Goal: Information Seeking & Learning: Check status

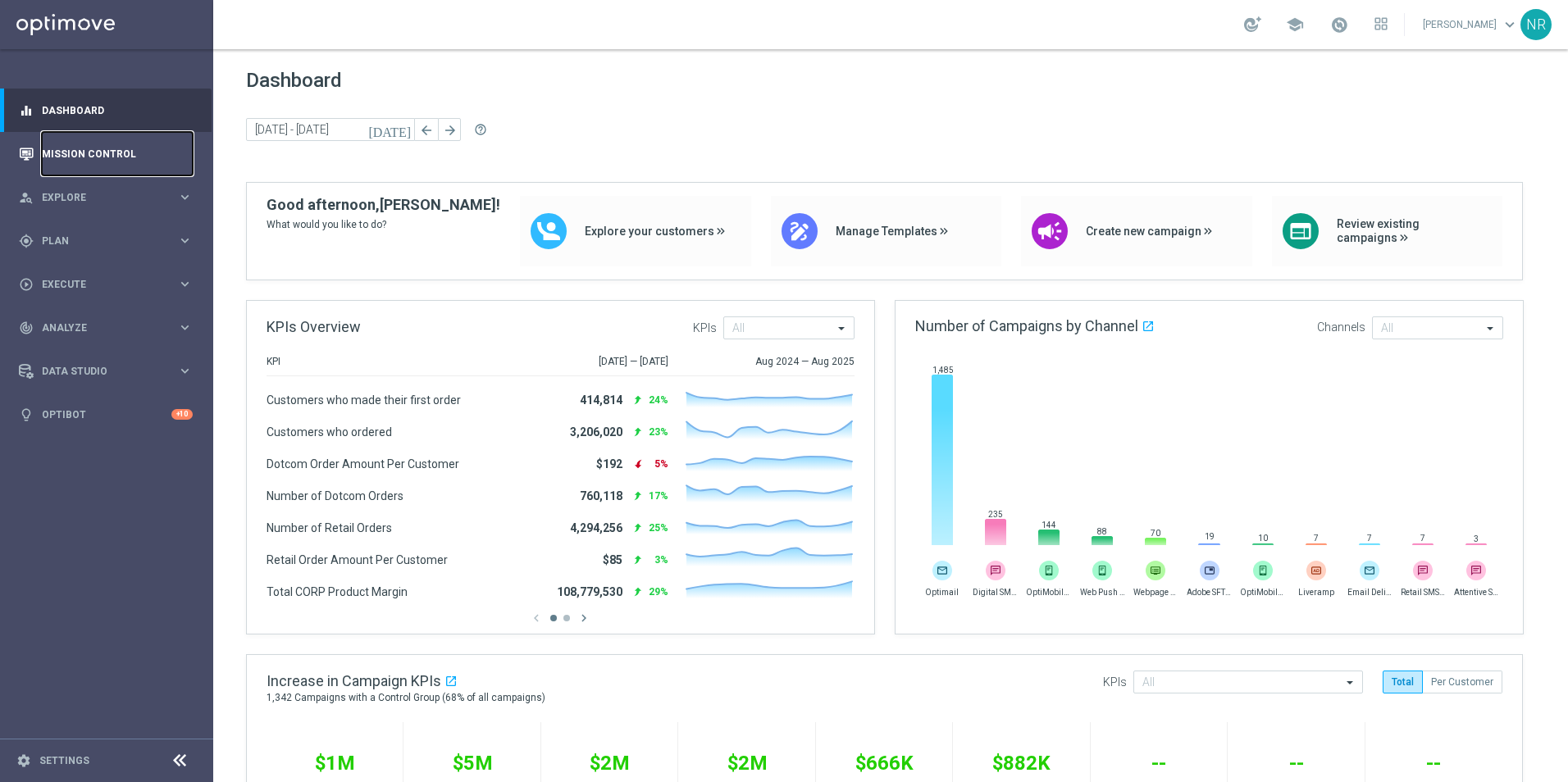
click at [103, 156] on link "Mission Control" at bounding box center [116, 153] width 151 height 43
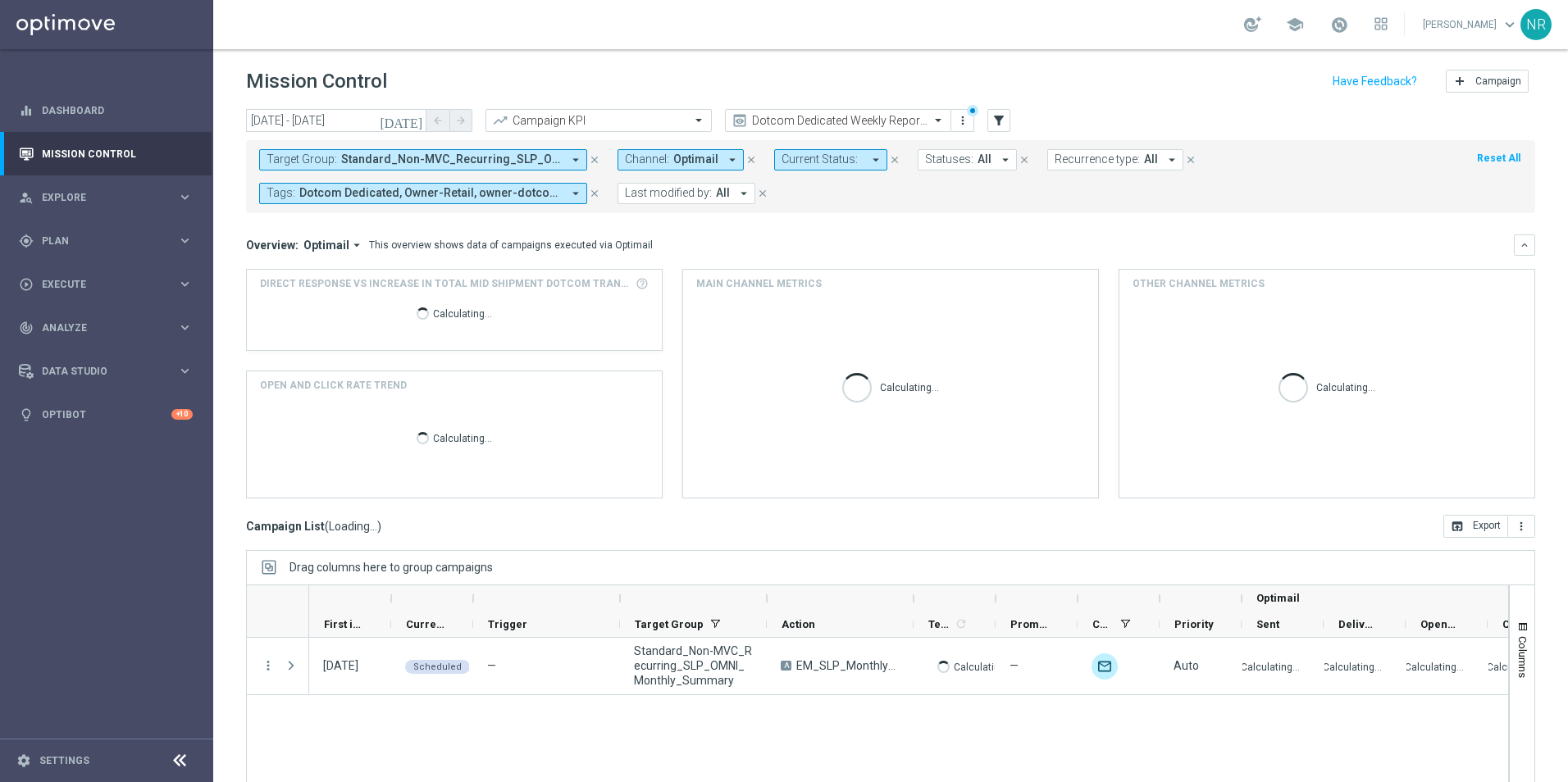
click at [560, 154] on span "Standard_Non-MVC_Recurring_SLP_OMNI_Monthly_Summary" at bounding box center [451, 159] width 220 height 14
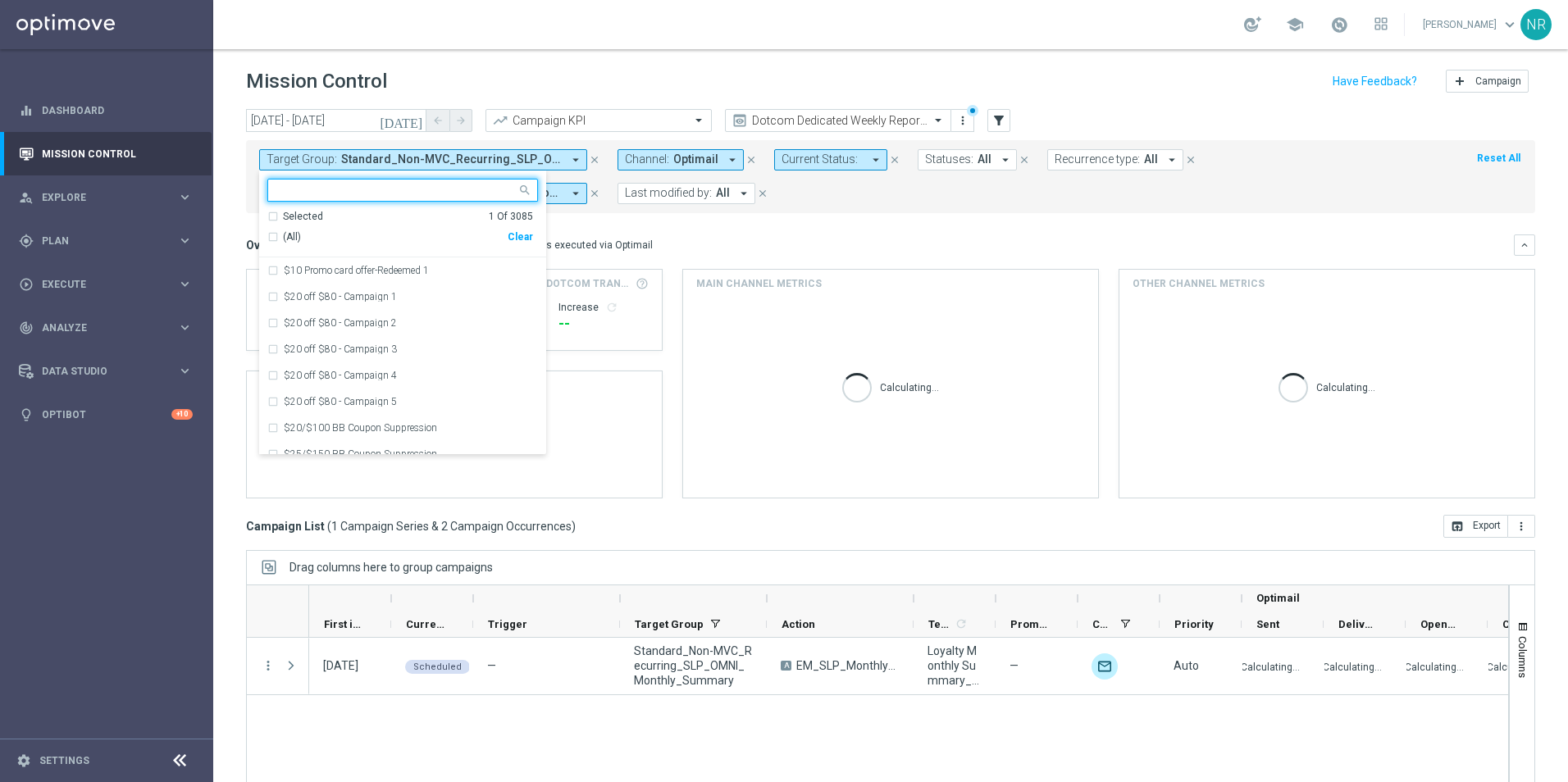
click at [0, 0] on div "Clear" at bounding box center [0, 0] width 0 height 0
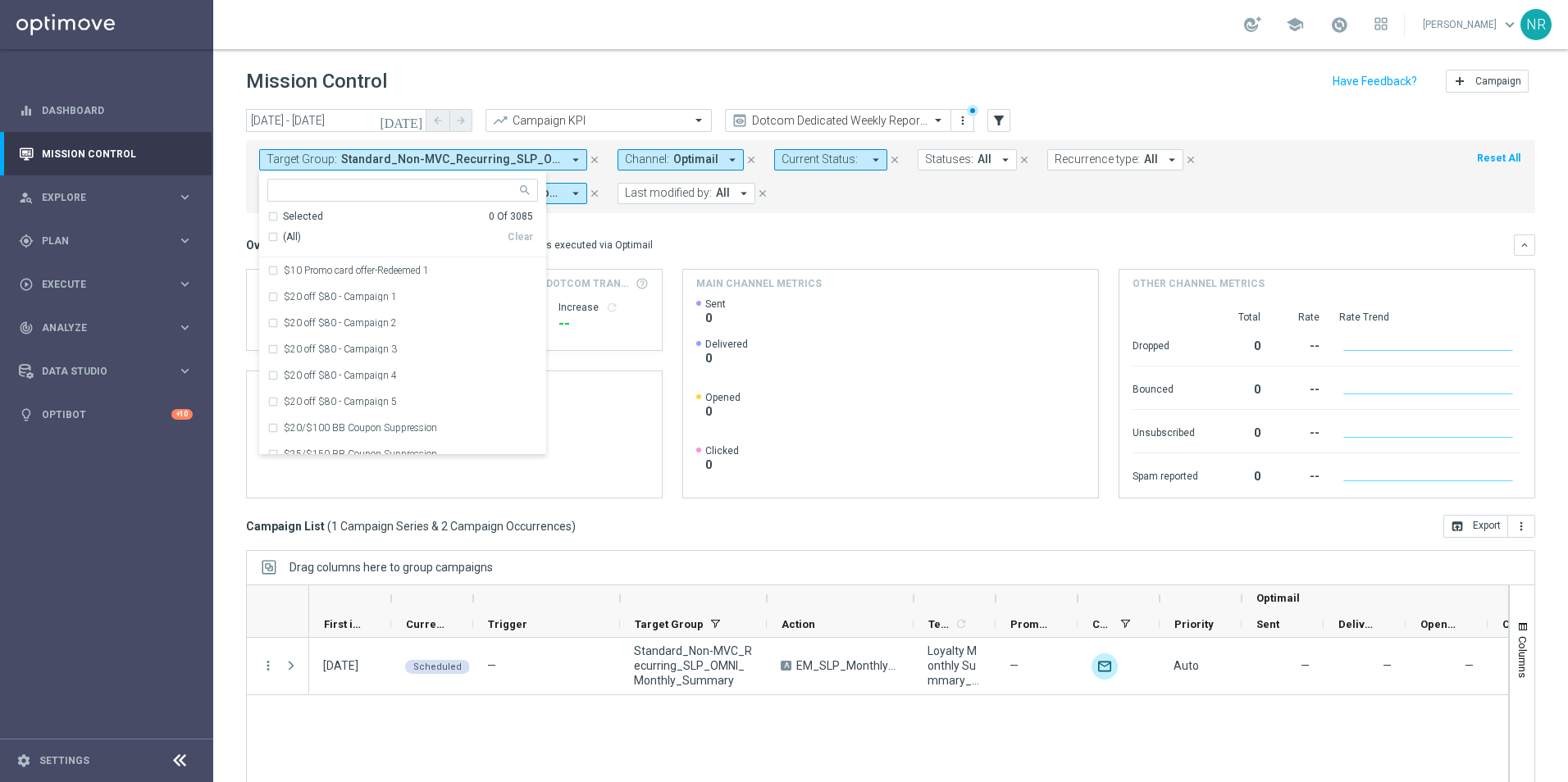
click at [438, 186] on input "text" at bounding box center [396, 190] width 241 height 14
paste input "ER_OMNI_SOJ_Dotcom"
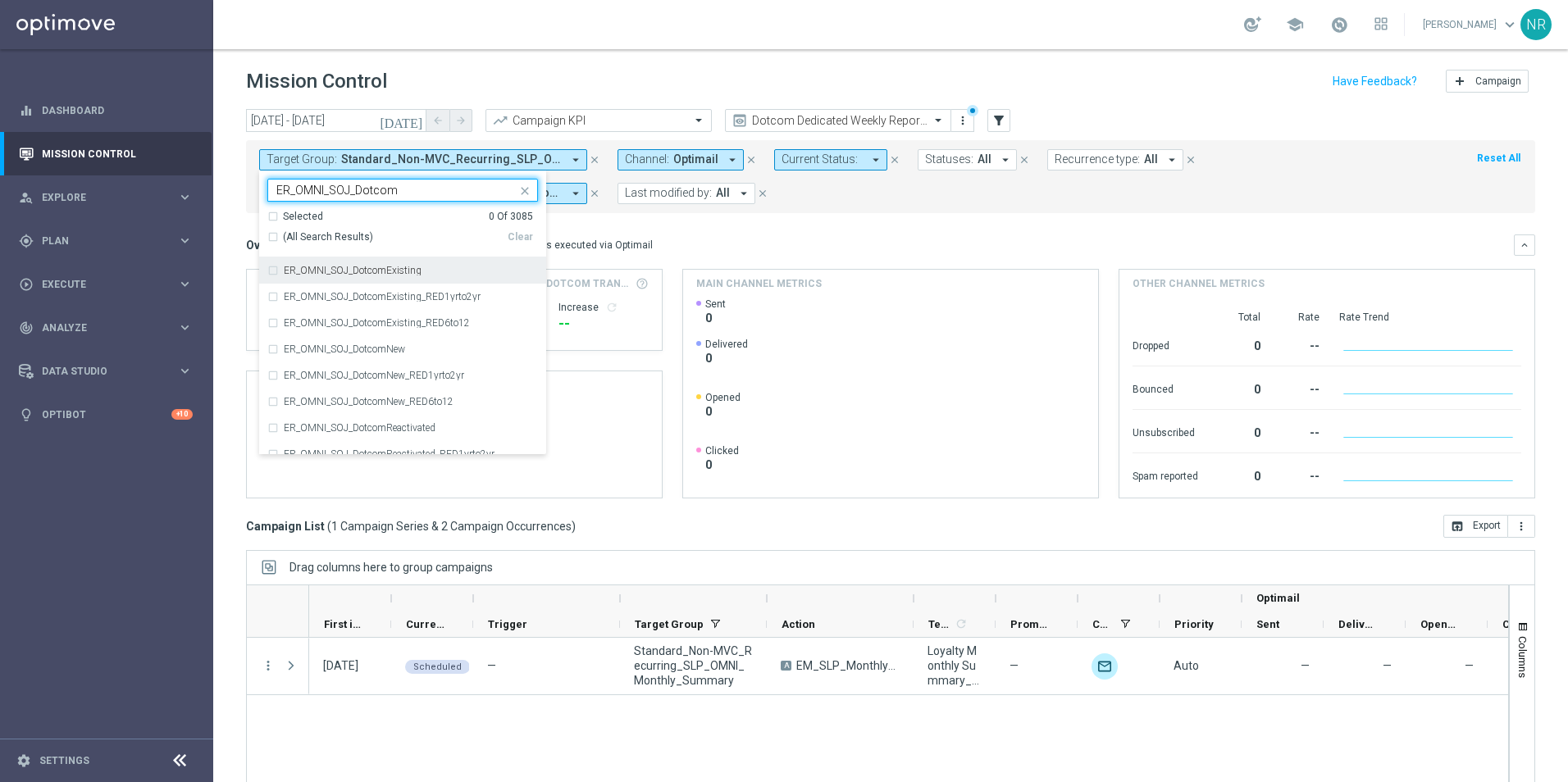
click at [413, 267] on label "ER_OMNI_SOJ_DotcomExisting" at bounding box center [353, 271] width 138 height 10
type input "ER_OMNI_SOJ_Dotcom"
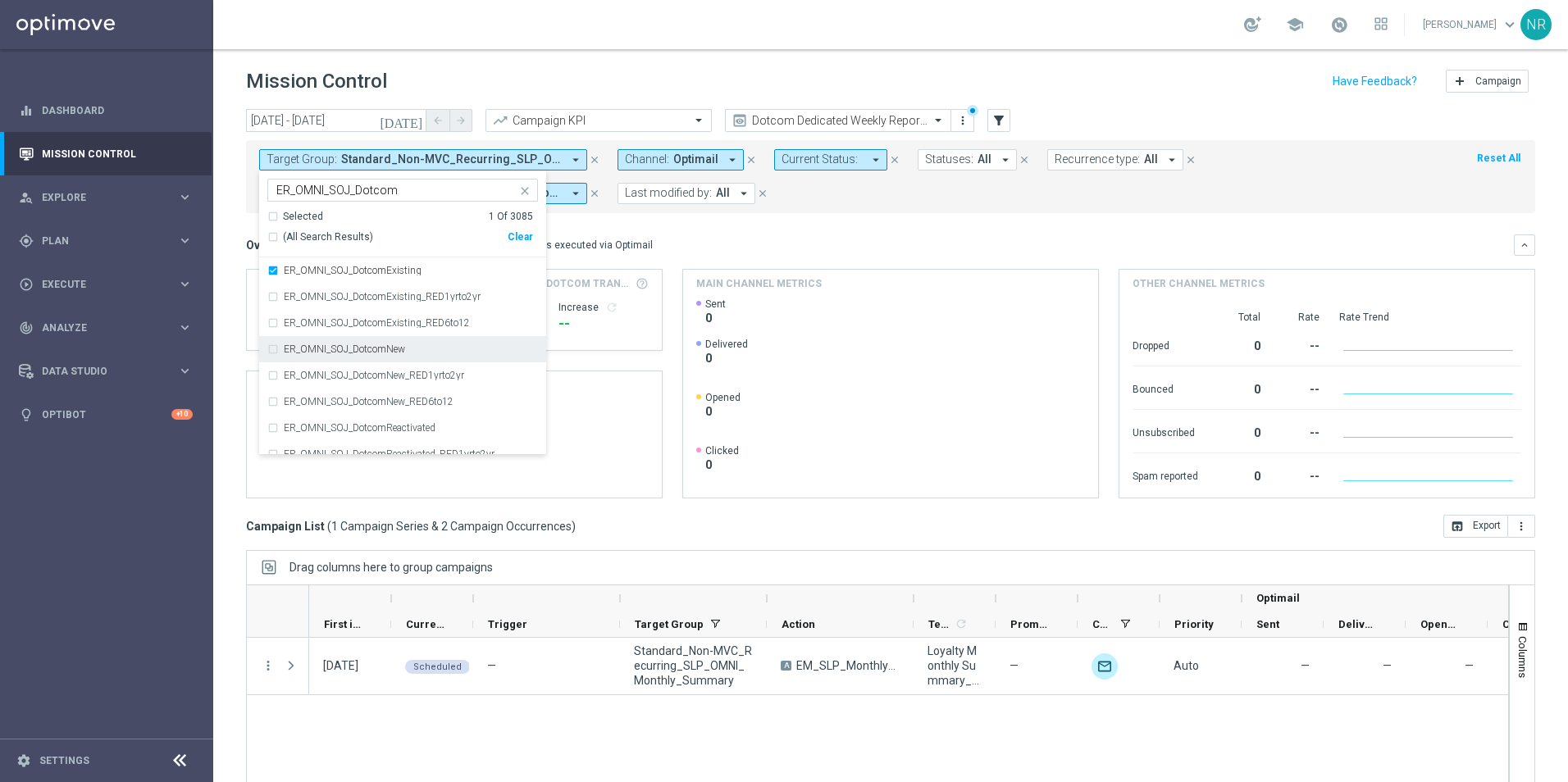
click at [397, 343] on div "ER_OMNI_SOJ_DotcomNew" at bounding box center [402, 348] width 270 height 26
click at [398, 355] on div "ER_OMNI_SOJ_DotcomNew" at bounding box center [402, 348] width 270 height 26
click at [387, 422] on div "ER_OMNI_SOJ_DotcomReactivated" at bounding box center [402, 428] width 270 height 26
click at [395, 424] on label "ER_OMNI_SOJ_DotcomYoung" at bounding box center [349, 425] width 130 height 10
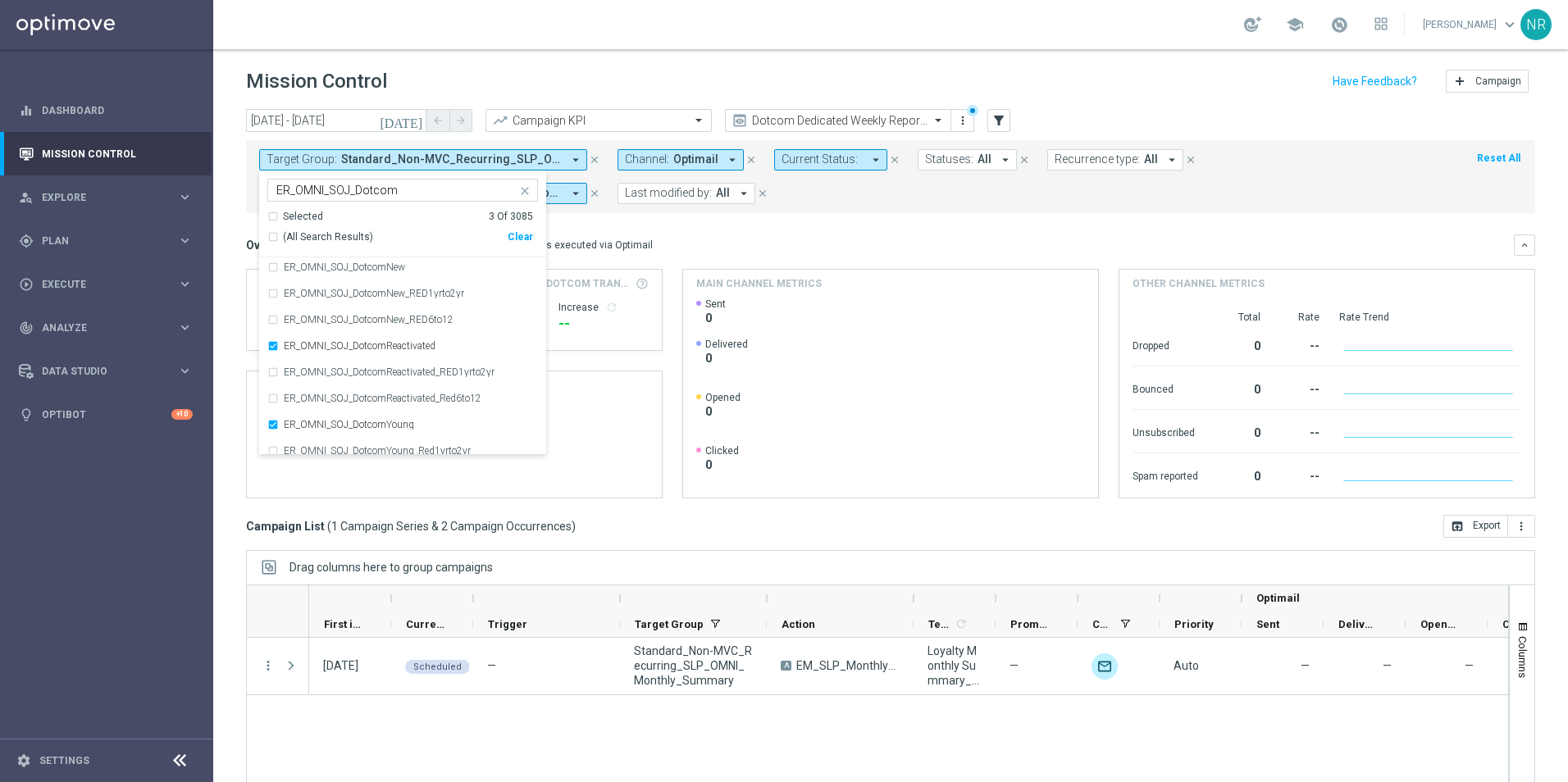
click at [281, 220] on div "Selected 3 Of 3085 (All Search Results) Clear" at bounding box center [403, 234] width 287 height 48
click at [282, 215] on div "Selected 3 Of 3085" at bounding box center [400, 217] width 266 height 14
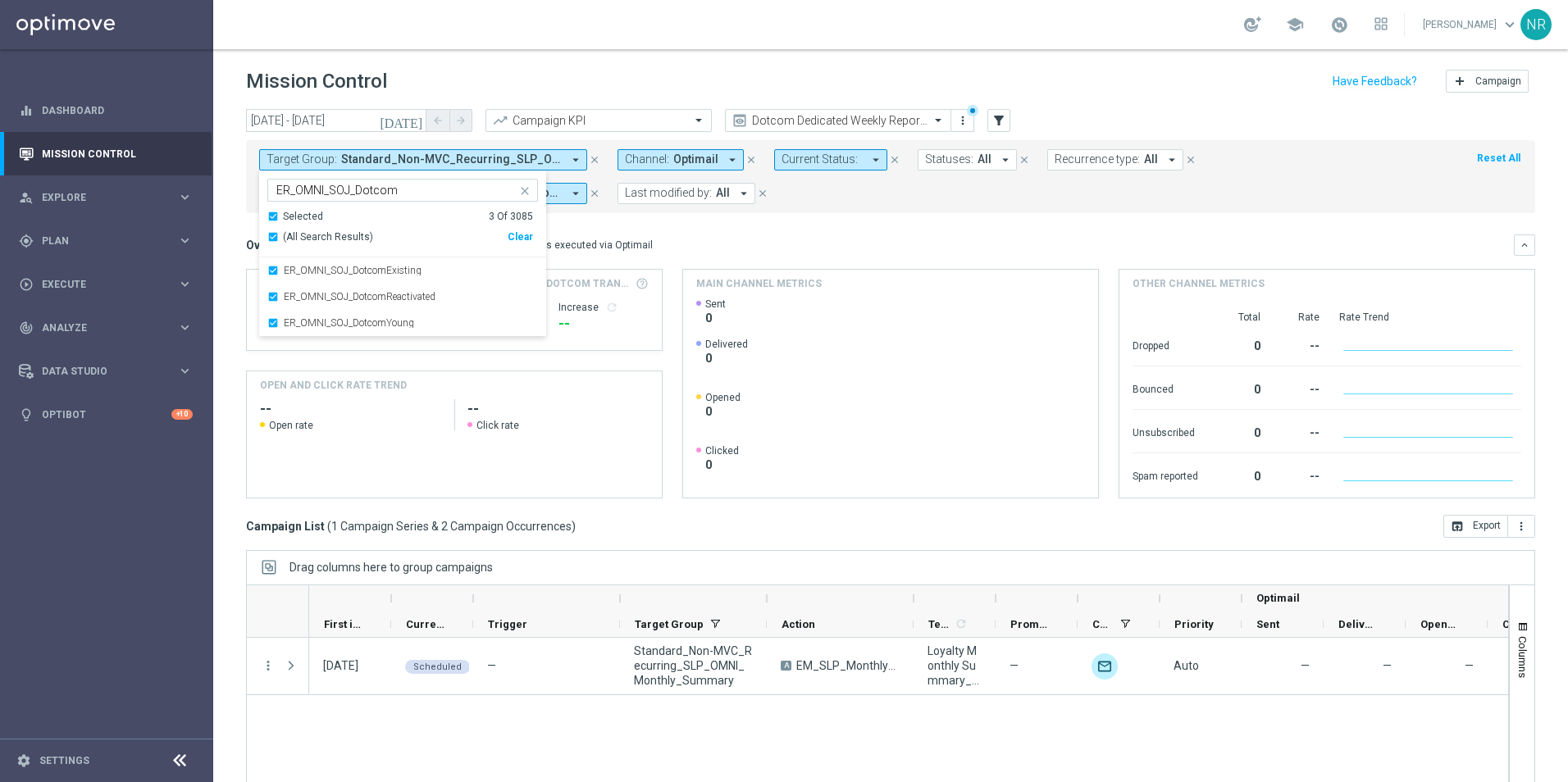
scroll to position [0, 0]
click at [1518, 107] on header "Mission Control add Campaign" at bounding box center [891, 79] width 1355 height 60
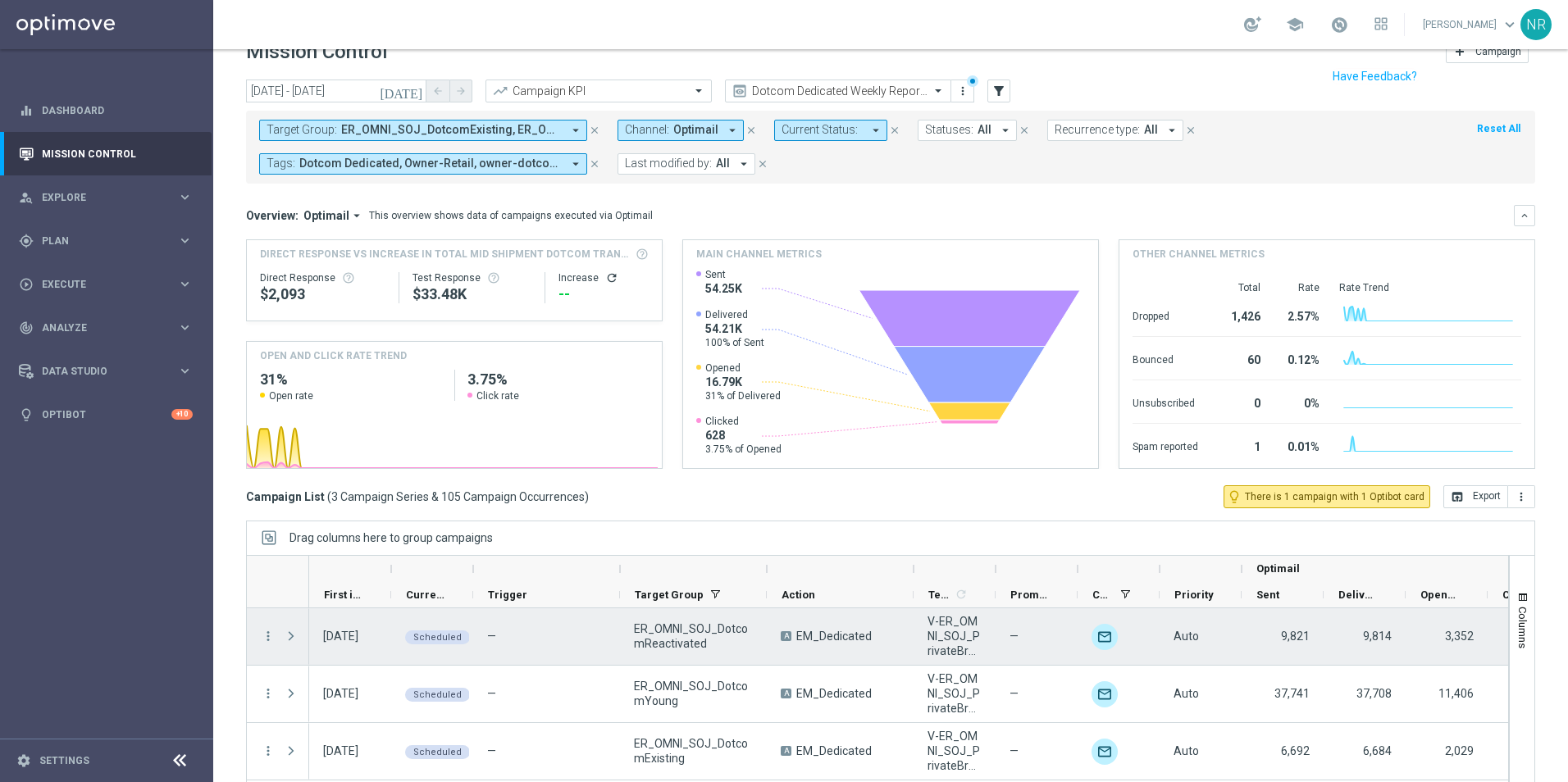
scroll to position [71, 0]
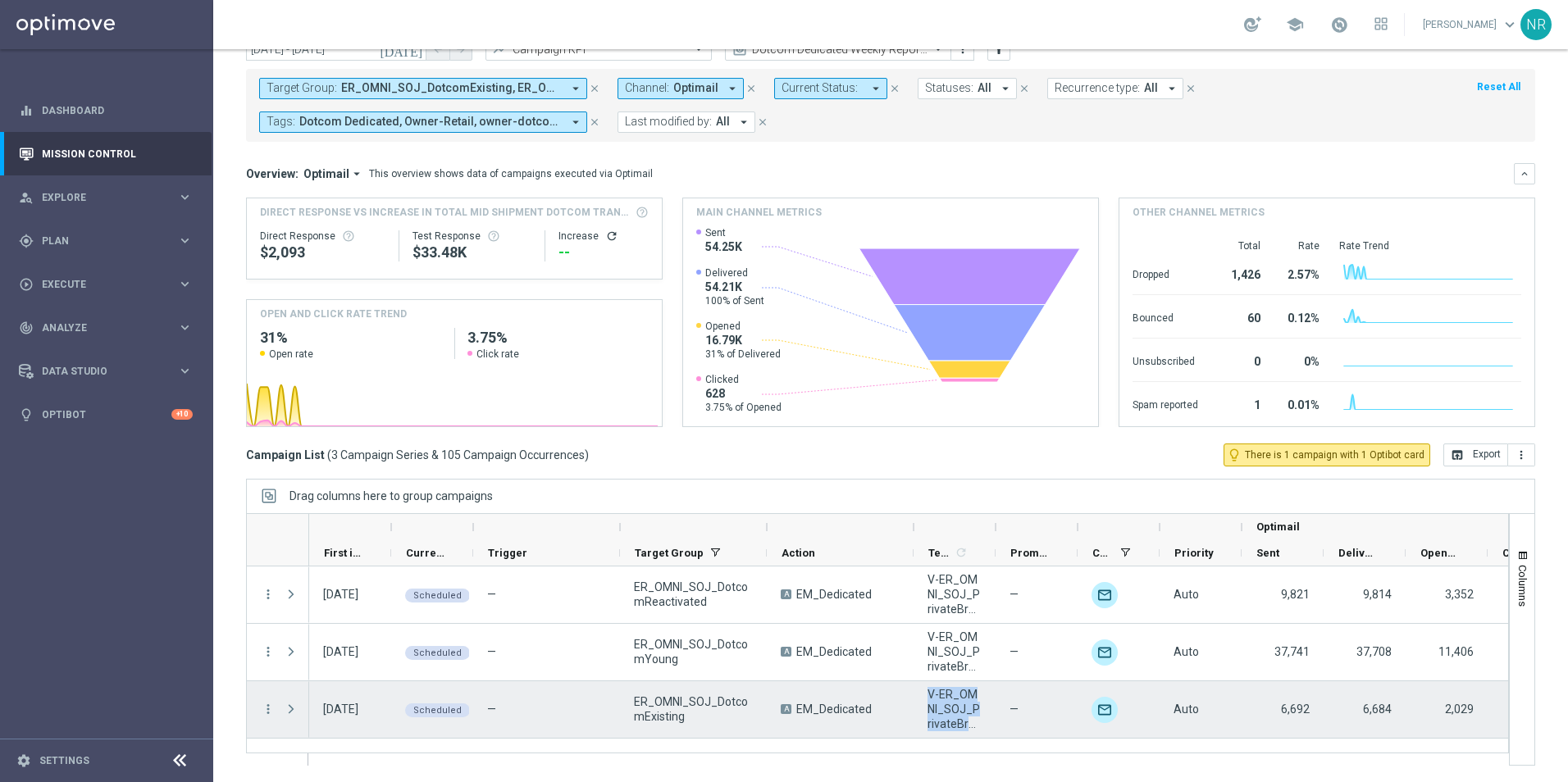
drag, startPoint x: 938, startPoint y: 692, endPoint x: 986, endPoint y: 728, distance: 60.0
click at [986, 728] on div "V-ER_OMNI_SOJ_PrivateBrands" at bounding box center [955, 710] width 82 height 57
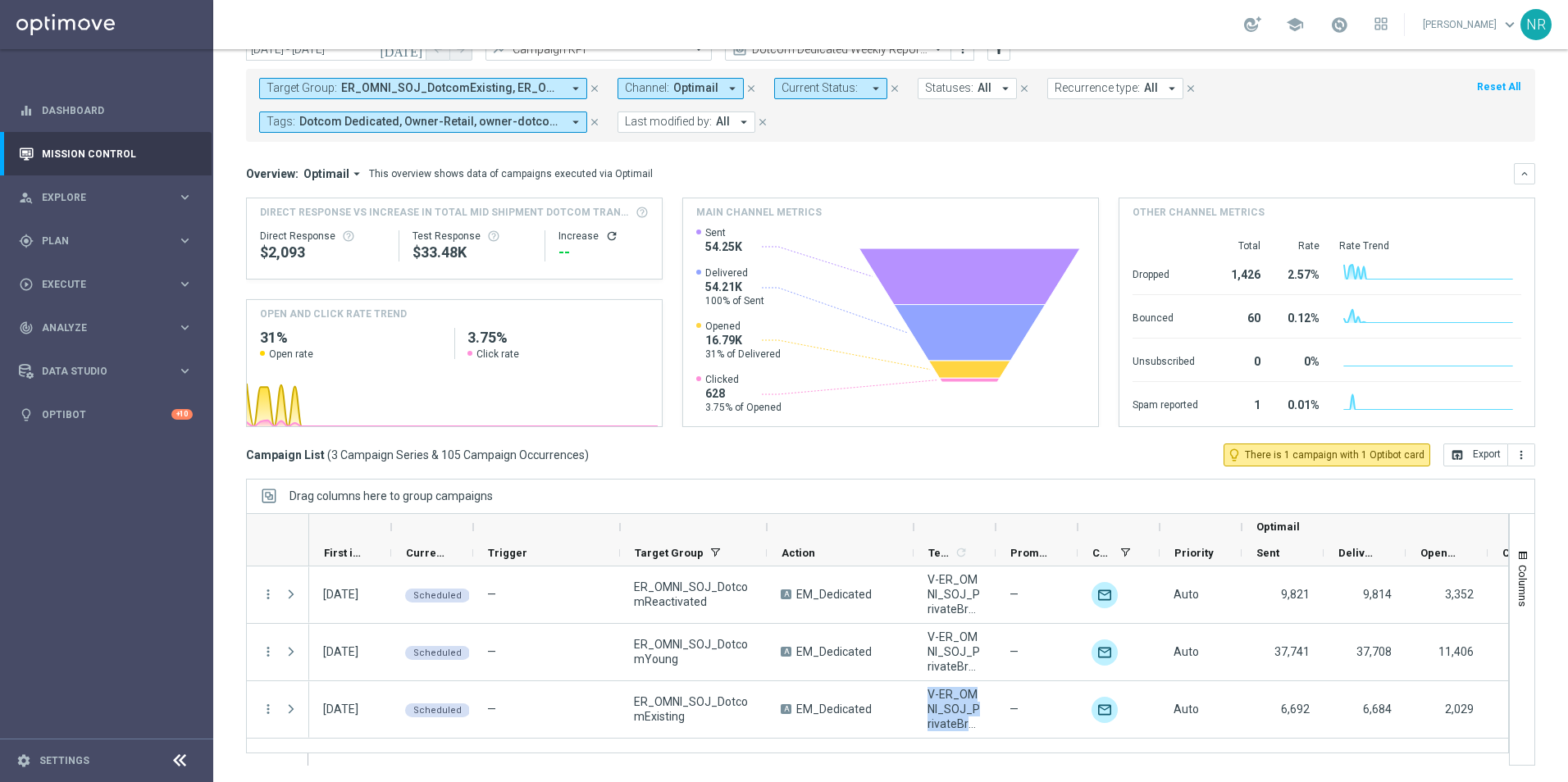
drag, startPoint x: 986, startPoint y: 728, endPoint x: 930, endPoint y: 708, distance: 59.5
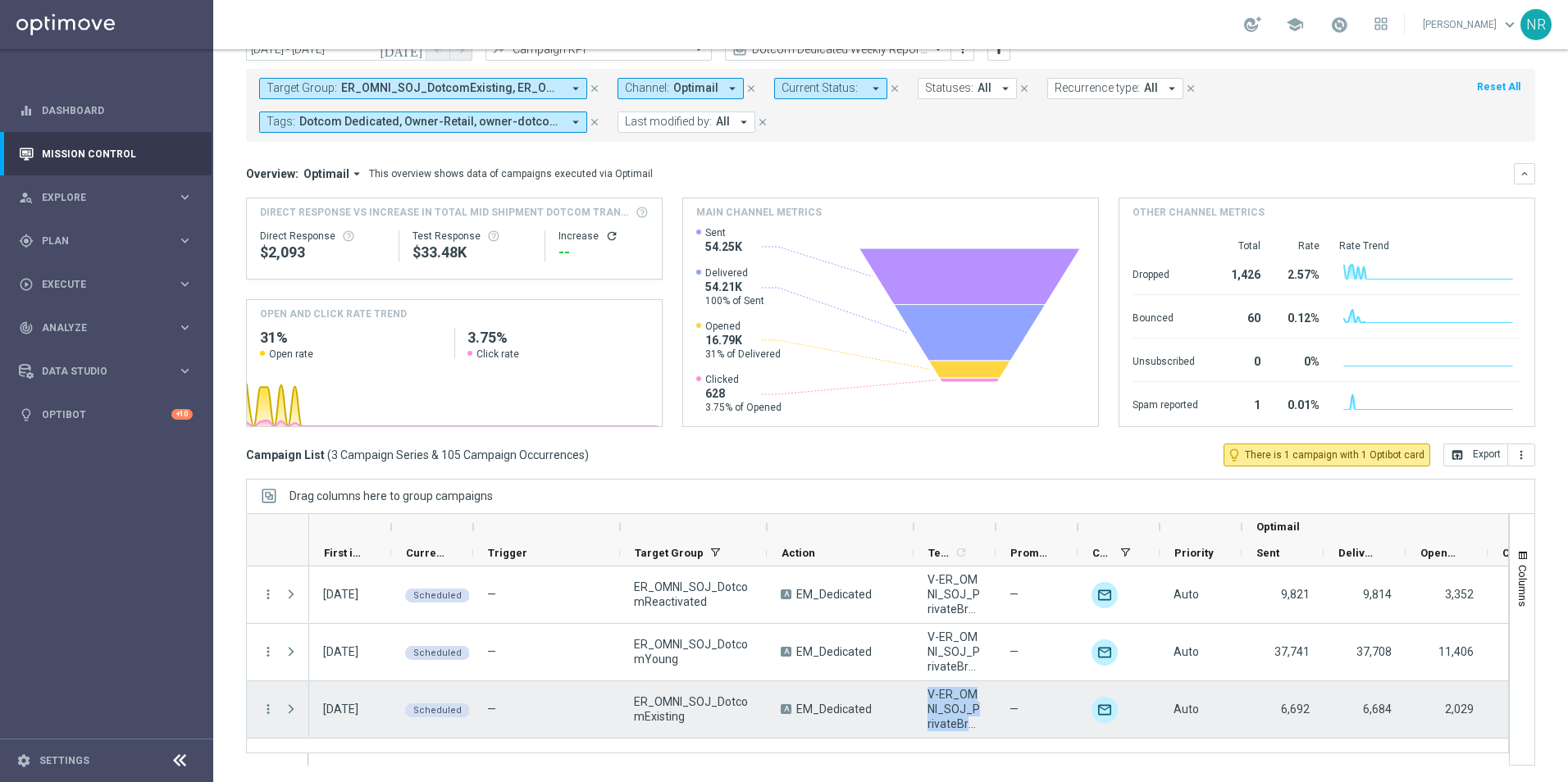
copy span "V-ER_OMNI_SOJ_PrivateBran"
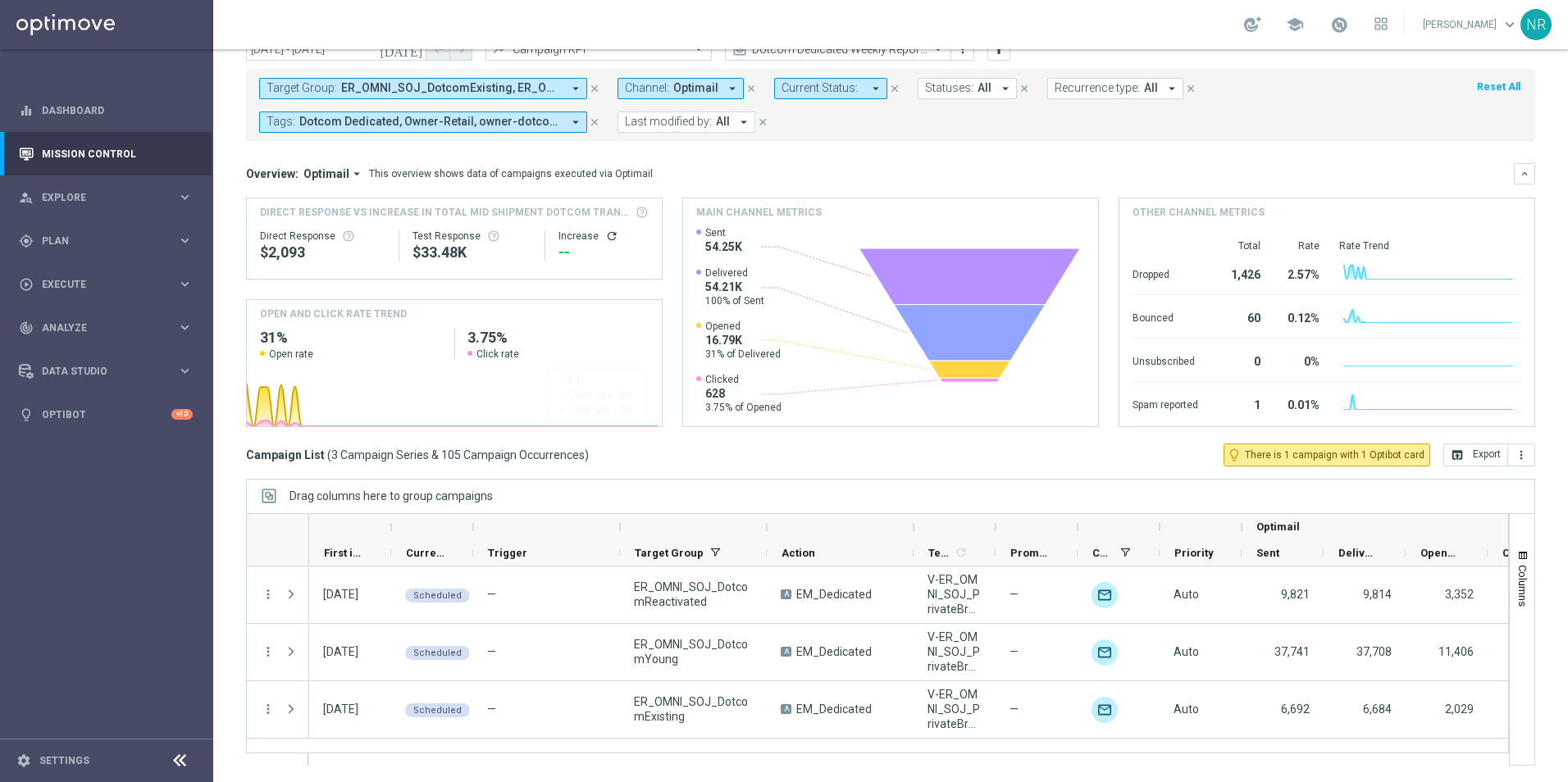
click at [797, 444] on div "Campaign List ( 3 Campaign Series & 105 Campaign Occurrences ) lightbulb_outlin…" at bounding box center [890, 455] width 1289 height 23
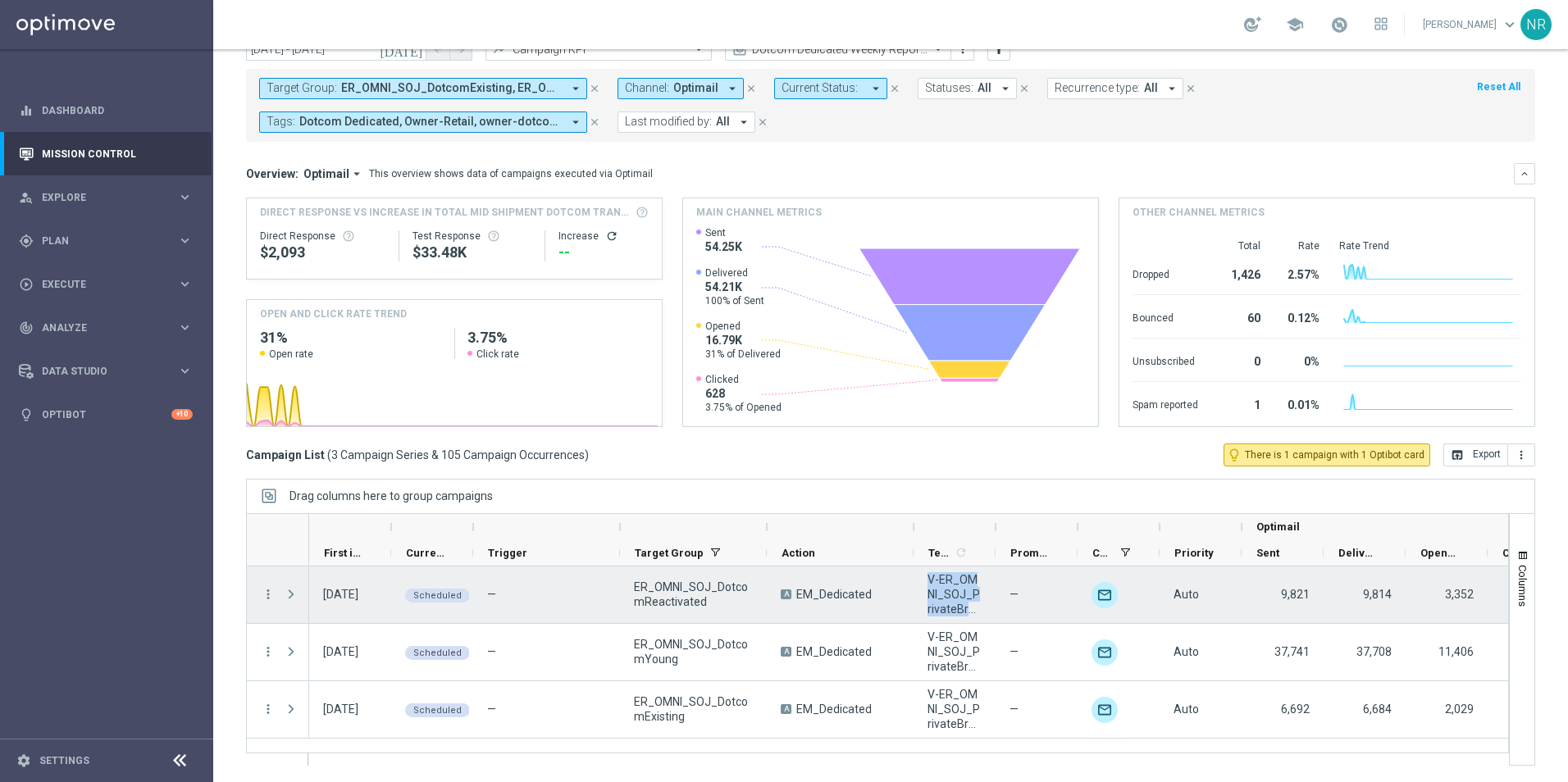
drag, startPoint x: 927, startPoint y: 575, endPoint x: 984, endPoint y: 609, distance: 66.4
click at [984, 609] on div "V-ER_OMNI_SOJ_PrivateBrands_V2" at bounding box center [955, 595] width 82 height 57
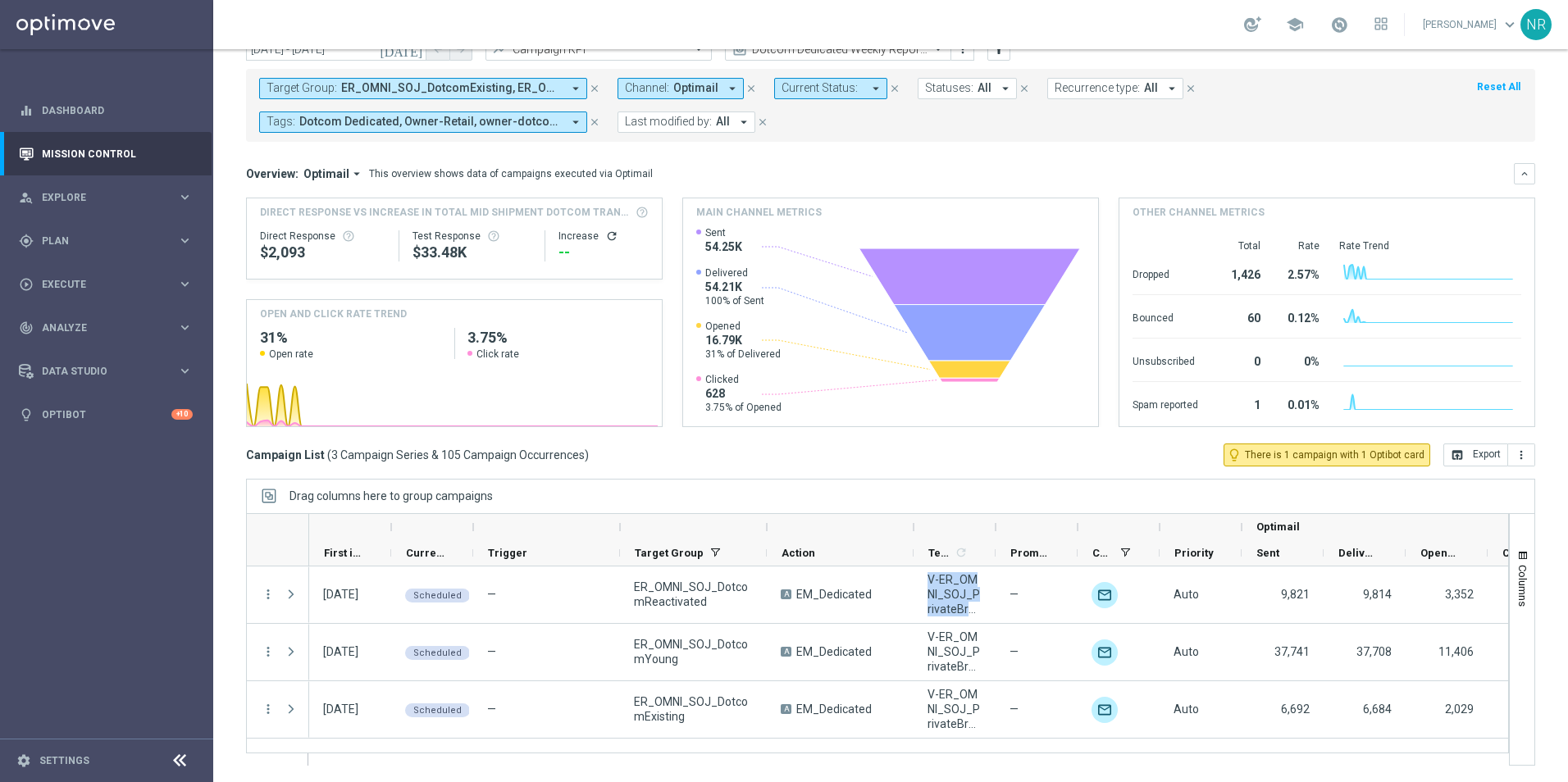
drag, startPoint x: 985, startPoint y: 609, endPoint x: 941, endPoint y: 490, distance: 126.9
click at [941, 490] on div "Drag columns here to group campaigns" at bounding box center [890, 496] width 1289 height 35
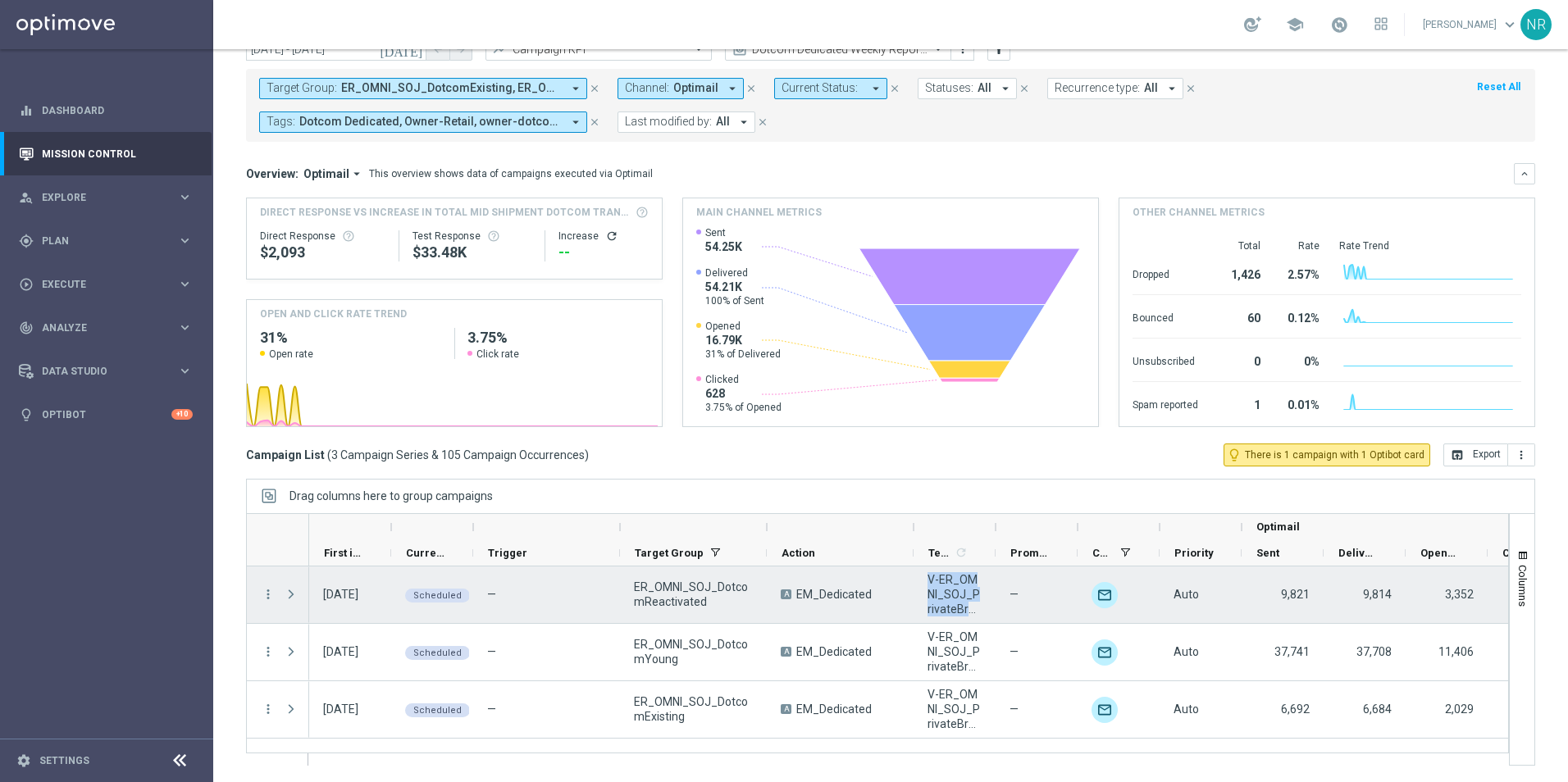
click at [936, 590] on span "V-ER_OMNI_SOJ_PrivateBrands_V2" at bounding box center [955, 594] width 54 height 44
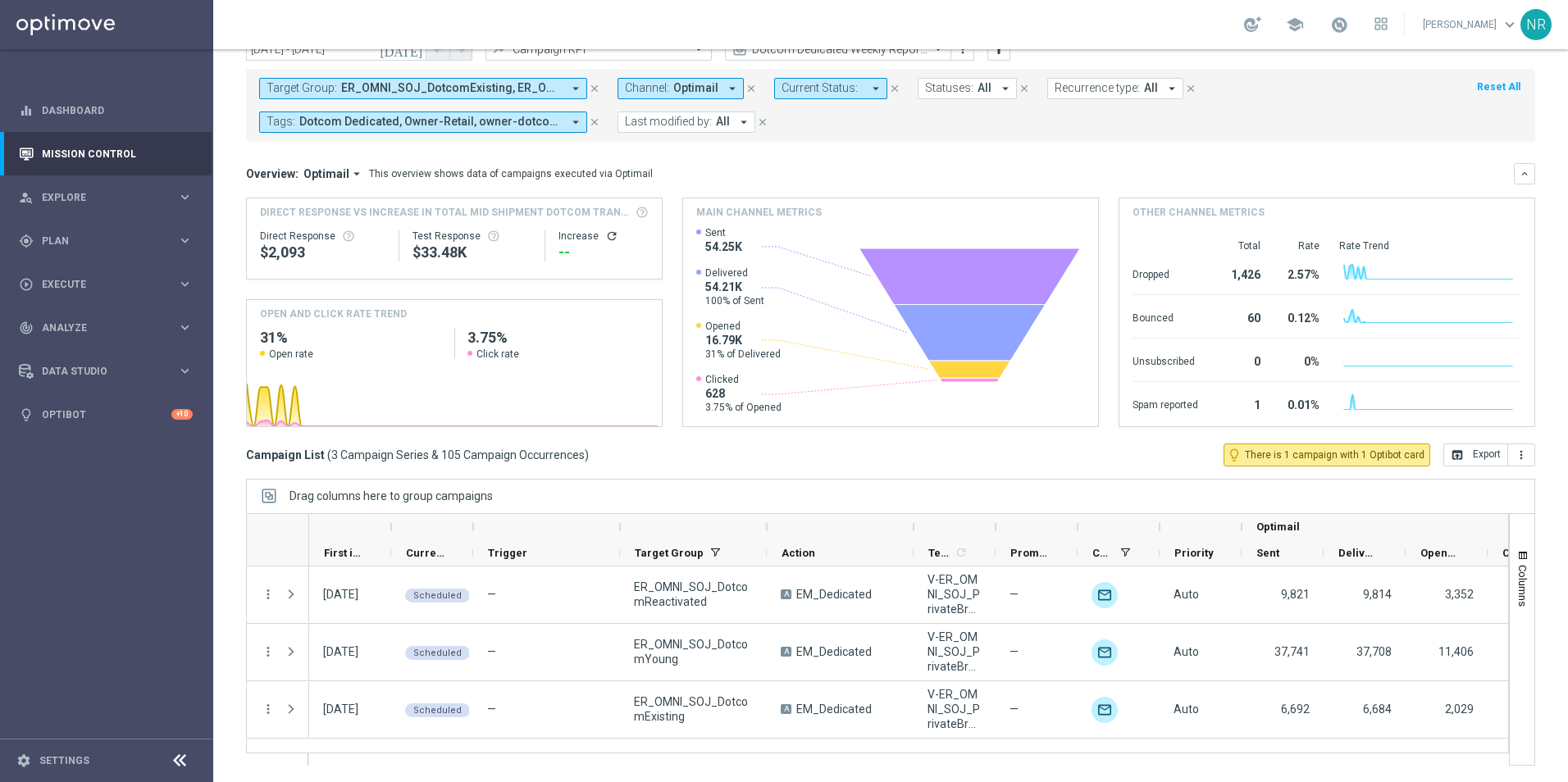
click at [1446, 157] on mini-dashboard "Overview: Optimail arrow_drop_down This overview shows data of campaigns execut…" at bounding box center [890, 292] width 1289 height 302
click at [577, 89] on icon "arrow_drop_down" at bounding box center [575, 88] width 14 height 14
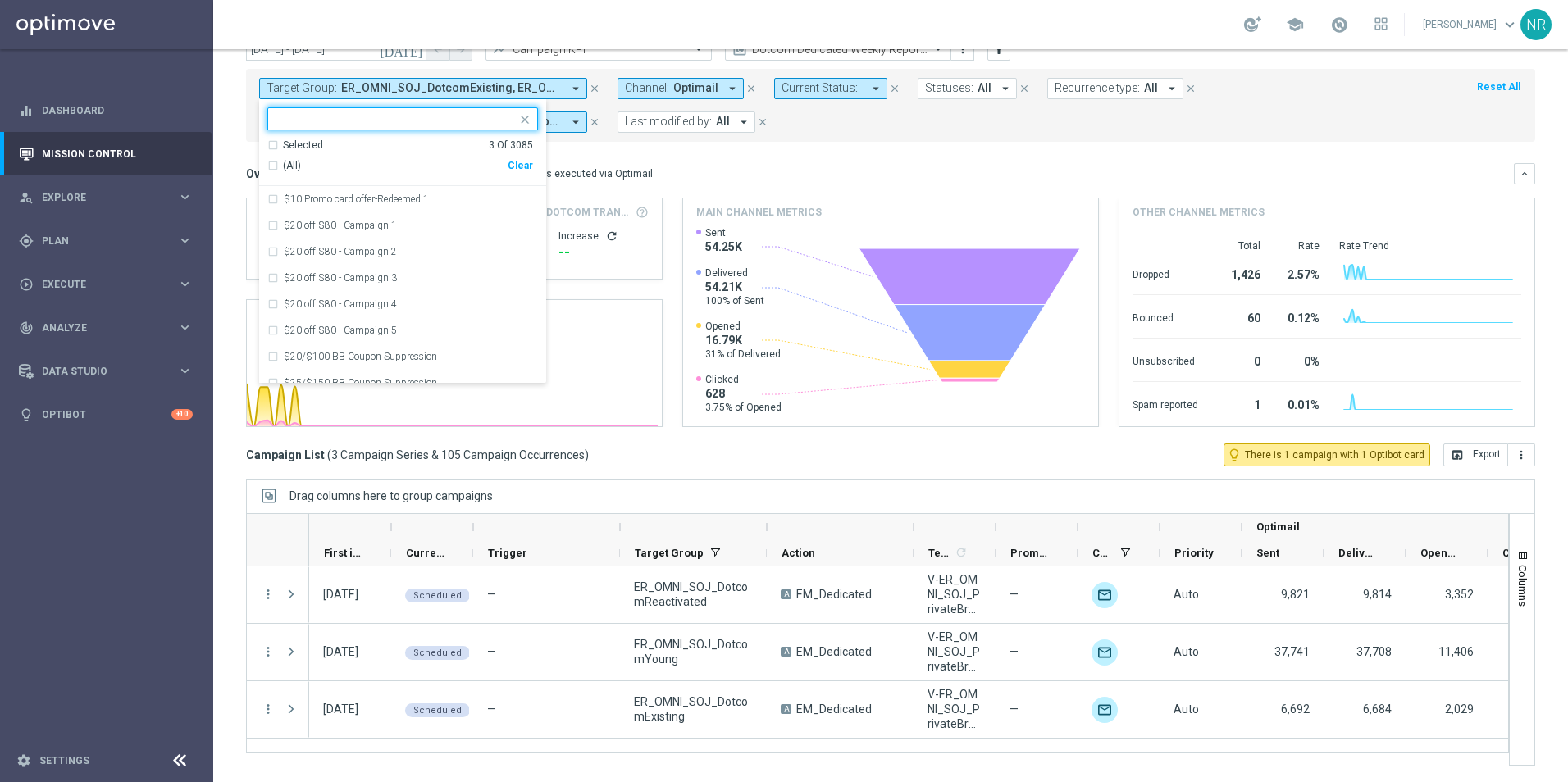
click at [0, 0] on div "Clear" at bounding box center [0, 0] width 0 height 0
click at [342, 122] on input "text" at bounding box center [396, 119] width 241 height 14
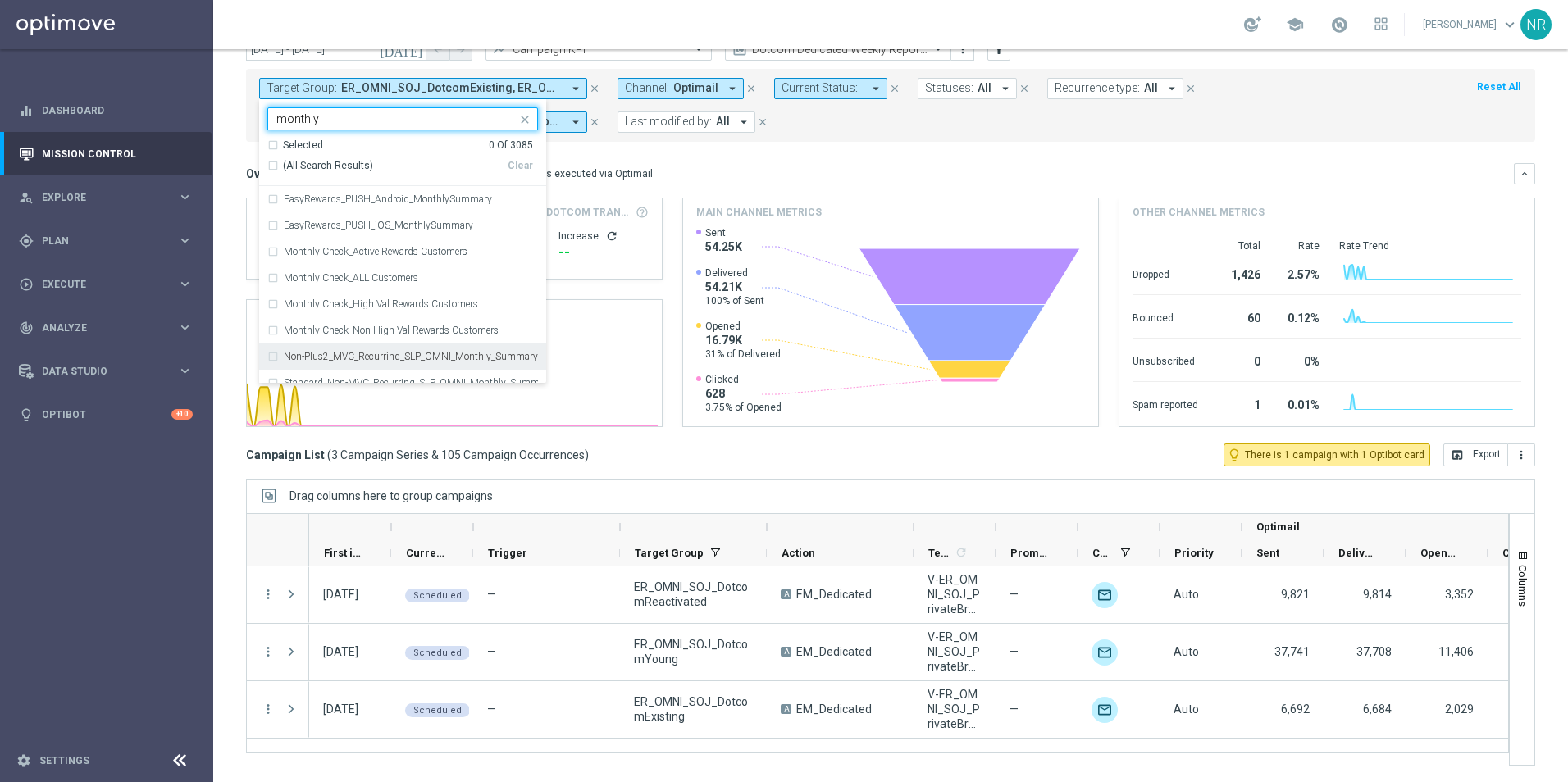
type input "monthly"
drag, startPoint x: 394, startPoint y: 116, endPoint x: 275, endPoint y: 117, distance: 119.0
click at [275, 117] on div "monthly" at bounding box center [395, 120] width 243 height 16
paste input "Recurring_SLP_OMNI_Monthly_Summary"
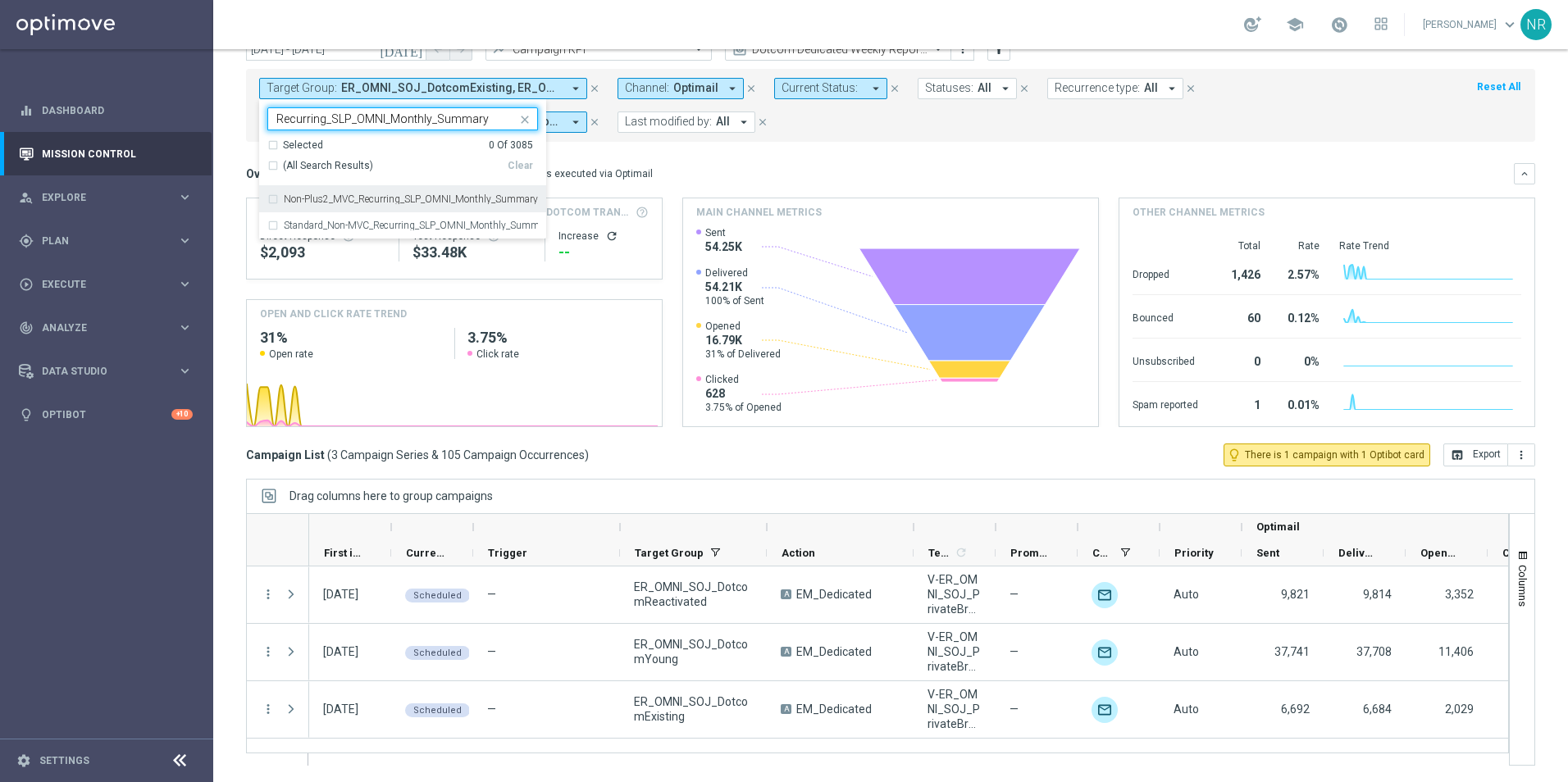
click at [376, 199] on label "Non-Plus2_MVC_Recurring_SLP_OMNI_Monthly_Summary" at bounding box center [411, 200] width 254 height 10
type input "Recurring_SLP_OMNI_Monthly_Summary"
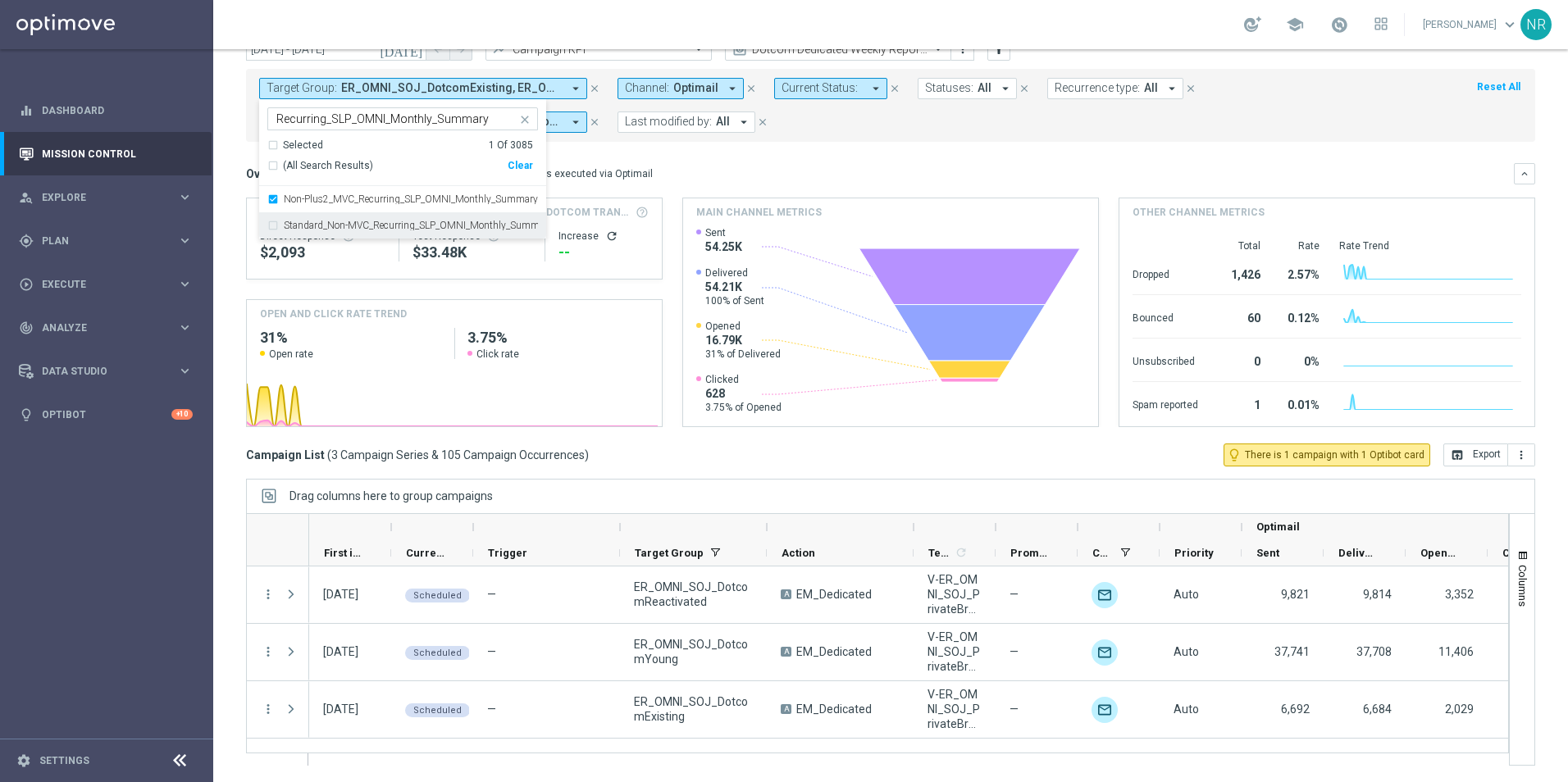
click at [378, 224] on label "Standard_Non-MVC_Recurring_SLP_OMNI_Monthly_Summary" at bounding box center [411, 225] width 254 height 10
click at [1292, 135] on div "Target Group: ER_OMNI_SOJ_DotcomExisting, ER_OMNI_SOJ_DotcomReactivated, ER_OMN…" at bounding box center [890, 105] width 1289 height 73
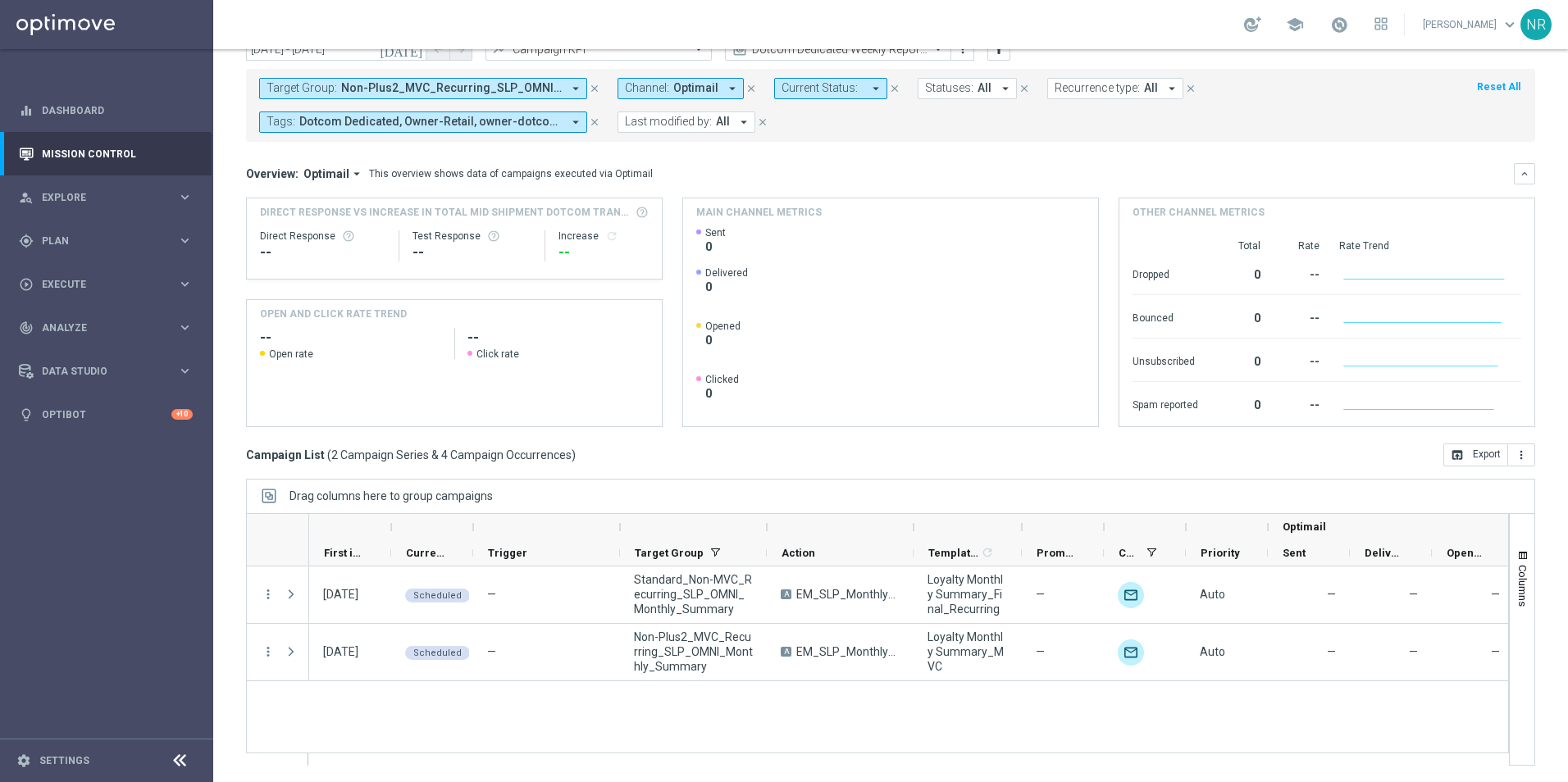
drag, startPoint x: 994, startPoint y: 526, endPoint x: 1022, endPoint y: 526, distance: 28.0
click at [1022, 526] on div at bounding box center [1022, 527] width 7 height 26
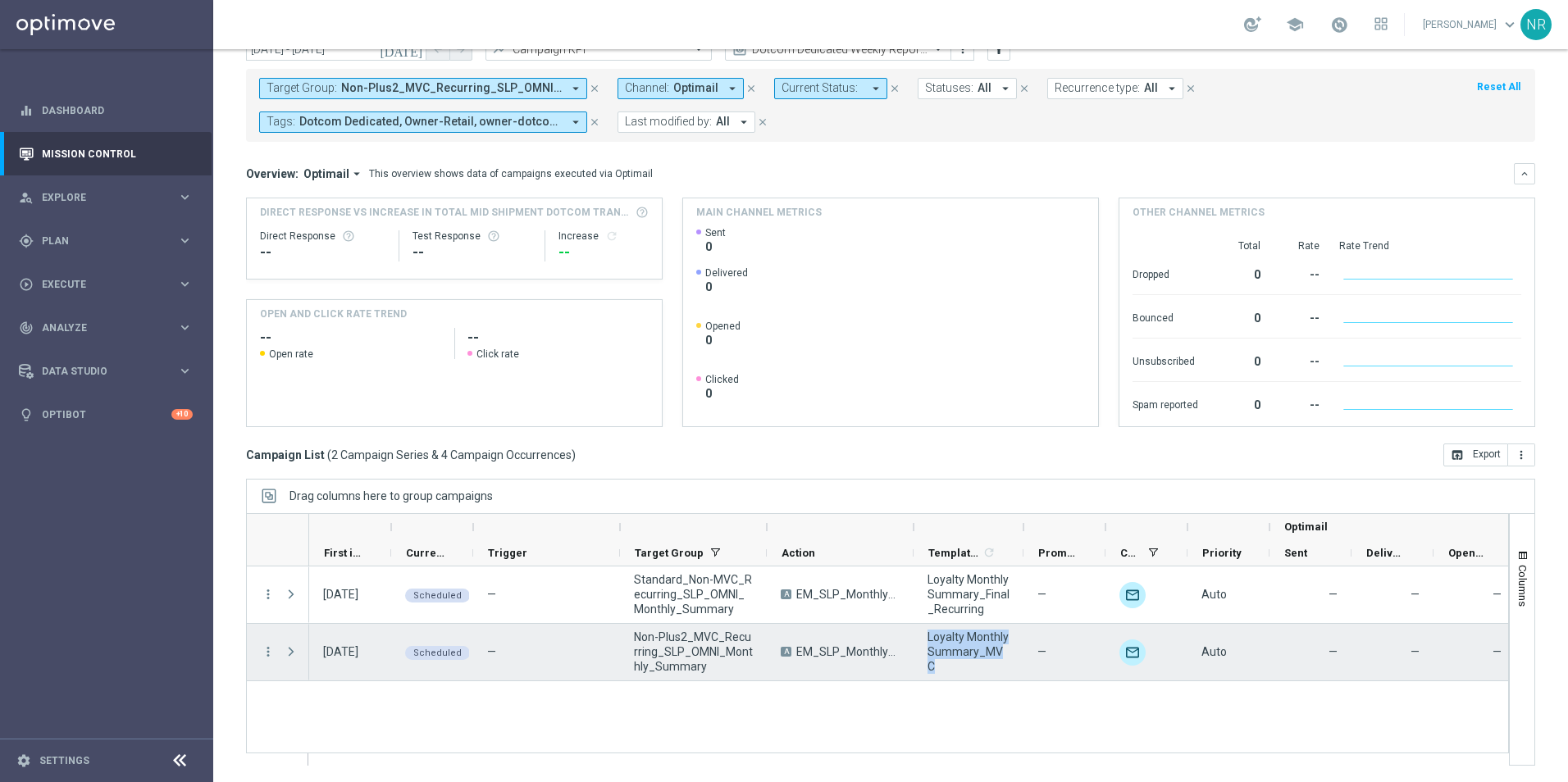
drag, startPoint x: 922, startPoint y: 638, endPoint x: 1005, endPoint y: 660, distance: 85.9
click at [1005, 660] on div "Loyalty Monthly Summary_MVC" at bounding box center [969, 652] width 110 height 57
drag, startPoint x: 1005, startPoint y: 660, endPoint x: 974, endPoint y: 647, distance: 33.6
copy span "Loyalty Monthly Summary_MVC"
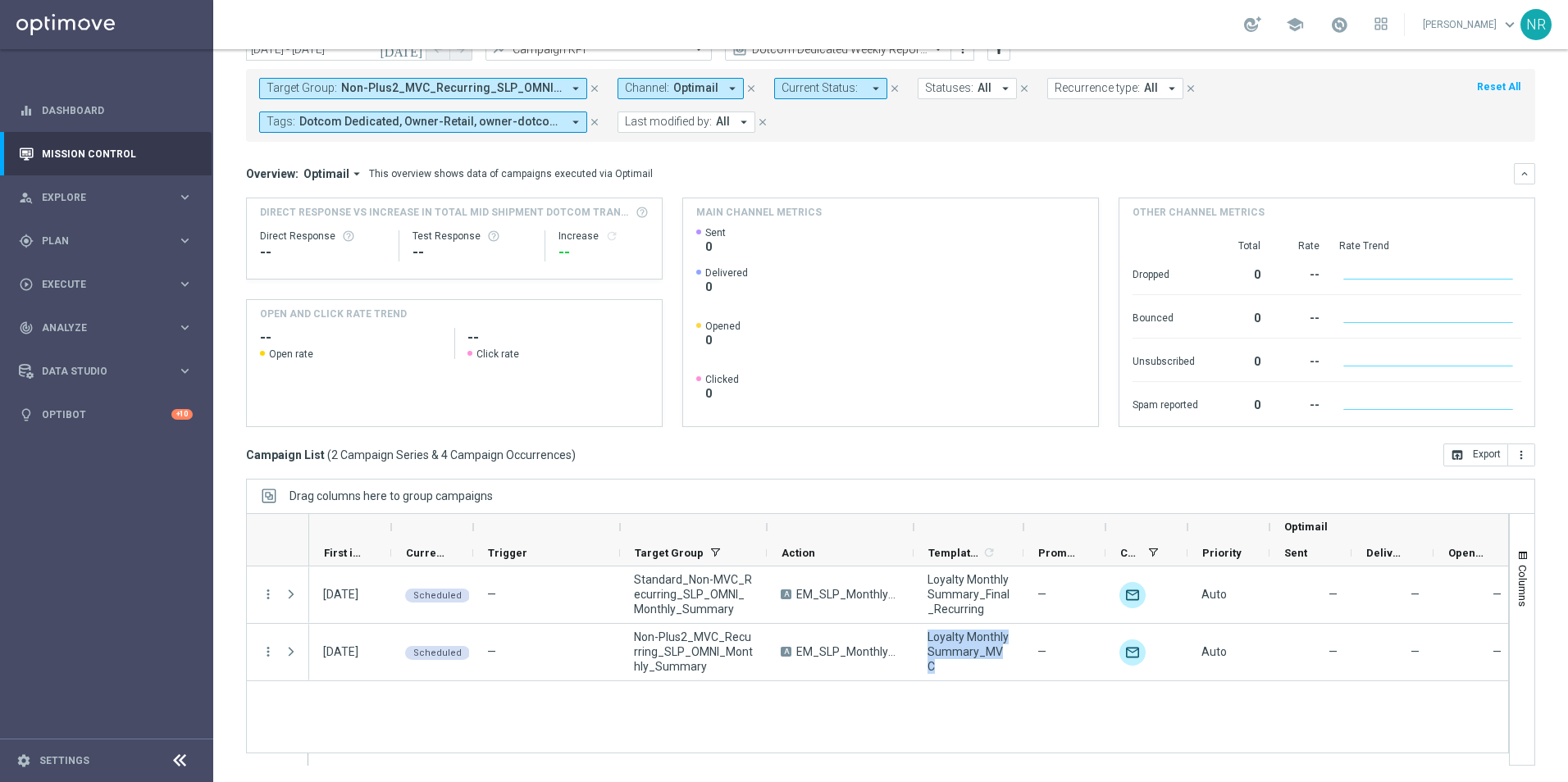
drag, startPoint x: 1008, startPoint y: 725, endPoint x: 1028, endPoint y: 724, distance: 20.0
click at [1008, 725] on div "[DATE] Scheduled — Standard_Non-MVC_Recurring_SLP_OMNI_Monthly_Summary A EM_SLP…" at bounding box center [909, 666] width 1199 height 198
click at [115, 241] on span "Plan" at bounding box center [109, 241] width 135 height 10
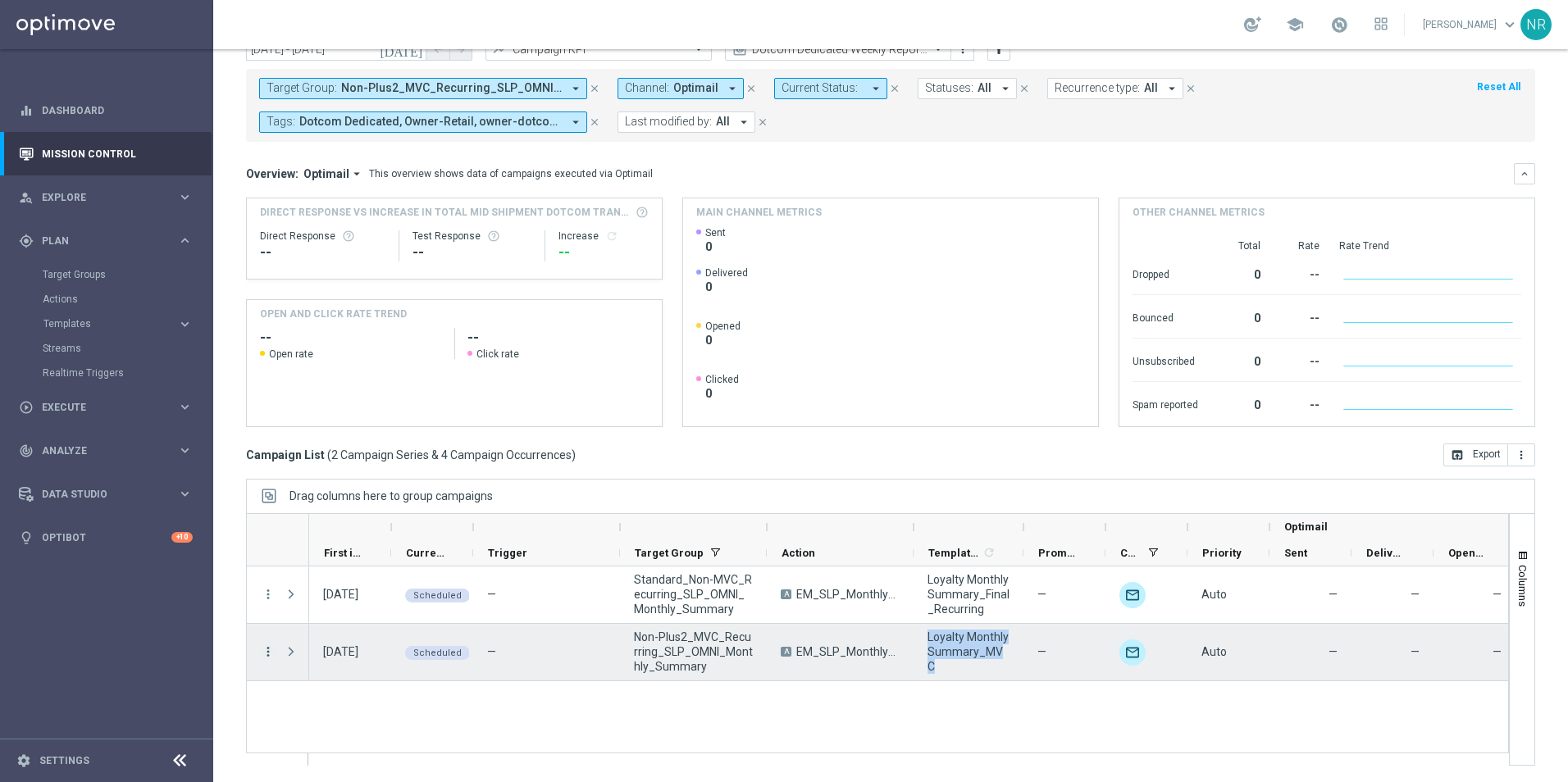
click at [267, 659] on menu-column "more_vert" at bounding box center [268, 652] width 14 height 15
click at [267, 655] on icon "more_vert" at bounding box center [268, 651] width 14 height 14
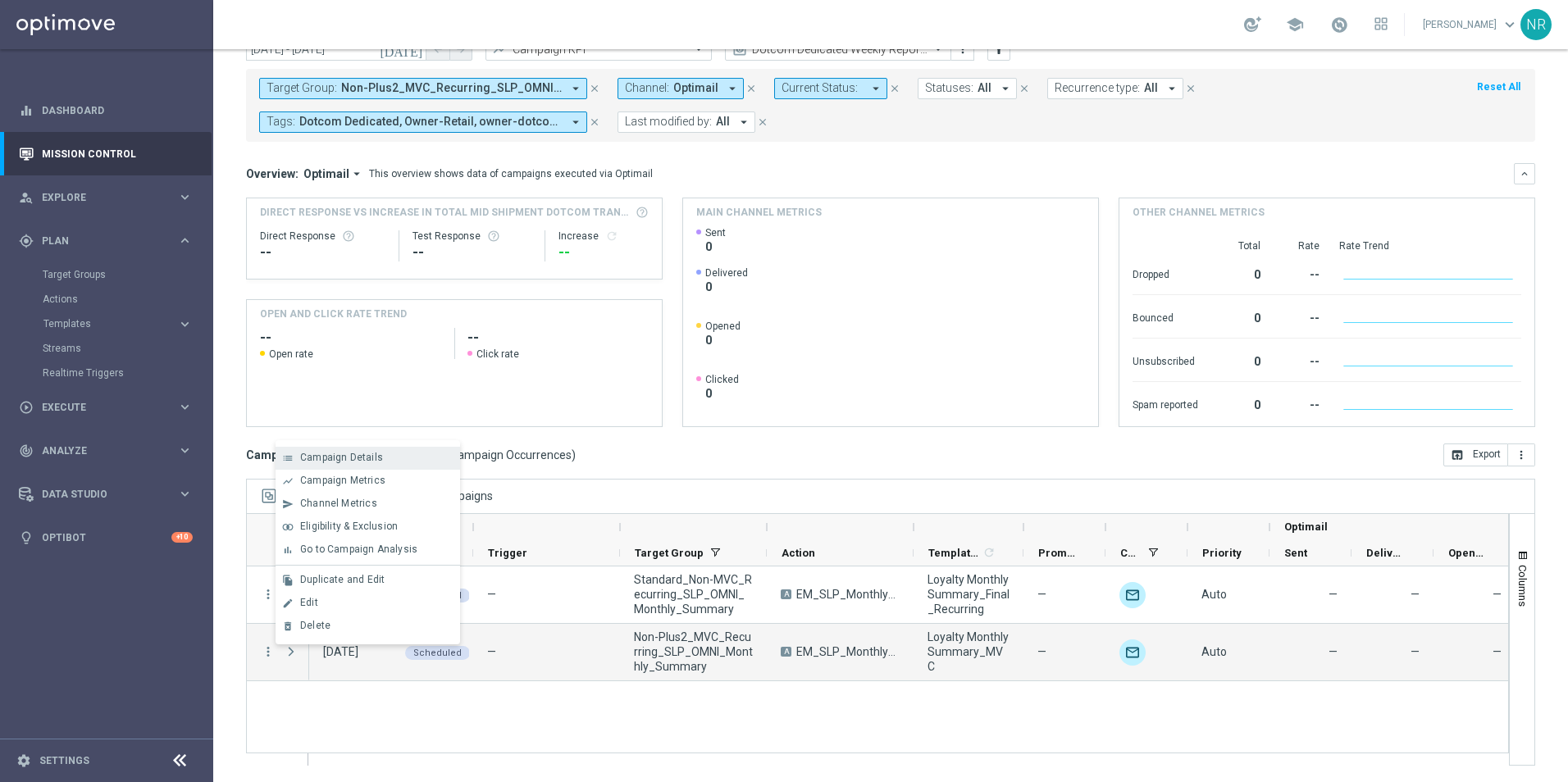
drag, startPoint x: 379, startPoint y: 458, endPoint x: 364, endPoint y: 451, distance: 16.6
click at [364, 451] on div "list Campaign Details" at bounding box center [367, 458] width 185 height 23
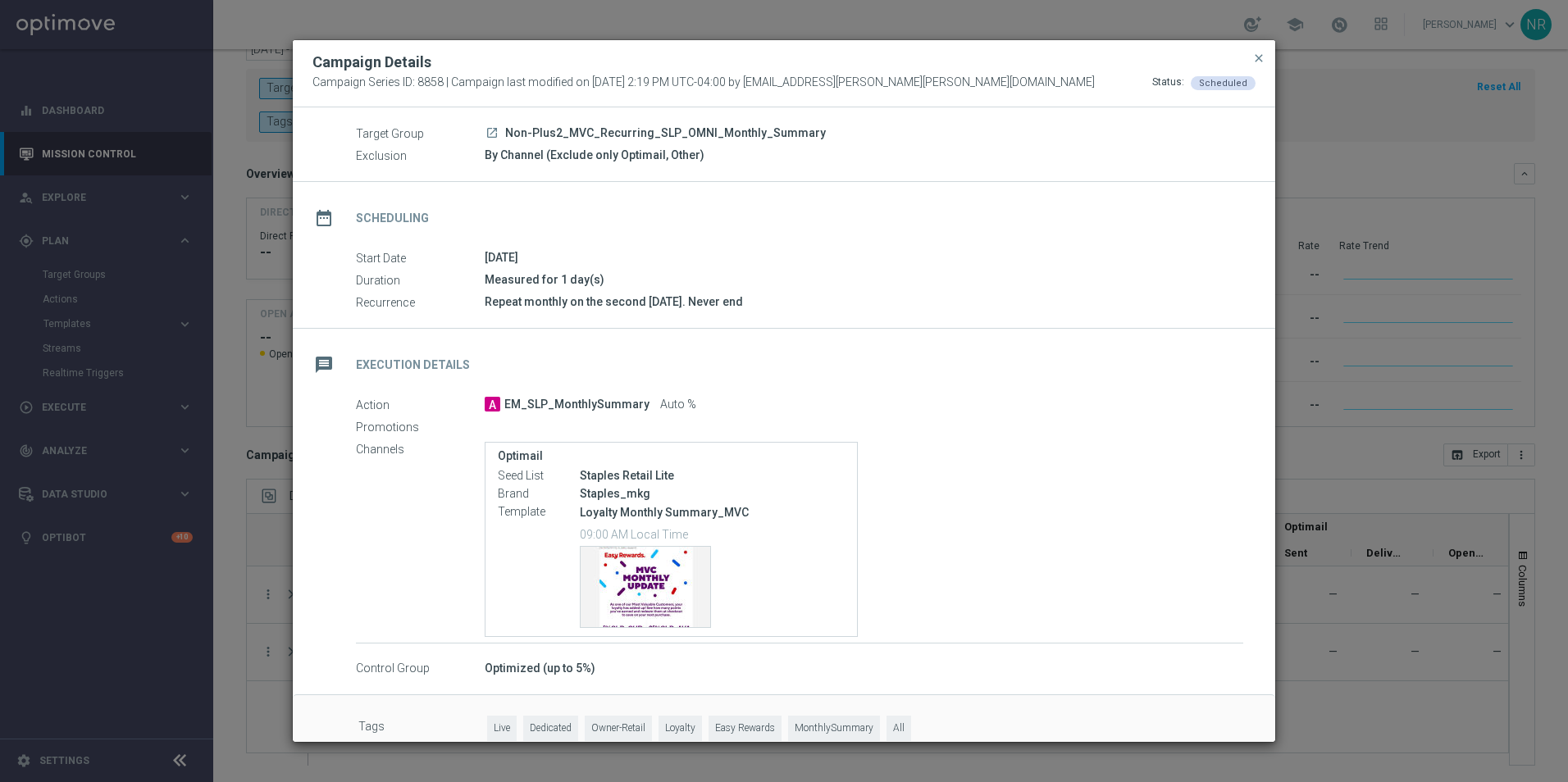
scroll to position [73, 0]
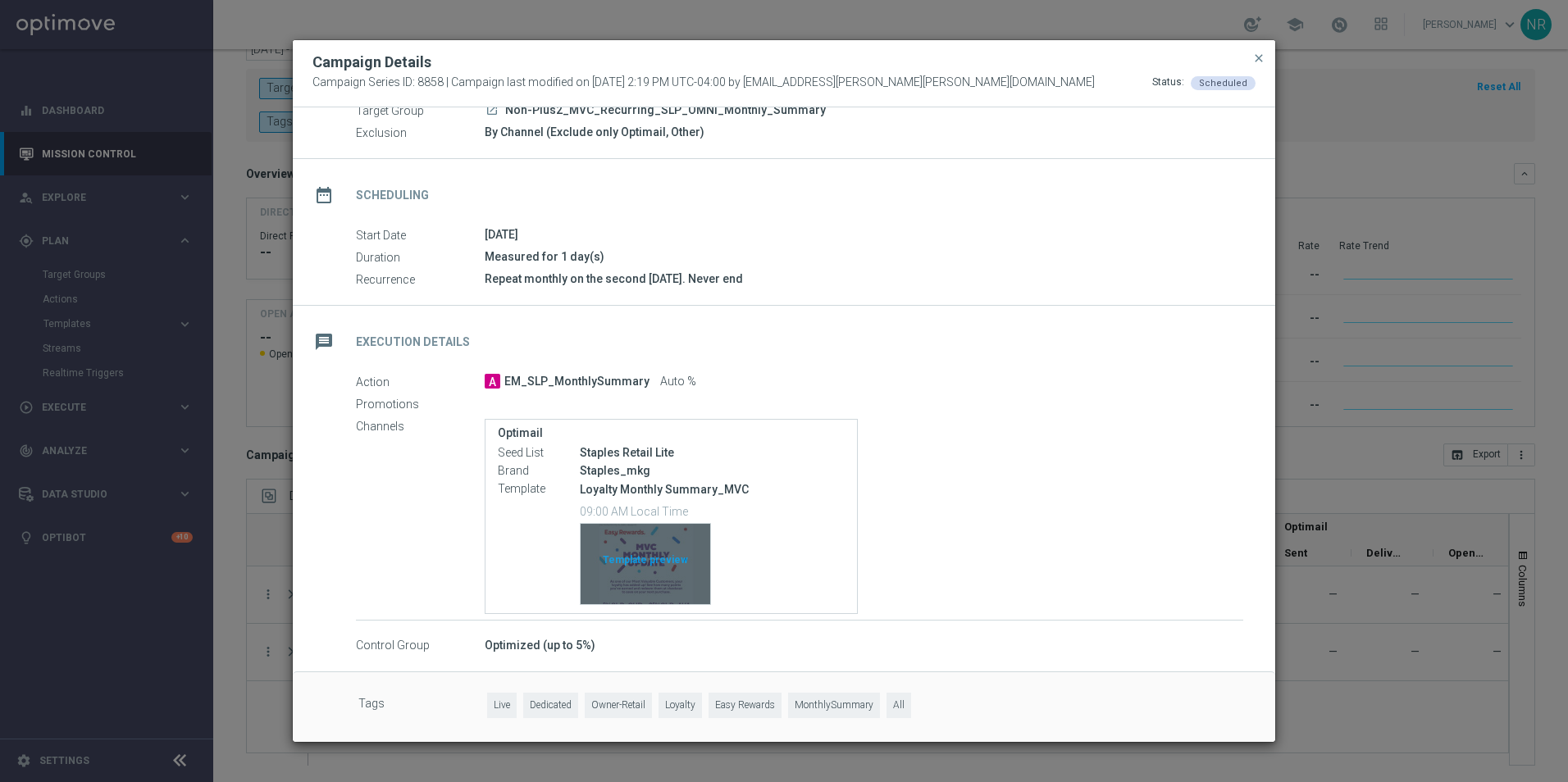
click at [679, 587] on div "Template preview" at bounding box center [645, 564] width 129 height 81
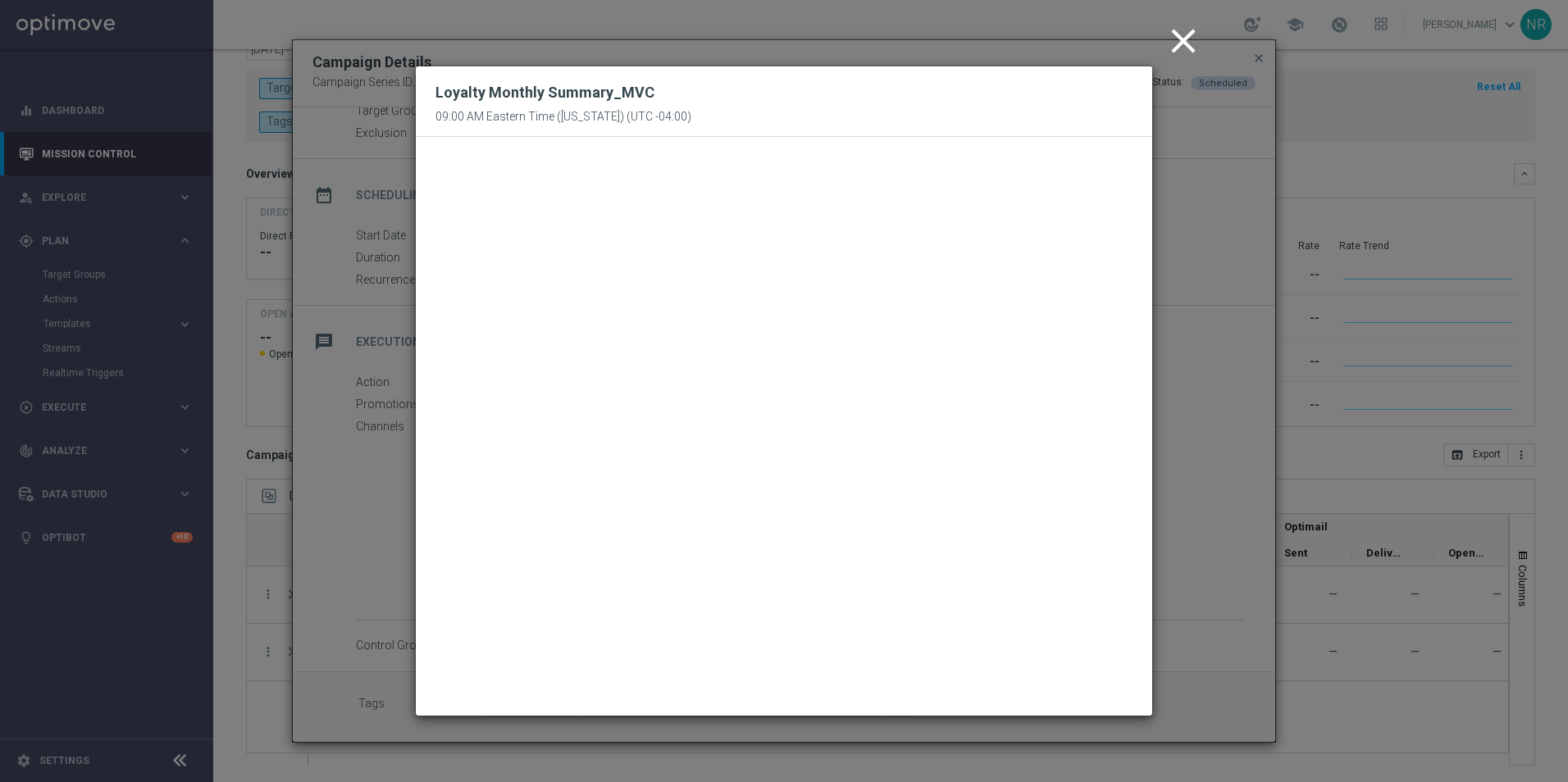
click at [1187, 36] on icon "close" at bounding box center [1184, 41] width 41 height 41
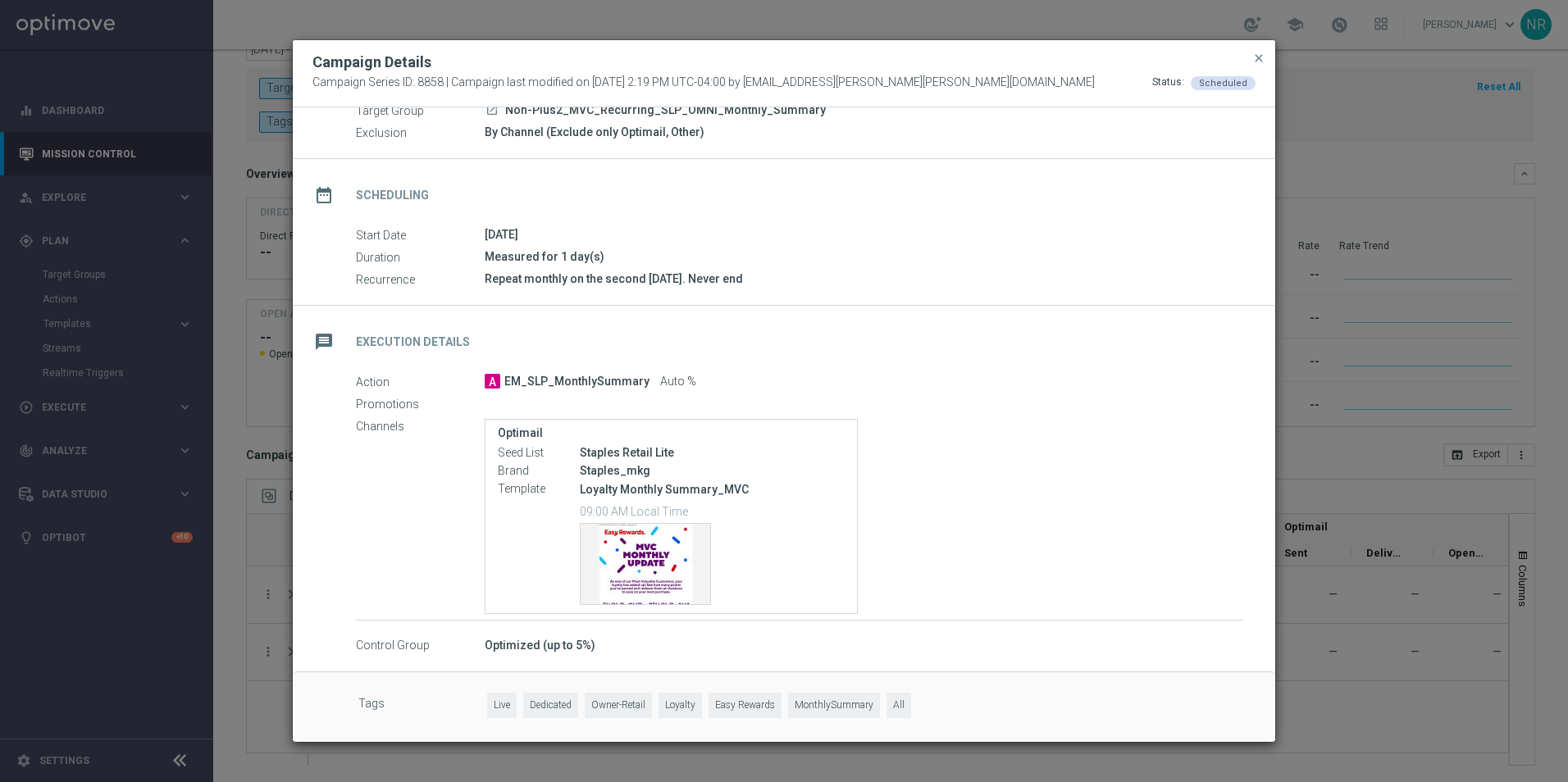
click at [1252, 54] on button "close" at bounding box center [1258, 58] width 16 height 20
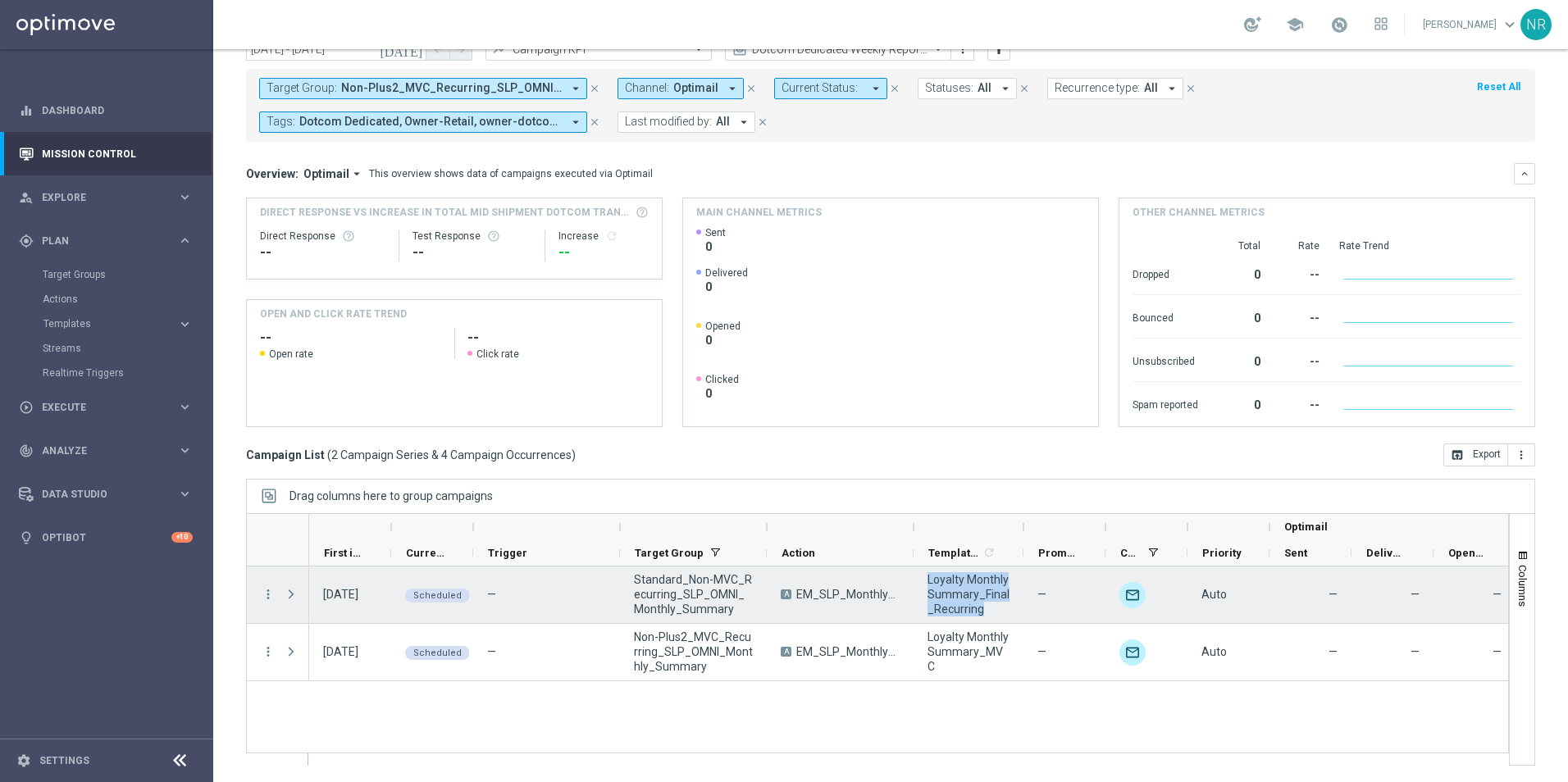
drag, startPoint x: 919, startPoint y: 579, endPoint x: 989, endPoint y: 607, distance: 75.4
click at [989, 607] on div "Loyalty Monthly Summary_Final_Recurring" at bounding box center [969, 595] width 110 height 57
drag, startPoint x: 989, startPoint y: 607, endPoint x: 958, endPoint y: 584, distance: 38.6
drag, startPoint x: 958, startPoint y: 584, endPoint x: 268, endPoint y: 591, distance: 690.0
click at [267, 587] on icon "more_vert" at bounding box center [268, 594] width 14 height 14
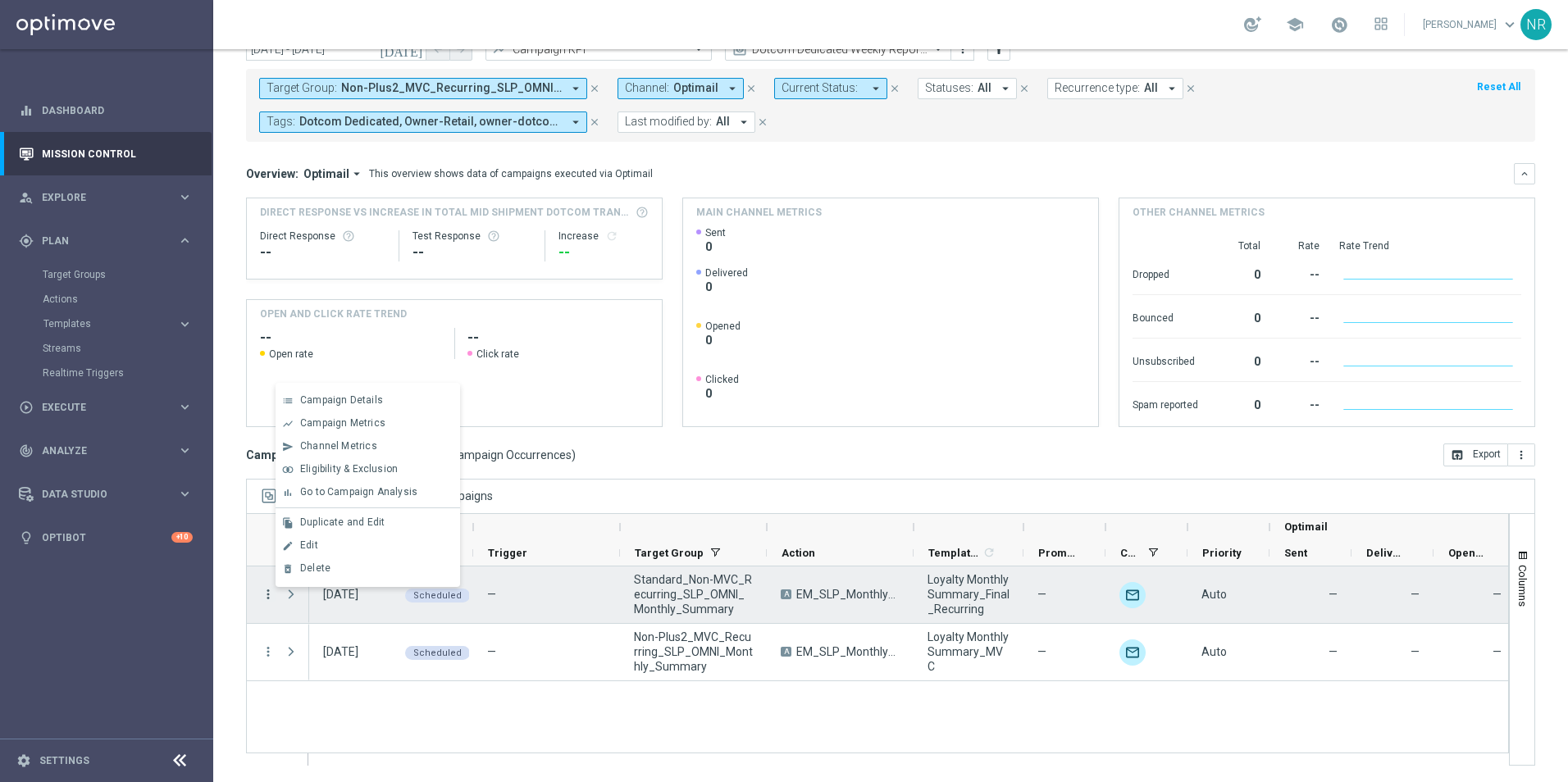
click at [270, 597] on icon "more_vert" at bounding box center [268, 594] width 14 height 14
drag, startPoint x: 616, startPoint y: 716, endPoint x: 646, endPoint y: 702, distance: 33.1
click at [616, 717] on div "[DATE] Scheduled — Standard_Non-MVC_Recurring_SLP_OMNI_Monthly_Summary A EM_SLP…" at bounding box center [909, 666] width 1199 height 198
click at [267, 598] on icon "more_vert" at bounding box center [268, 594] width 14 height 14
click at [350, 400] on span "Campaign Details" at bounding box center [341, 400] width 82 height 12
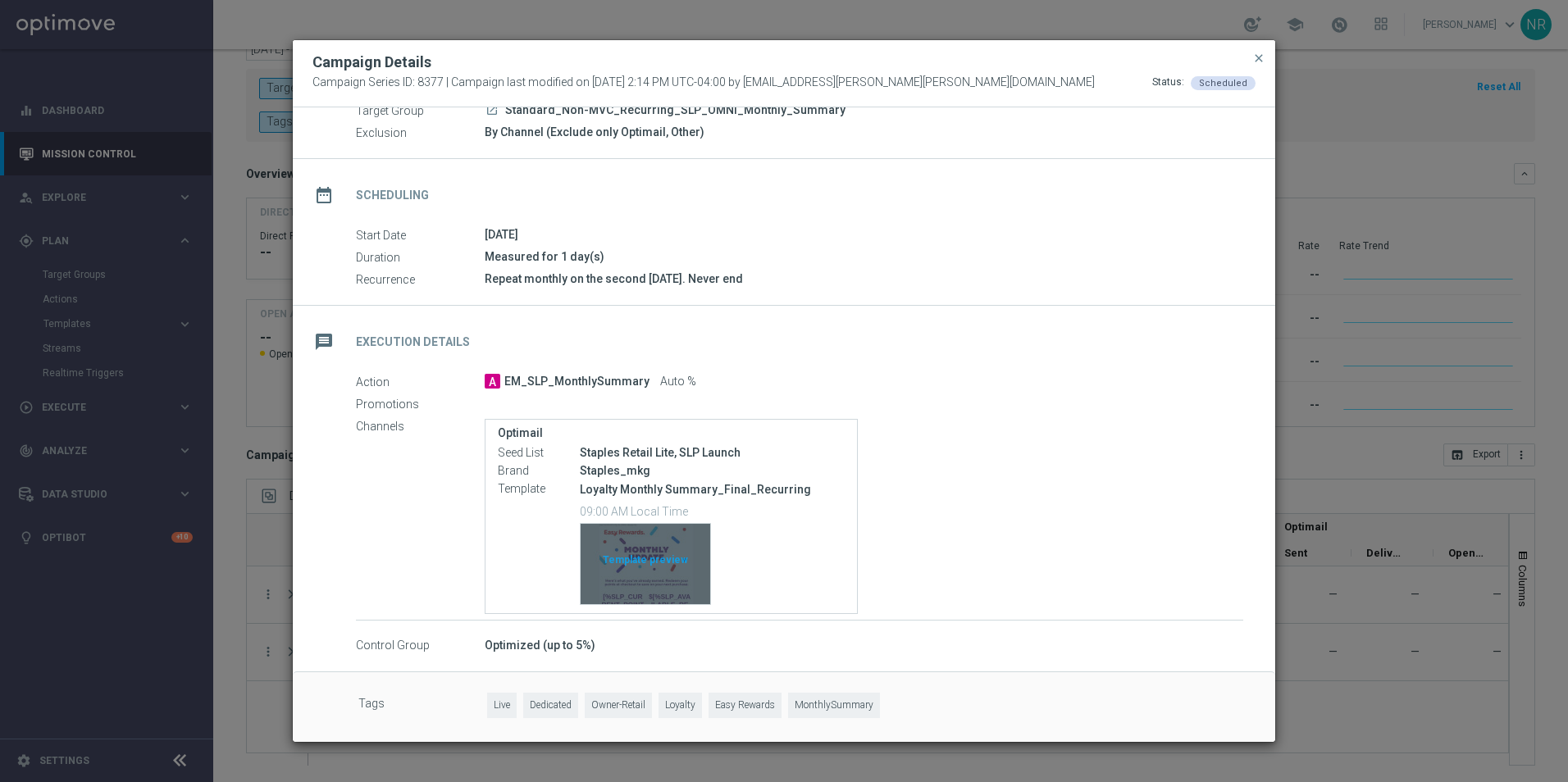
click at [680, 588] on div "Template preview" at bounding box center [645, 564] width 129 height 81
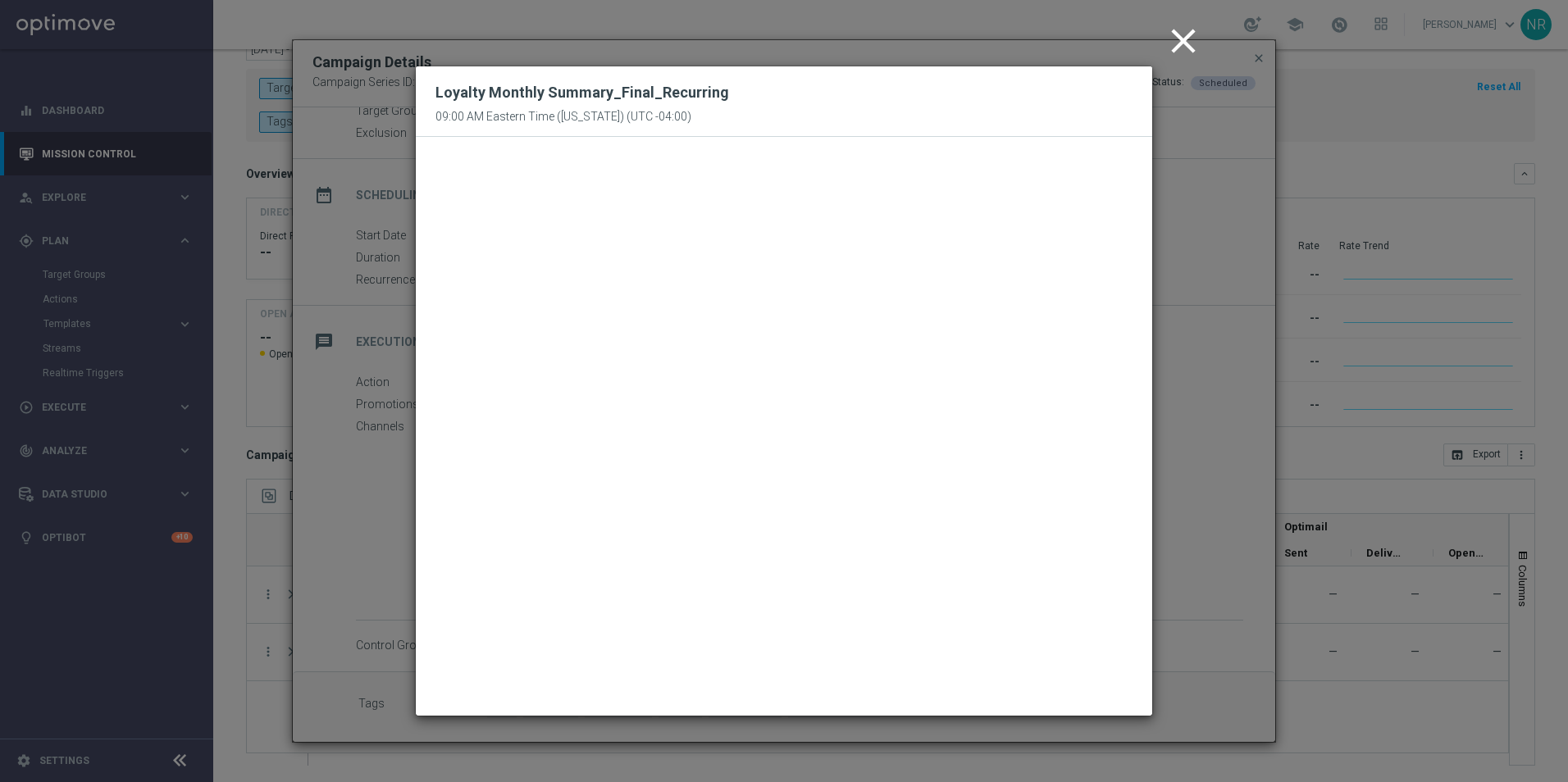
click at [1186, 35] on icon "close" at bounding box center [1184, 41] width 41 height 41
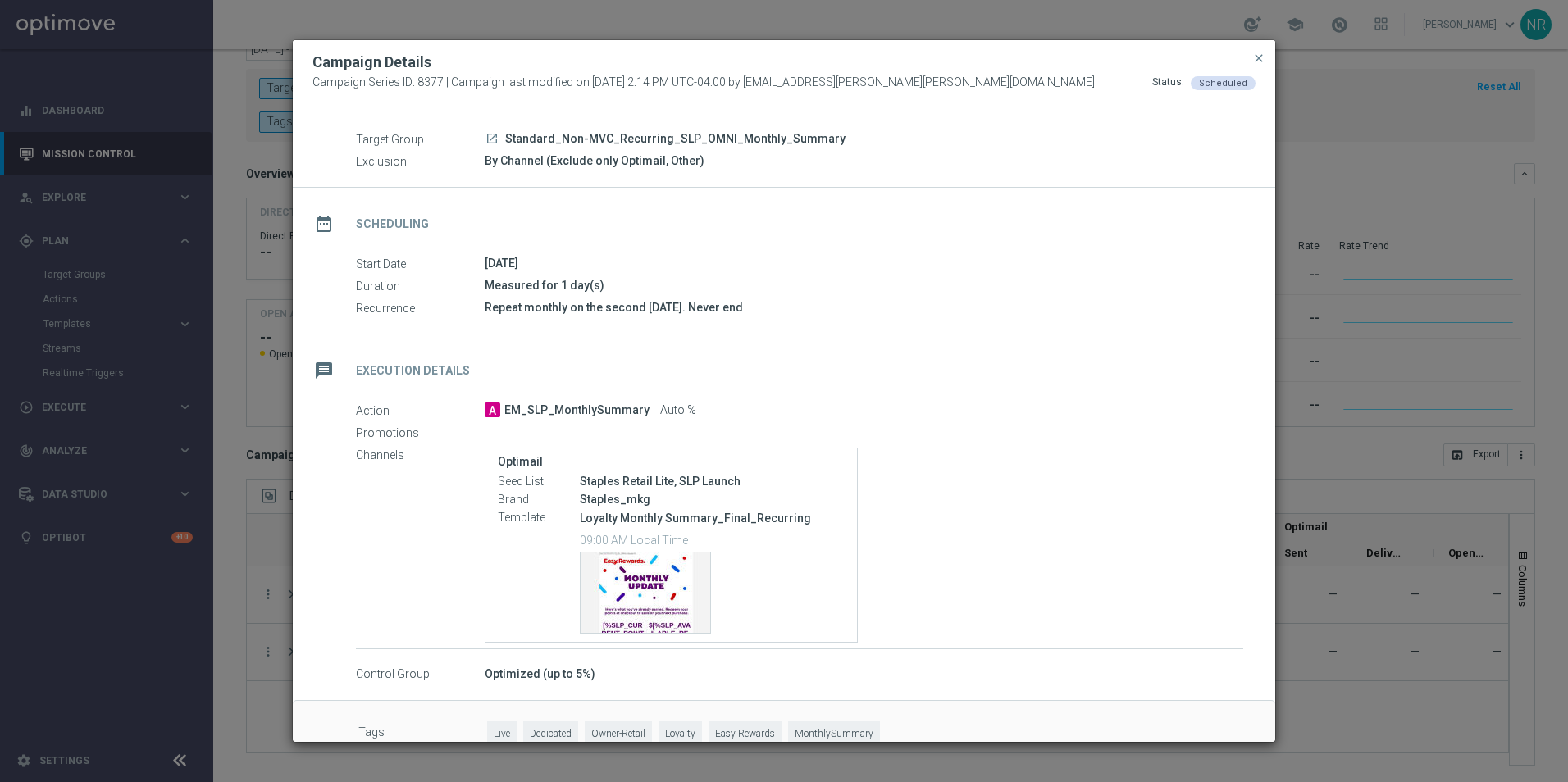
scroll to position [0, 0]
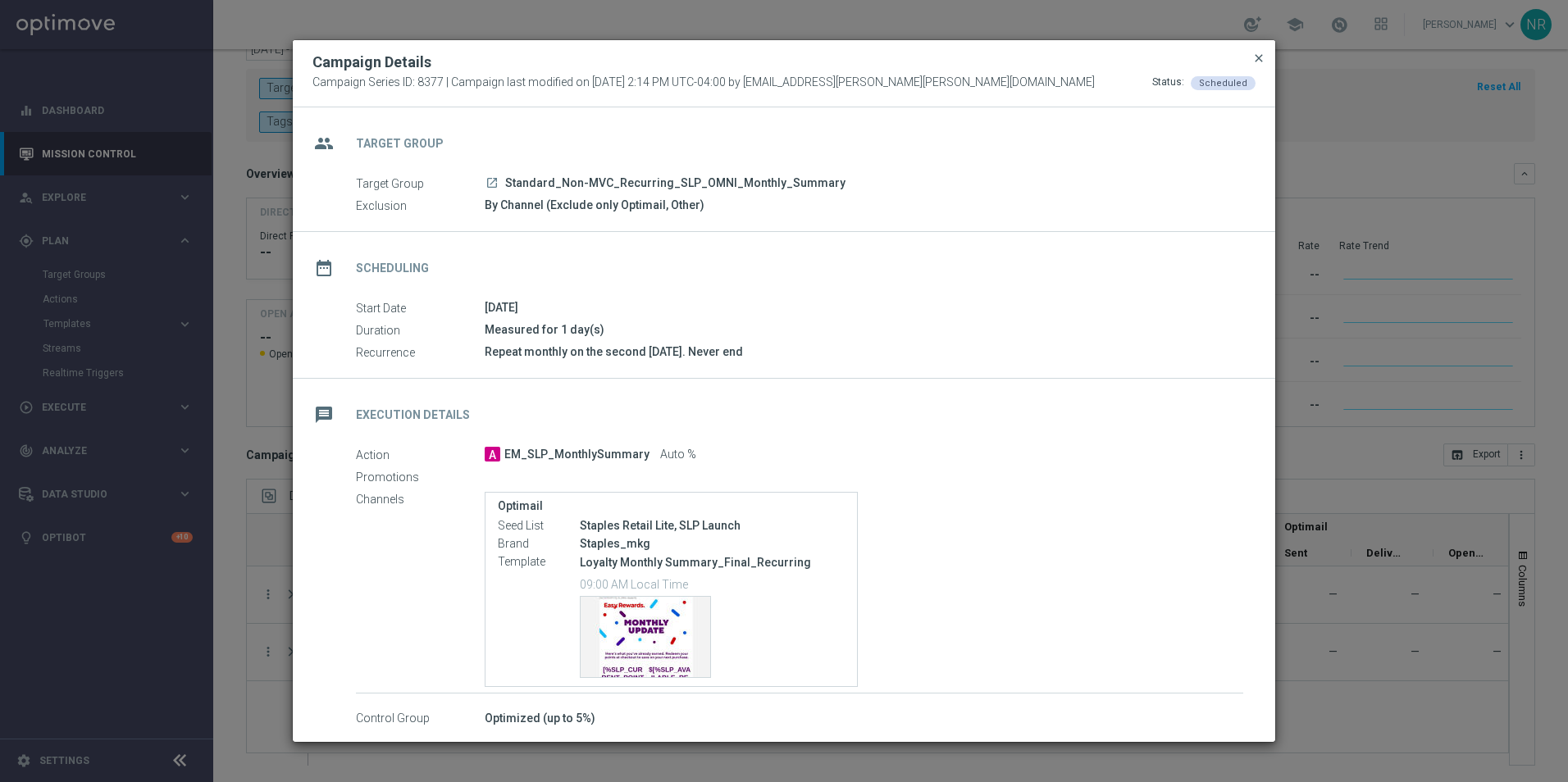
click at [1263, 60] on span "close" at bounding box center [1258, 58] width 13 height 13
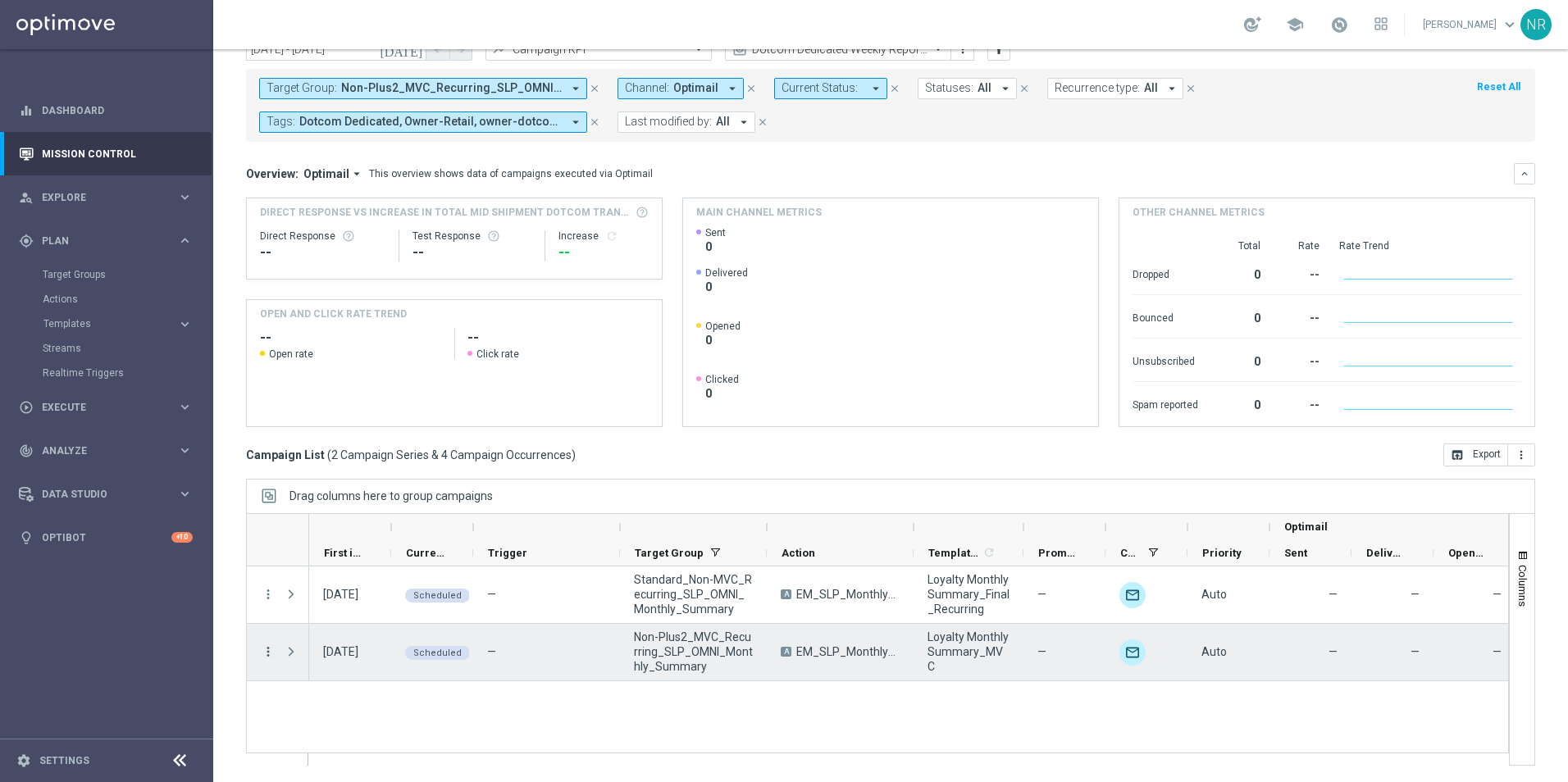
click at [262, 646] on icon "more_vert" at bounding box center [268, 651] width 14 height 14
click at [317, 459] on span "Campaign Details" at bounding box center [341, 458] width 82 height 12
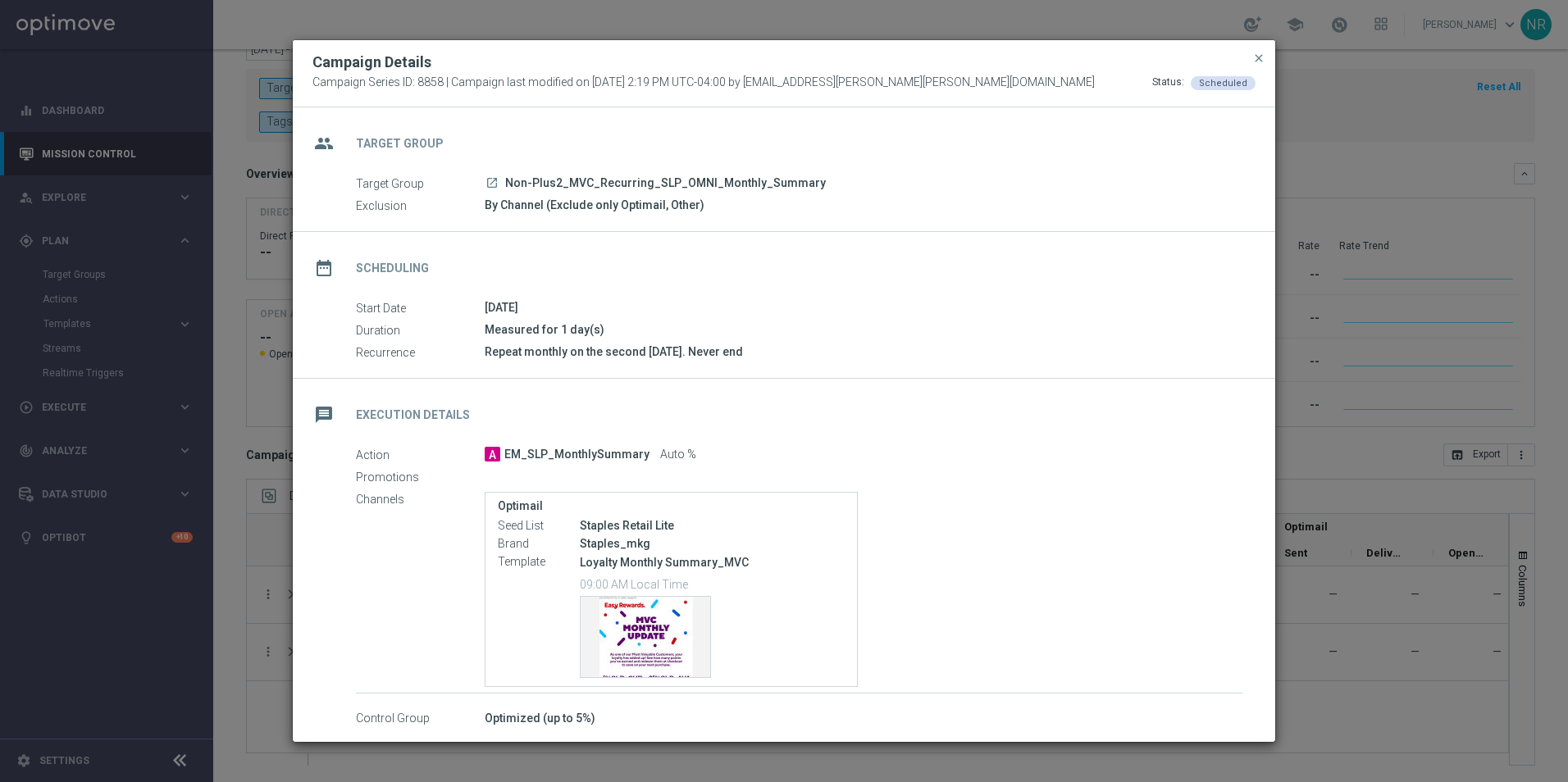
scroll to position [73, 0]
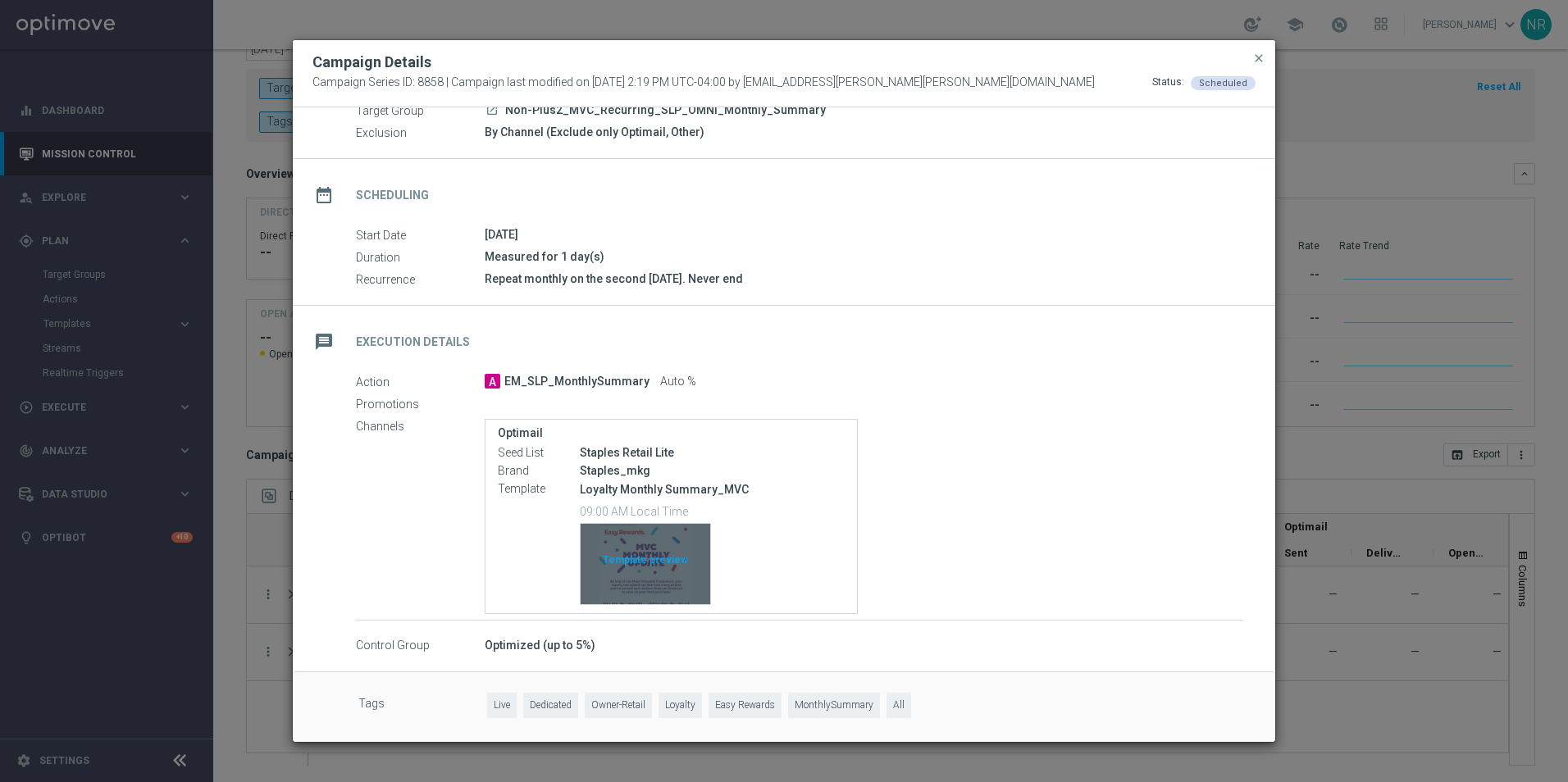
click at [675, 576] on div "Template preview" at bounding box center [645, 564] width 129 height 81
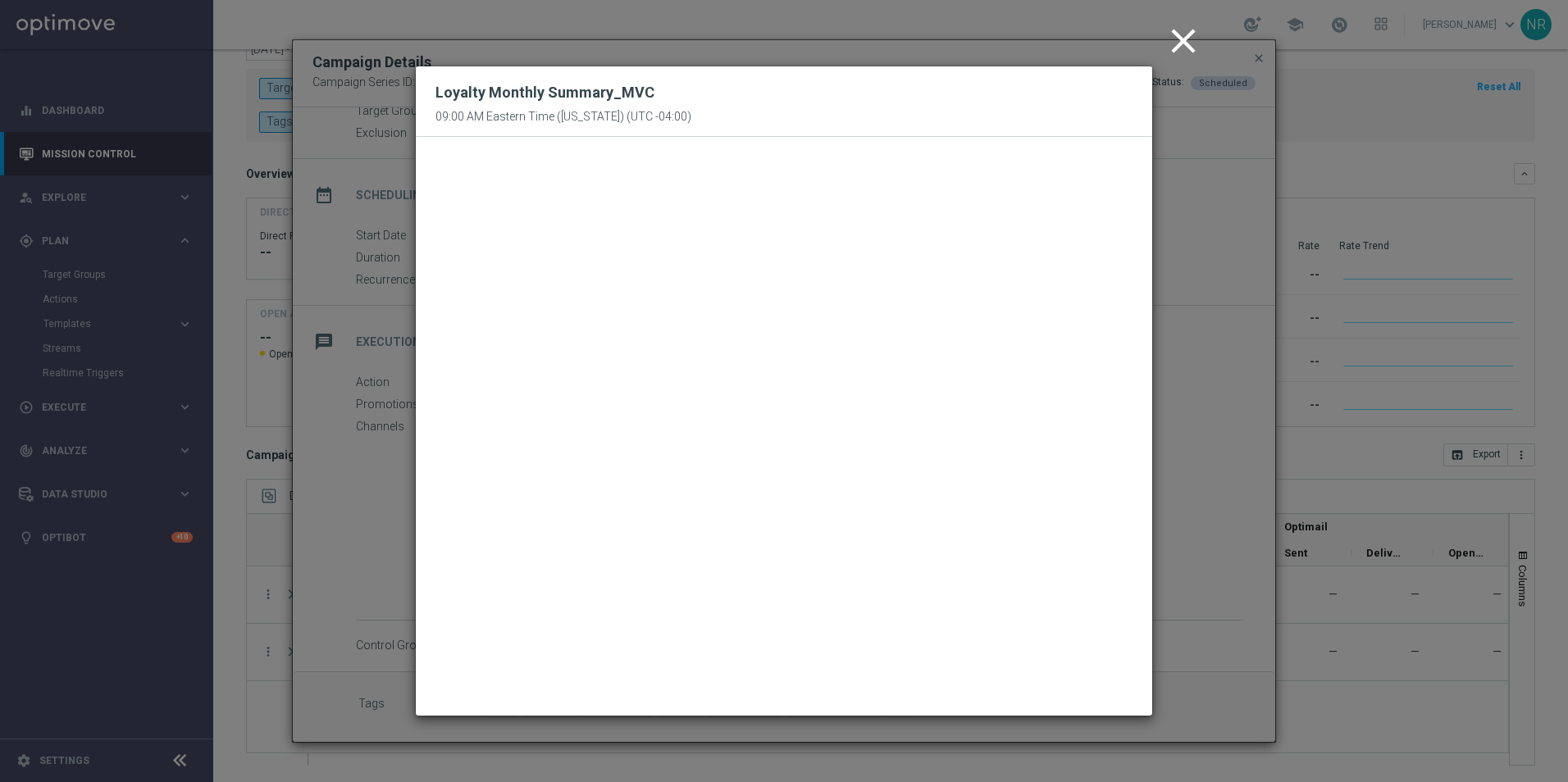
click at [1412, 256] on modal-container "close Loyalty Monthly Summary_MVC 09:00 AM Eastern Time ([US_STATE]) (UTC -04:0…" at bounding box center [784, 391] width 1568 height 782
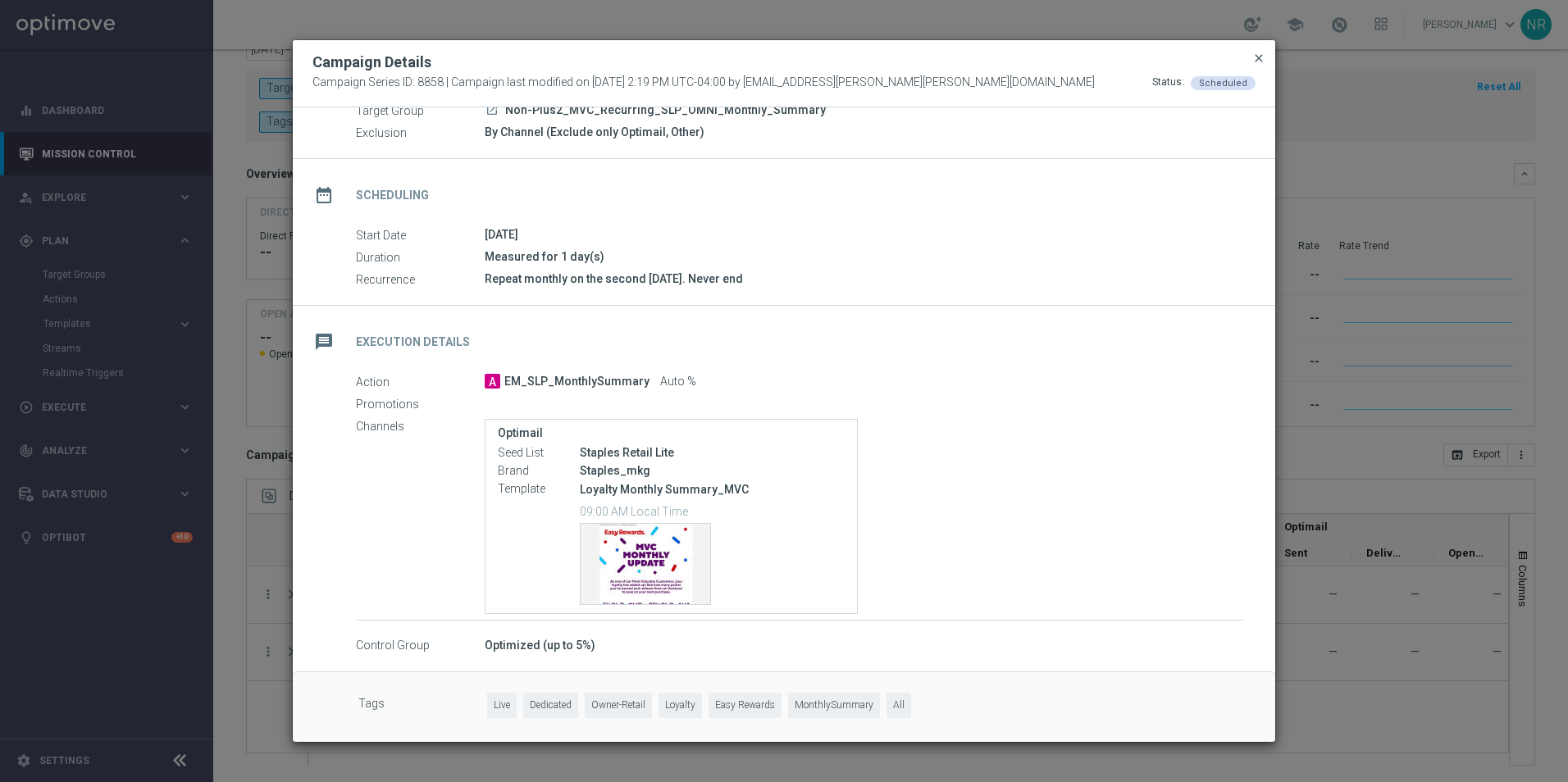
click at [1261, 54] on span "close" at bounding box center [1258, 58] width 13 height 13
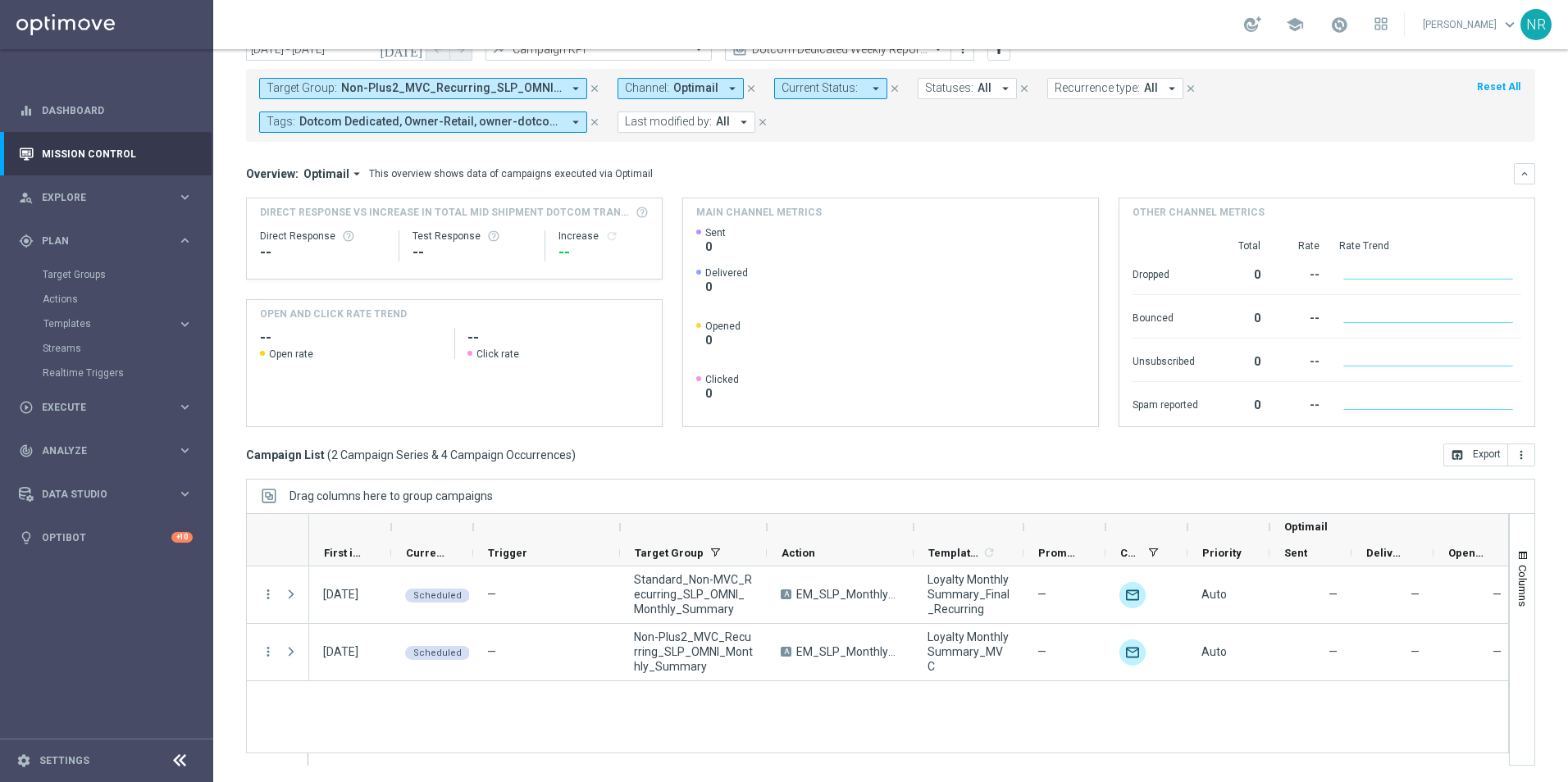
click at [1071, 178] on div "Overview: Optimail arrow_drop_down This overview shows data of campaigns execut…" at bounding box center [879, 173] width 1268 height 14
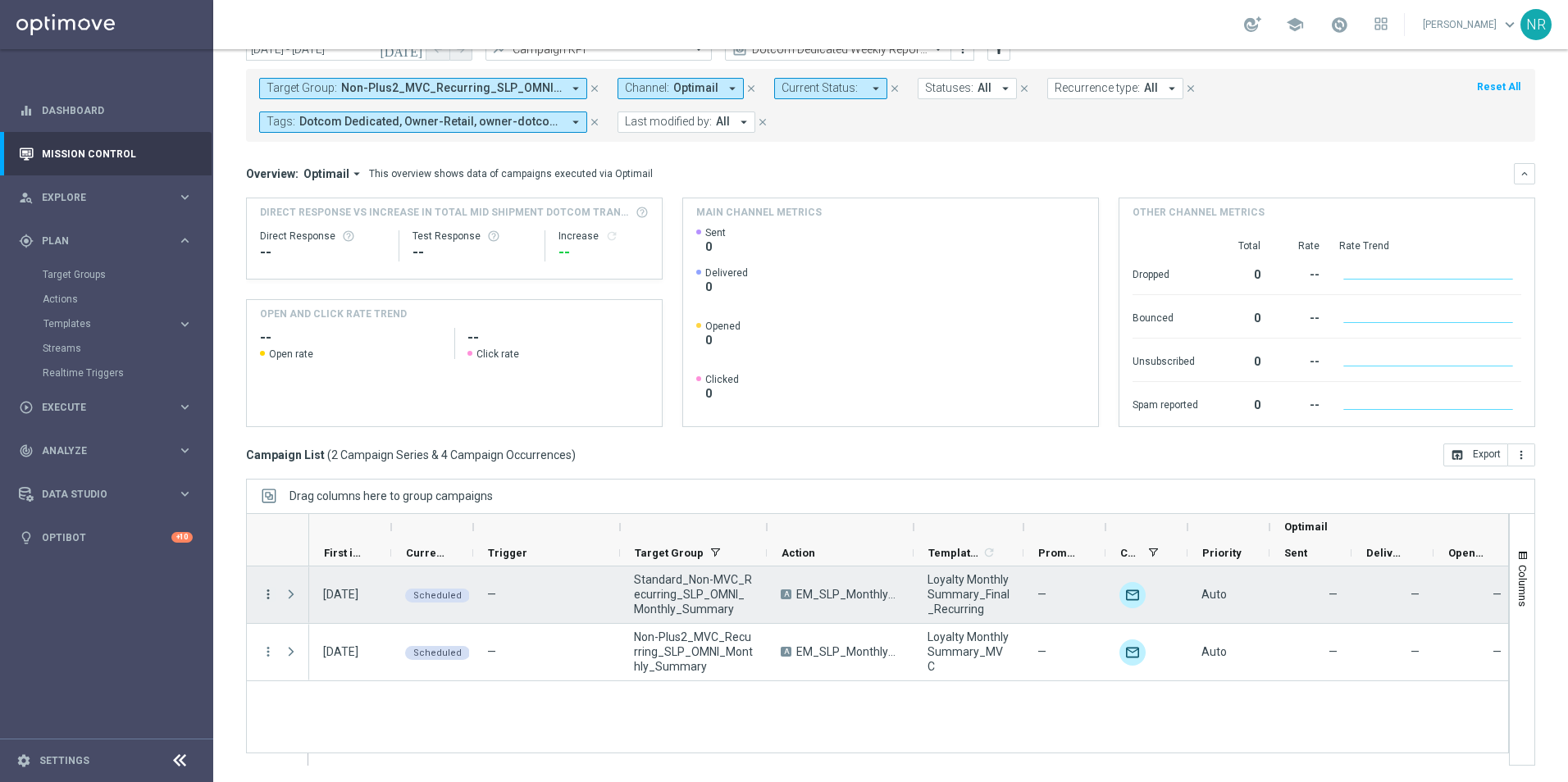
click at [272, 595] on icon "more_vert" at bounding box center [268, 594] width 14 height 14
click at [381, 399] on div "Campaign Details" at bounding box center [376, 400] width 152 height 12
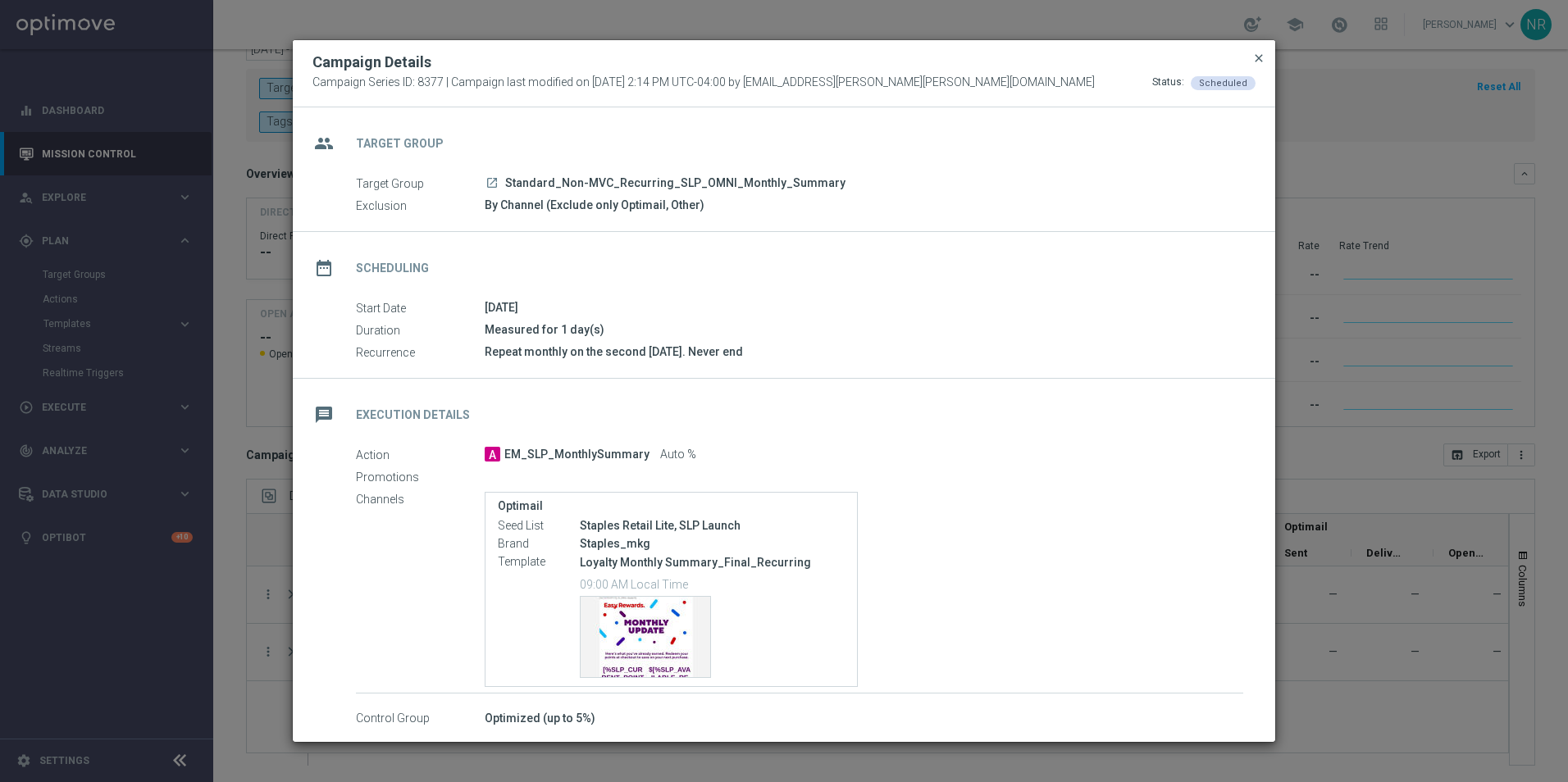
click at [1257, 58] on span "close" at bounding box center [1258, 58] width 13 height 13
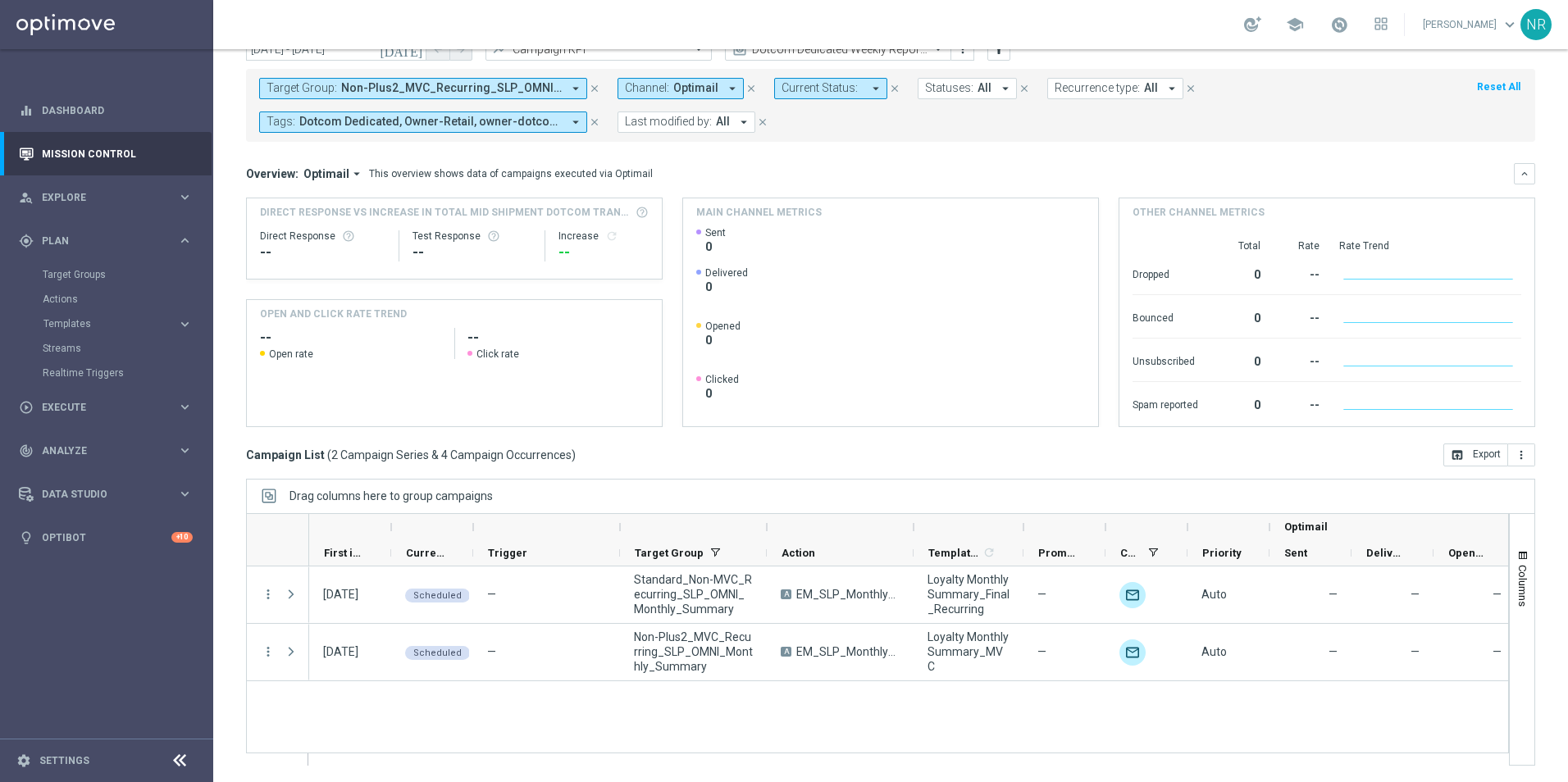
click at [414, 82] on span "Non-Plus2_MVC_Recurring_SLP_OMNI_Monthly_Summary, Standard_Non-MVC_Recurring_SL…" at bounding box center [451, 88] width 220 height 14
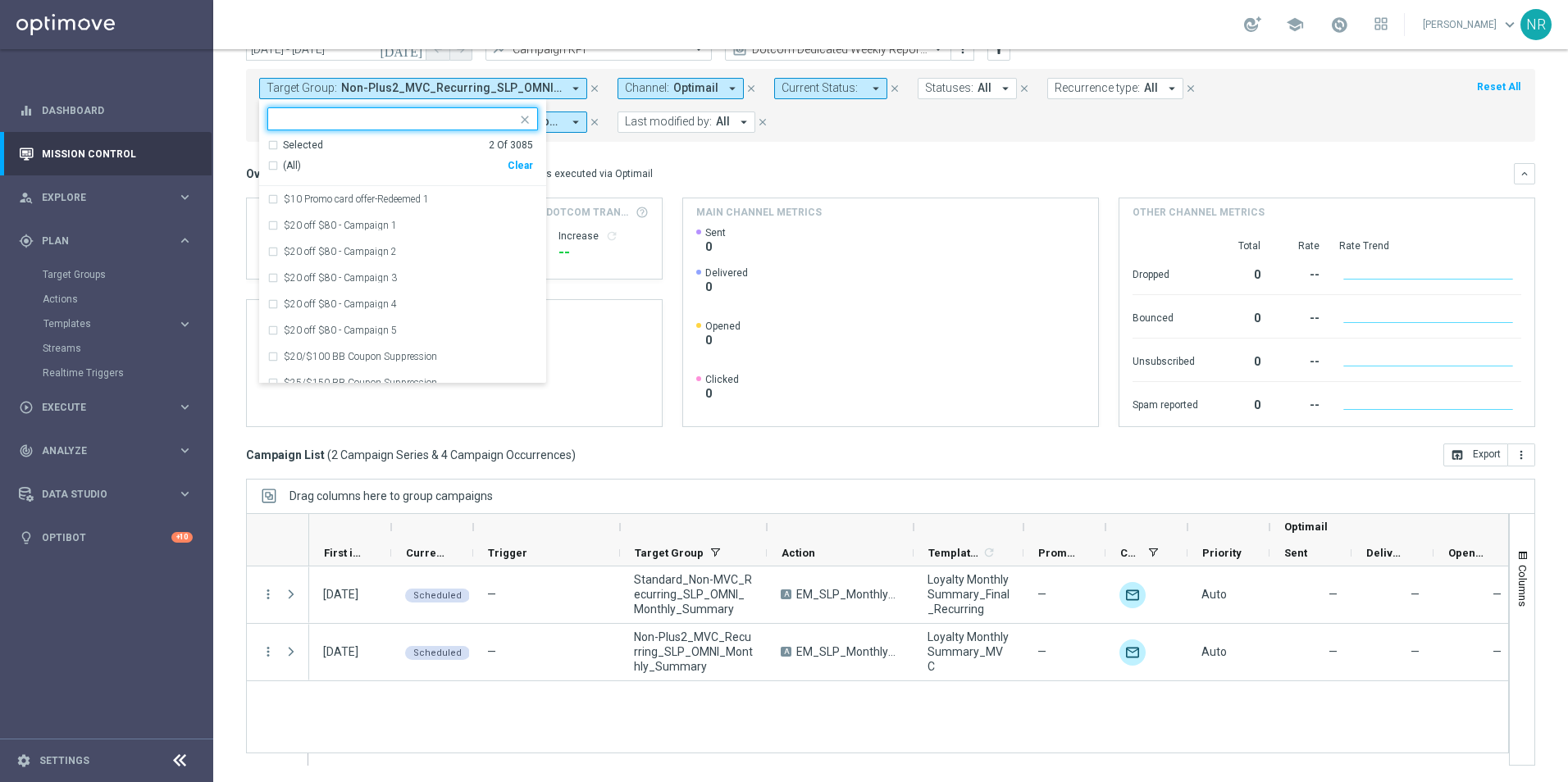
click at [0, 0] on div "Clear" at bounding box center [0, 0] width 0 height 0
click at [372, 120] on input "text" at bounding box center [396, 119] width 241 height 14
paste input "ER_OMNI_BTS_EMAIL_TEACHER"
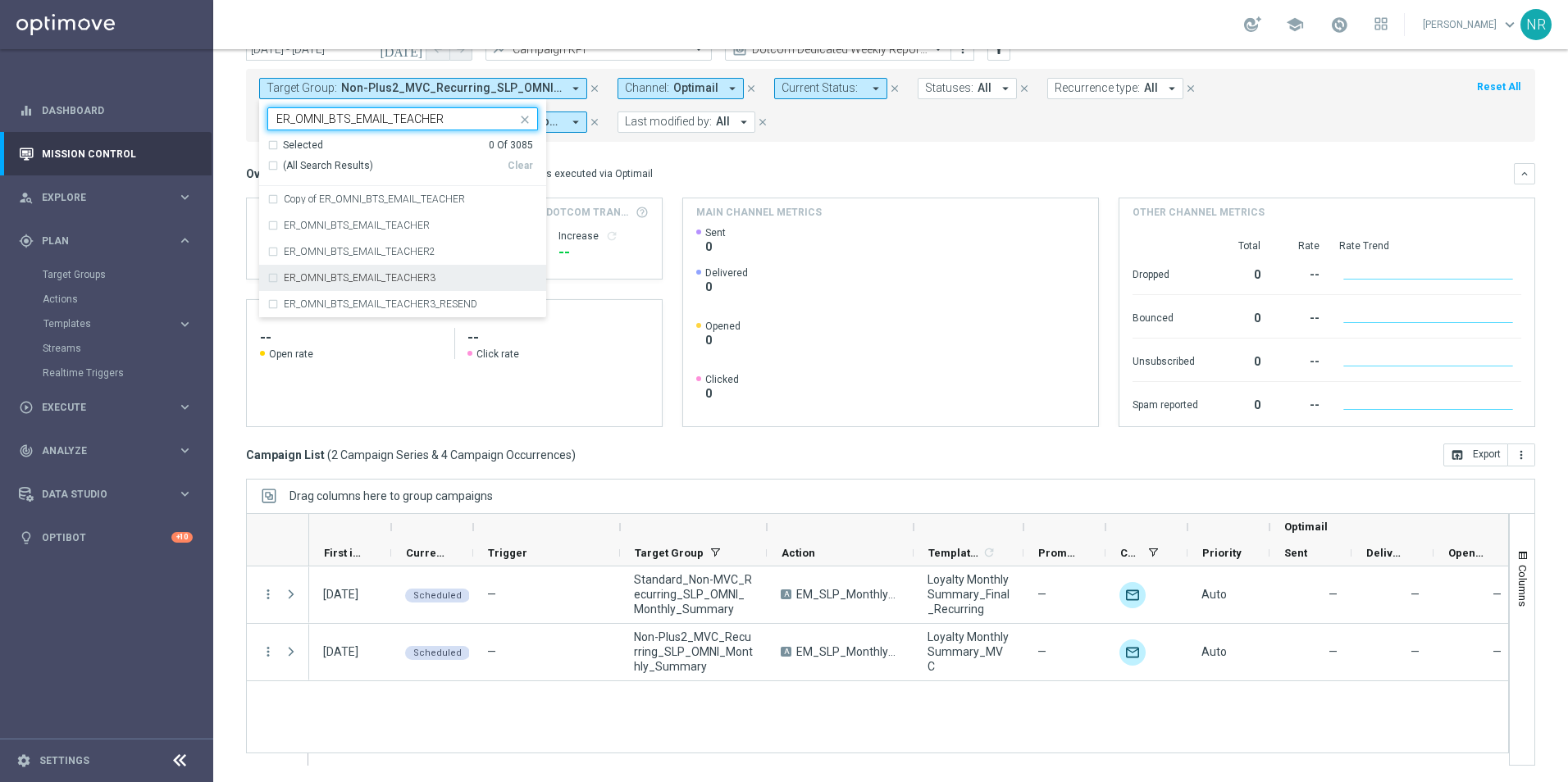
type input "ER_OMNI_BTS_EMAIL_TEACHER"
click at [240, 434] on div "[DATE] [DATE] - [DATE] arrow_back arrow_forward Campaign KPI trending_up Dotcom…" at bounding box center [891, 366] width 1355 height 659
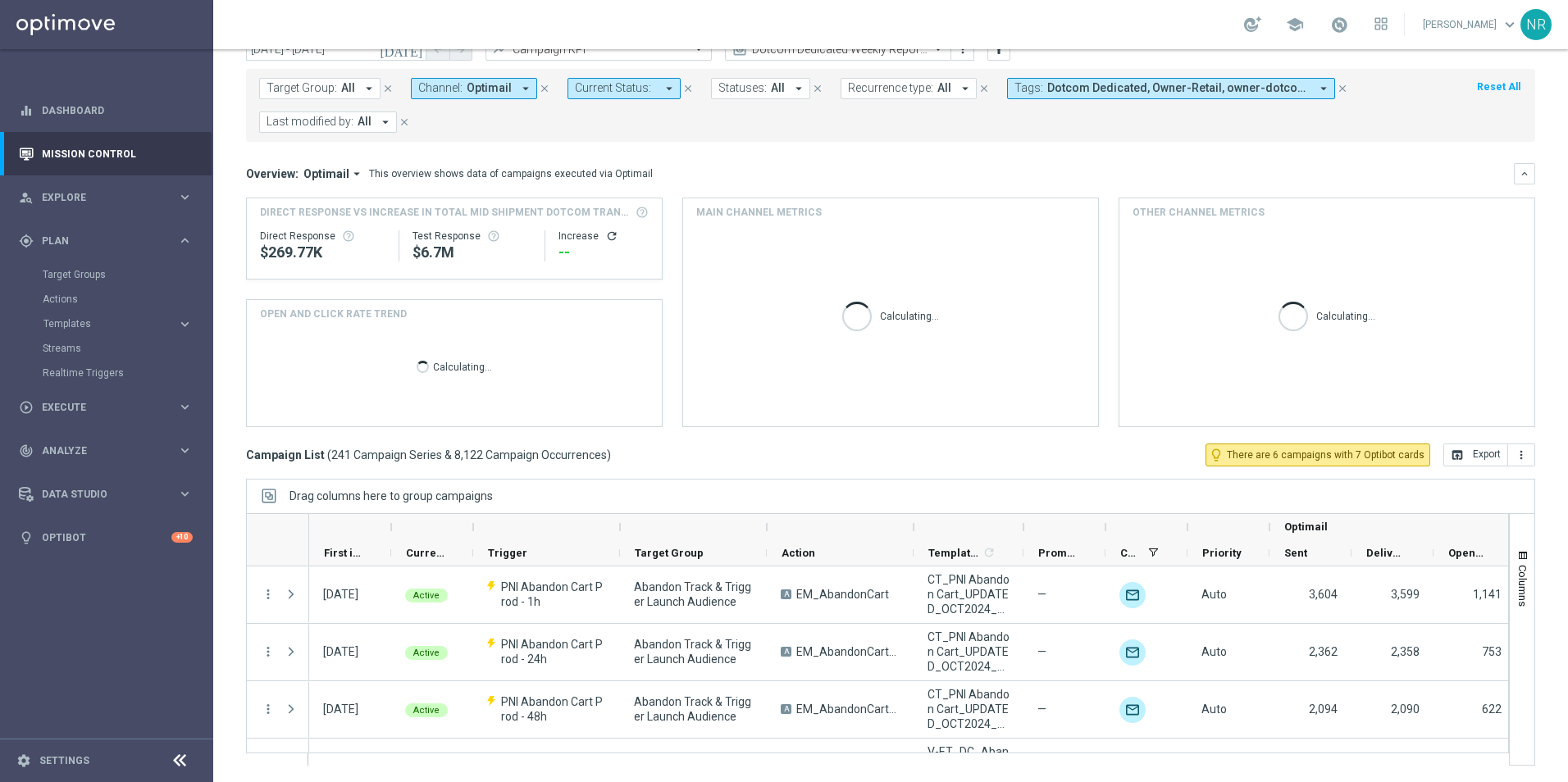
click at [327, 82] on span "Target Group:" at bounding box center [302, 88] width 71 height 14
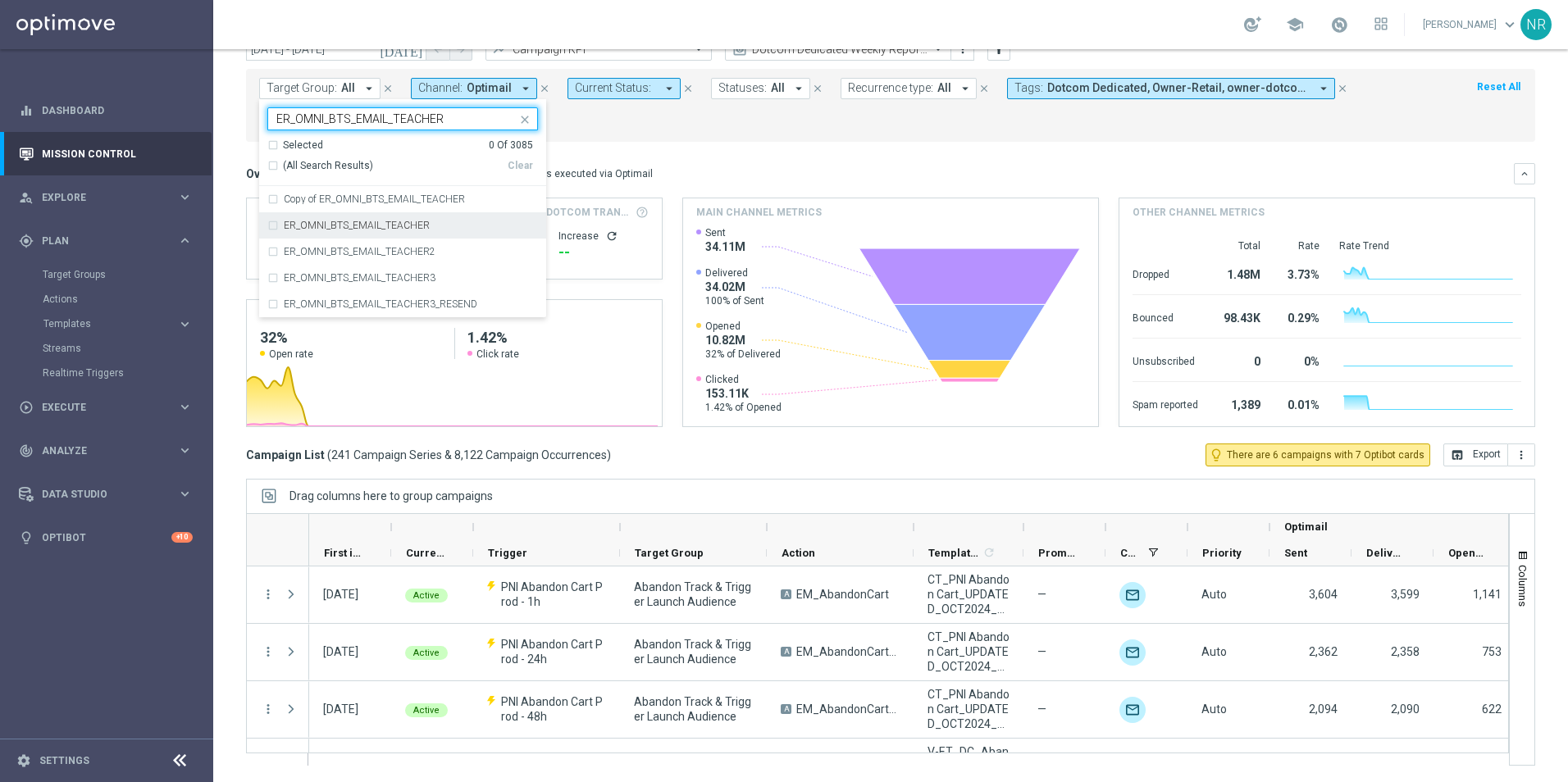
click at [410, 212] on div "ER_OMNI_BTS_EMAIL_TEACHER" at bounding box center [402, 225] width 270 height 26
type input "ER_OMNI_BTS_EMAIL_TEACHER"
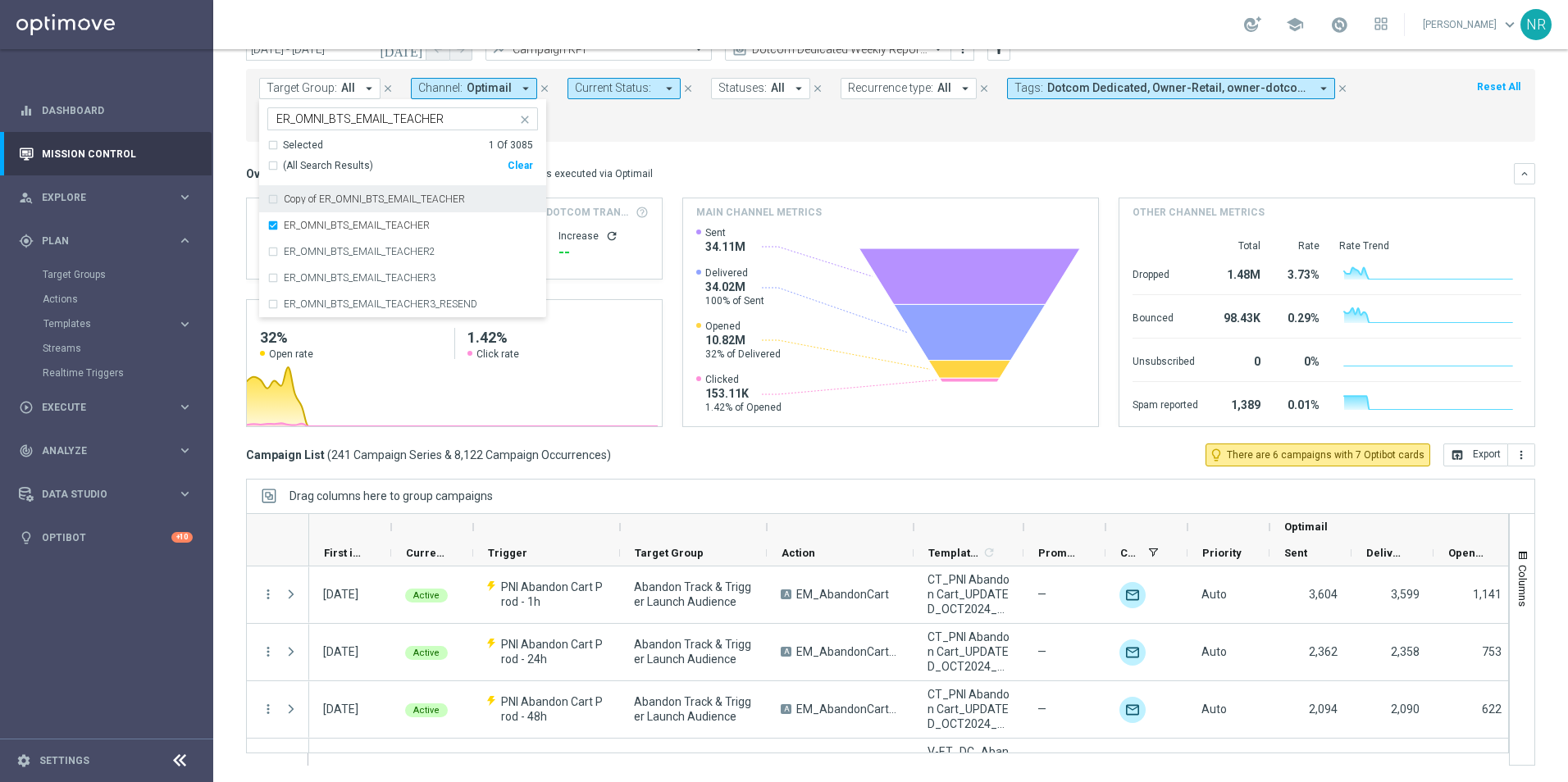
click at [650, 164] on div "Overview: Optimail arrow_drop_down This overview shows data of campaigns execut…" at bounding box center [890, 173] width 1289 height 21
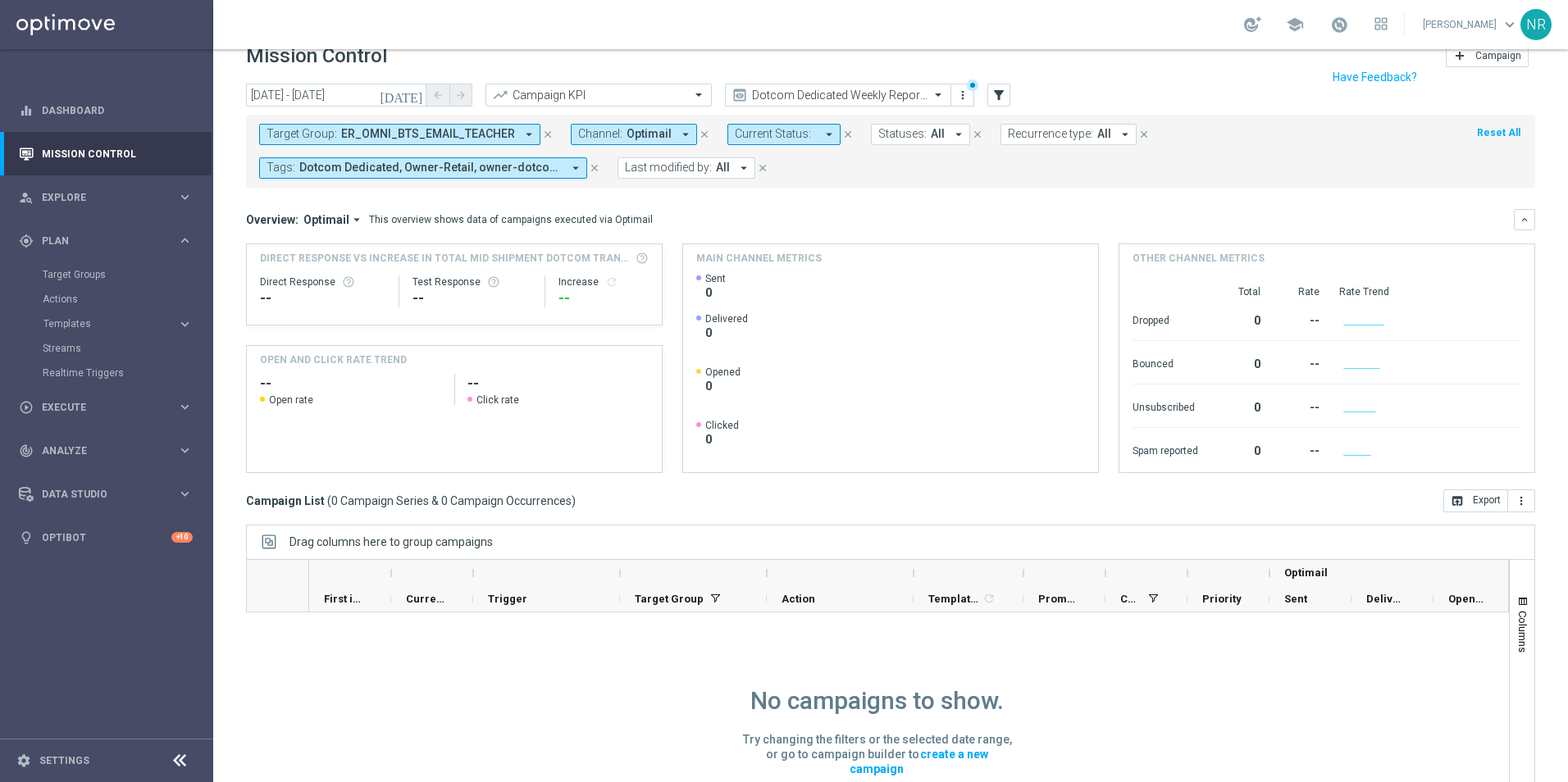
scroll to position [0, 0]
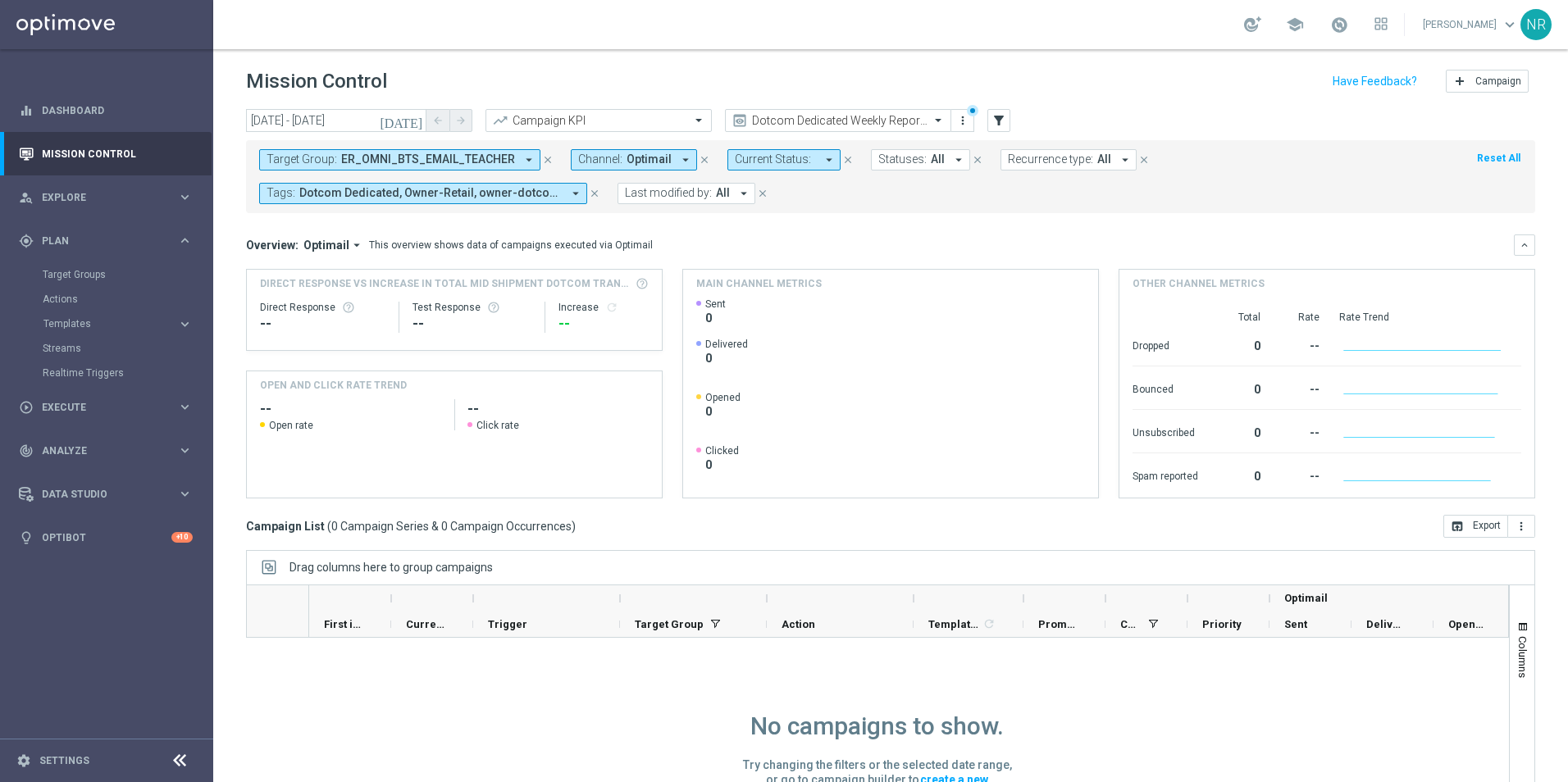
click at [413, 113] on icon "[DATE]" at bounding box center [402, 120] width 44 height 14
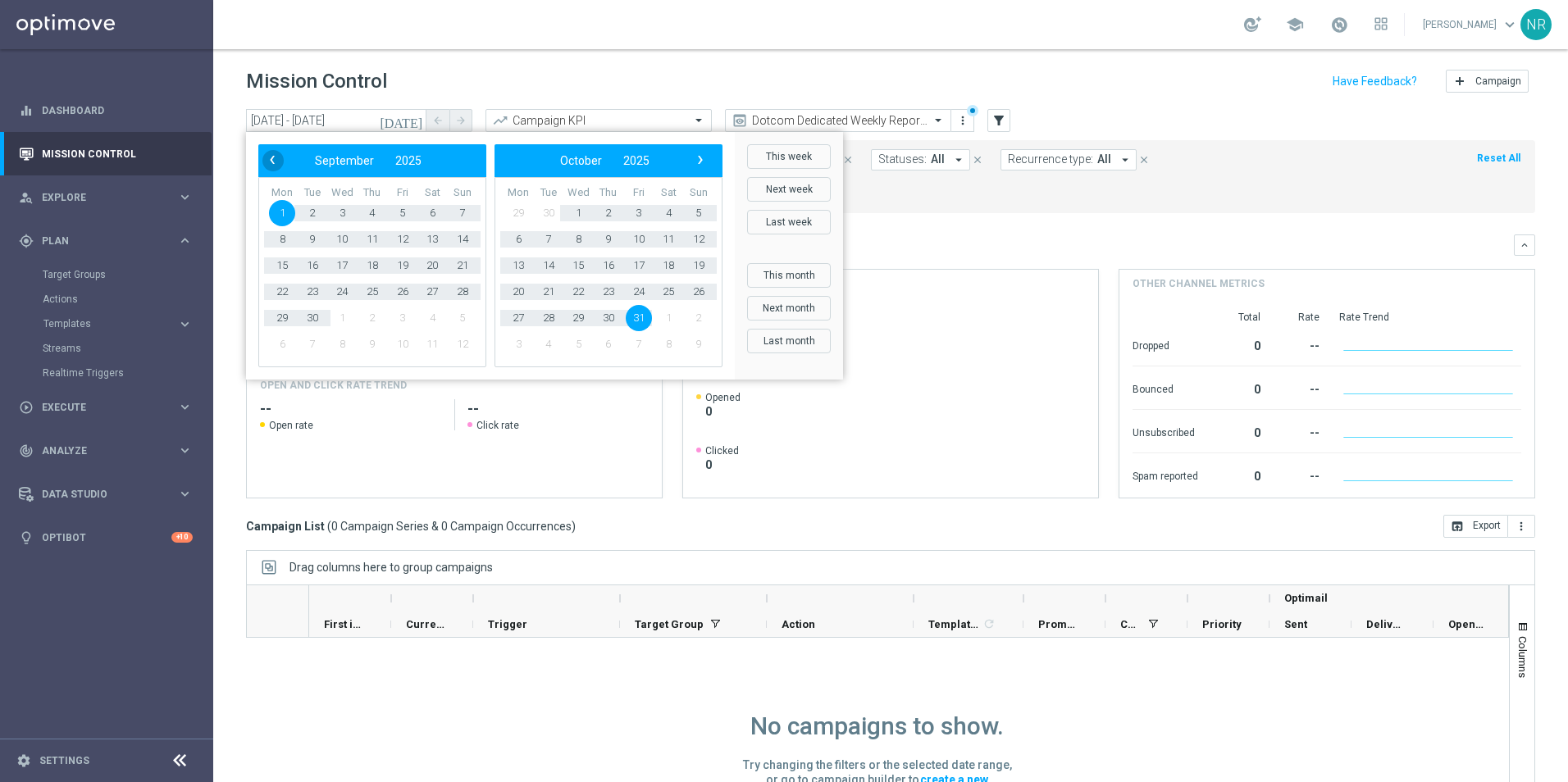
click at [279, 160] on span "‹" at bounding box center [272, 160] width 21 height 21
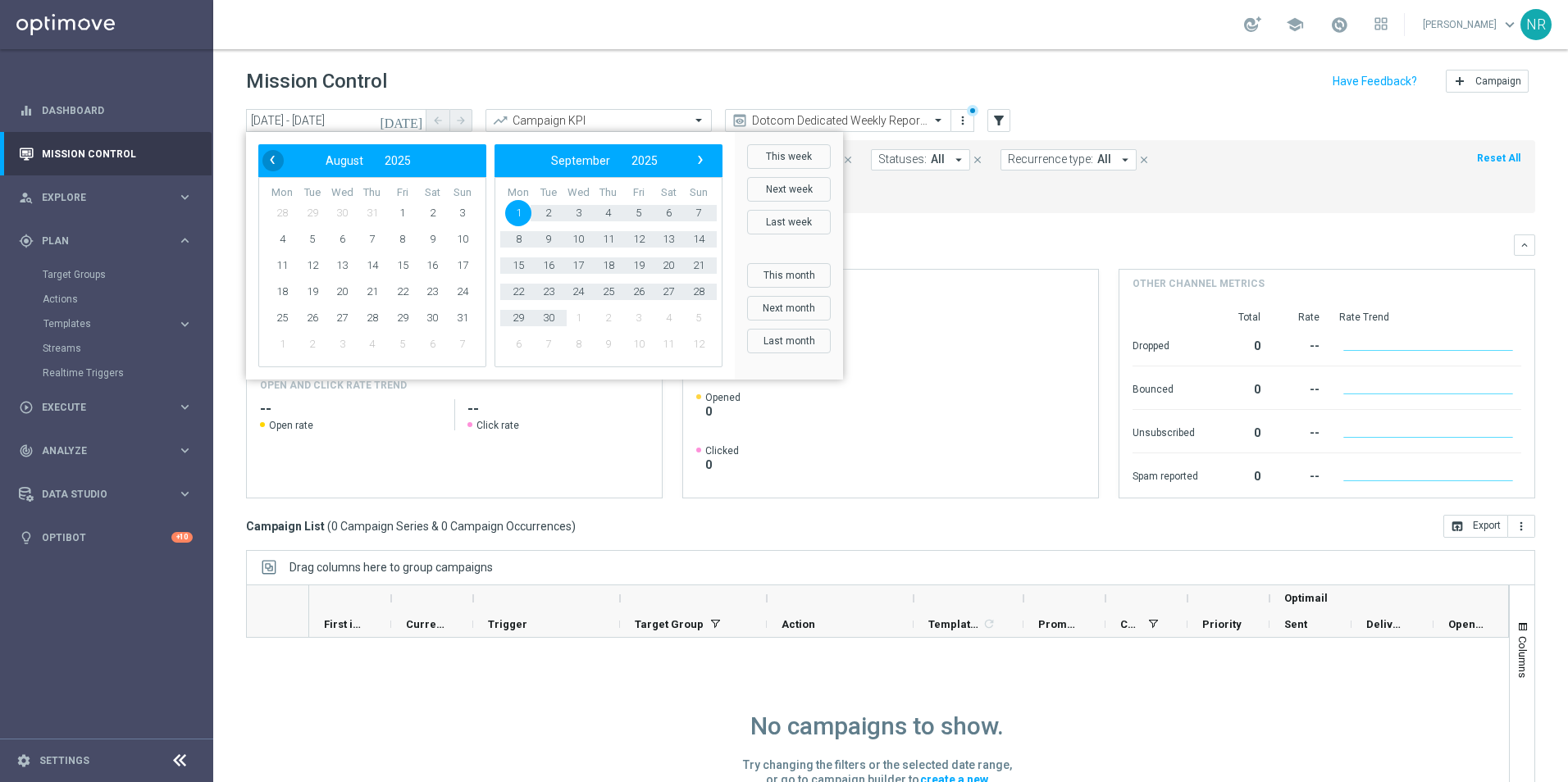
click at [278, 160] on span "‹" at bounding box center [272, 160] width 21 height 21
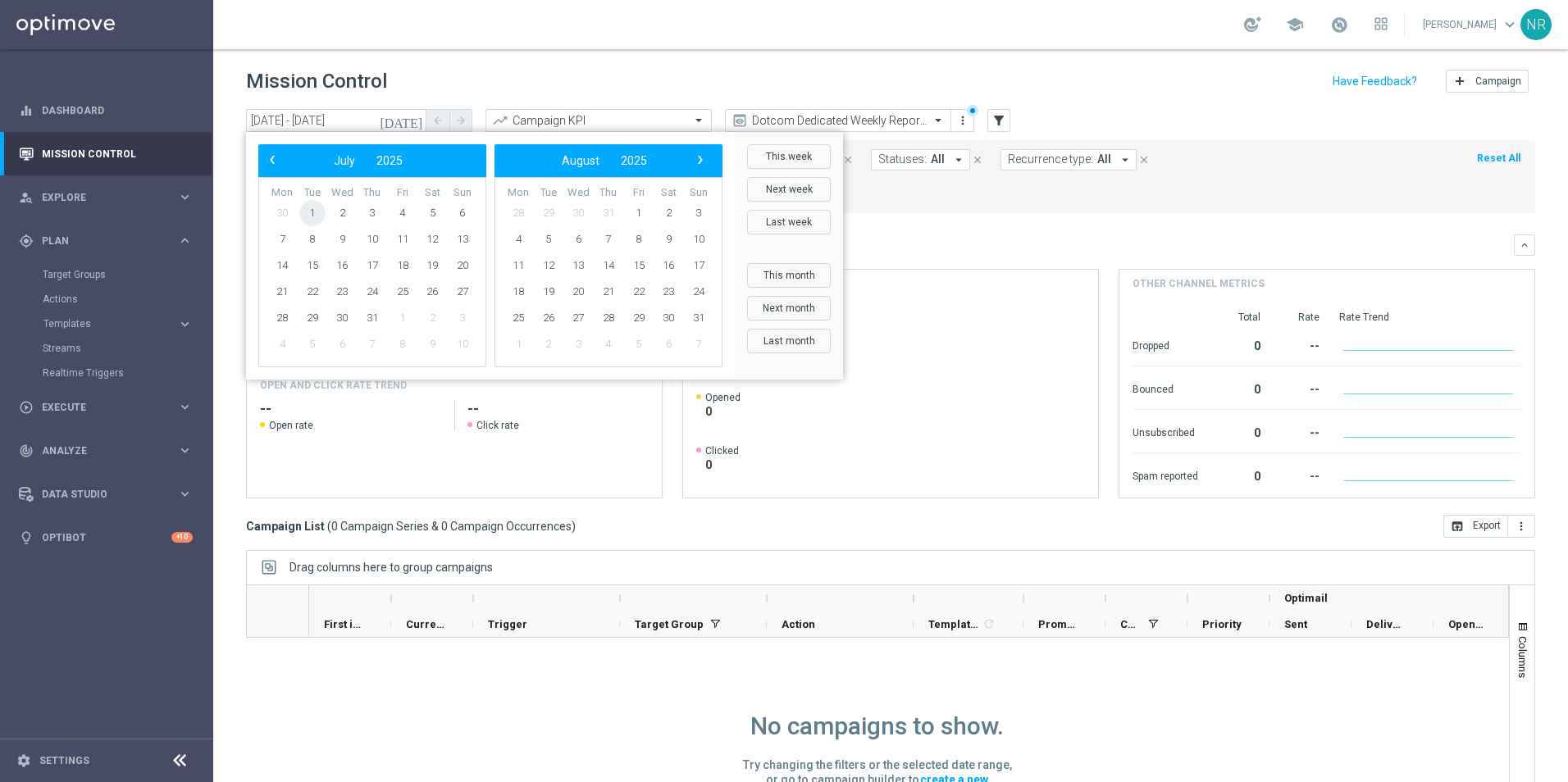
click at [316, 207] on span "1" at bounding box center [312, 212] width 26 height 26
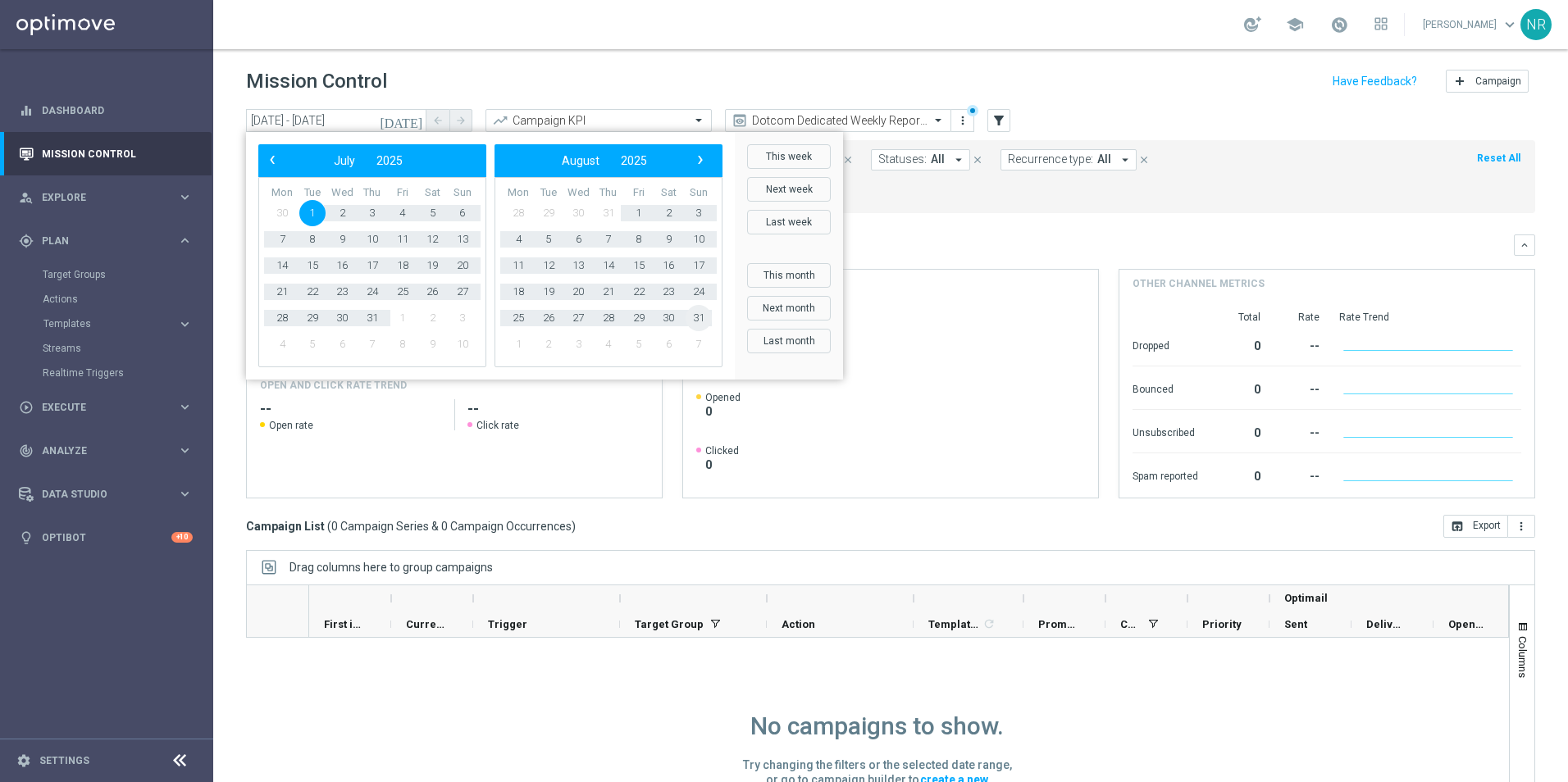
click at [690, 313] on span "31" at bounding box center [698, 318] width 26 height 26
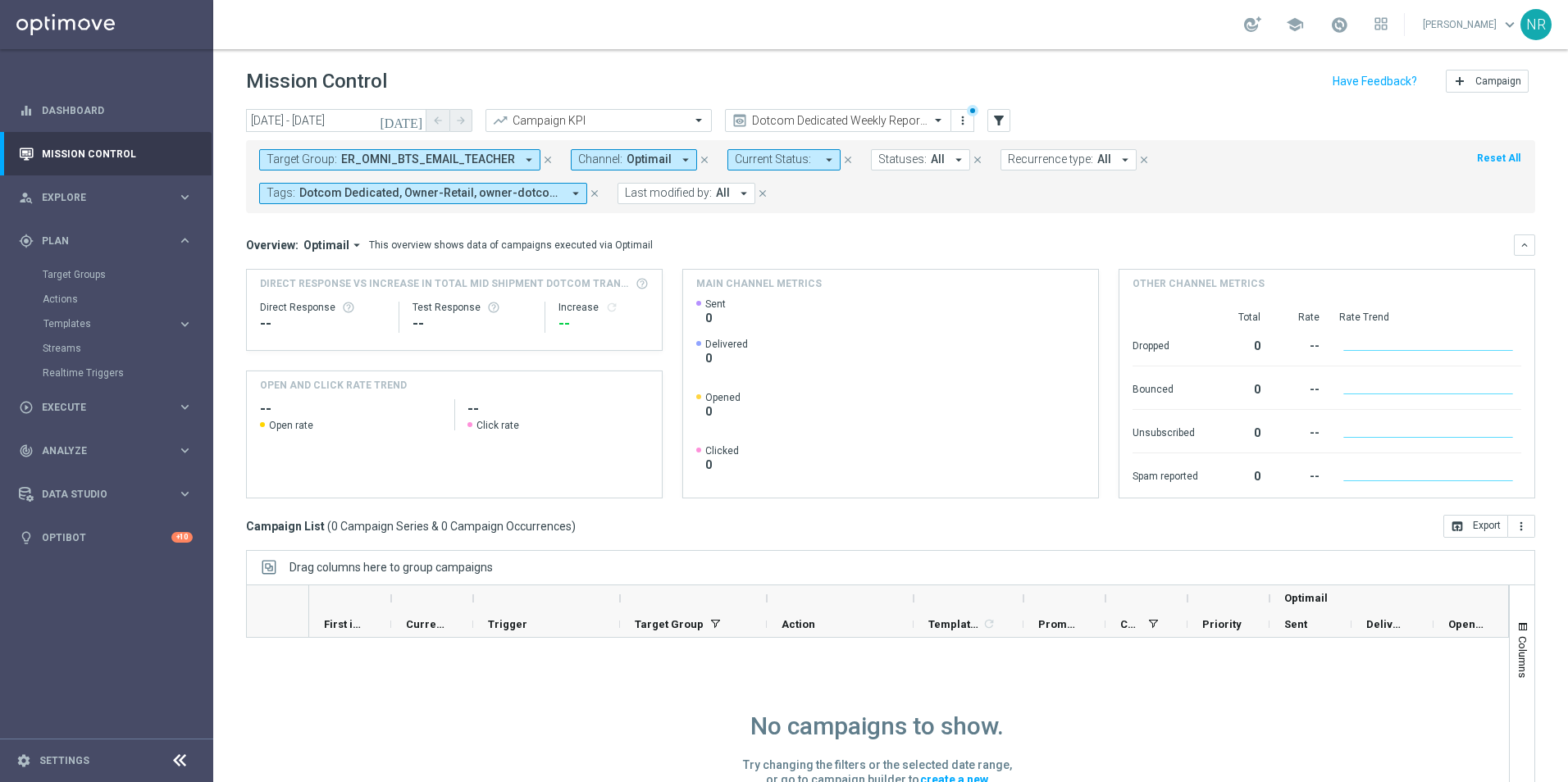
click at [415, 121] on icon "[DATE]" at bounding box center [402, 120] width 44 height 14
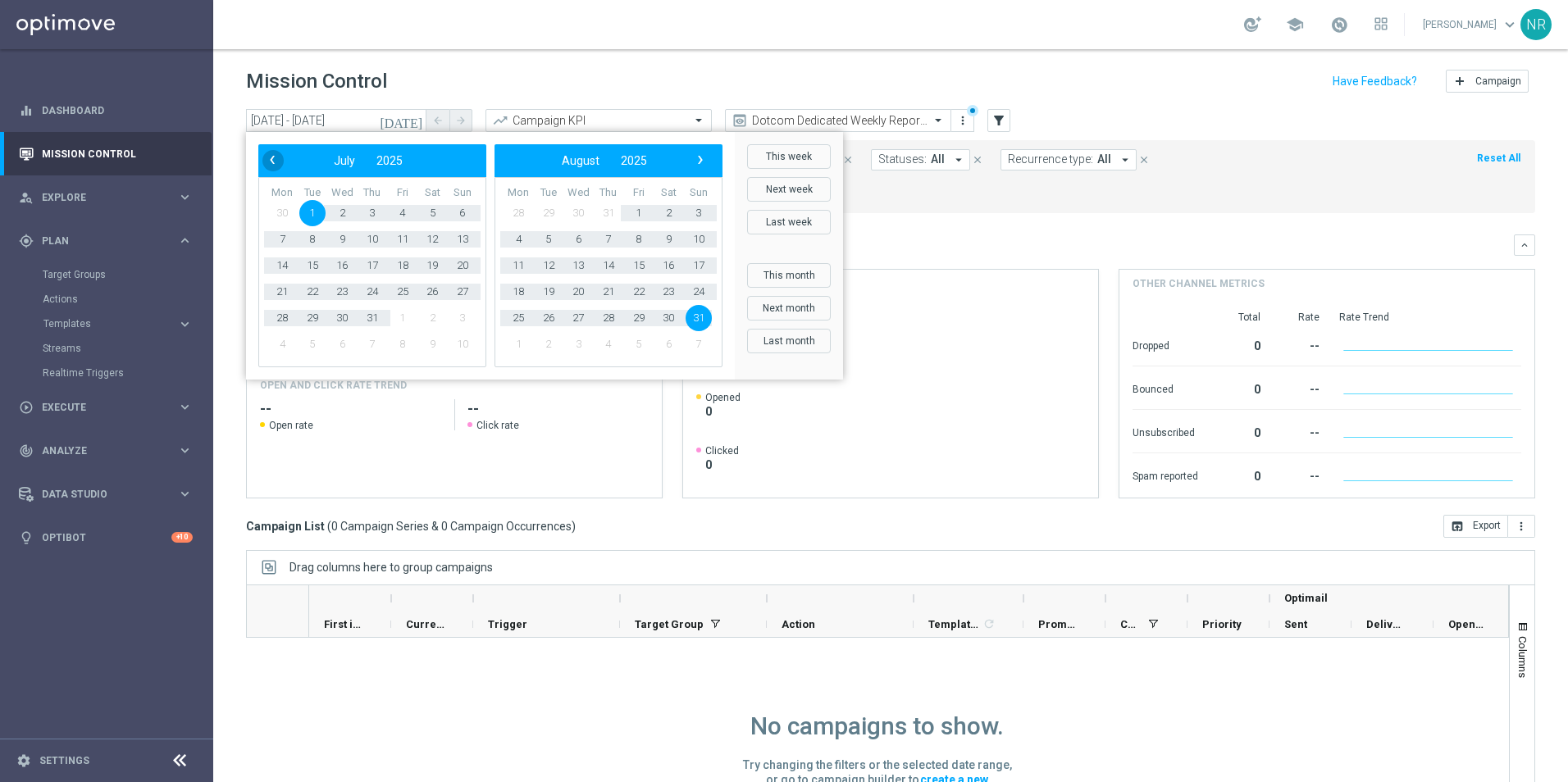
click at [265, 157] on span "‹" at bounding box center [272, 160] width 21 height 21
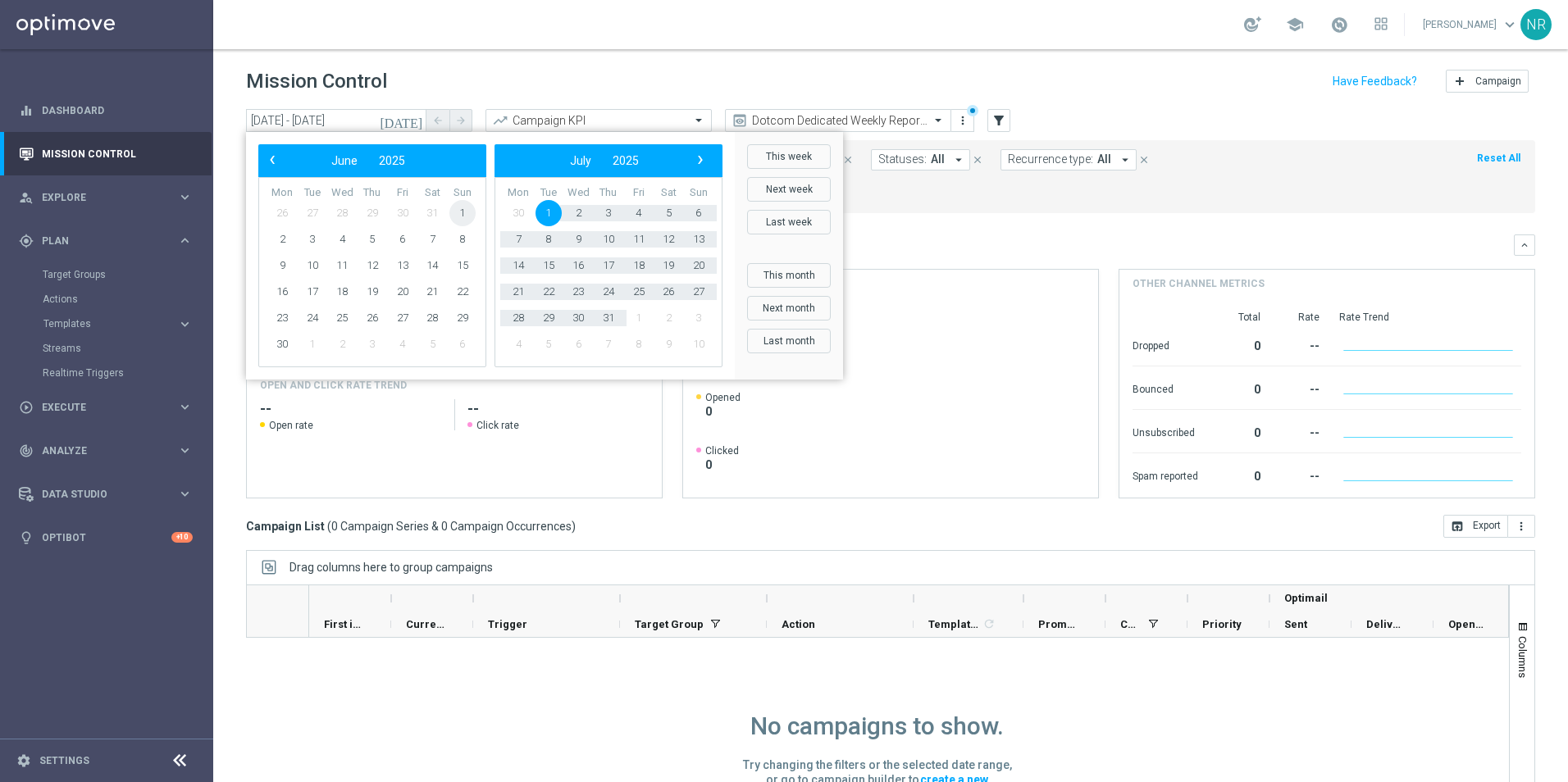
click at [461, 203] on span "1" at bounding box center [463, 212] width 26 height 26
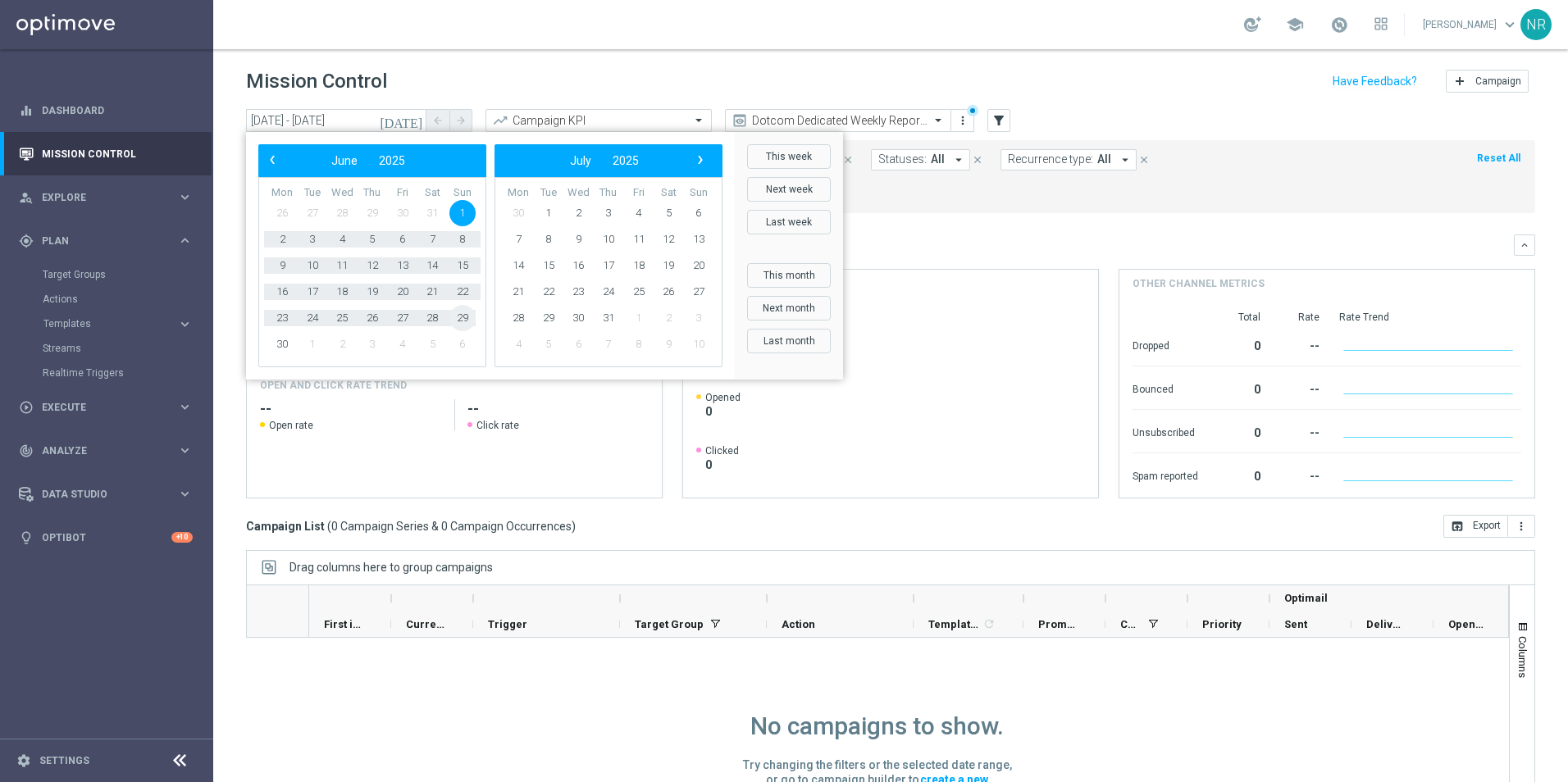
click at [474, 319] on span "29" at bounding box center [463, 318] width 26 height 26
type input "[DATE] - [DATE]"
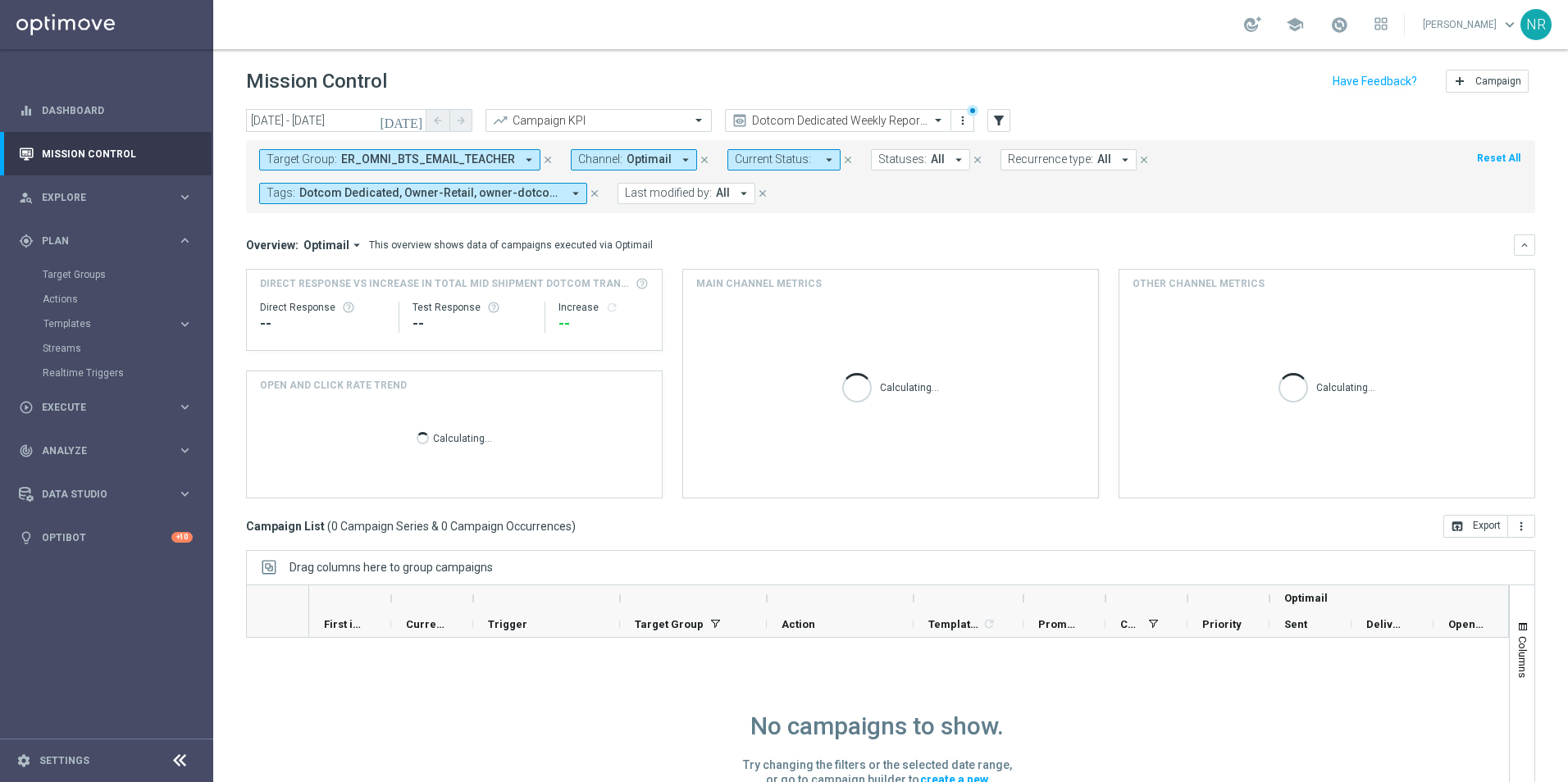
click at [471, 158] on span "ER_OMNI_BTS_EMAIL_TEACHER" at bounding box center [428, 159] width 174 height 14
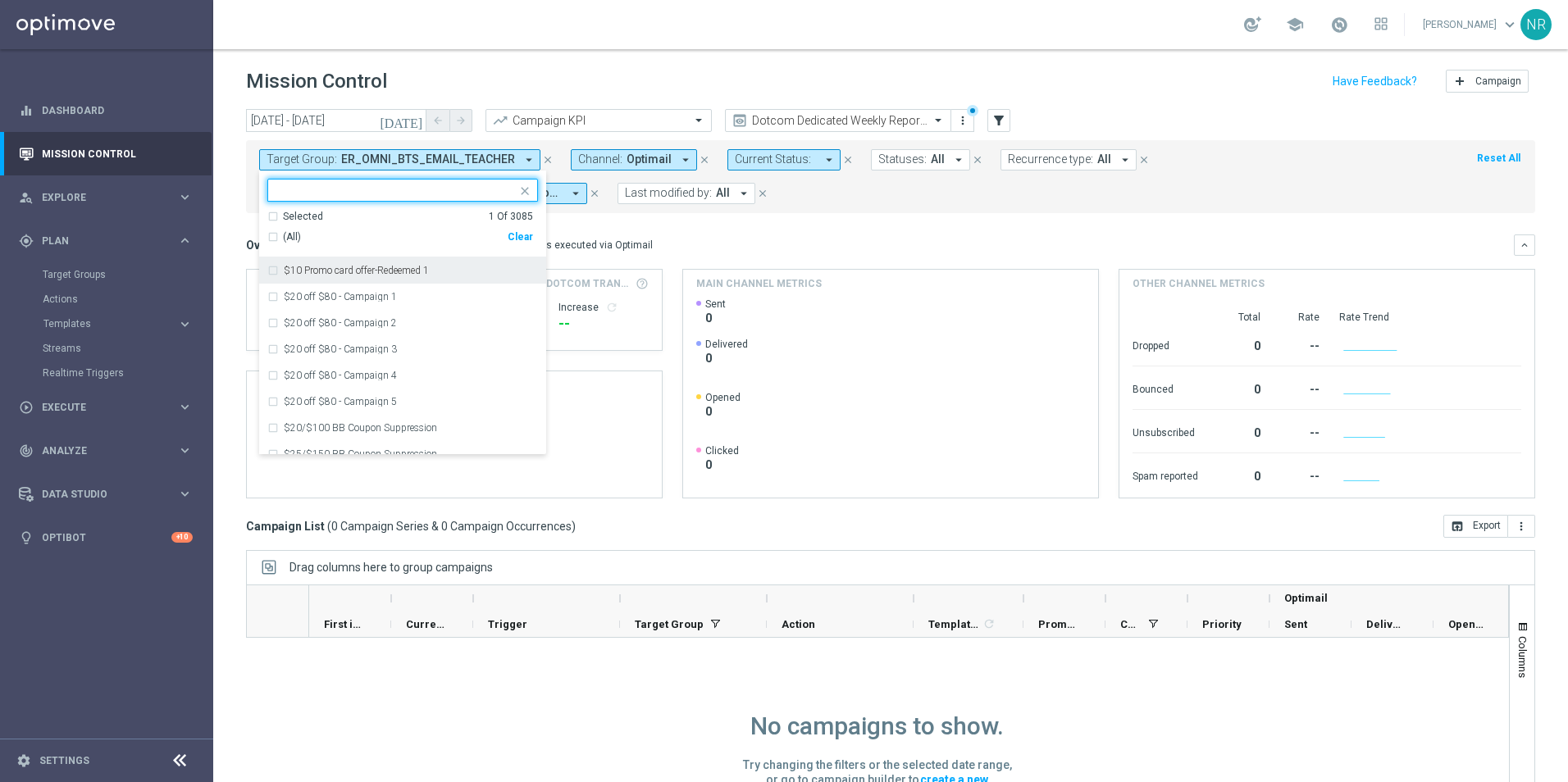
click at [383, 196] on input "text" at bounding box center [396, 190] width 241 height 14
click at [368, 194] on input "text" at bounding box center [396, 190] width 241 height 14
paste input "ER_OMNI_BTS_EMAIL_TEACHER"
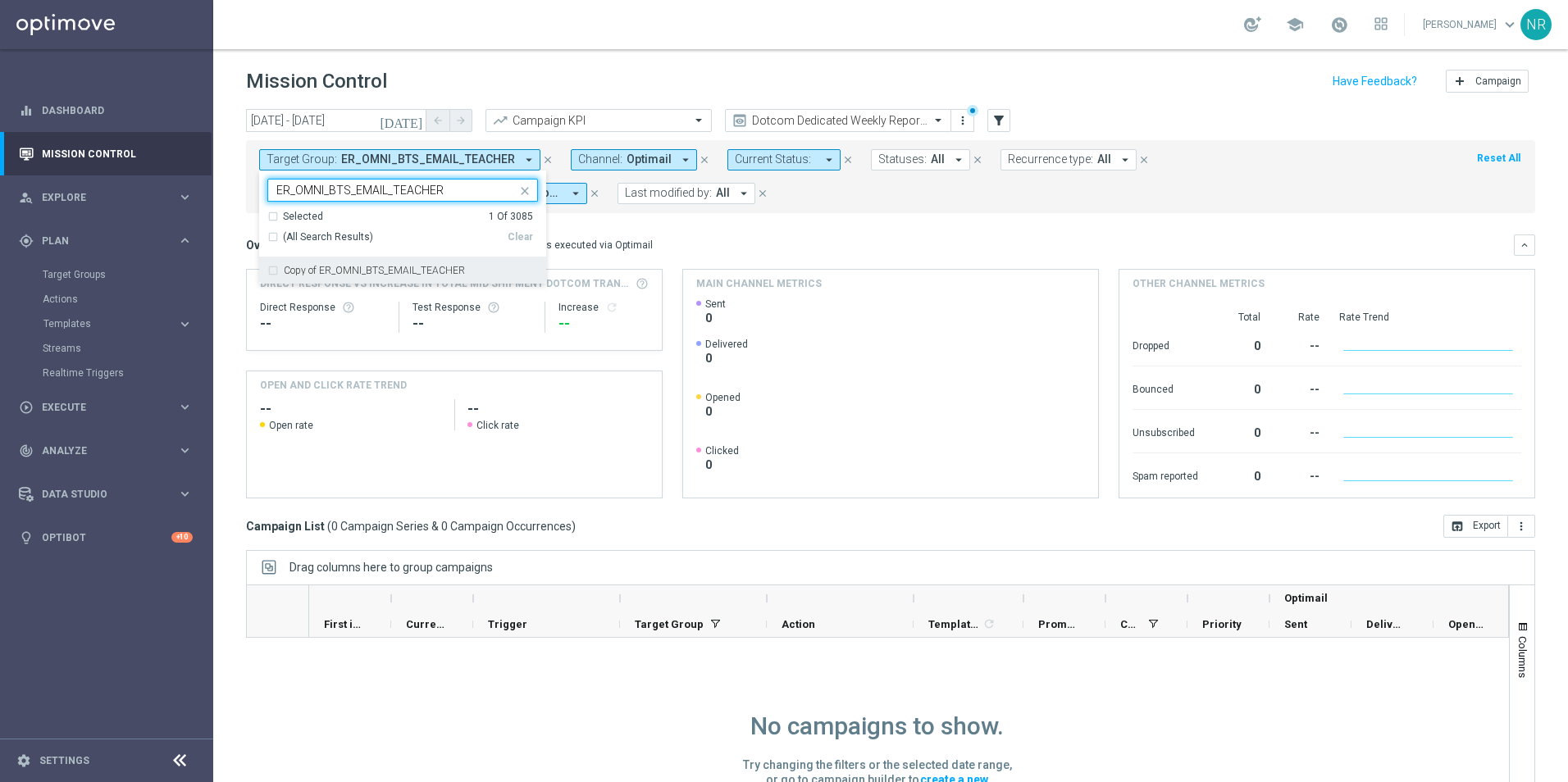
click at [446, 272] on label "Copy of ER_OMNI_BTS_EMAIL_TEACHER" at bounding box center [374, 271] width 181 height 10
type input "ER_OMNI_BTS_EMAIL_TEACHER"
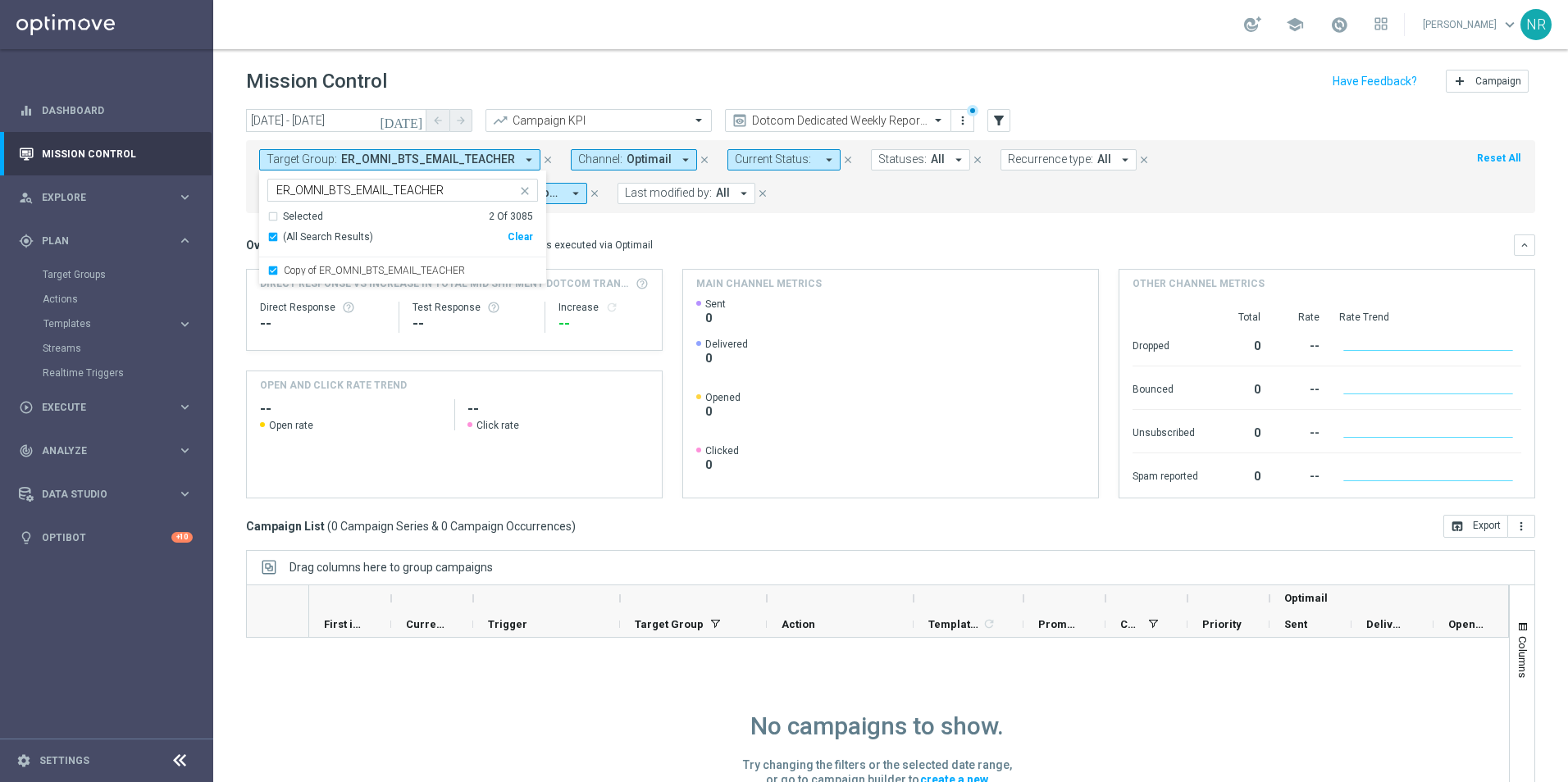
click at [771, 235] on div "Overview: Optimail arrow_drop_down This overview shows data of campaigns execut…" at bounding box center [890, 245] width 1289 height 21
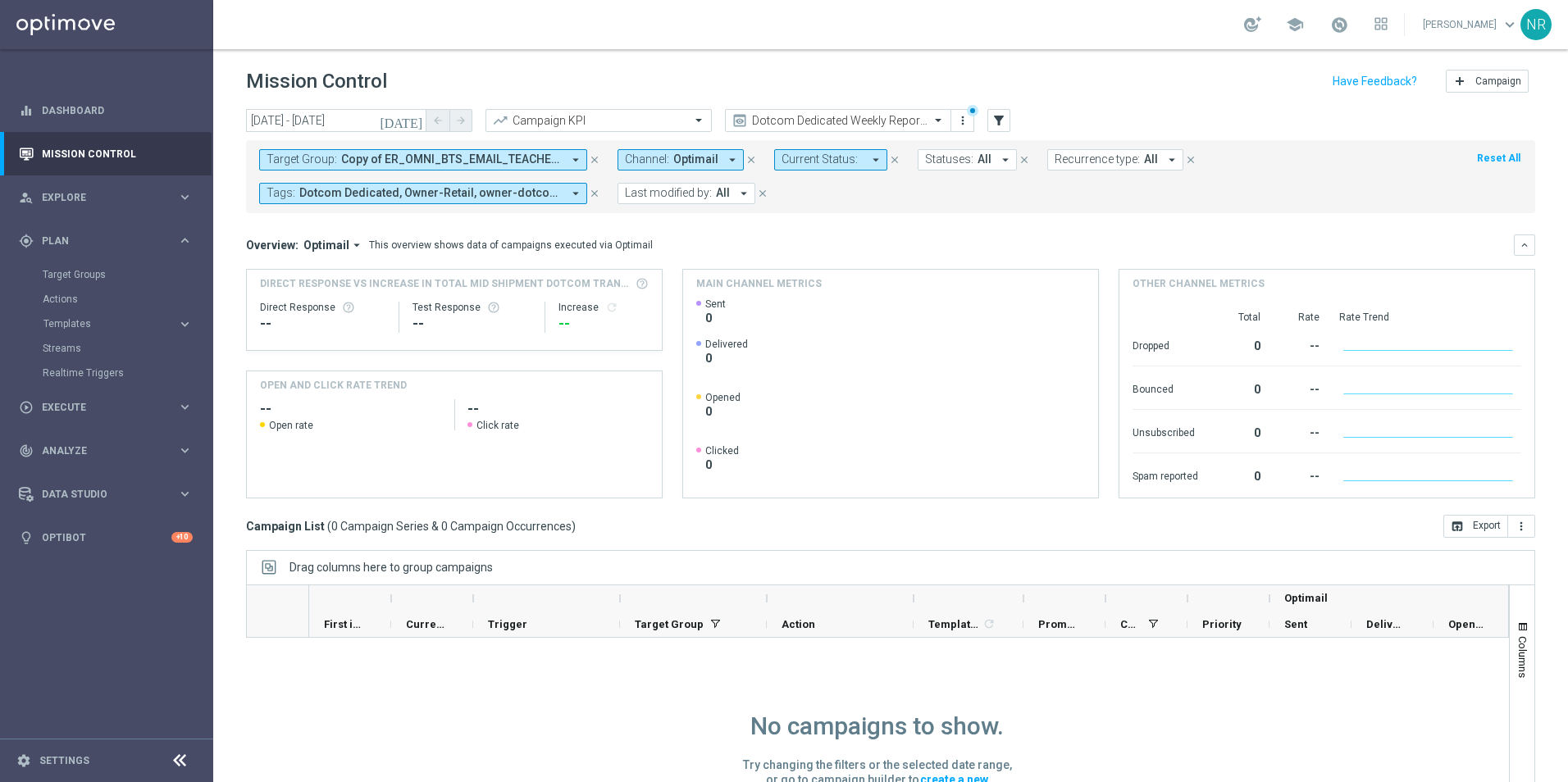
click at [517, 165] on span "Copy of ER_OMNI_BTS_EMAIL_TEACHER, ER_OMNI_BTS_EMAIL_TEACHER" at bounding box center [451, 159] width 220 height 14
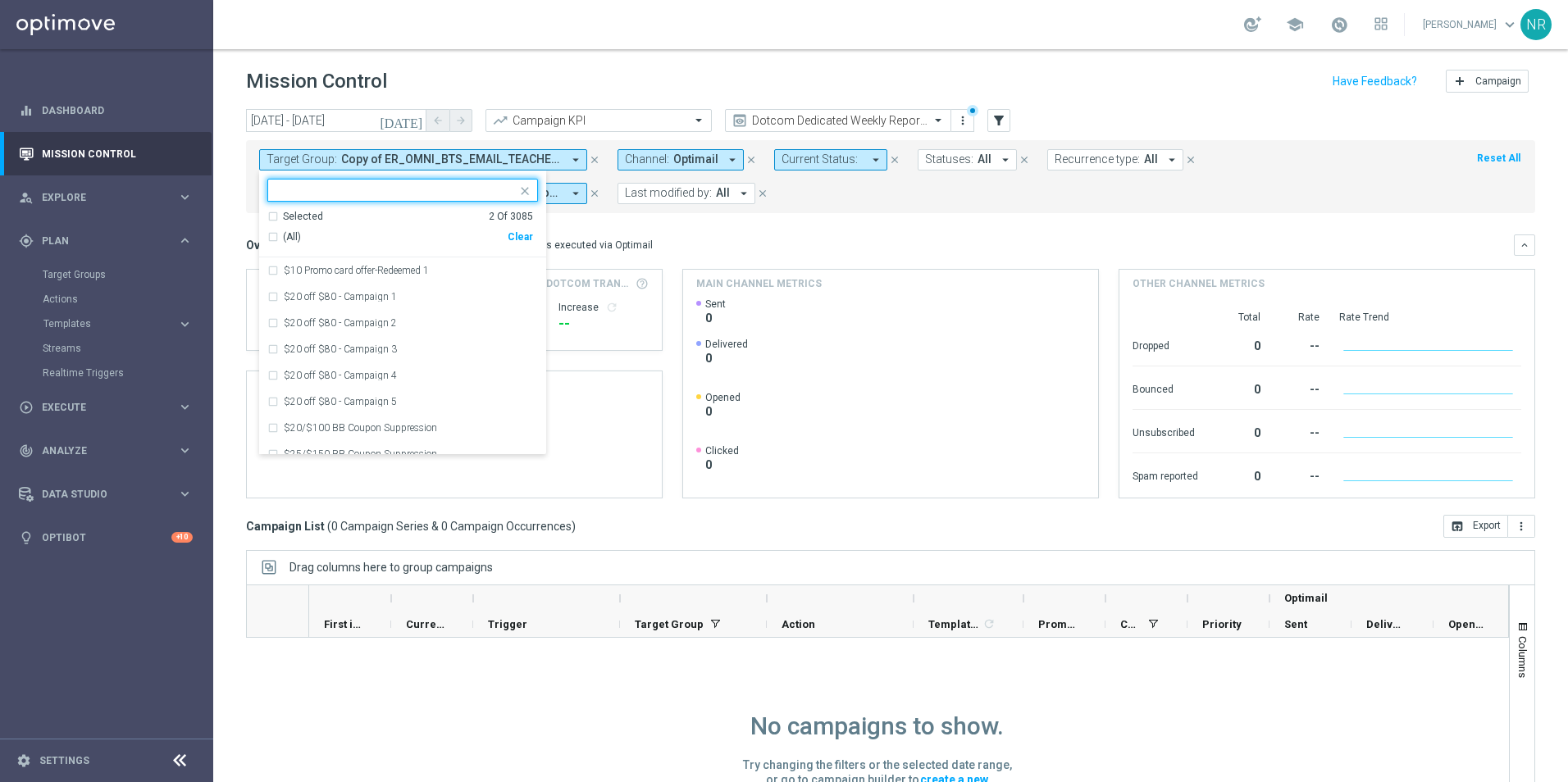
click at [336, 193] on input "text" at bounding box center [396, 190] width 241 height 14
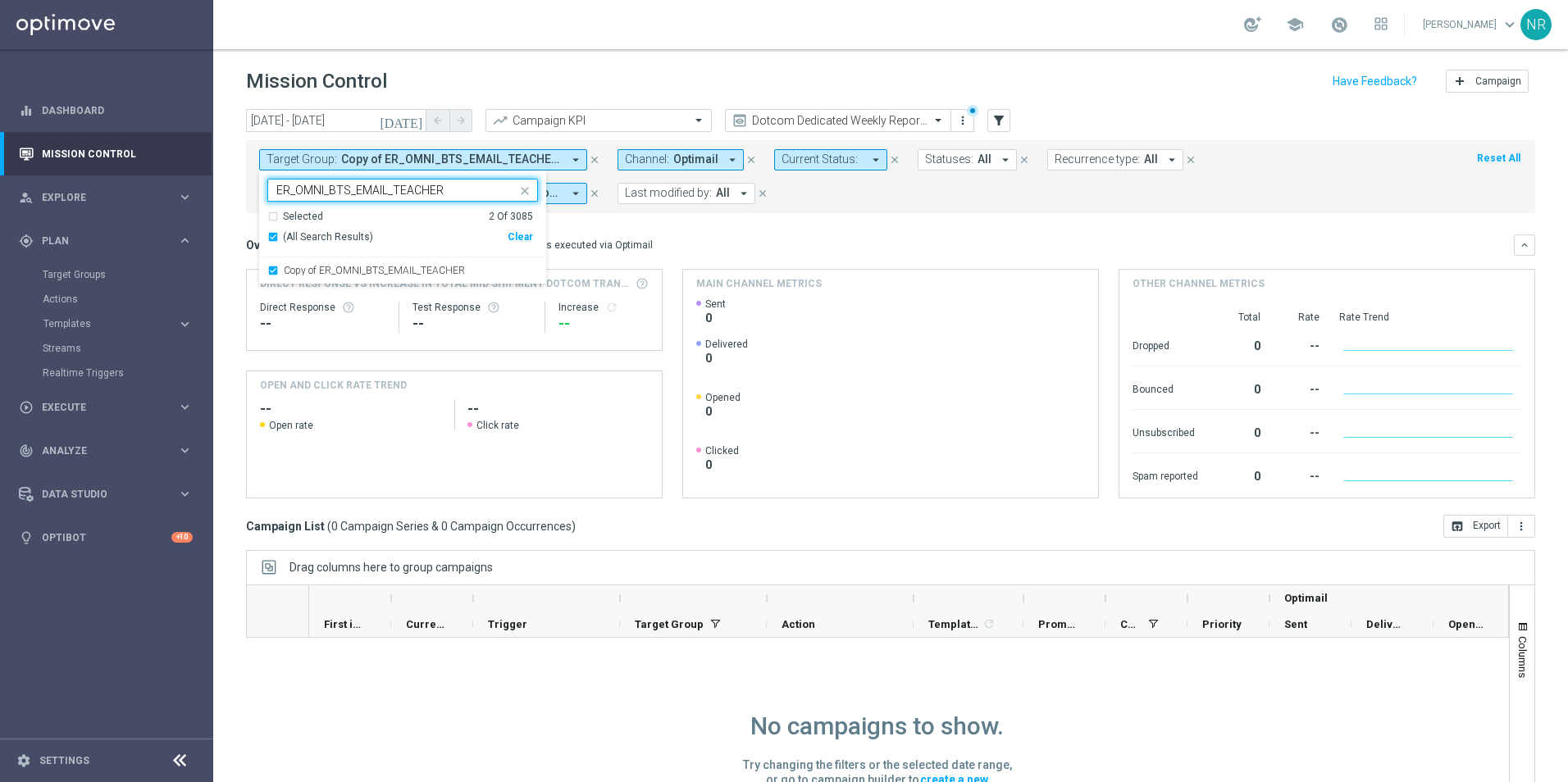
click at [279, 184] on input "ER_OMNI_BTS_EMAIL_TEACHER" at bounding box center [396, 190] width 241 height 14
drag, startPoint x: 281, startPoint y: 189, endPoint x: 288, endPoint y: 197, distance: 10.6
click at [281, 190] on input "ER_OMNI_BTS_EMAIL_TEACHER" at bounding box center [396, 190] width 241 height 14
type input "ER_OMNI_BTS_EMAIL_TEACHER"
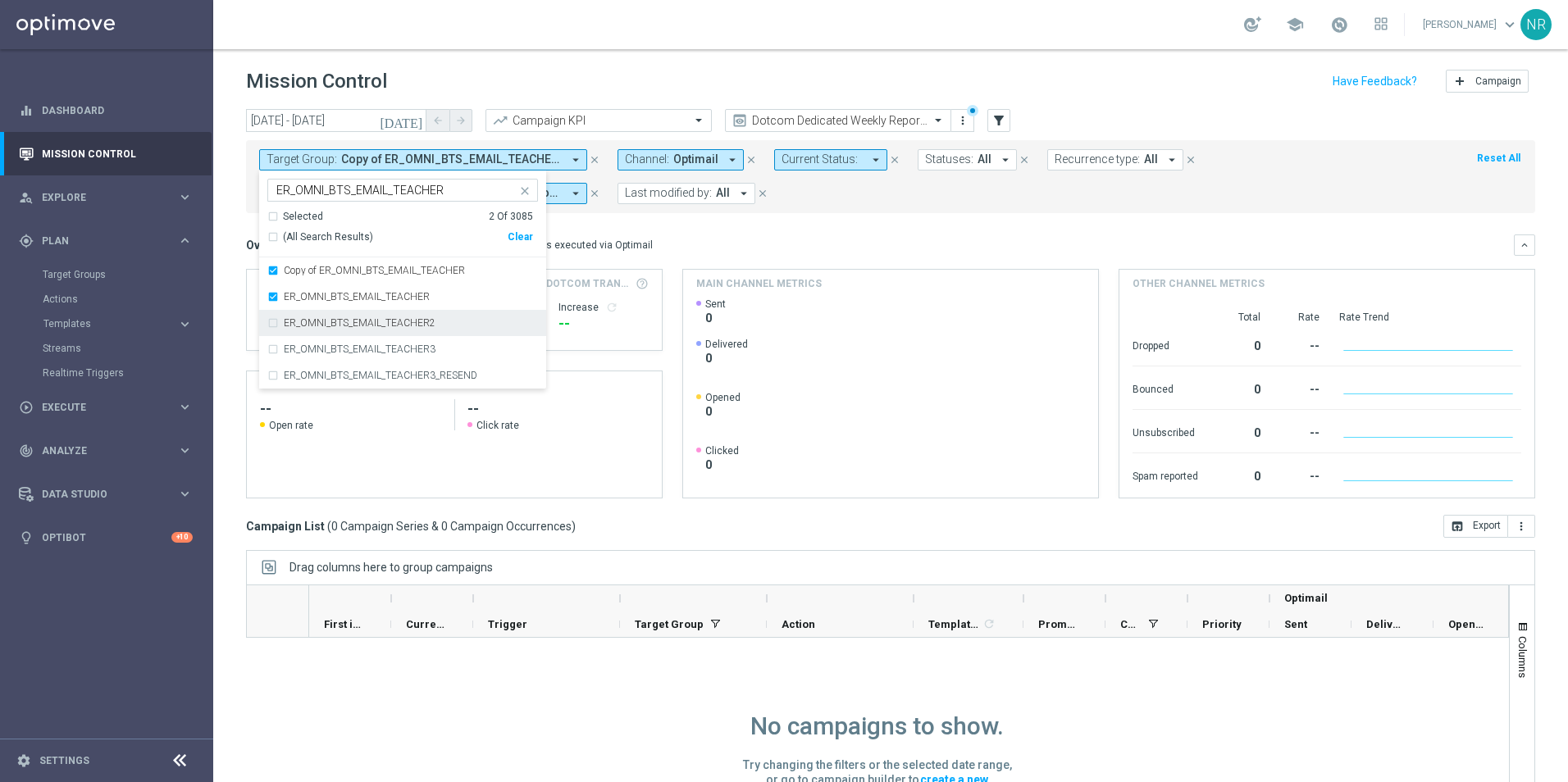
click at [793, 240] on div "Overview: Optimail arrow_drop_down This overview shows data of campaigns execut…" at bounding box center [879, 245] width 1268 height 14
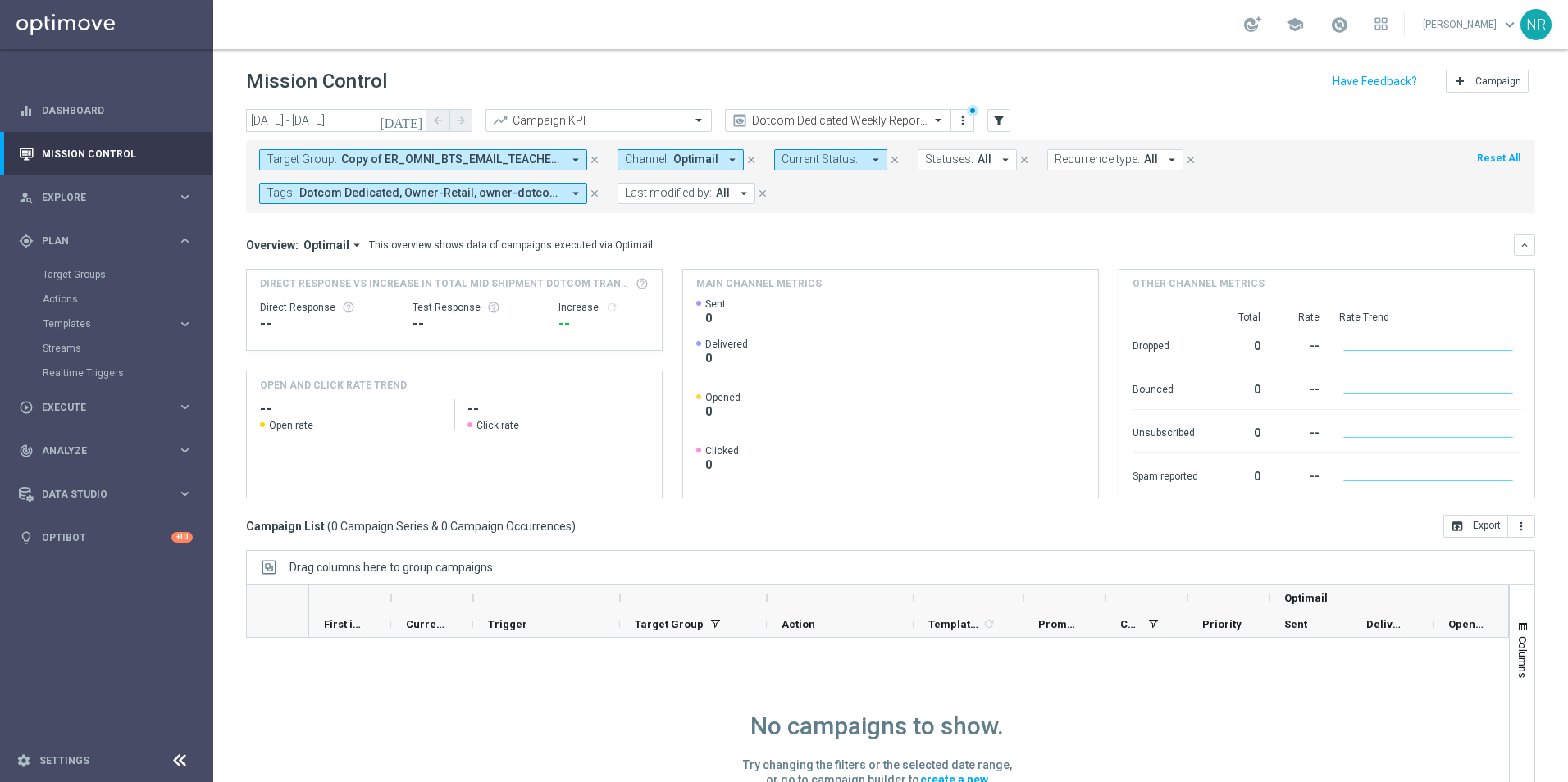
click at [416, 117] on icon "[DATE]" at bounding box center [402, 120] width 44 height 14
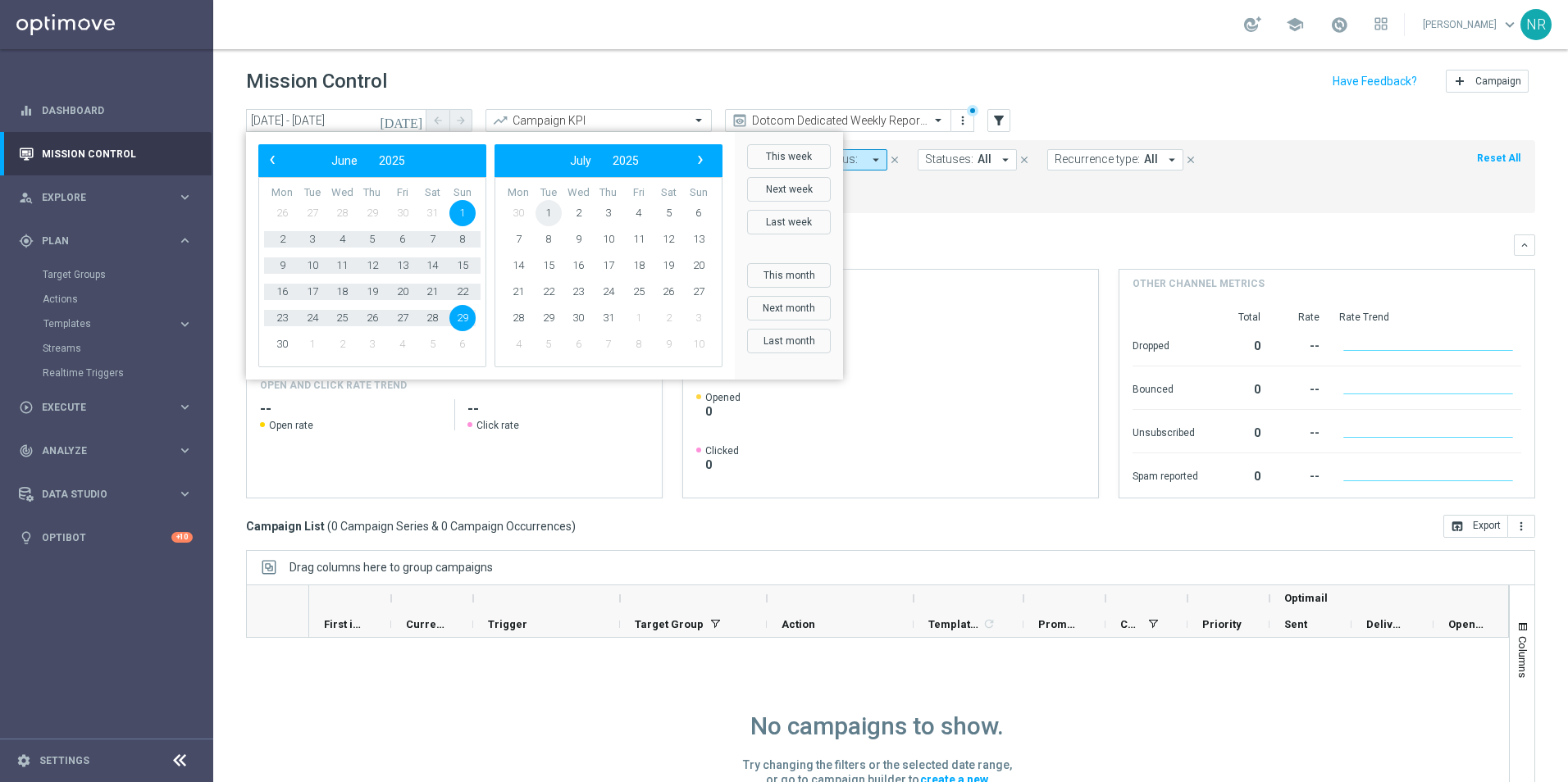
click at [542, 211] on span "1" at bounding box center [548, 212] width 26 height 26
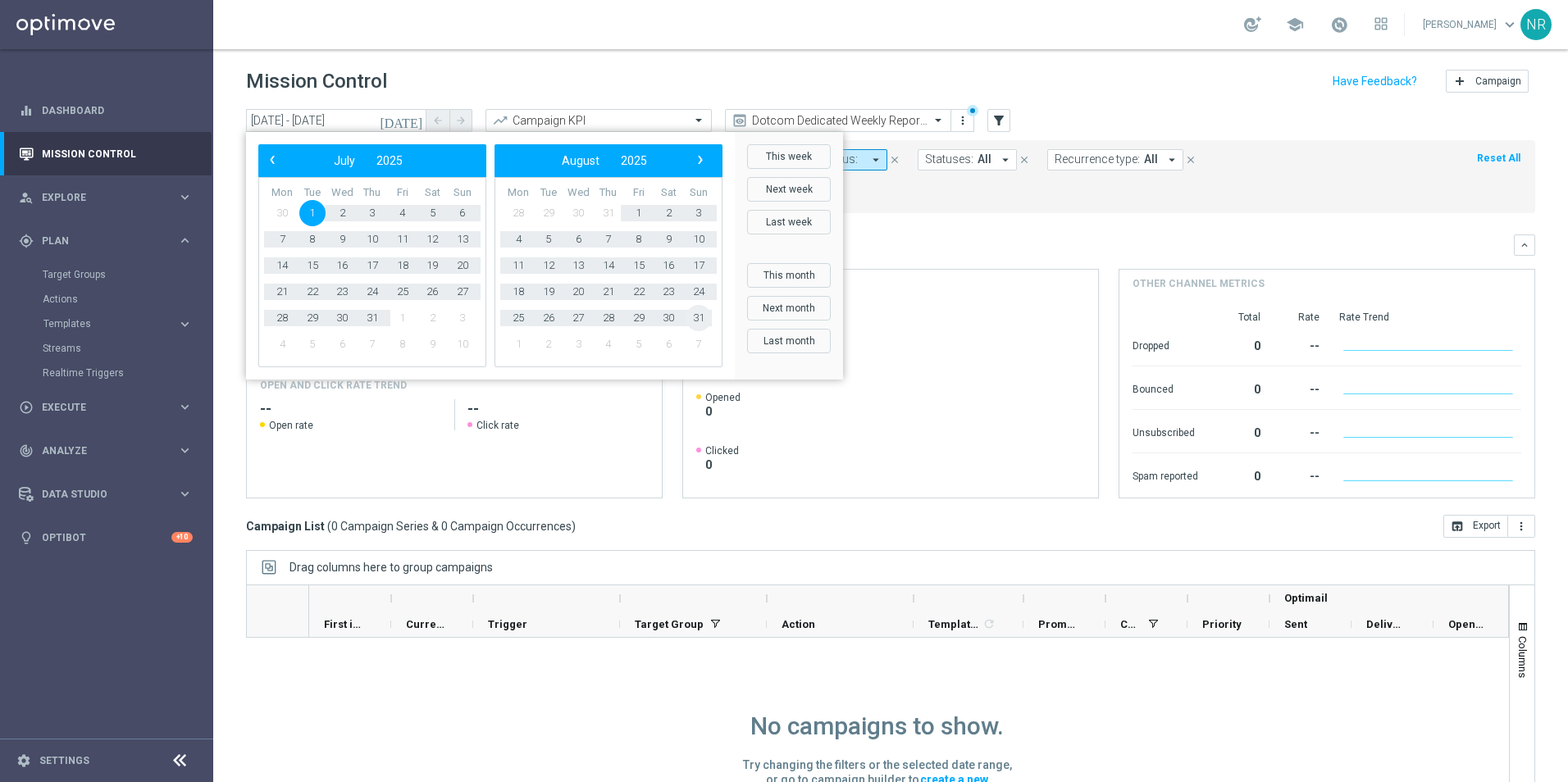
click at [696, 320] on span "31" at bounding box center [698, 318] width 26 height 26
type input "[DATE] - [DATE]"
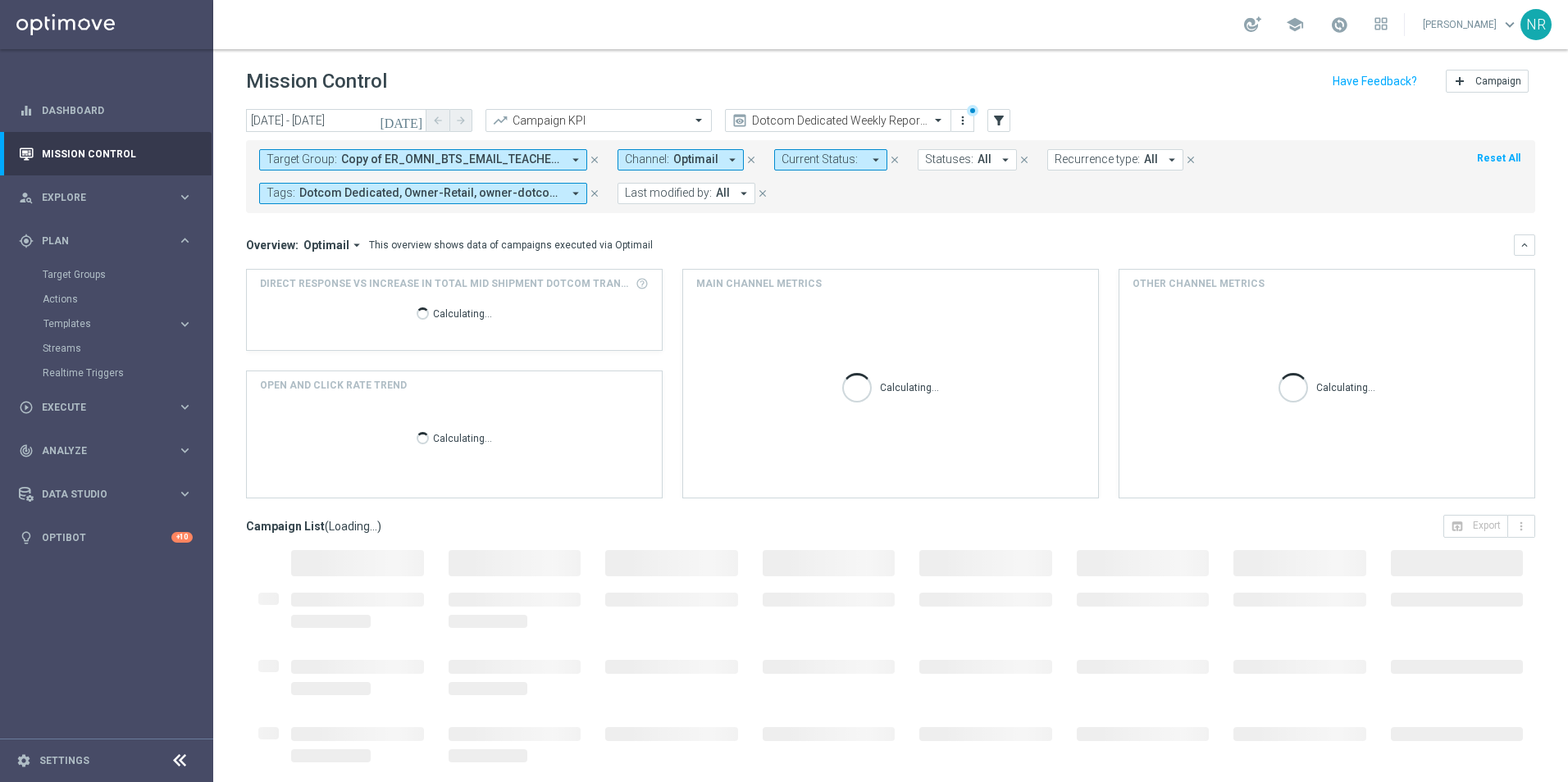
click at [589, 197] on icon "close" at bounding box center [595, 194] width 12 height 12
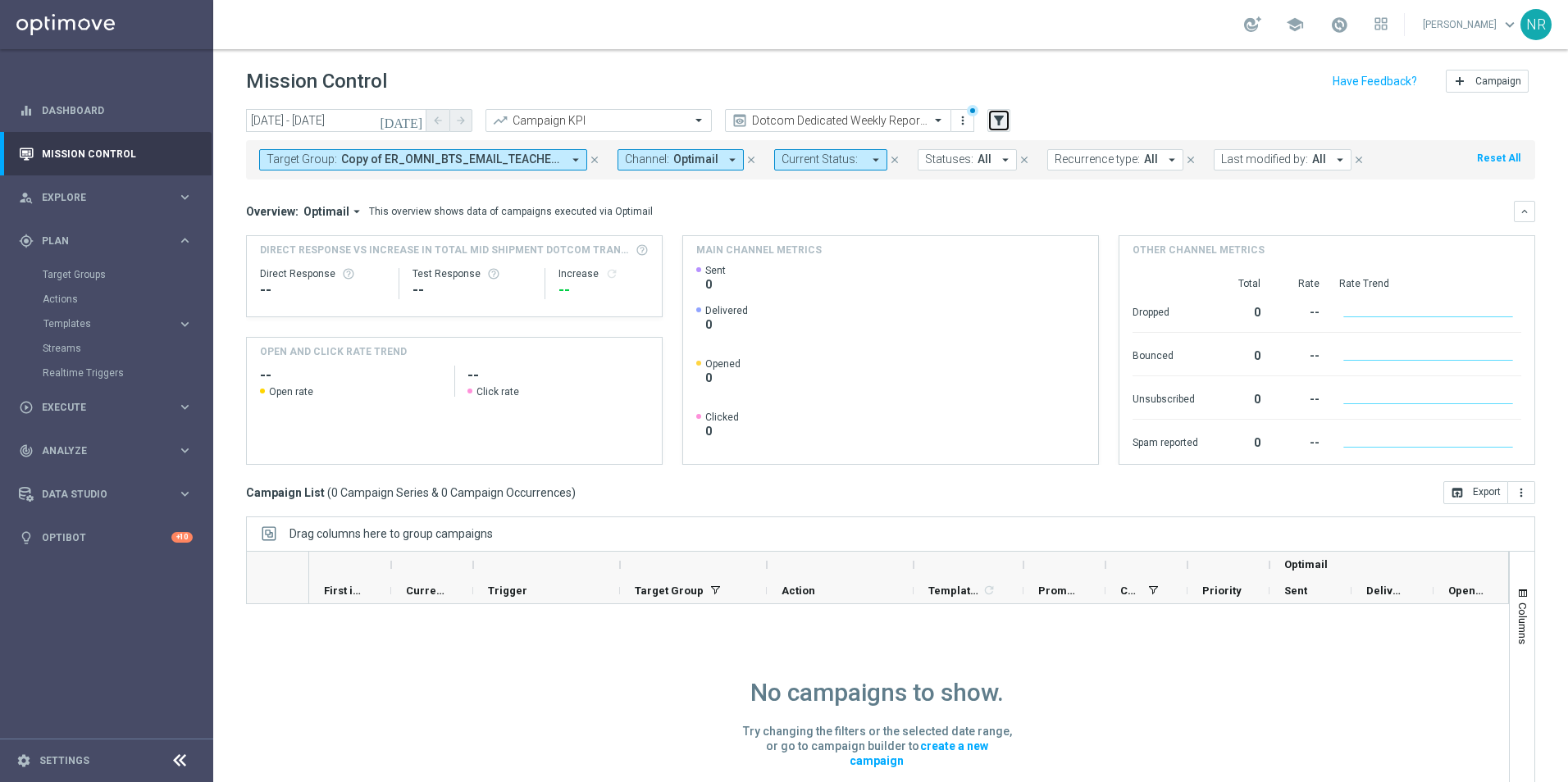
click at [994, 120] on icon "filter_alt" at bounding box center [998, 120] width 14 height 14
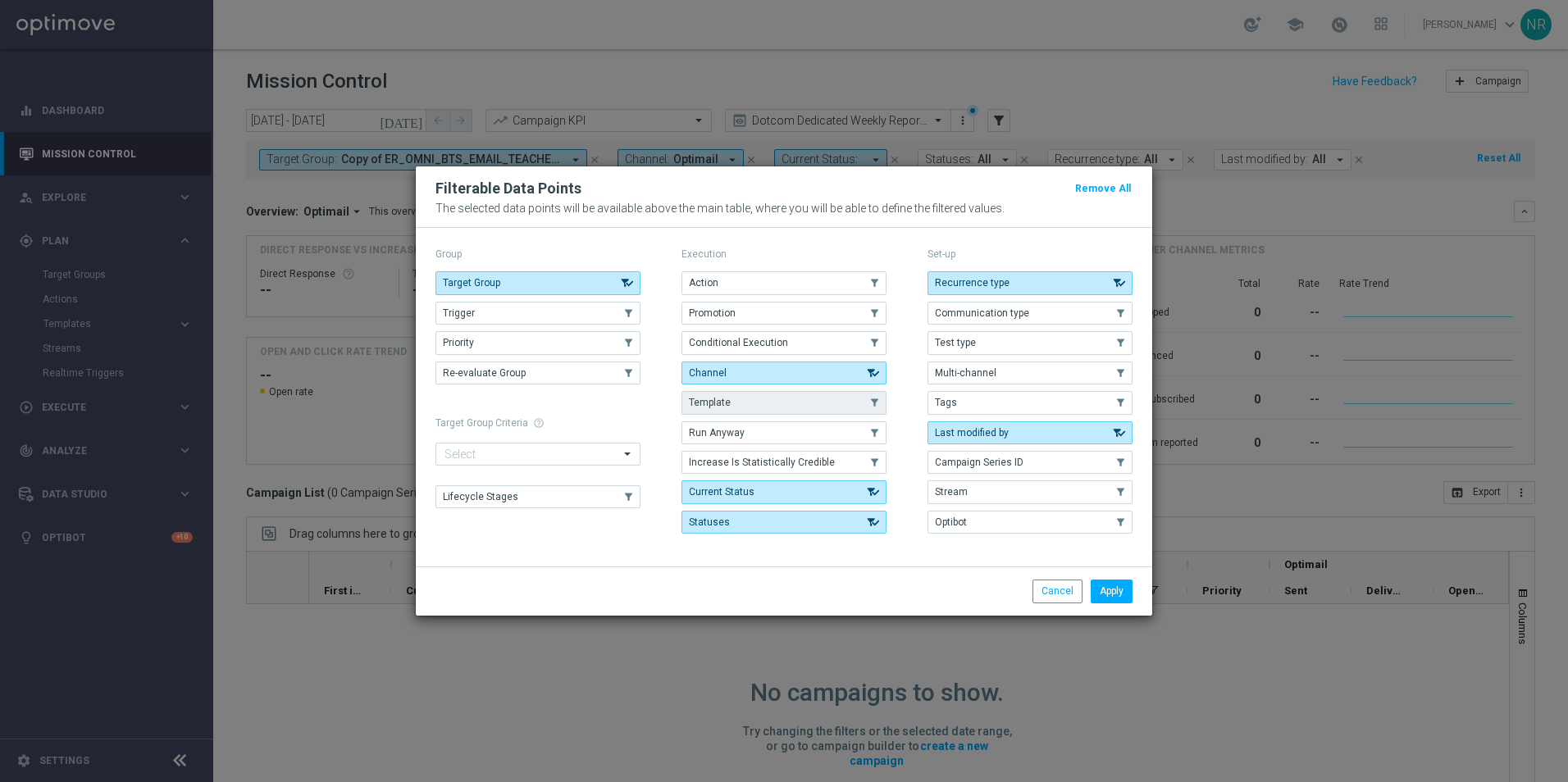
click at [736, 410] on button "Template" at bounding box center [784, 402] width 205 height 23
click at [1116, 596] on button "Apply" at bounding box center [1111, 591] width 42 height 23
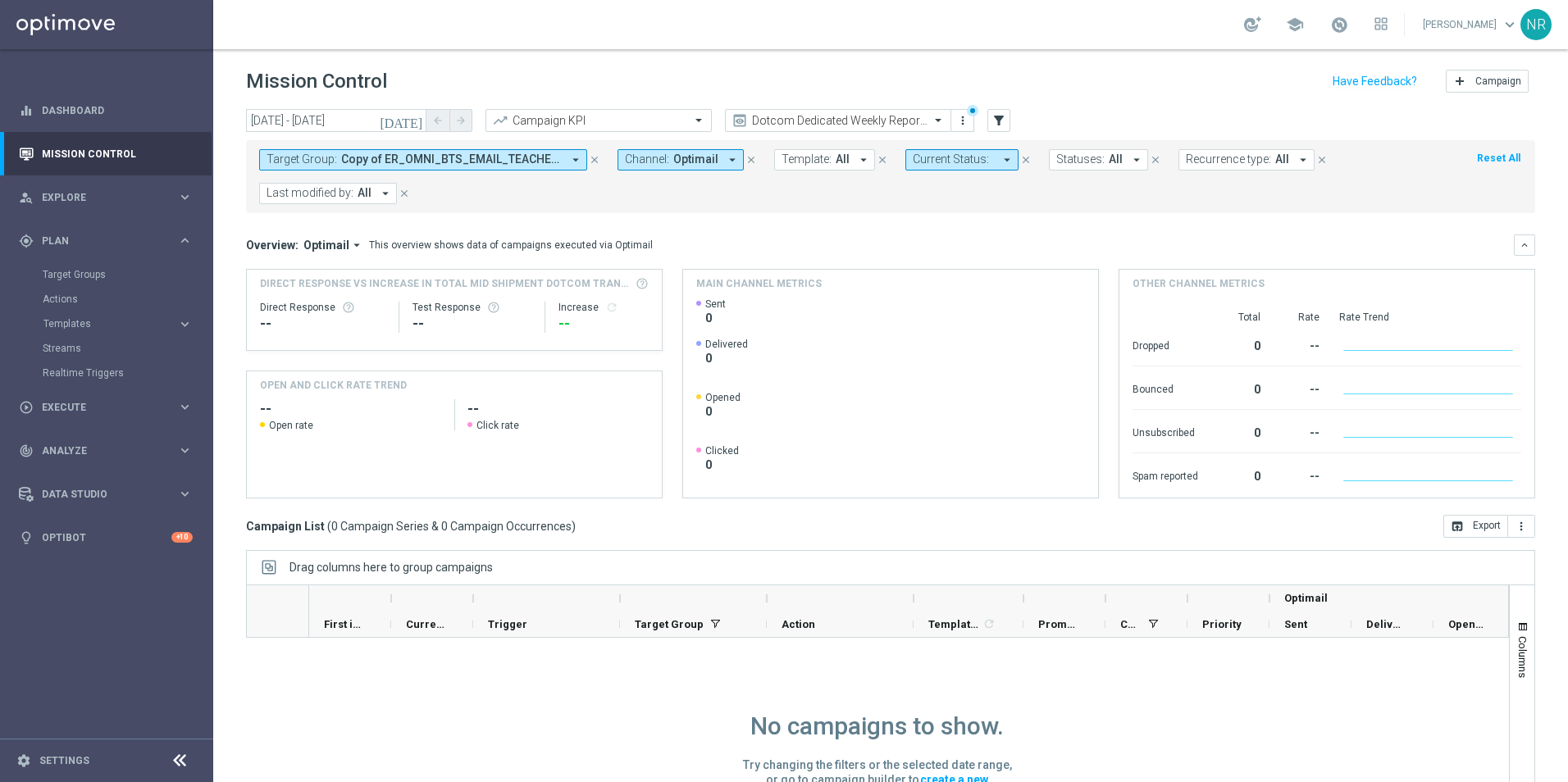
click at [832, 155] on button "Template: All arrow_drop_down" at bounding box center [825, 160] width 101 height 21
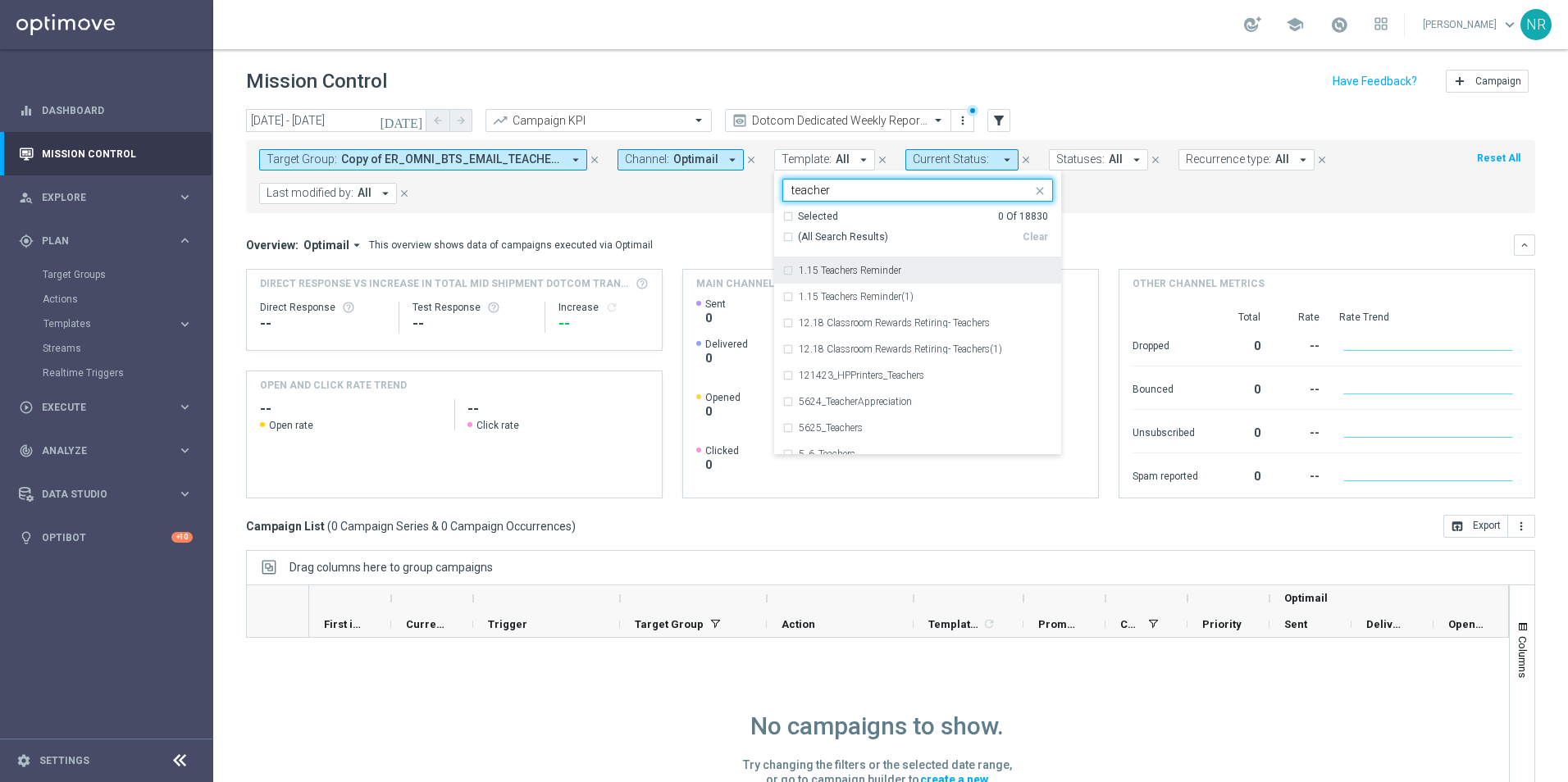
click at [800, 235] on span "(All Search Results)" at bounding box center [844, 237] width 90 height 14
type input "teacher"
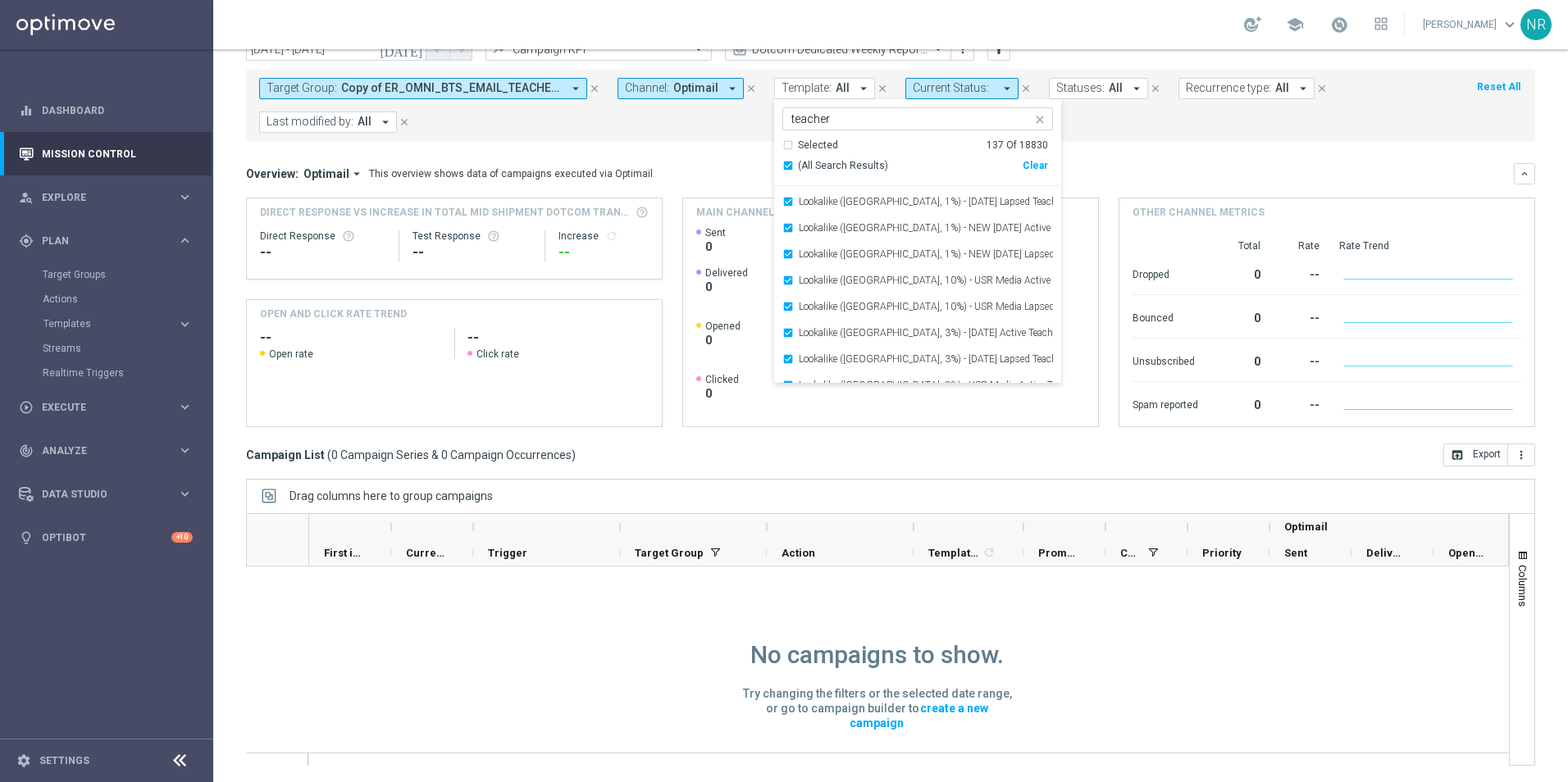
scroll to position [820, 0]
click at [1138, 143] on mini-dashboard "Overview: Optimail arrow_drop_down This overview shows data of campaigns execut…" at bounding box center [890, 292] width 1289 height 302
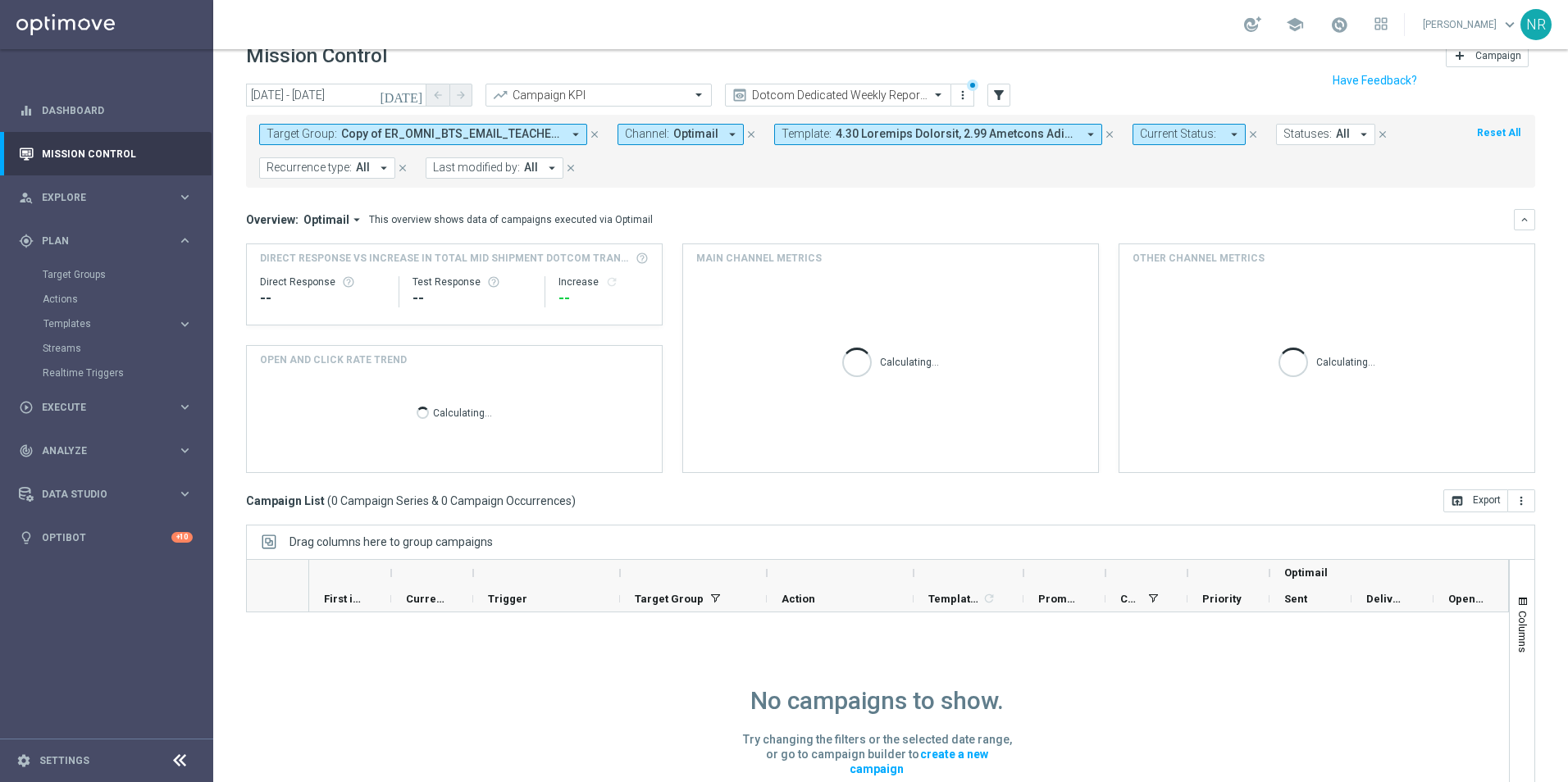
scroll to position [0, 0]
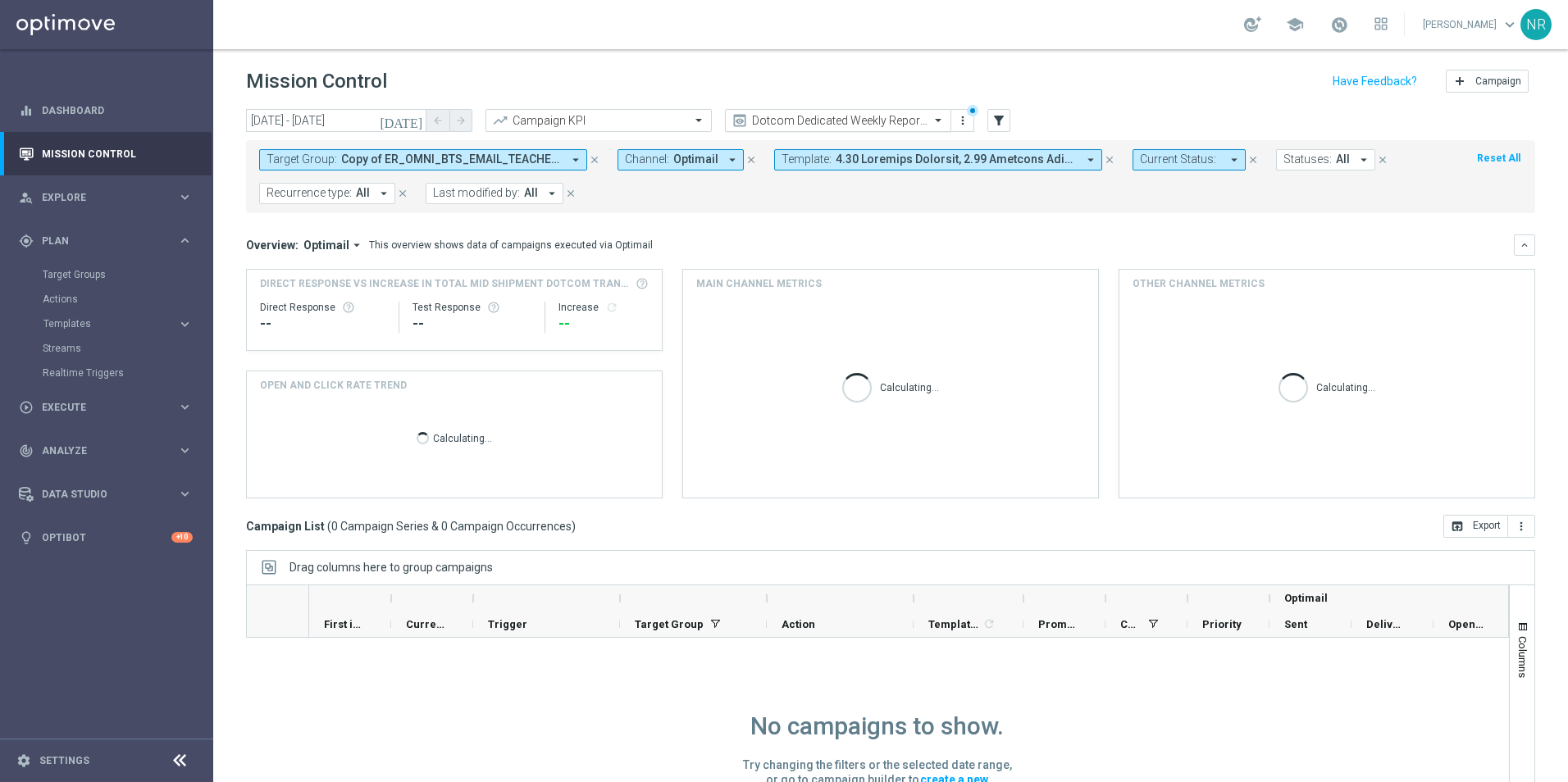
click at [940, 120] on span at bounding box center [940, 120] width 20 height 14
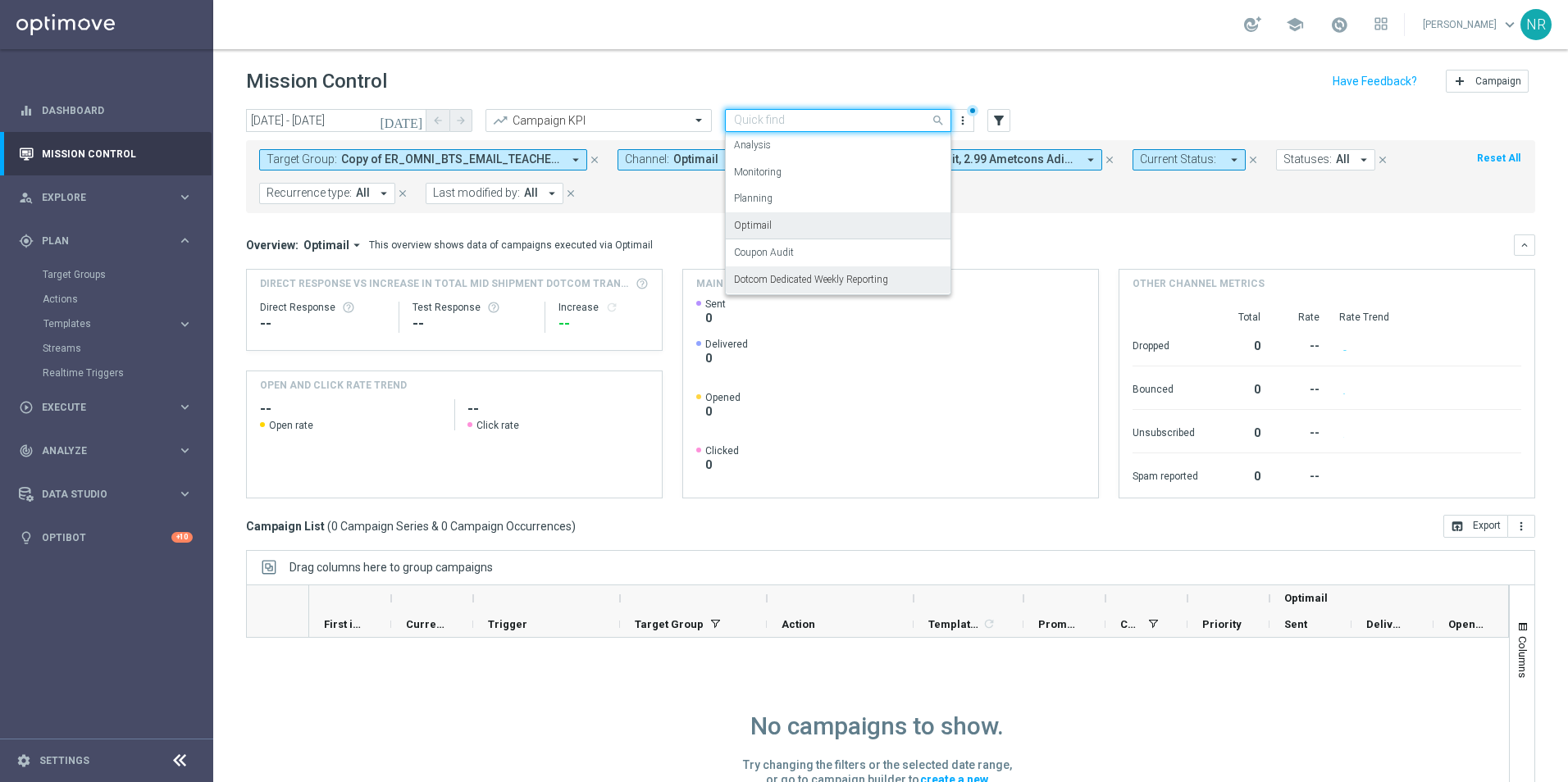
click at [827, 234] on div "Optimail" at bounding box center [838, 226] width 208 height 27
click at [918, 110] on div "Quick find Dotcom Dedicated Weekly Reporting" at bounding box center [838, 120] width 226 height 23
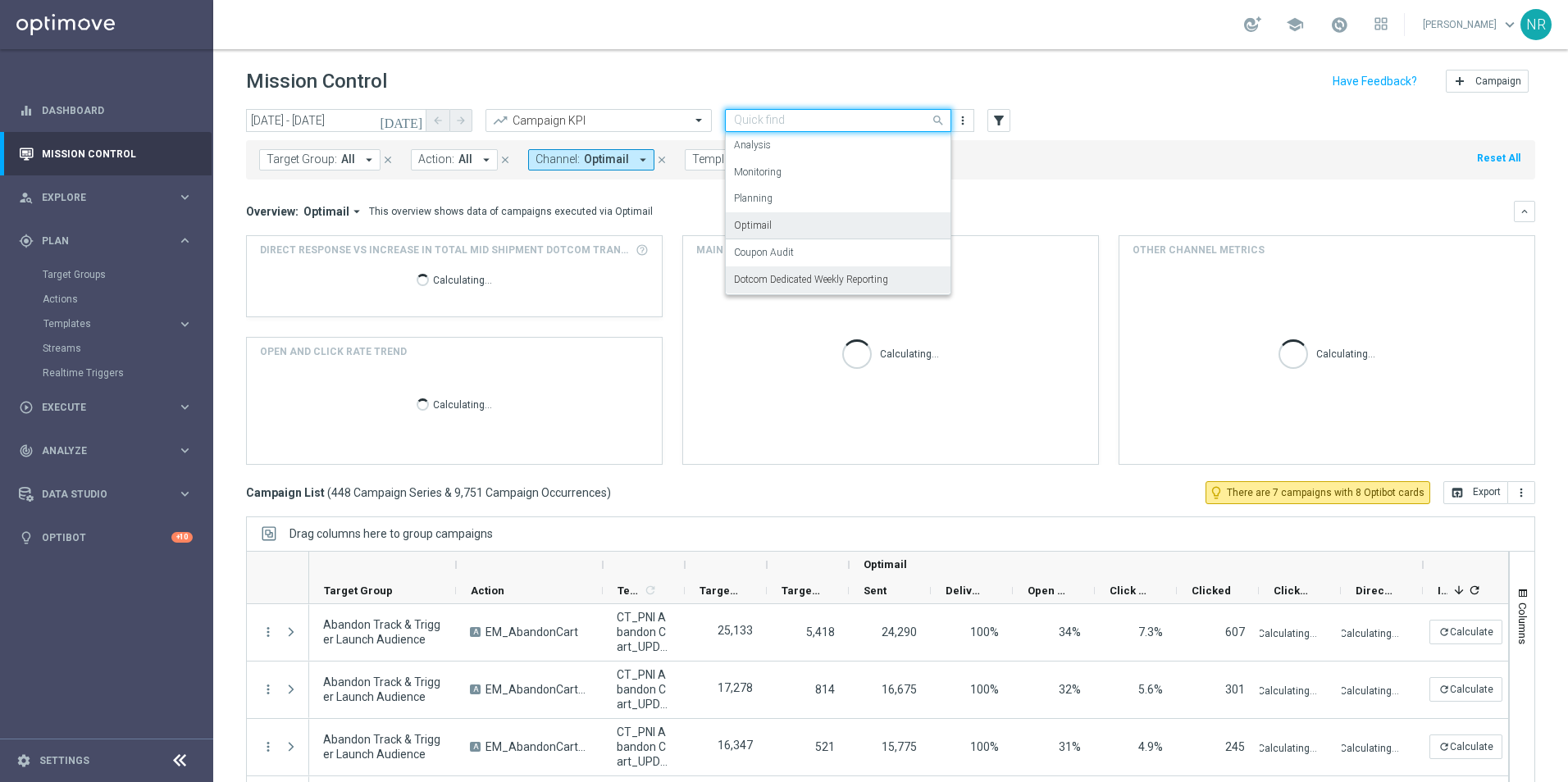
drag, startPoint x: 807, startPoint y: 282, endPoint x: 864, endPoint y: 249, distance: 65.9
click at [807, 280] on label "Dotcom Dedicated Weekly Reporting" at bounding box center [810, 280] width 154 height 14
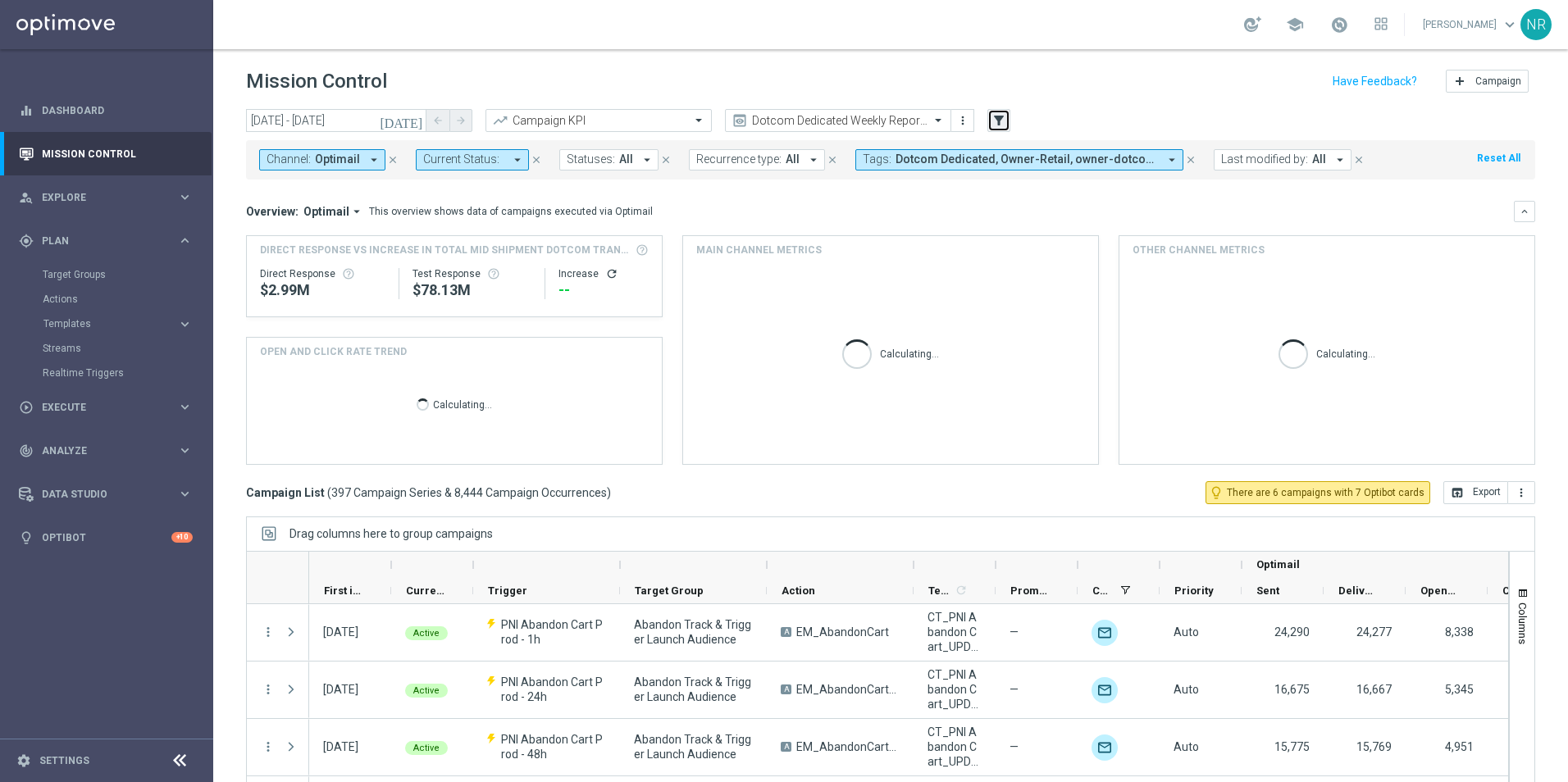
click at [1008, 119] on button "filter_alt" at bounding box center [998, 120] width 23 height 23
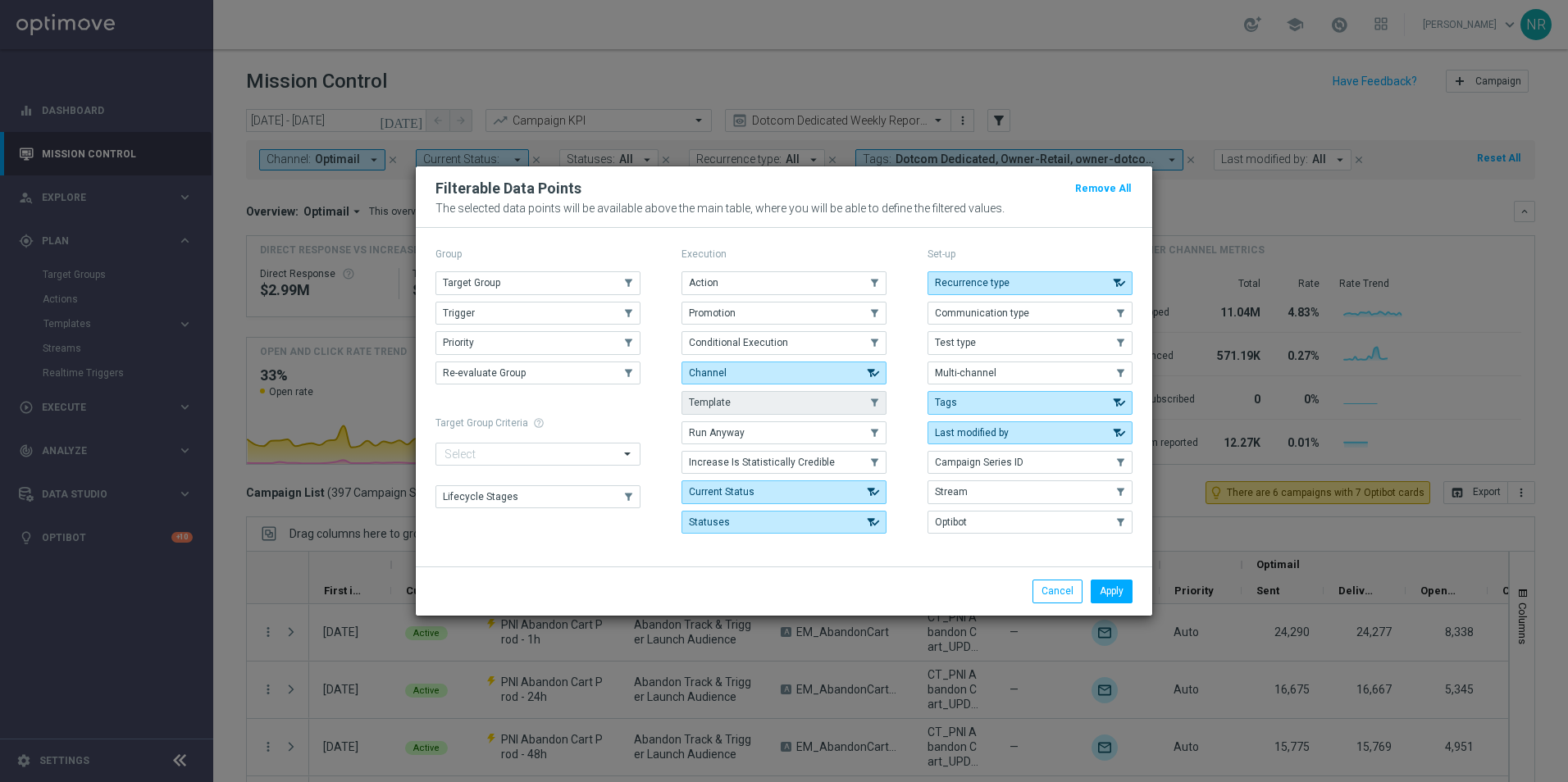
click at [765, 398] on button "Template" at bounding box center [784, 402] width 205 height 23
click at [1122, 590] on button "Apply" at bounding box center [1111, 591] width 42 height 23
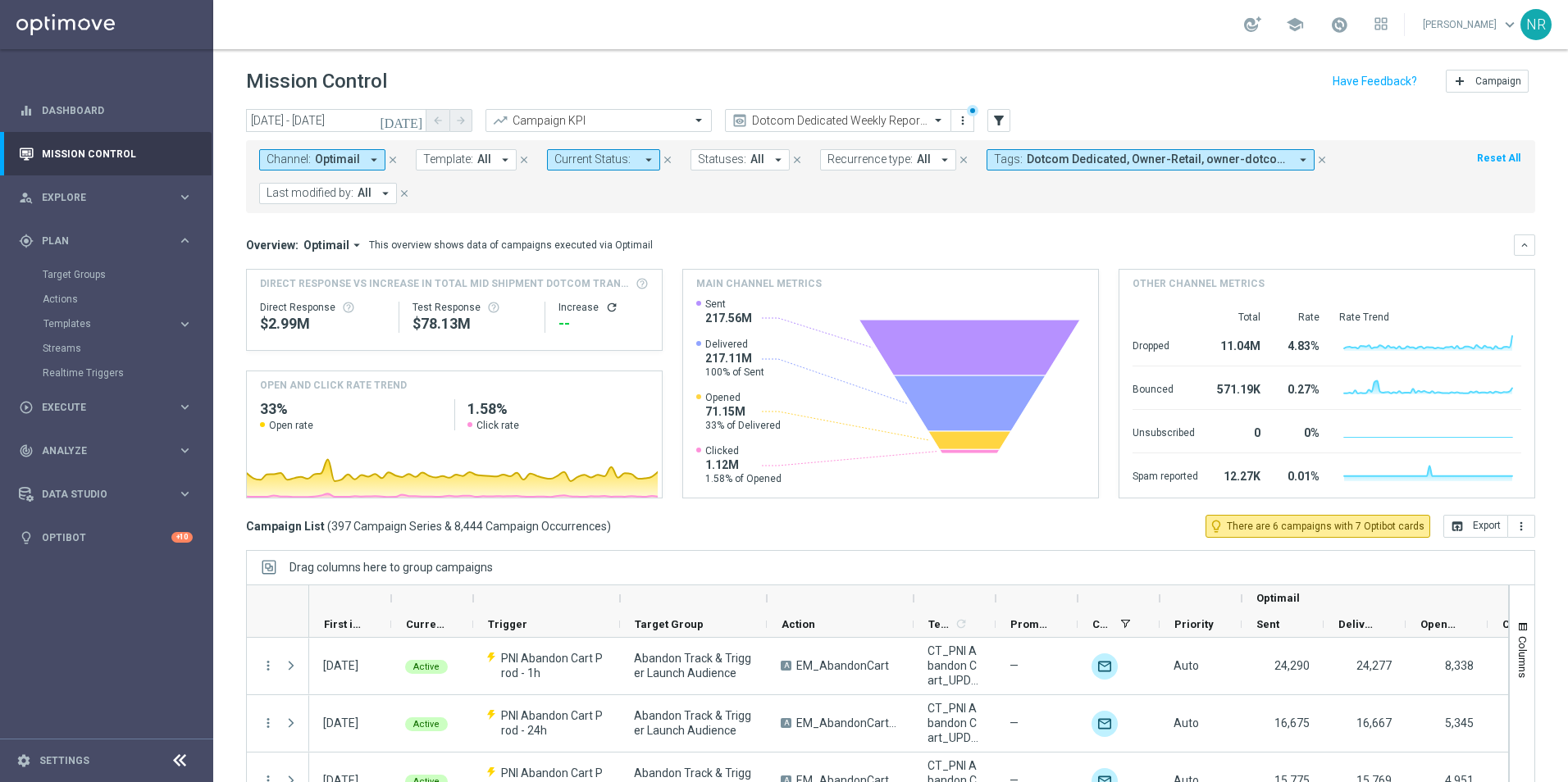
click at [414, 119] on icon "[DATE]" at bounding box center [402, 120] width 44 height 14
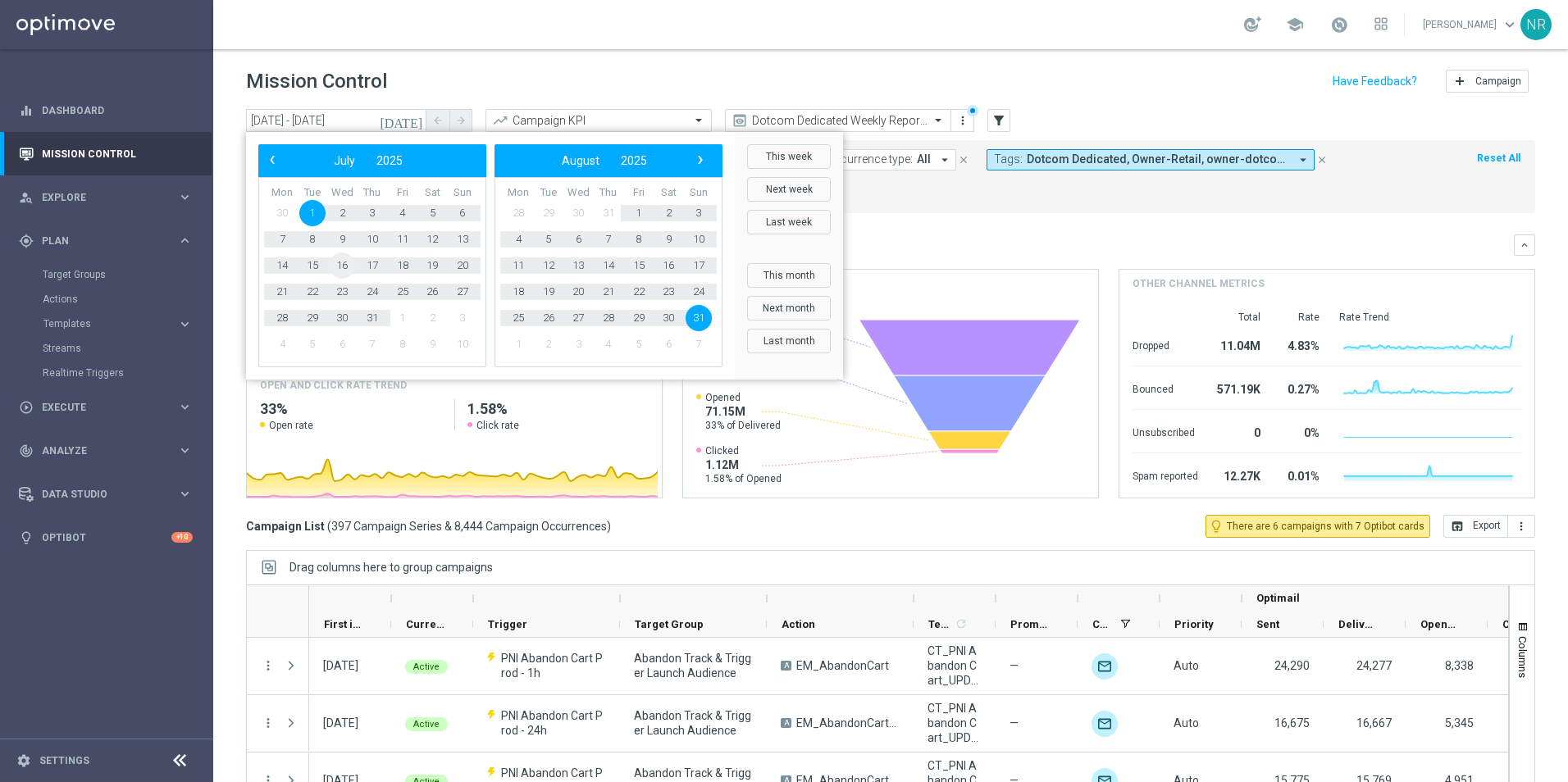
click at [337, 265] on span "16" at bounding box center [342, 265] width 26 height 26
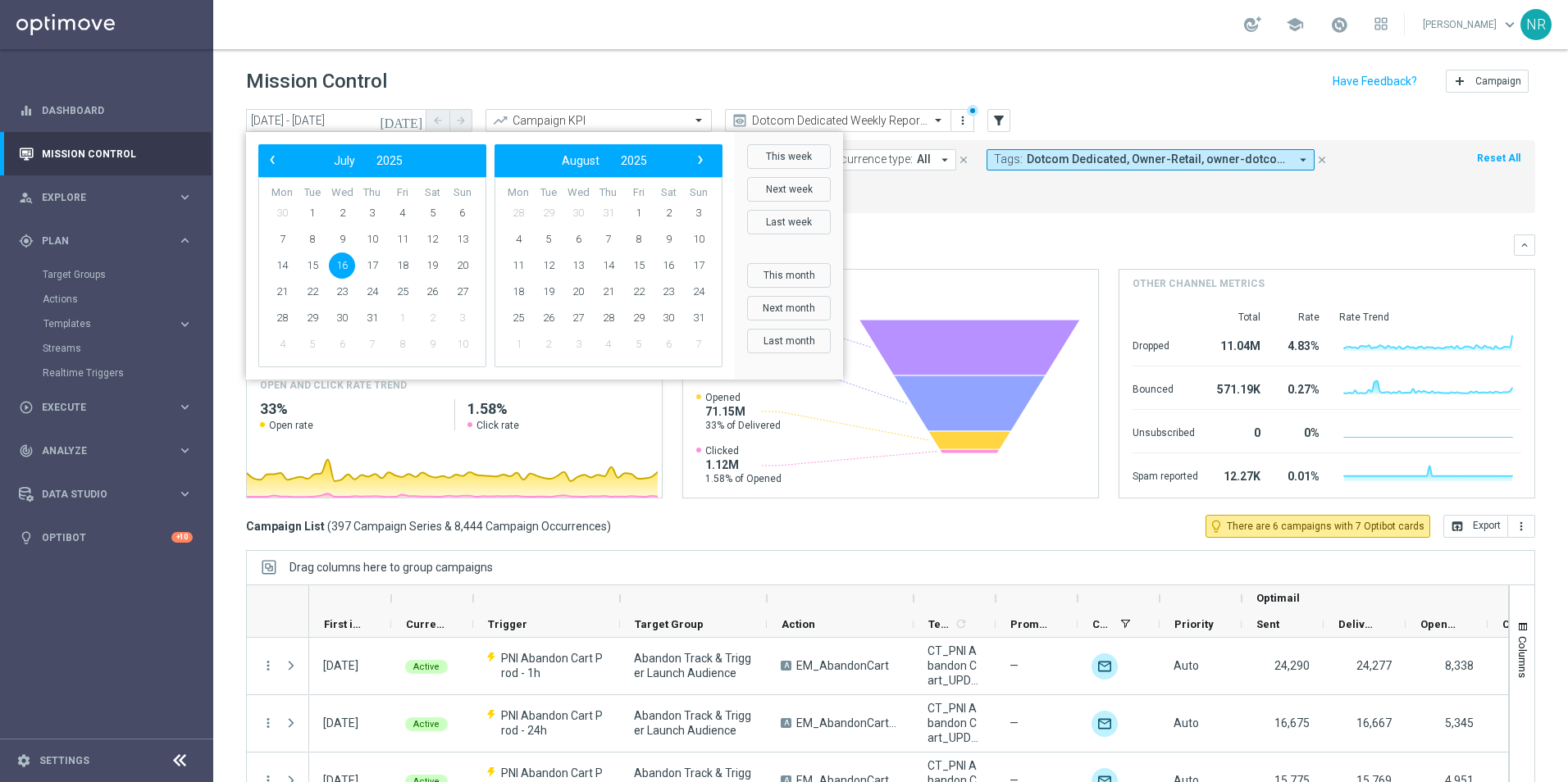
click at [337, 265] on span "16" at bounding box center [342, 265] width 26 height 26
type input "[DATE] - [DATE]"
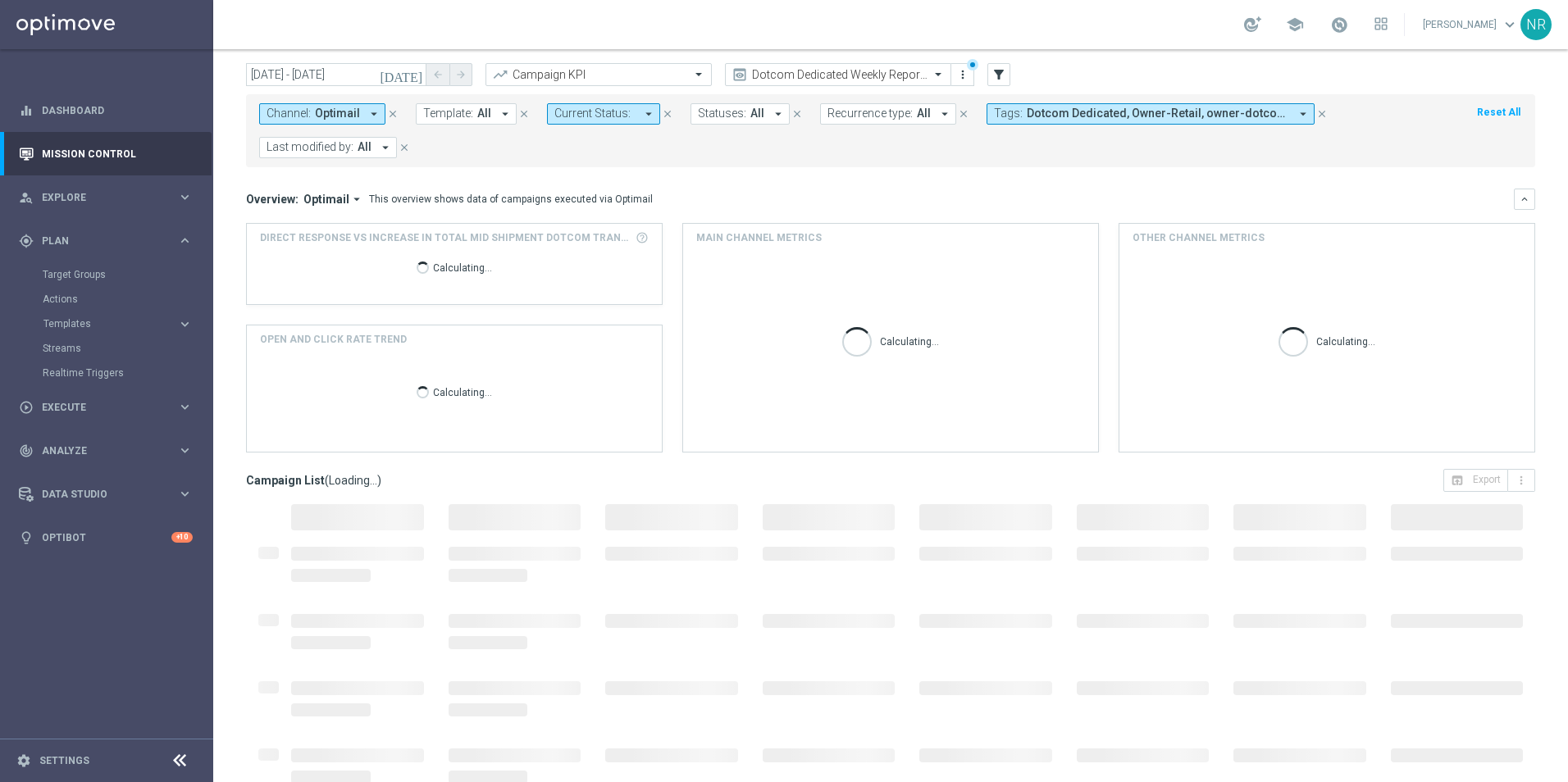
scroll to position [71, 0]
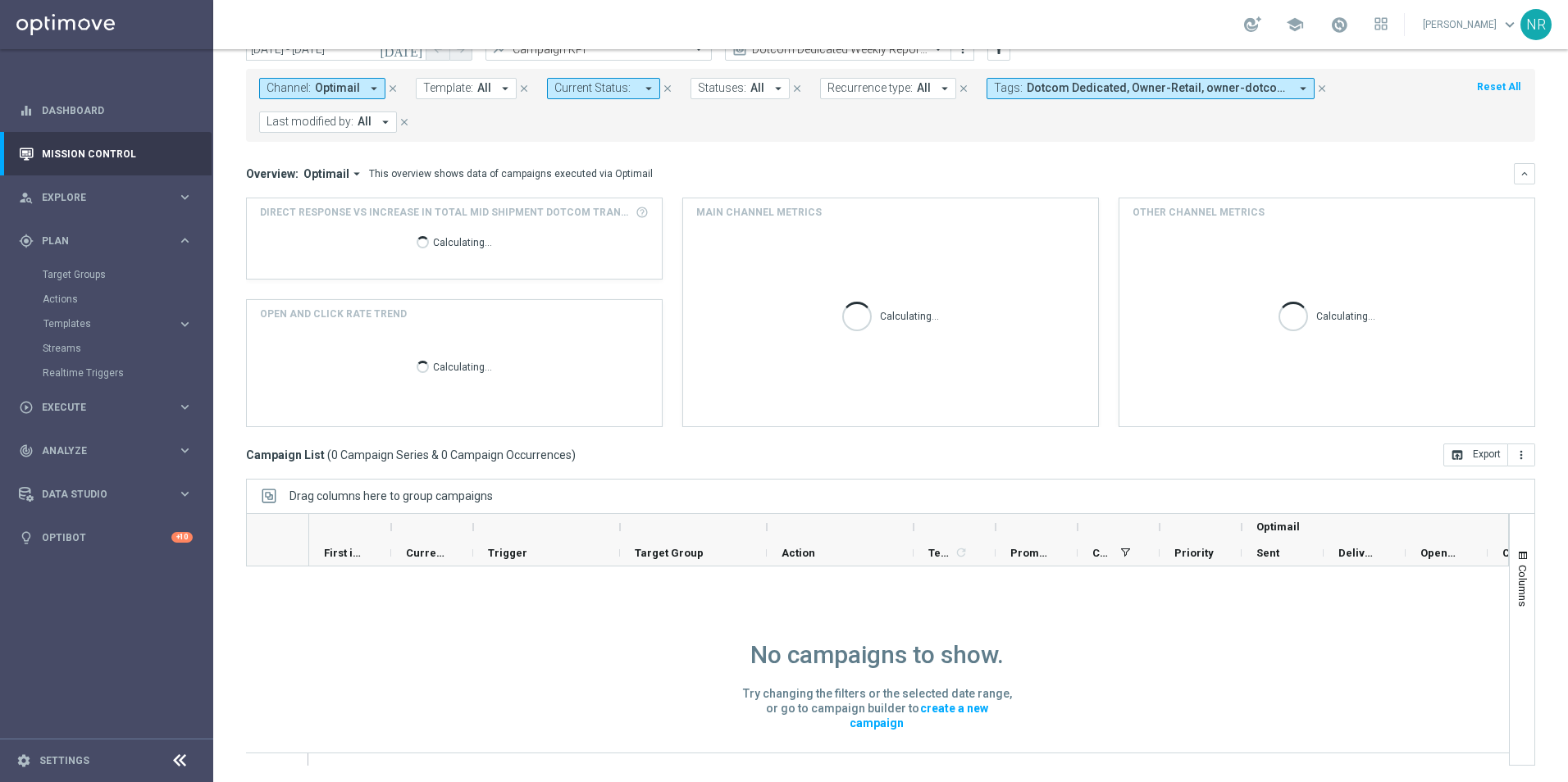
drag, startPoint x: 380, startPoint y: 458, endPoint x: 267, endPoint y: 454, distance: 113.1
click at [243, 461] on div "[DATE] [DATE] - [DATE] arrow_back arrow_forward Campaign KPI trending_up Dotcom…" at bounding box center [891, 366] width 1355 height 659
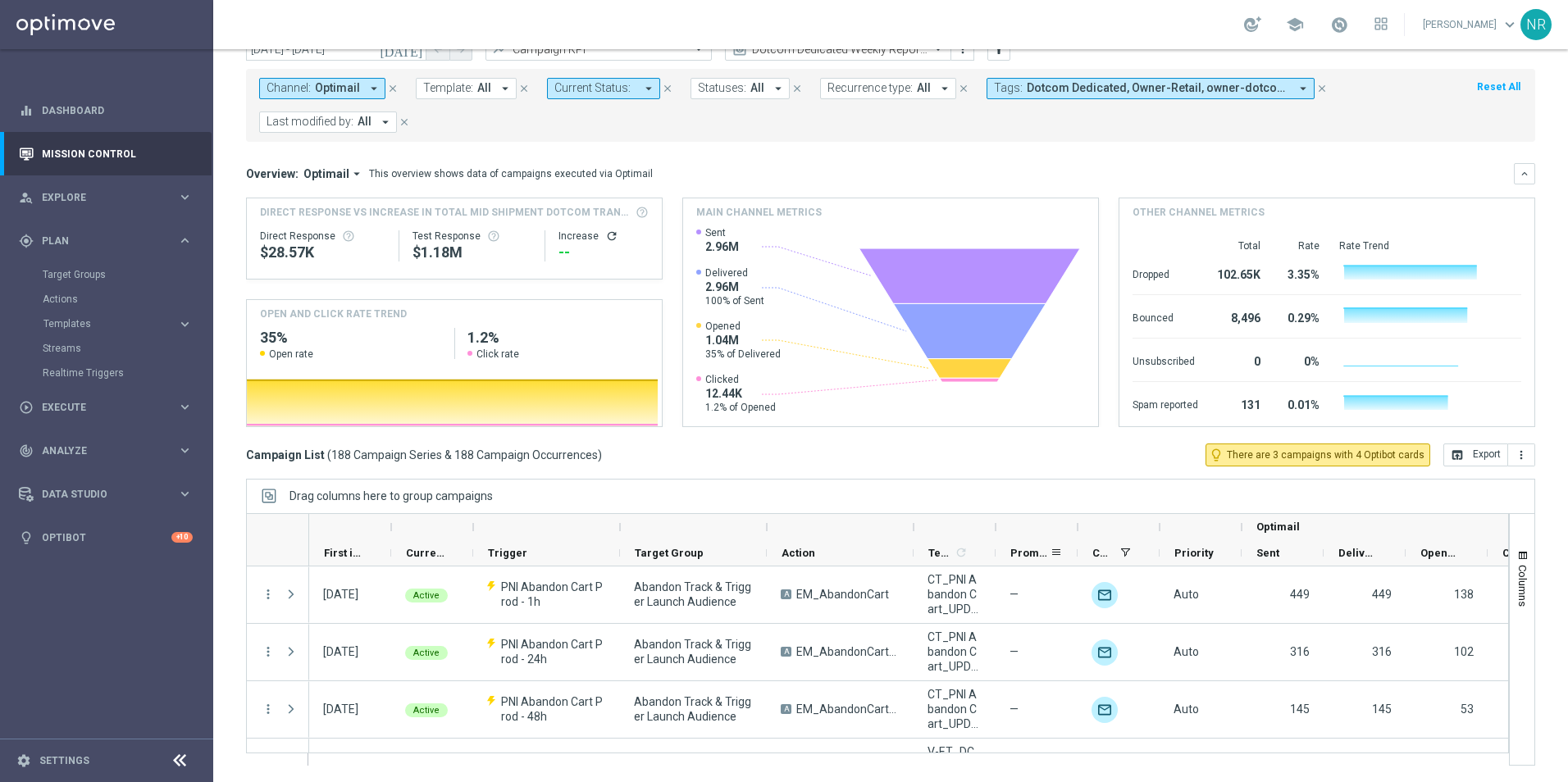
click at [1020, 554] on span "Promotions" at bounding box center [1030, 552] width 39 height 12
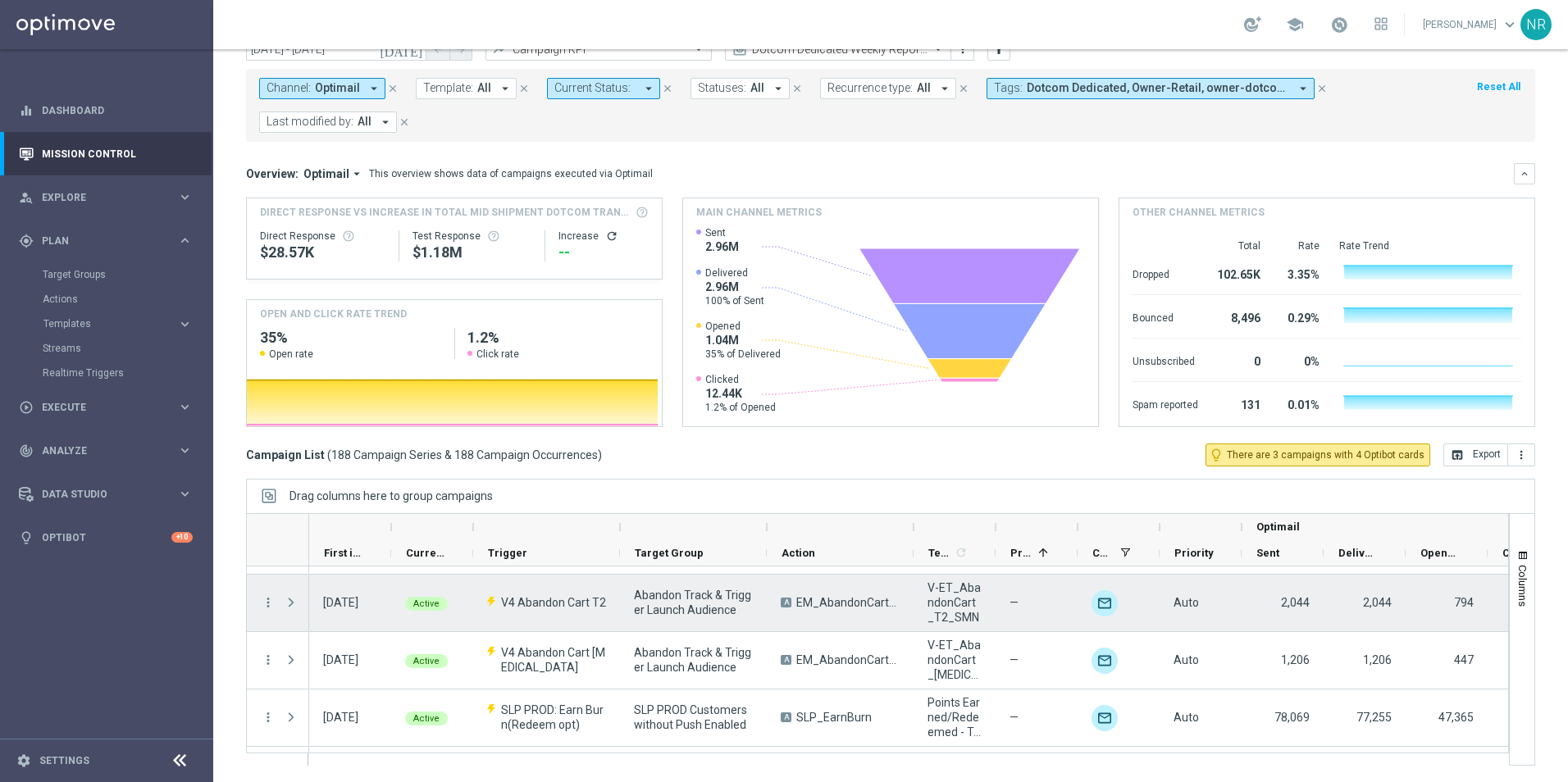
scroll to position [2132, 0]
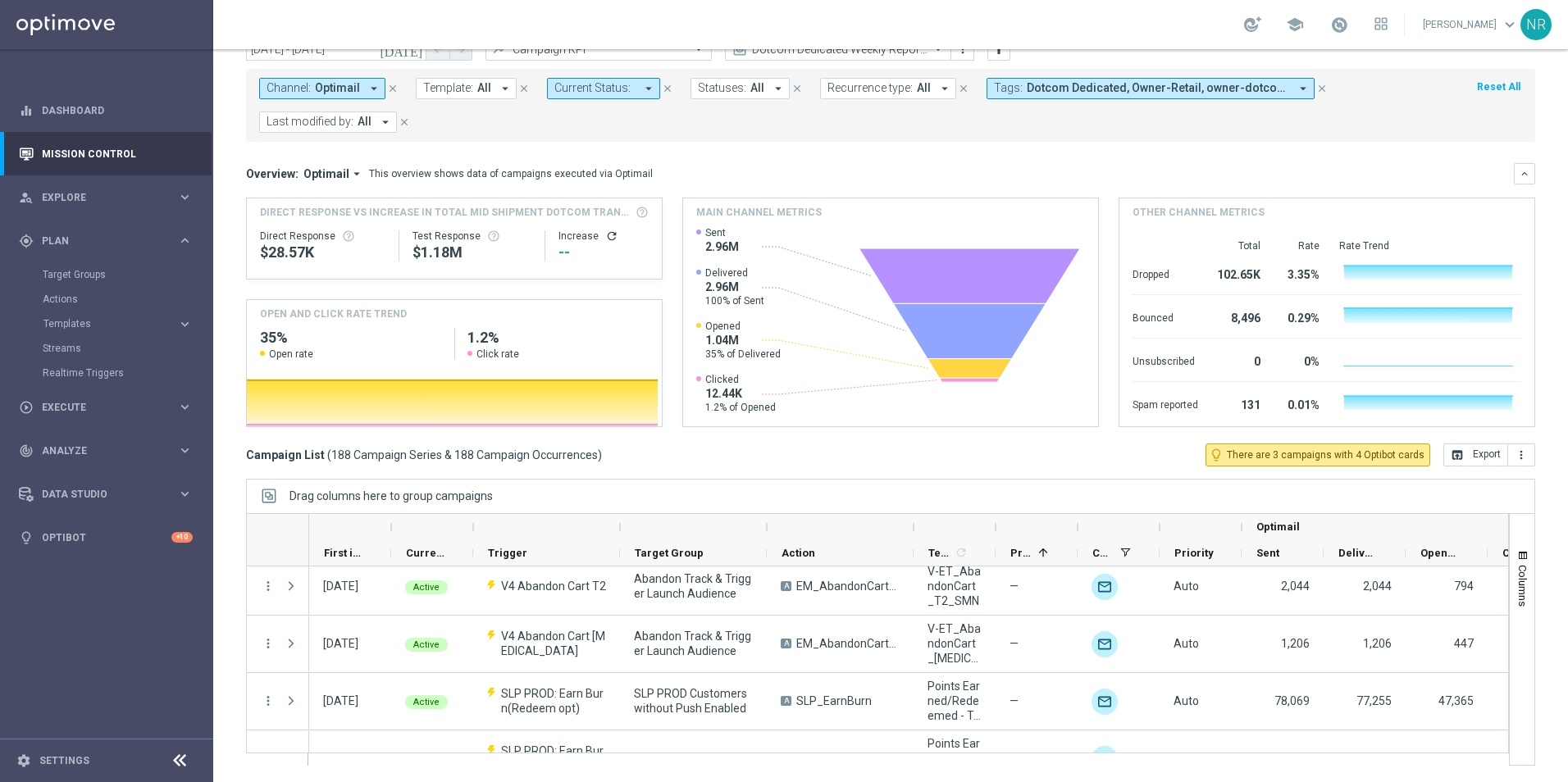
click at [224, 423] on div "[DATE] [DATE] - [DATE] arrow_back arrow_forward Campaign KPI trending_up Dotcom…" at bounding box center [891, 366] width 1355 height 659
click at [845, 149] on mini-dashboard "Overview: Optimail arrow_drop_down This overview shows data of campaigns execut…" at bounding box center [890, 292] width 1289 height 302
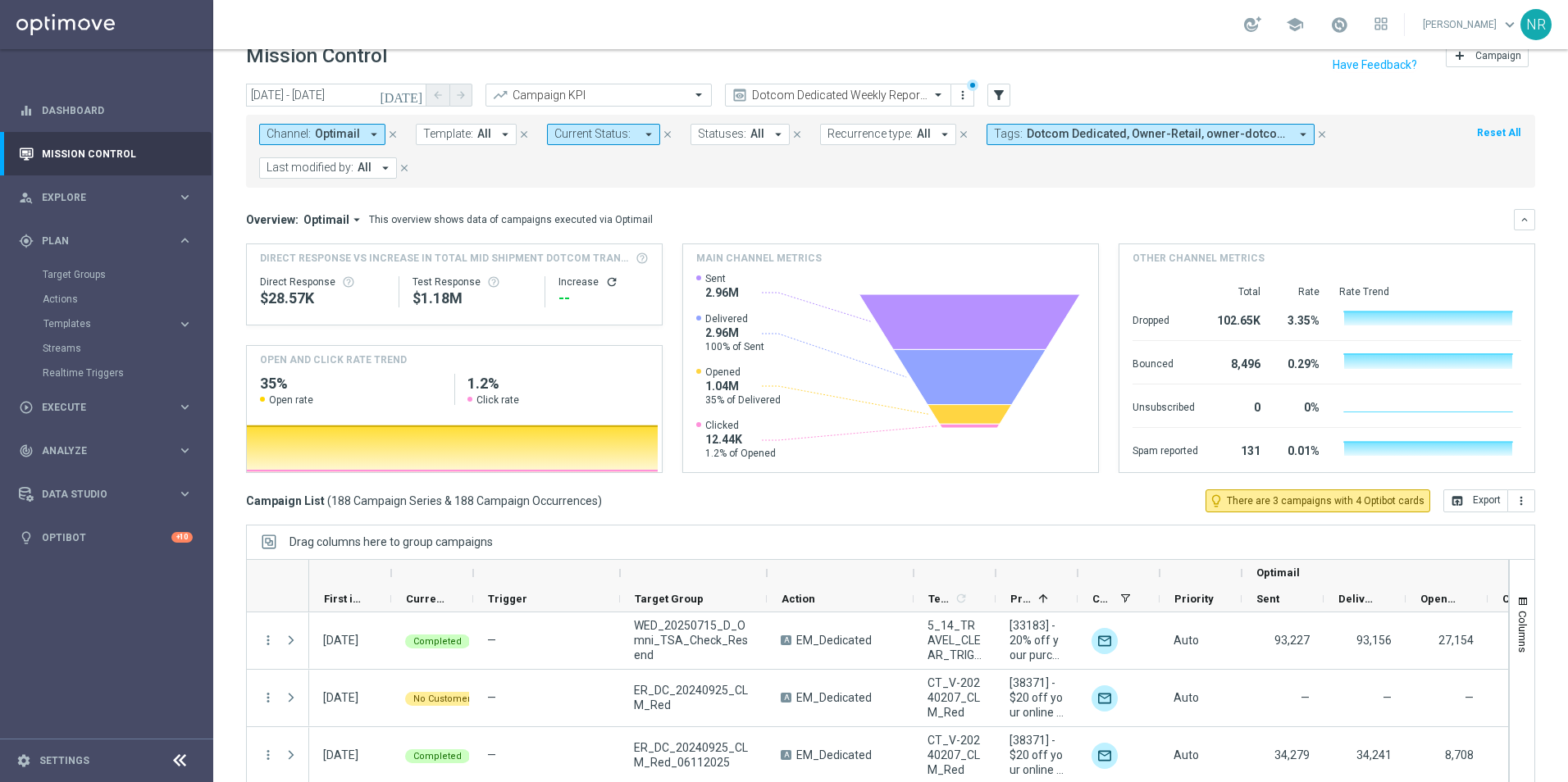
scroll to position [0, 0]
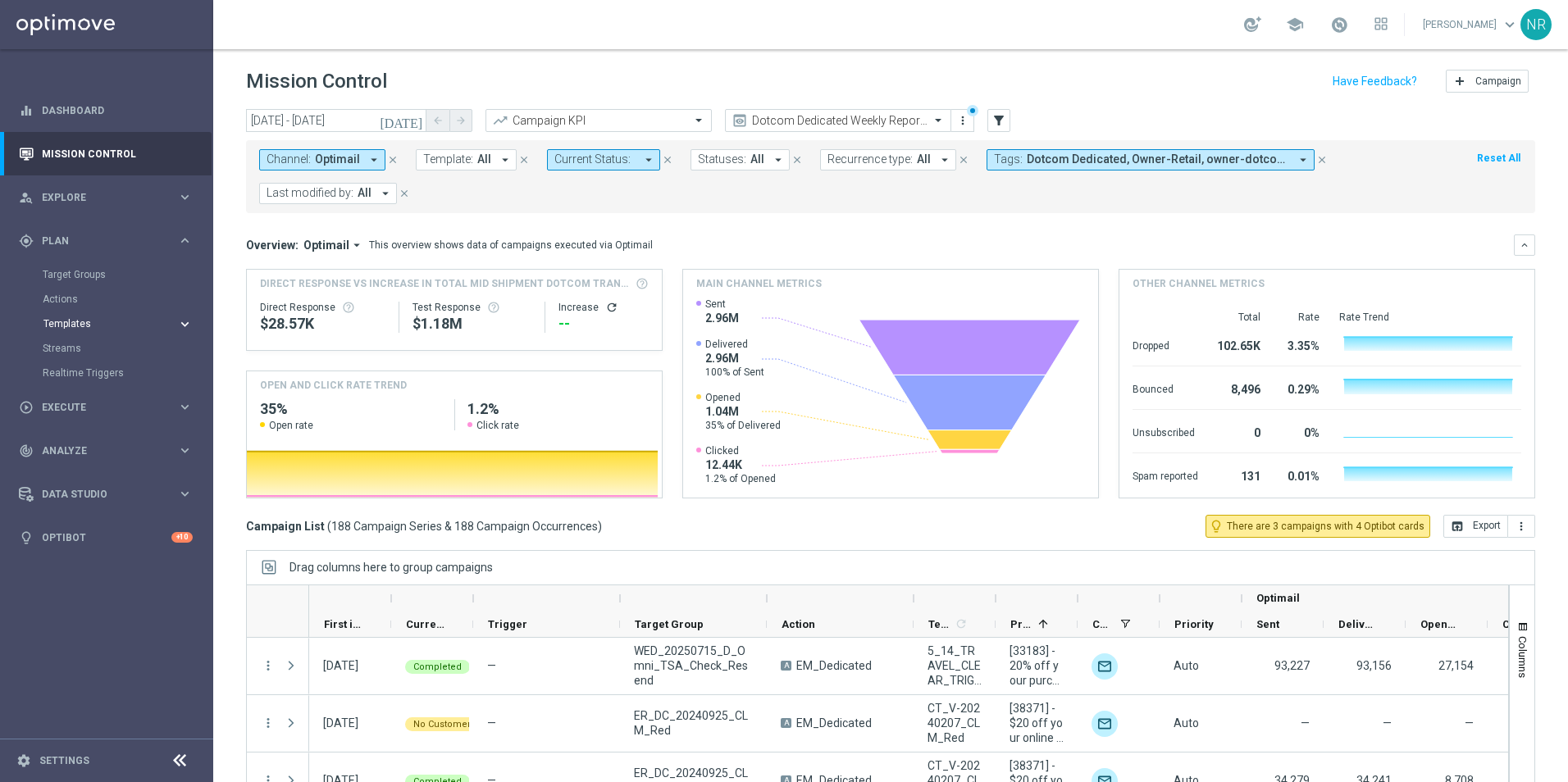
click at [73, 321] on span "Templates" at bounding box center [102, 324] width 117 height 10
click at [73, 349] on link "Optimail" at bounding box center [111, 348] width 120 height 13
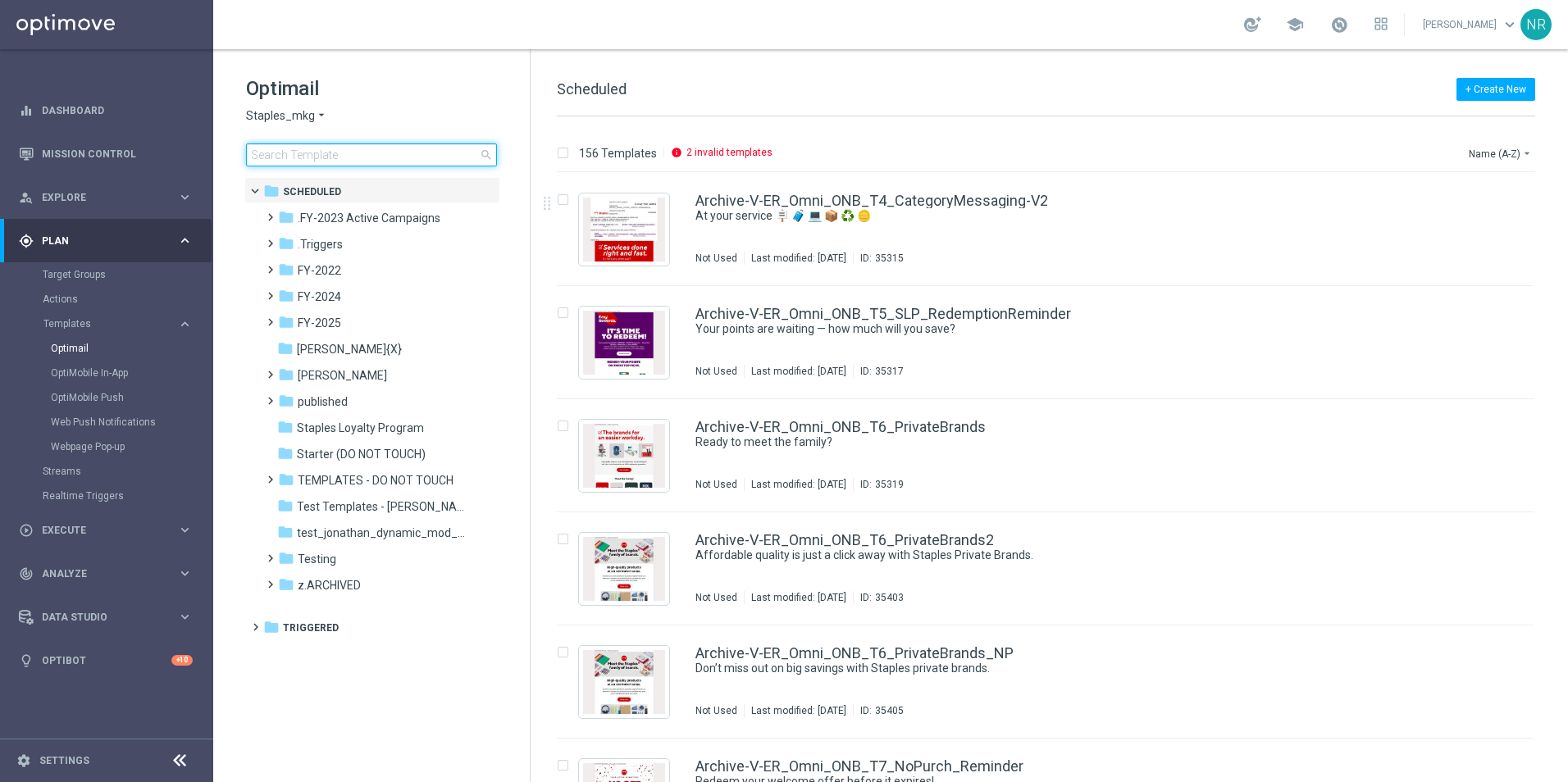
click at [315, 154] on input at bounding box center [371, 155] width 251 height 23
type input "c"
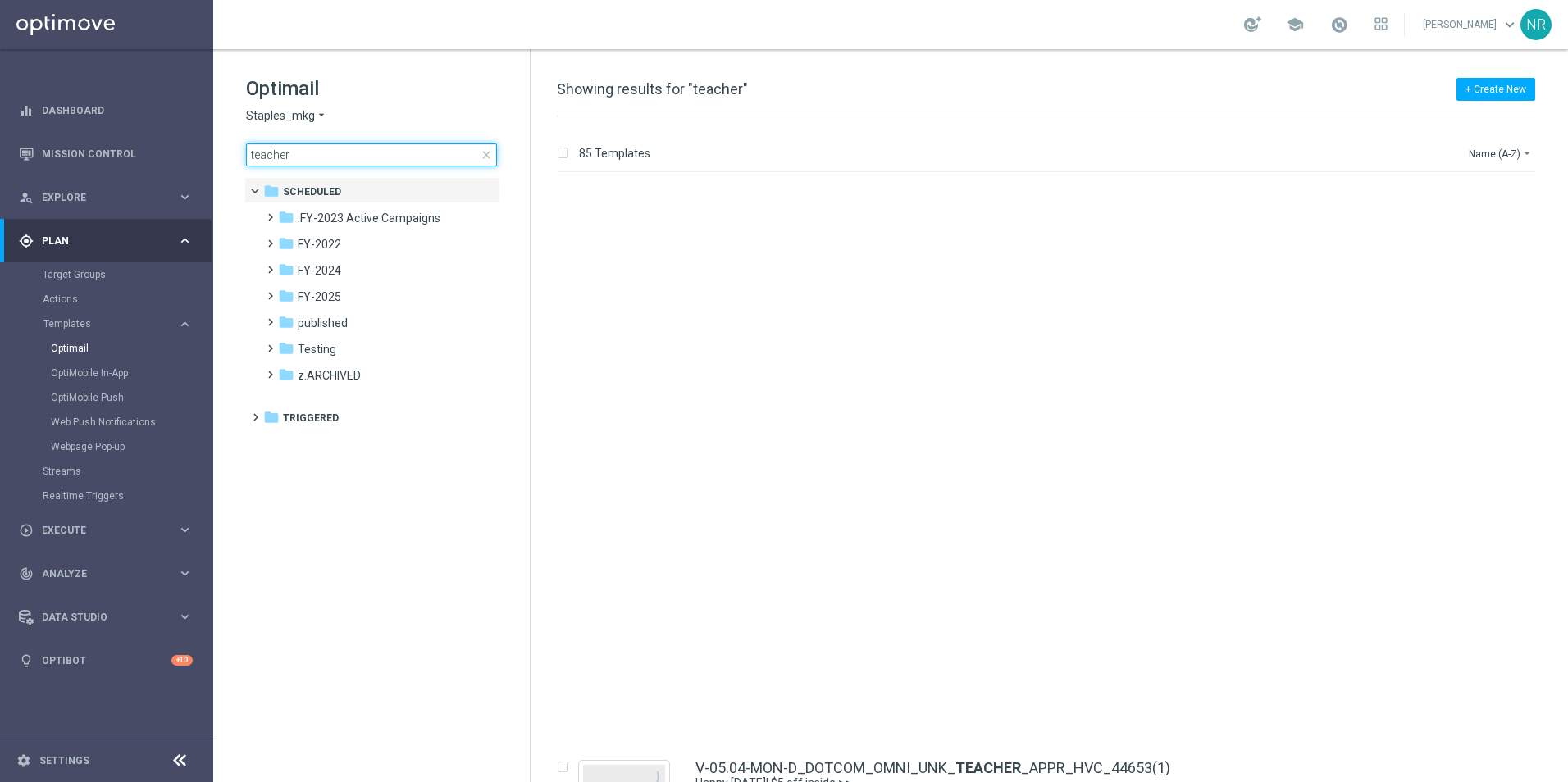
scroll to position [3936, 0]
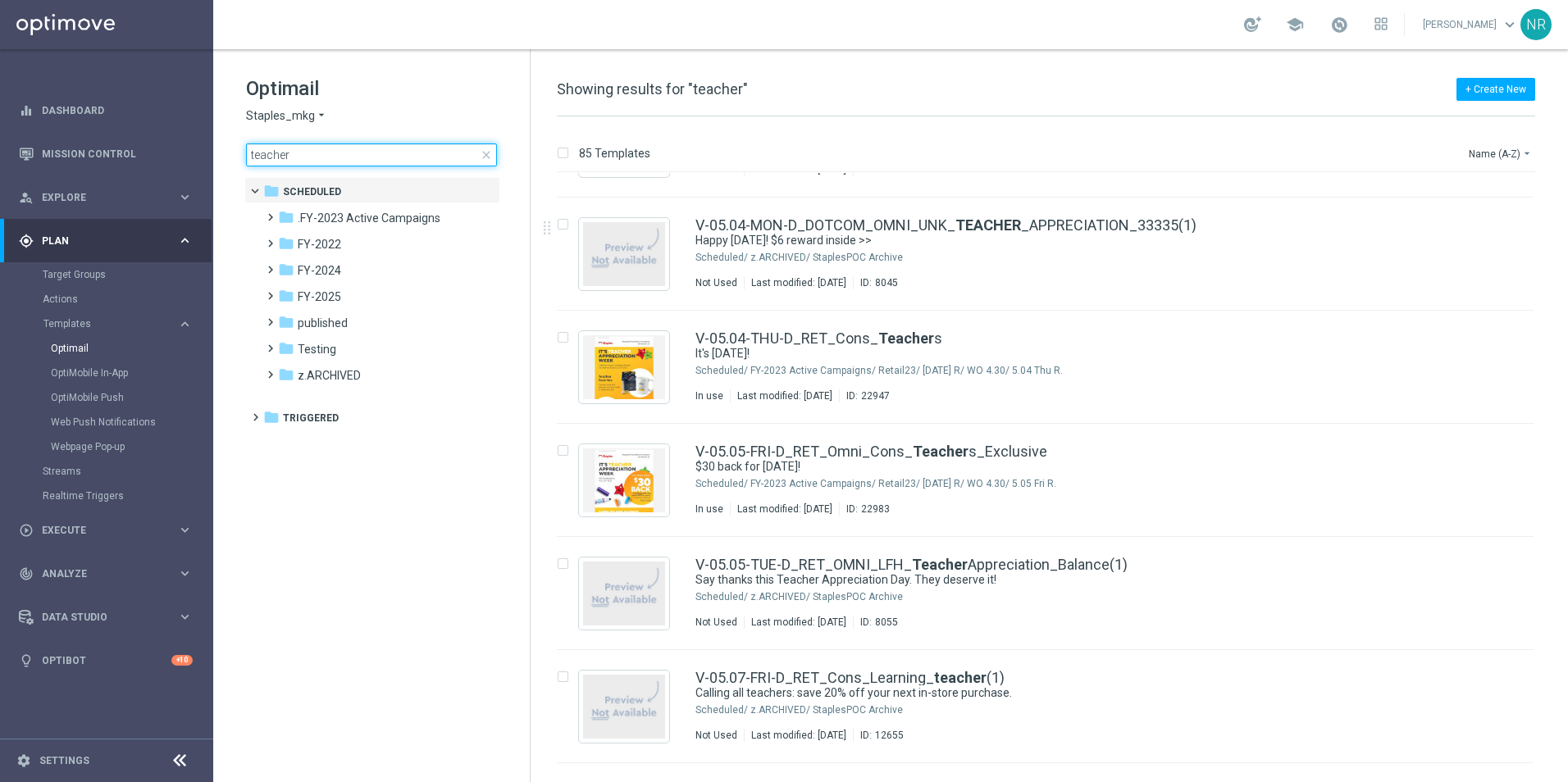
click at [331, 151] on input "teacher" at bounding box center [371, 155] width 251 height 23
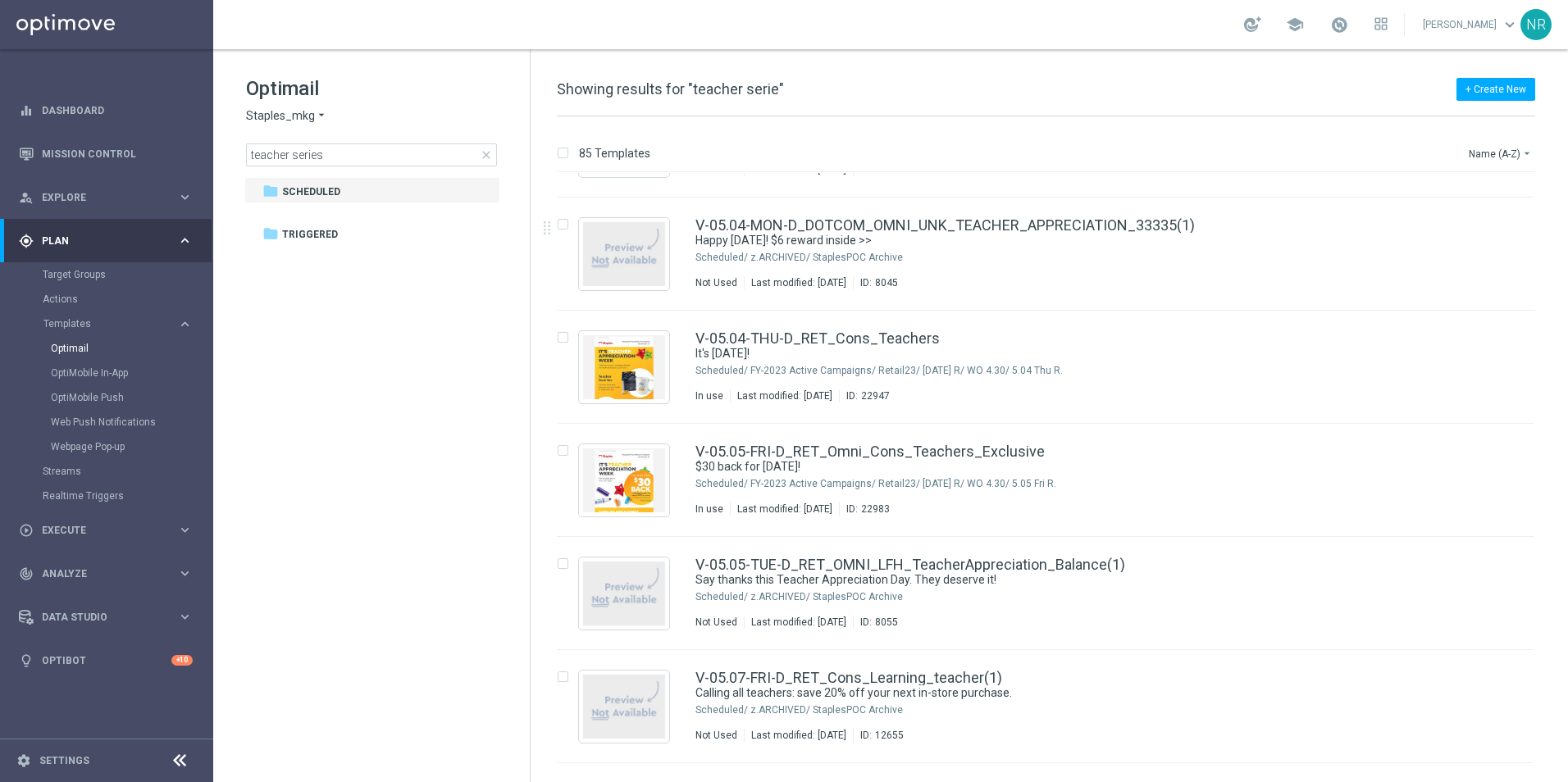
click at [317, 171] on div "Optimail Staples_mkg arrow_drop_down × Staples_mkg teacher series close folder …" at bounding box center [372, 162] width 316 height 225
click at [322, 156] on input "teacher series" at bounding box center [371, 155] width 251 height 23
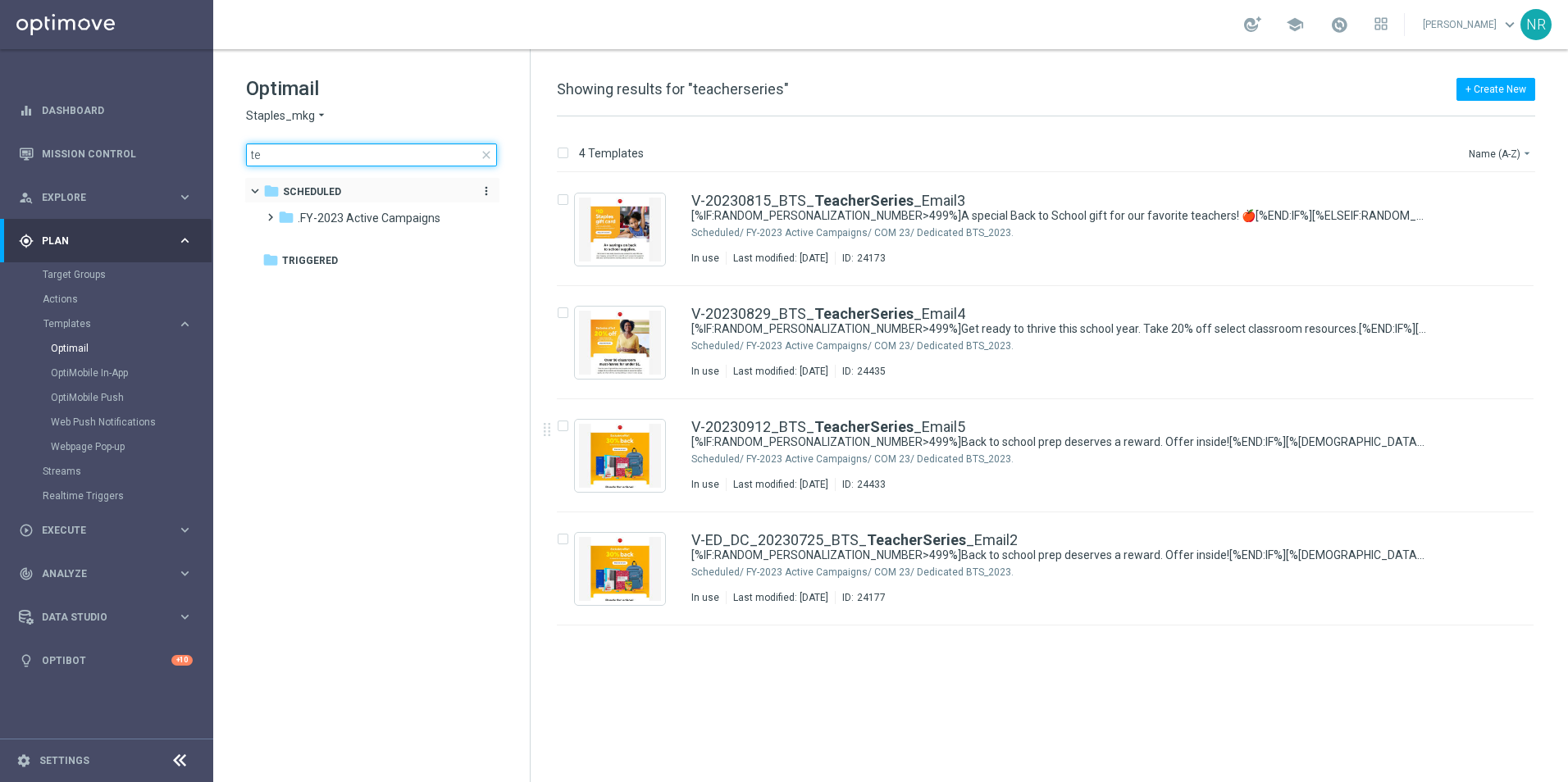
type input "t"
click at [489, 152] on span "close" at bounding box center [486, 155] width 13 height 13
click at [336, 158] on input at bounding box center [371, 155] width 251 height 23
click at [336, 161] on input at bounding box center [371, 155] width 251 height 23
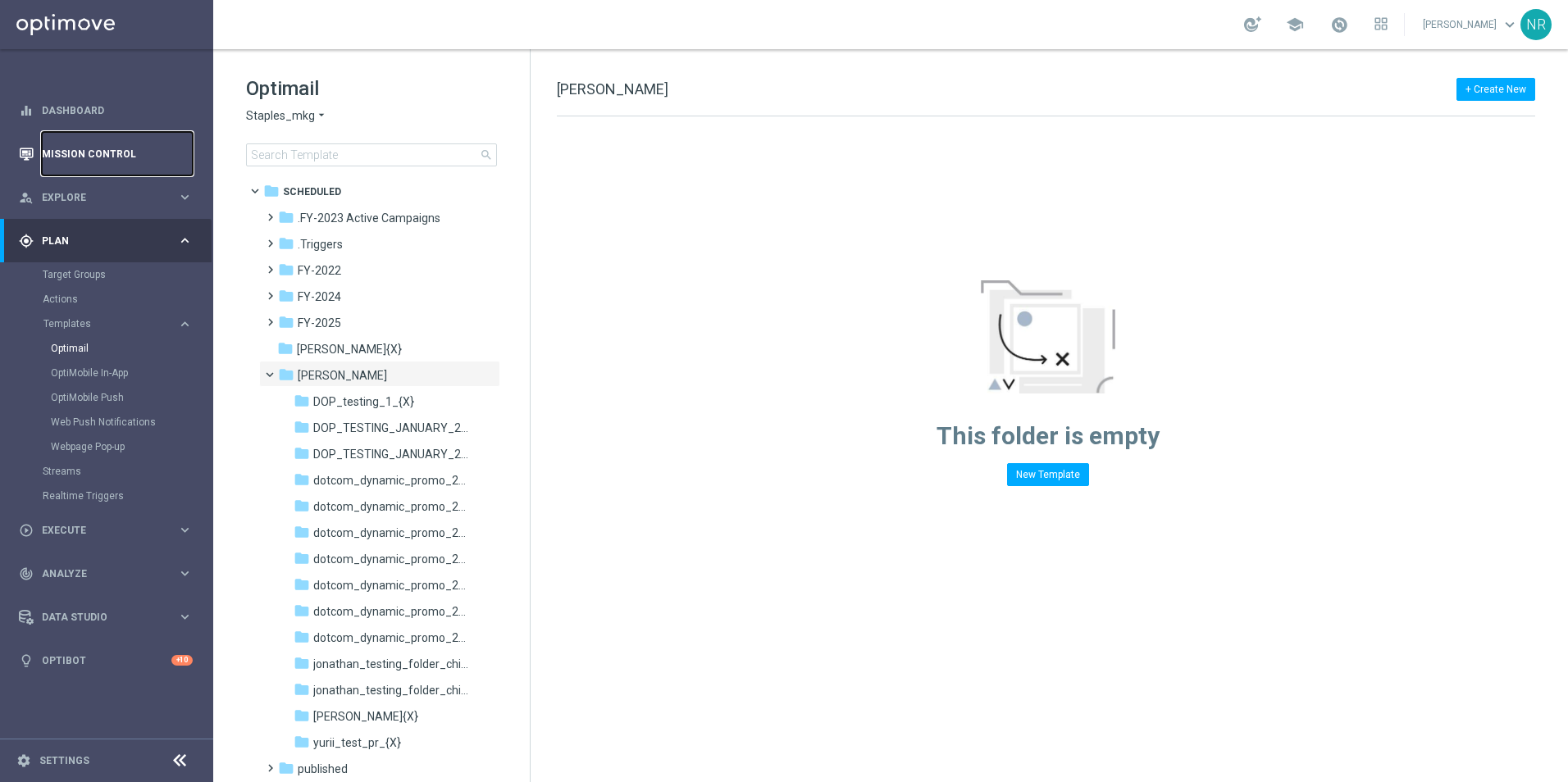
click at [63, 163] on link "Mission Control" at bounding box center [116, 153] width 151 height 43
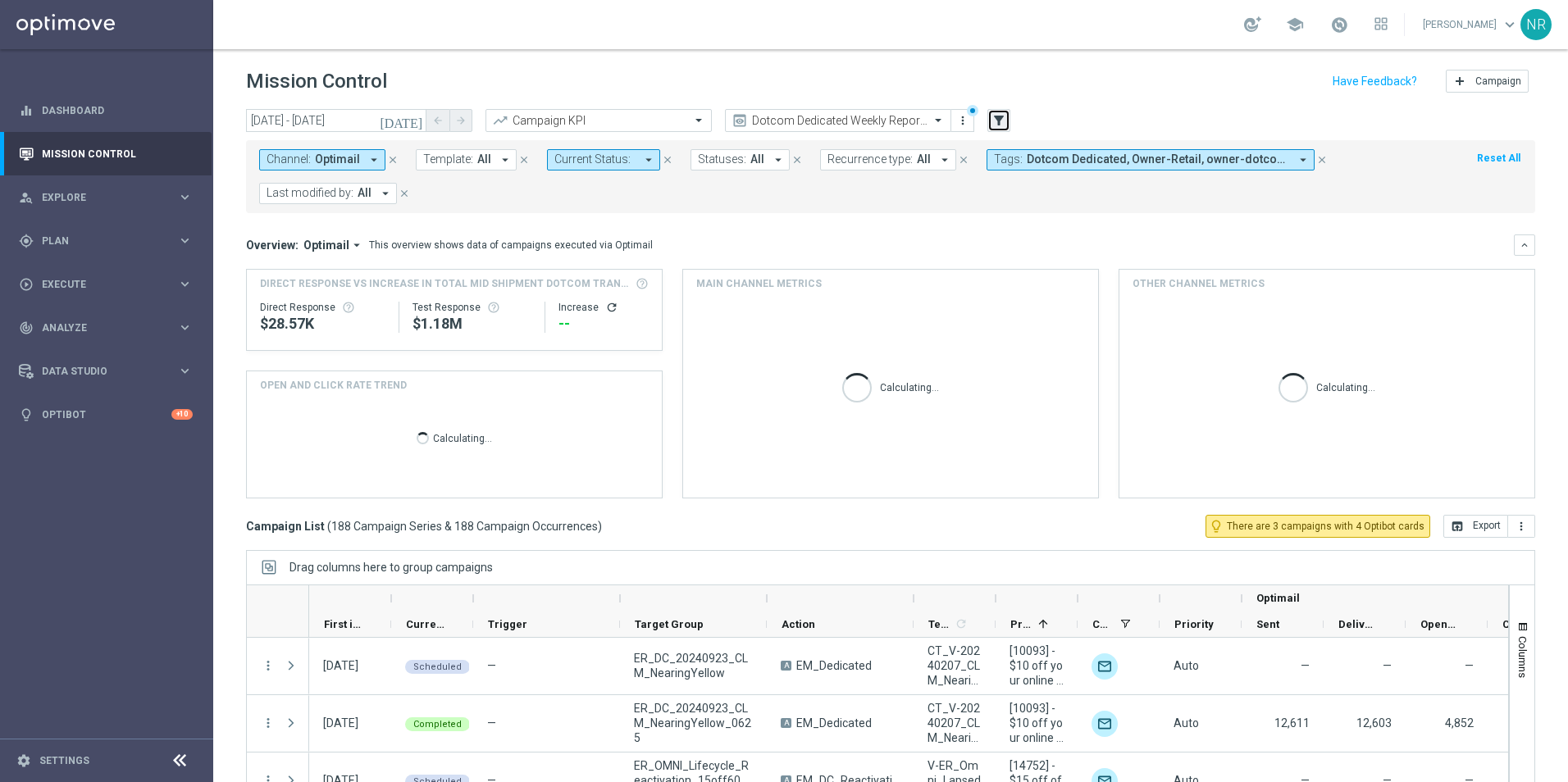
click at [1005, 116] on icon "filter_alt" at bounding box center [998, 120] width 14 height 14
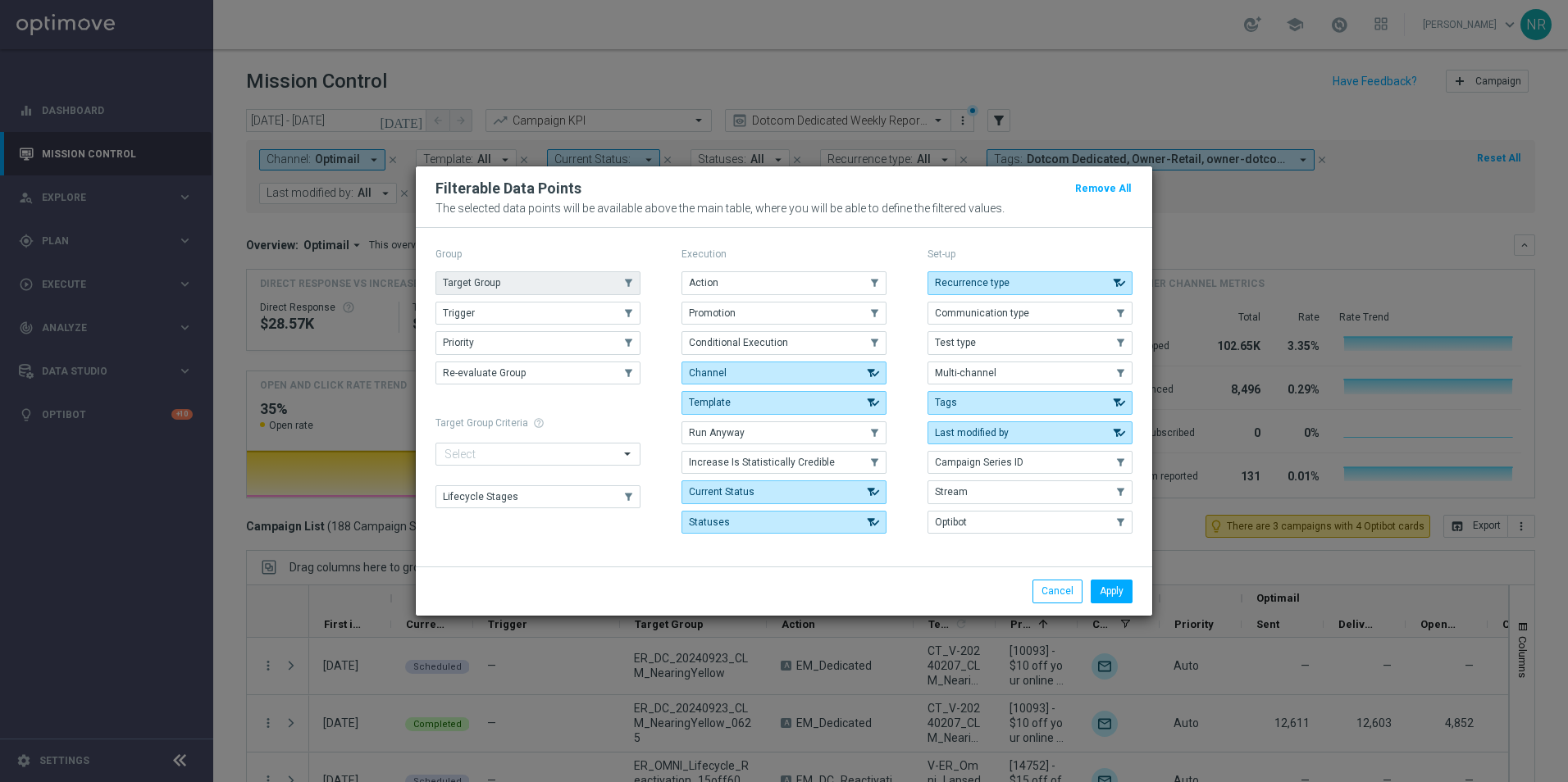
click at [501, 285] on button "Target Group" at bounding box center [537, 282] width 205 height 23
click at [1094, 583] on button "Apply" at bounding box center [1111, 591] width 42 height 23
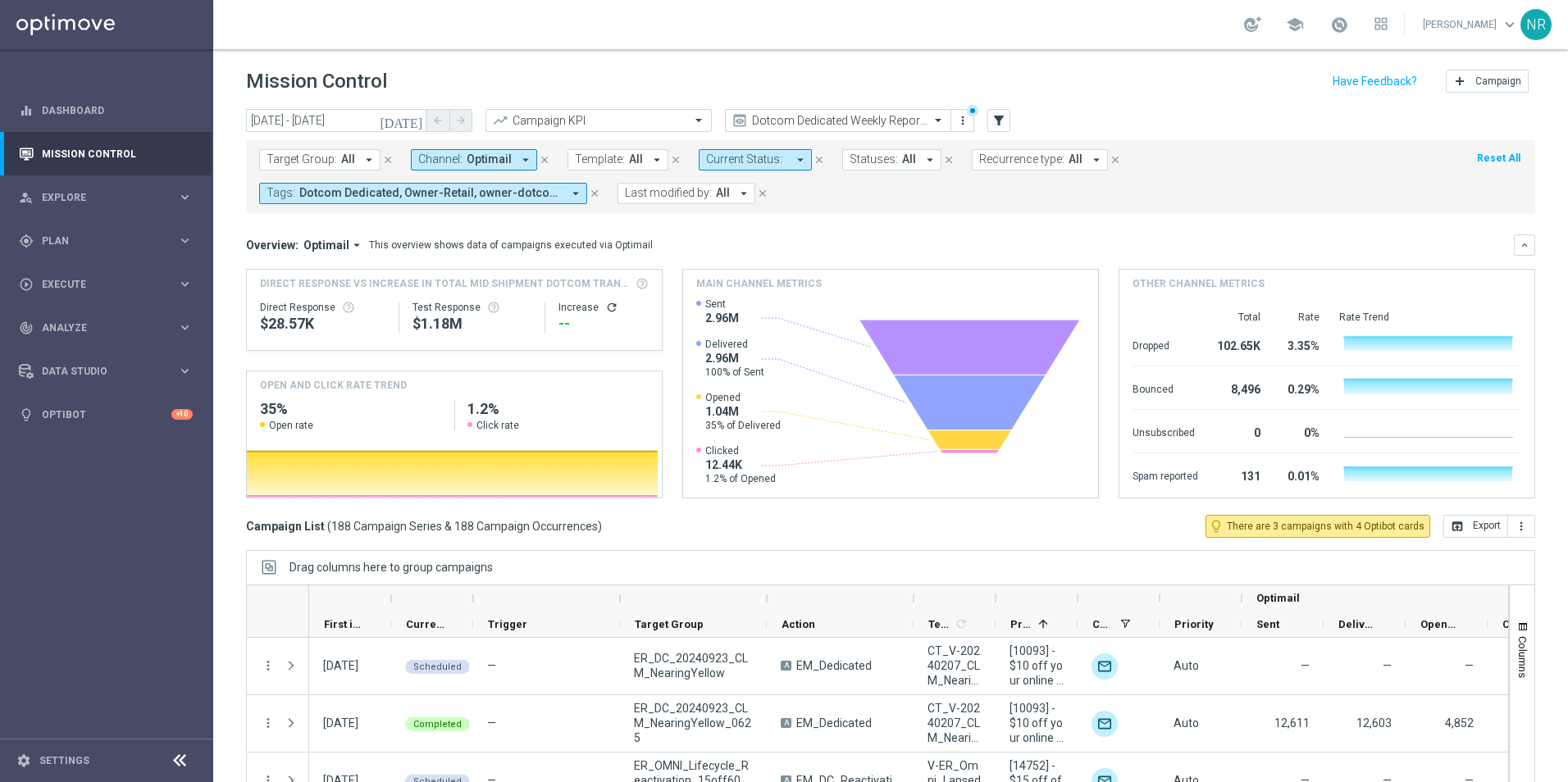
click at [336, 153] on button "Target Group: All arrow_drop_down" at bounding box center [320, 160] width 122 height 21
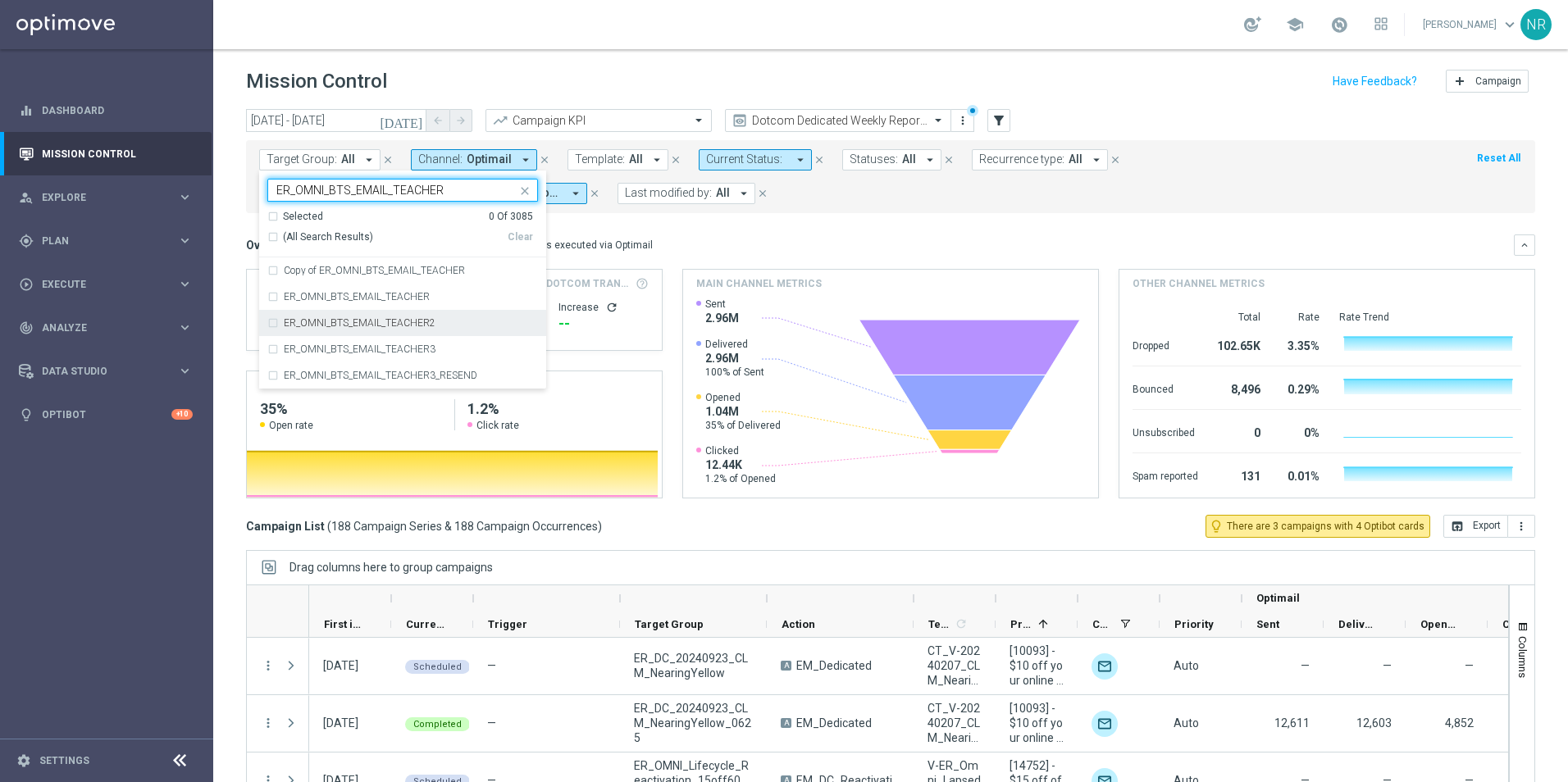
click at [361, 330] on div "ER_OMNI_BTS_EMAIL_TEACHER2" at bounding box center [402, 323] width 270 height 26
type input "ER_OMNI_BTS_EMAIL_TEACHER"
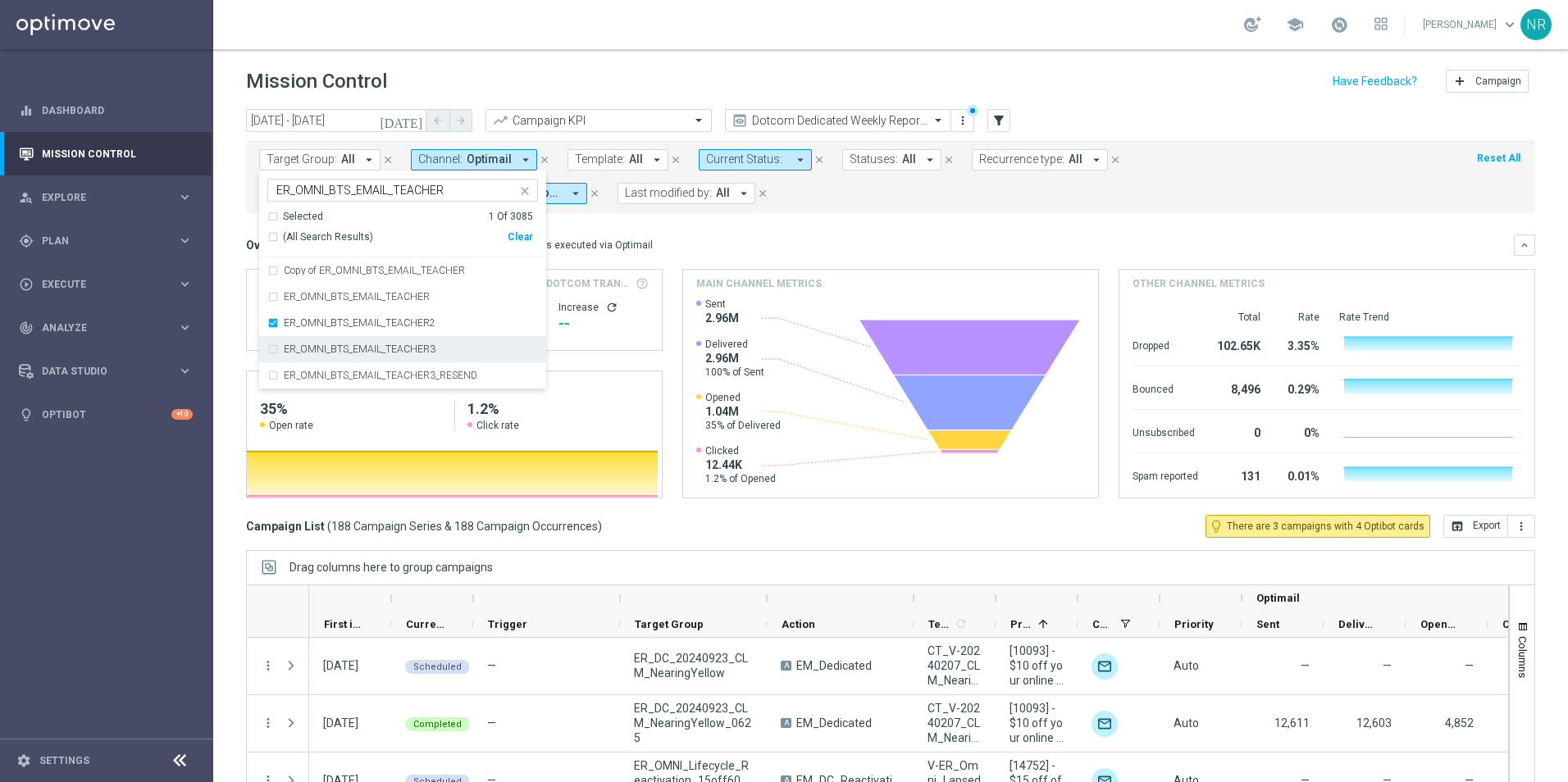
click at [359, 343] on div "ER_OMNI_BTS_EMAIL_TEACHER3" at bounding box center [402, 348] width 270 height 26
click at [355, 374] on label "ER_OMNI_BTS_EMAIL_TEACHER3_RESEND" at bounding box center [381, 376] width 194 height 10
click at [384, 303] on div "ER_OMNI_BTS_EMAIL_TEACHER" at bounding box center [402, 297] width 270 height 26
click at [737, 264] on div "Overview: Optimail arrow_drop_down This overview shows data of campaigns execut…" at bounding box center [890, 366] width 1289 height 264
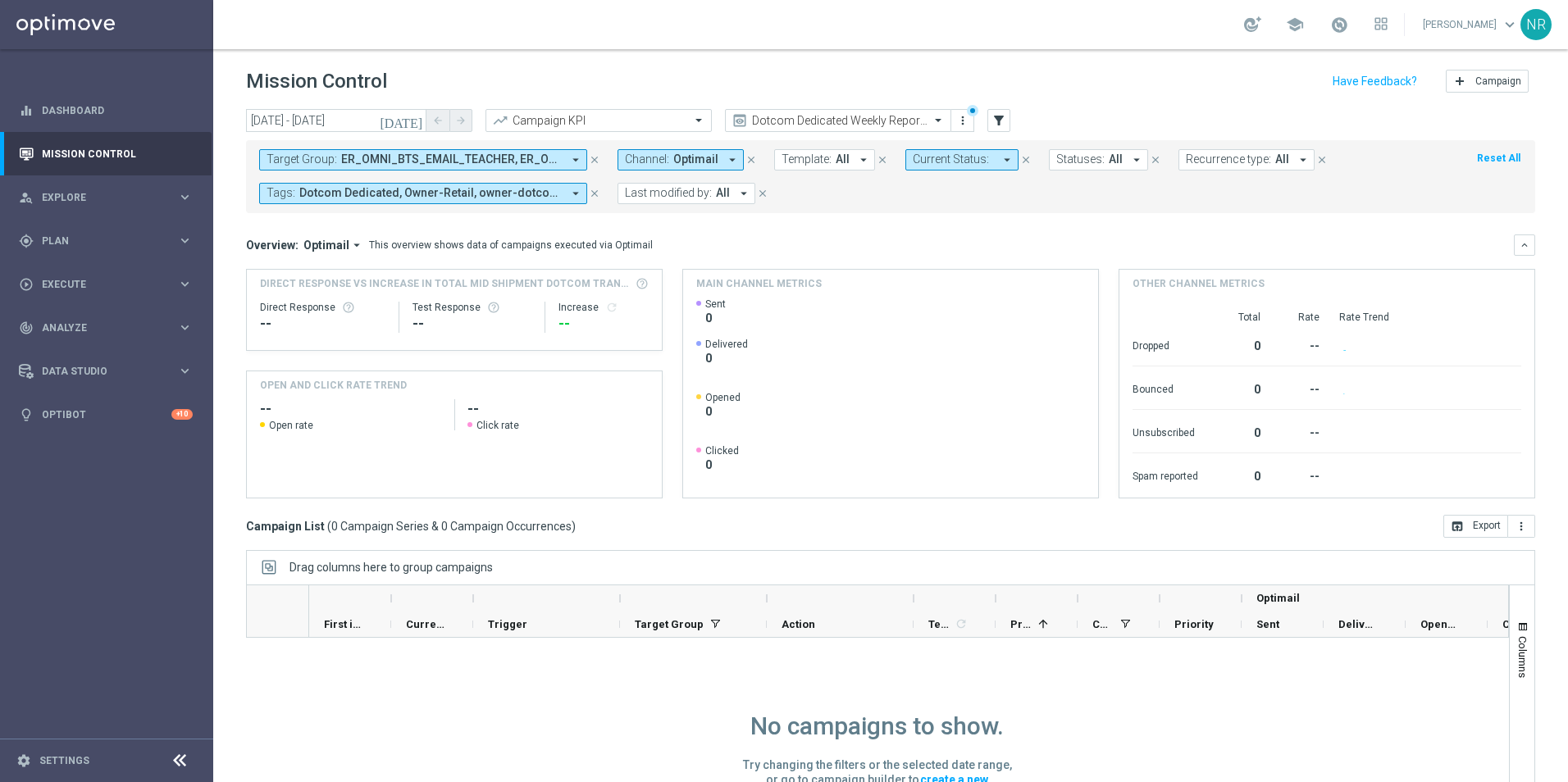
click at [411, 121] on icon "[DATE]" at bounding box center [402, 120] width 44 height 14
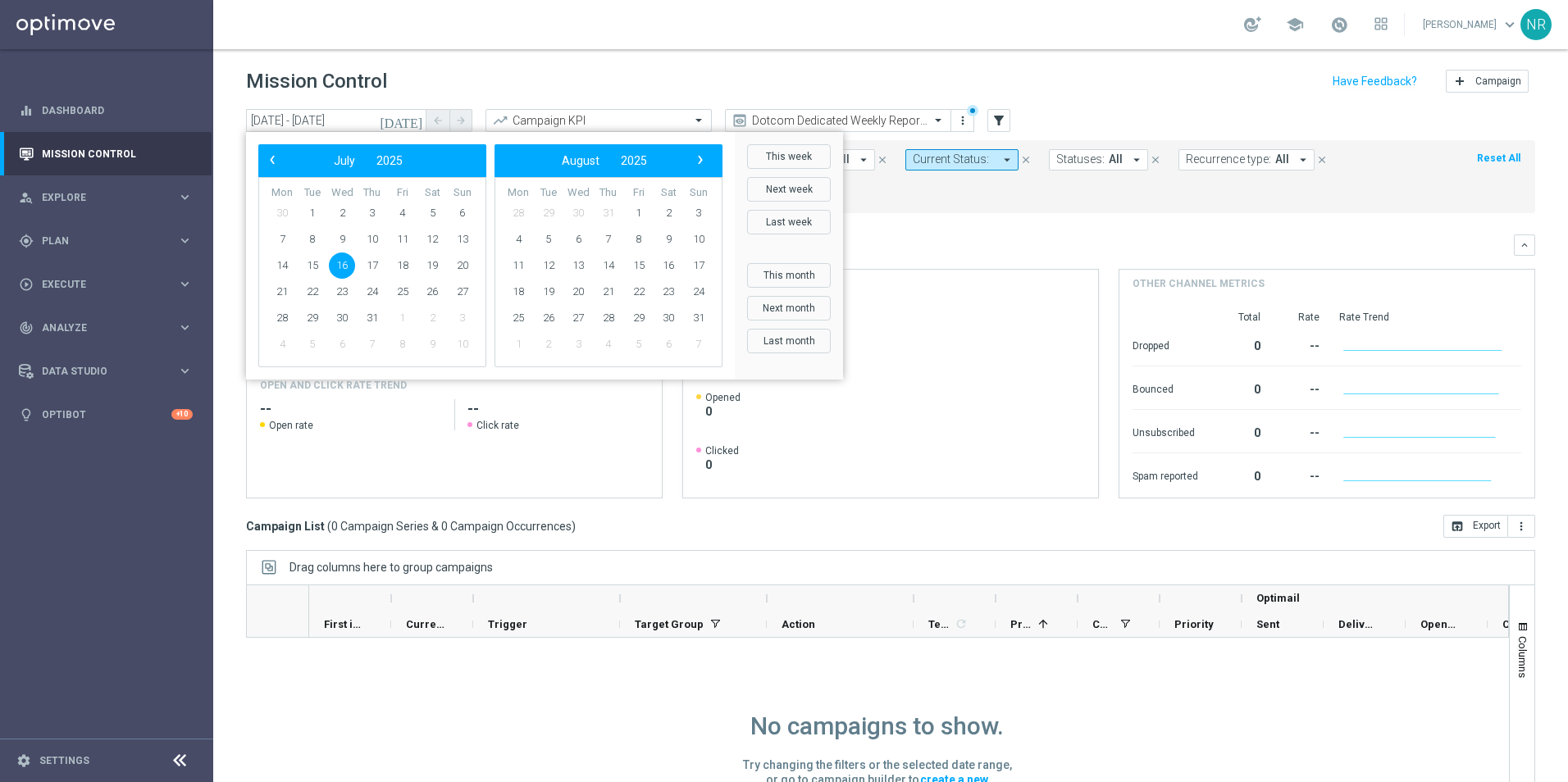
click at [298, 207] on td "1" at bounding box center [313, 212] width 31 height 26
click at [309, 212] on span "1" at bounding box center [312, 212] width 26 height 26
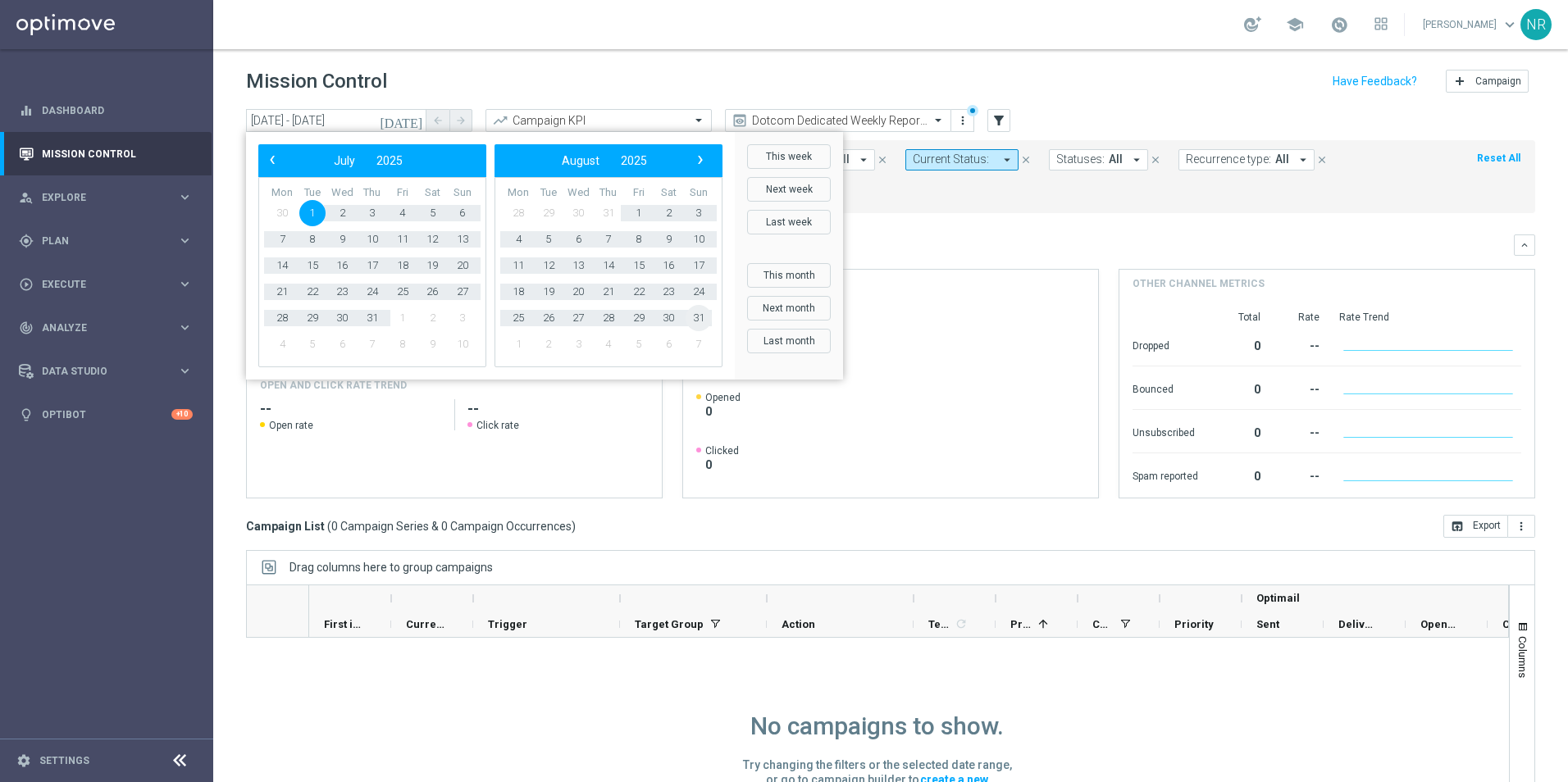
click at [692, 312] on span "31" at bounding box center [698, 318] width 26 height 26
type input "[DATE] - [DATE]"
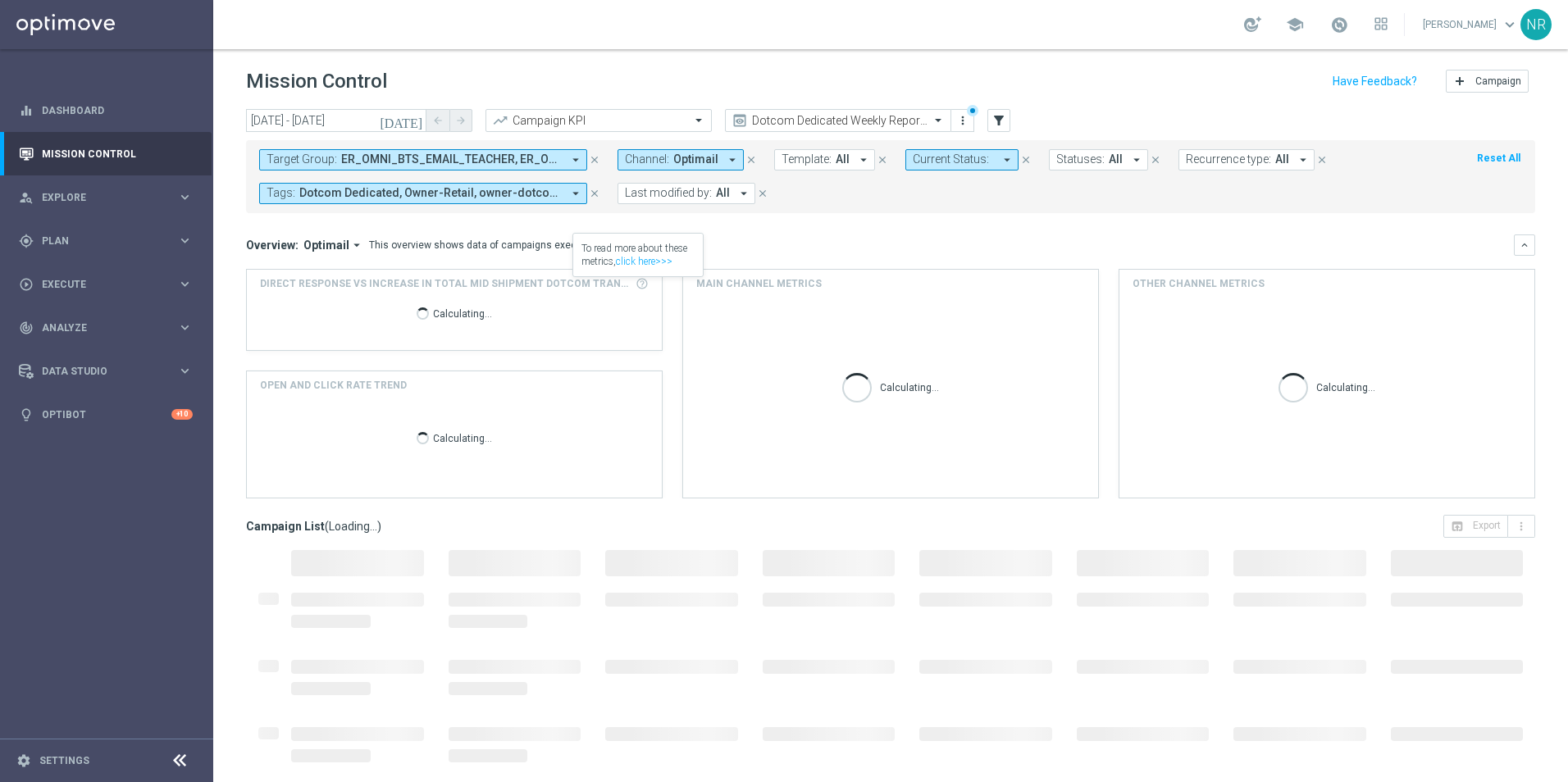
click at [799, 254] on div "Overview: Optimail arrow_drop_down This overview shows data of campaigns execut…" at bounding box center [890, 245] width 1289 height 21
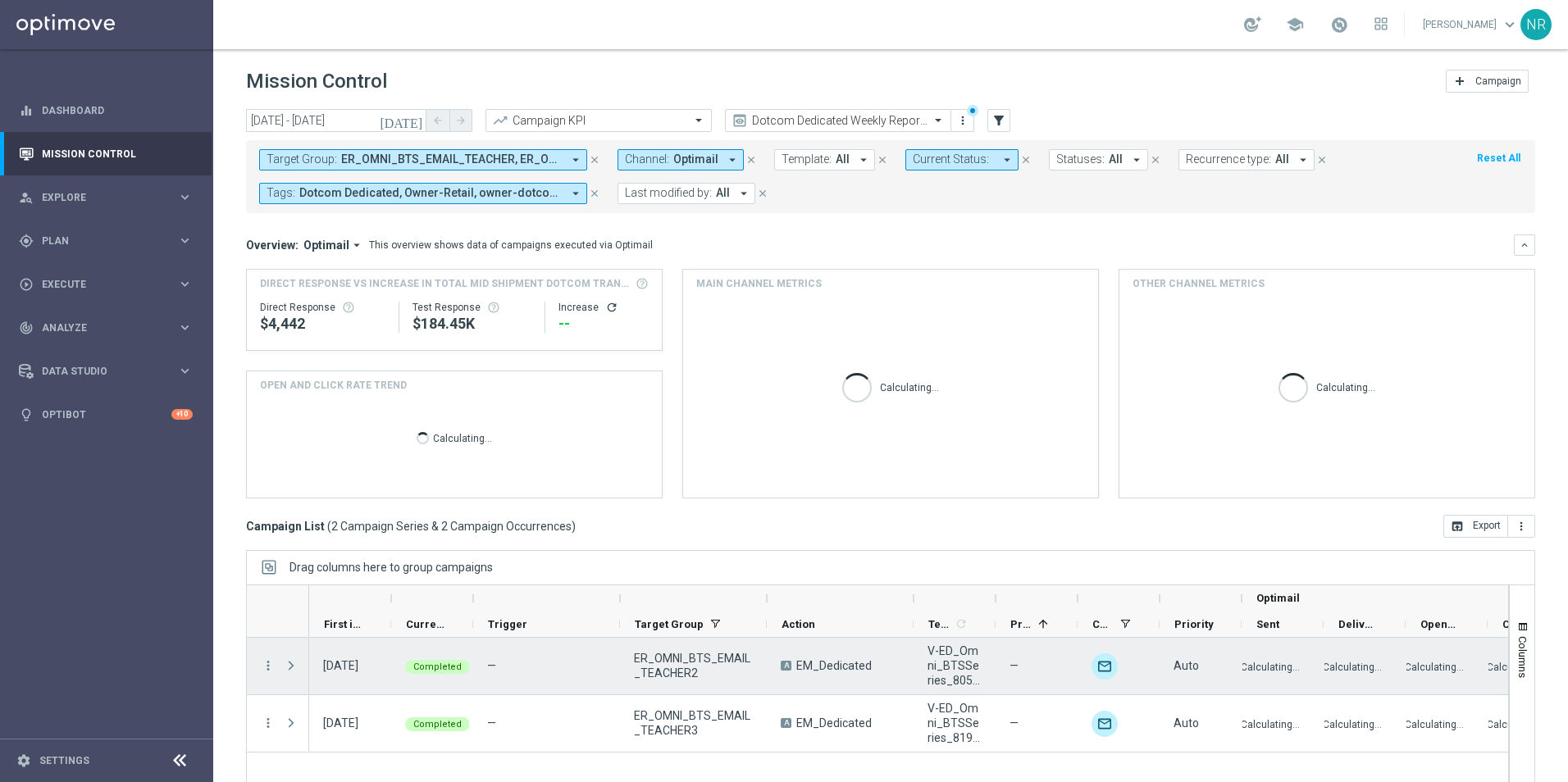
scroll to position [71, 0]
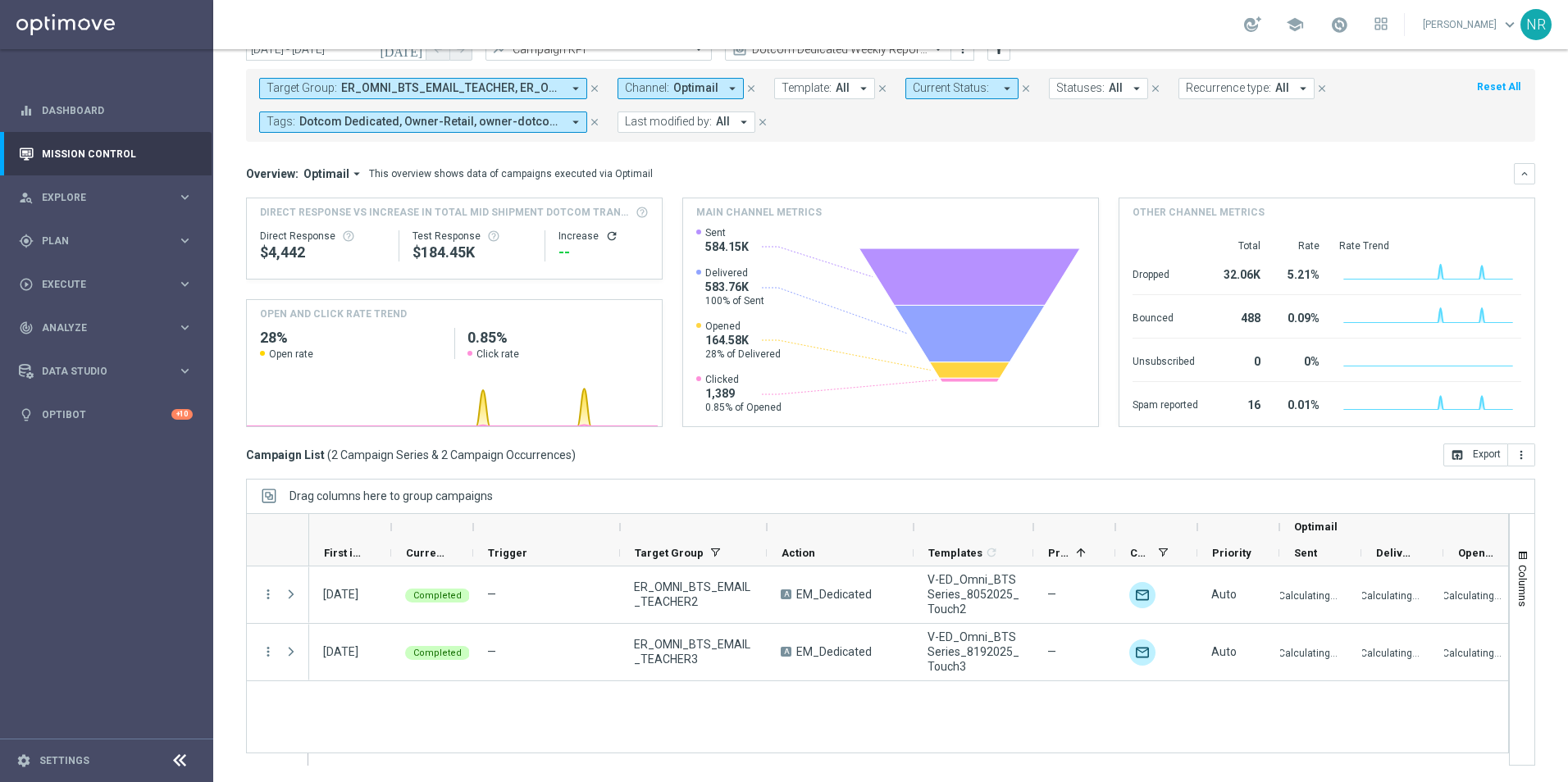
drag, startPoint x: 996, startPoint y: 525, endPoint x: 1036, endPoint y: 529, distance: 40.2
click at [1036, 529] on div at bounding box center [1034, 527] width 7 height 26
click at [1044, 531] on div at bounding box center [1077, 527] width 82 height 26
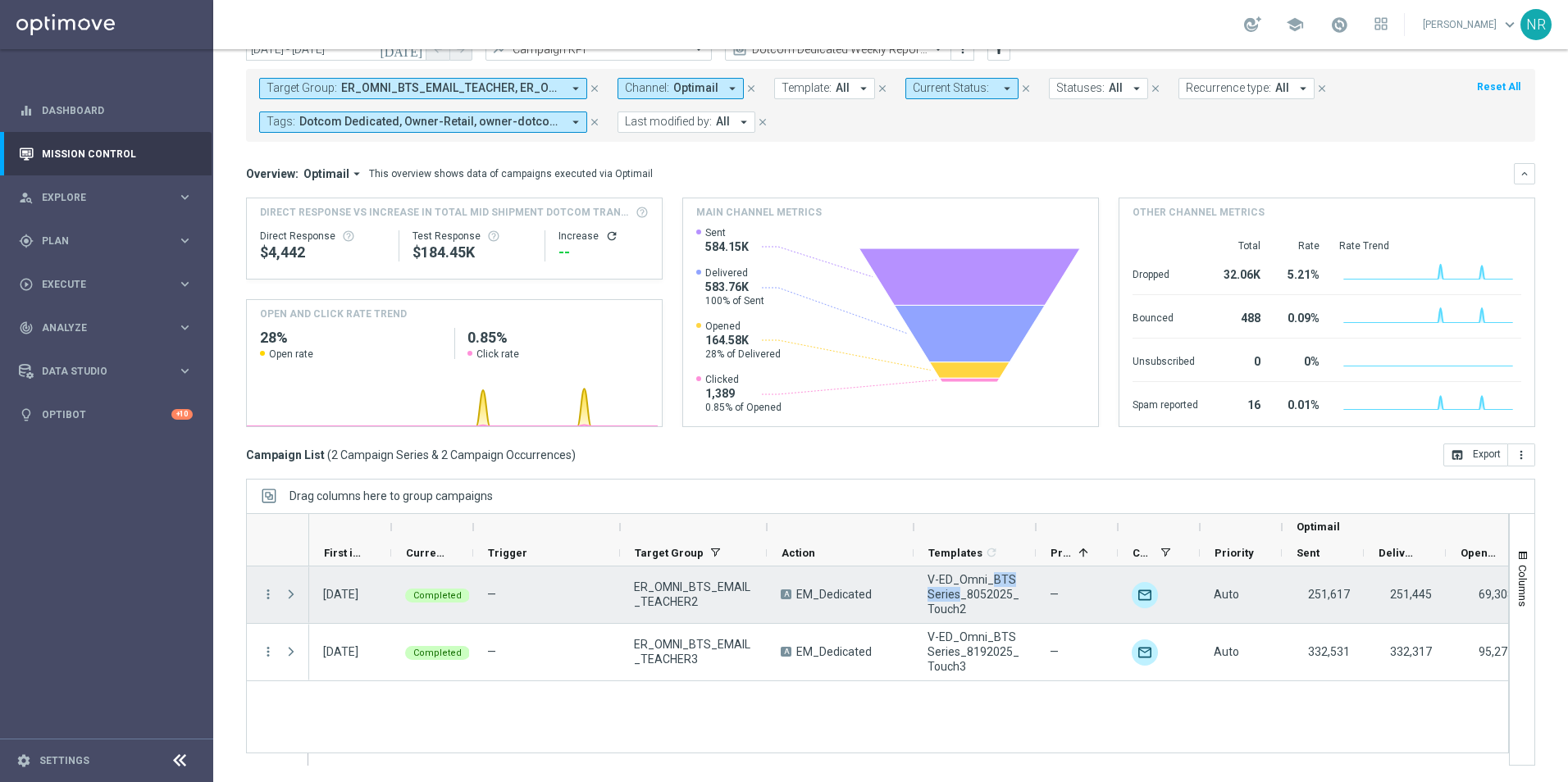
drag, startPoint x: 990, startPoint y: 575, endPoint x: 952, endPoint y: 592, distance: 41.6
click at [952, 592] on span "V-ED_Omni_BTSSeries_8052025_Touch2" at bounding box center [974, 594] width 94 height 44
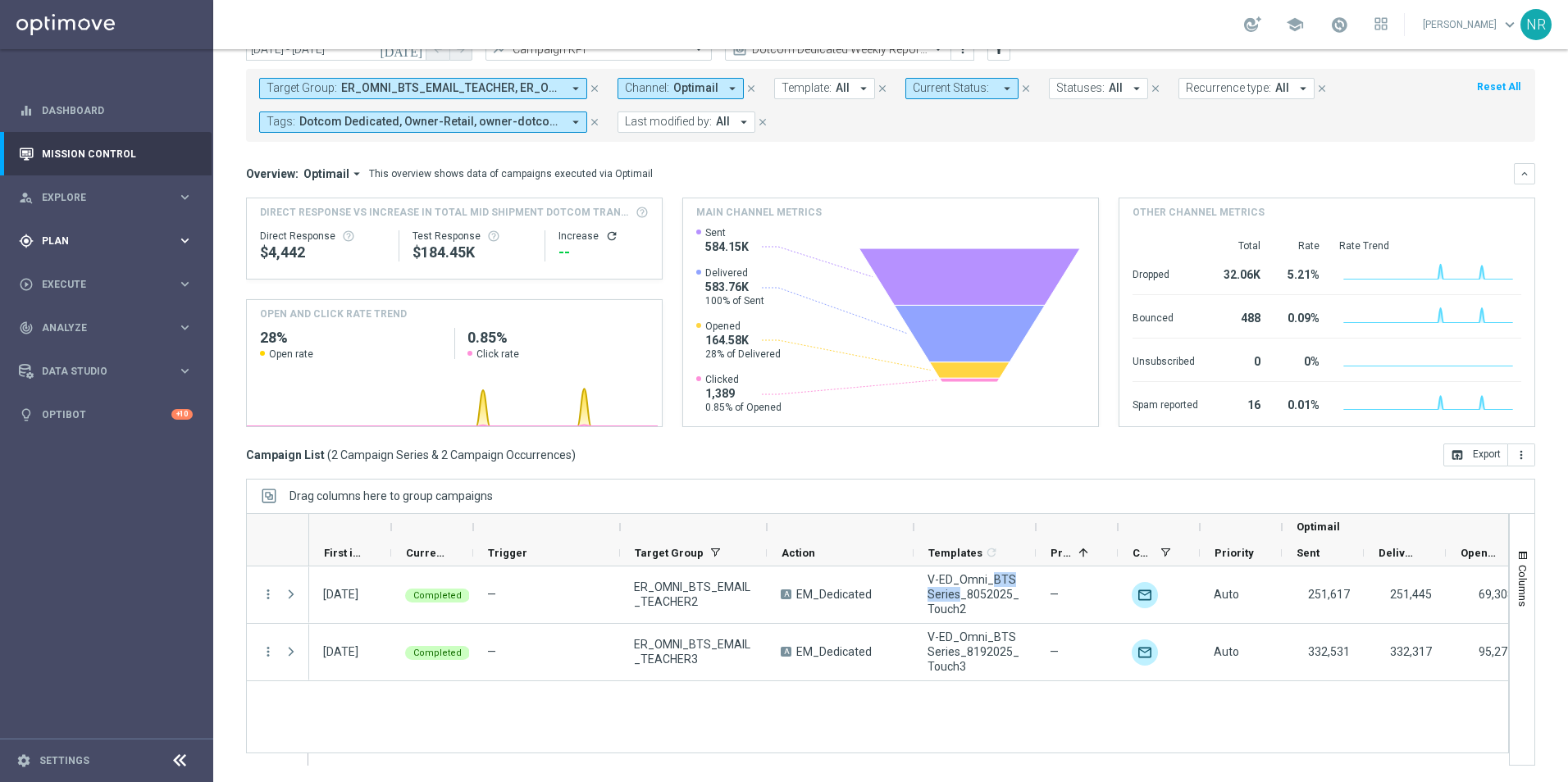
click at [58, 245] on span "Plan" at bounding box center [109, 241] width 135 height 10
click at [1435, 161] on mini-dashboard "Overview: Optimail arrow_drop_down This overview shows data of campaigns execut…" at bounding box center [890, 292] width 1289 height 302
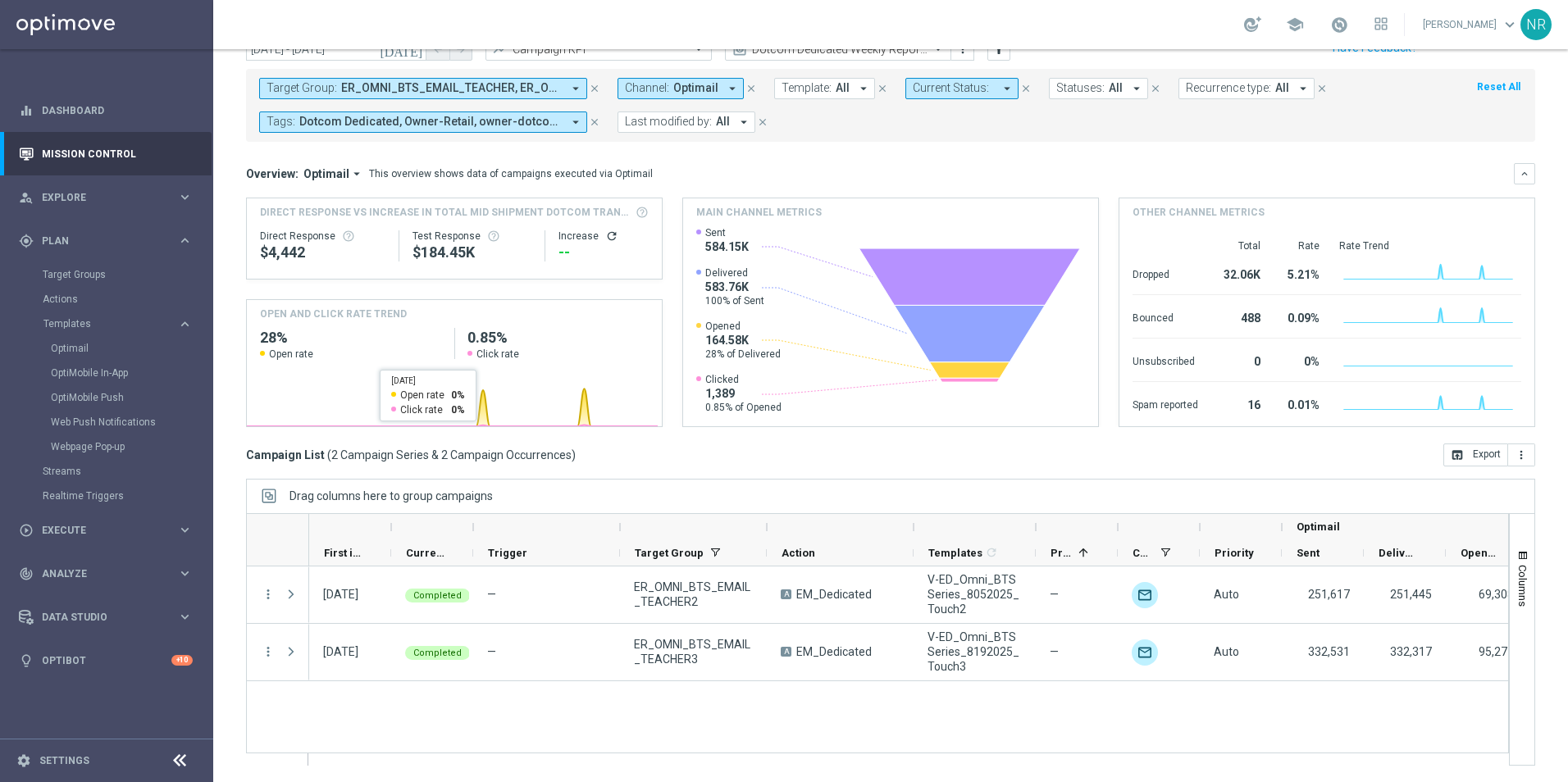
scroll to position [0, 0]
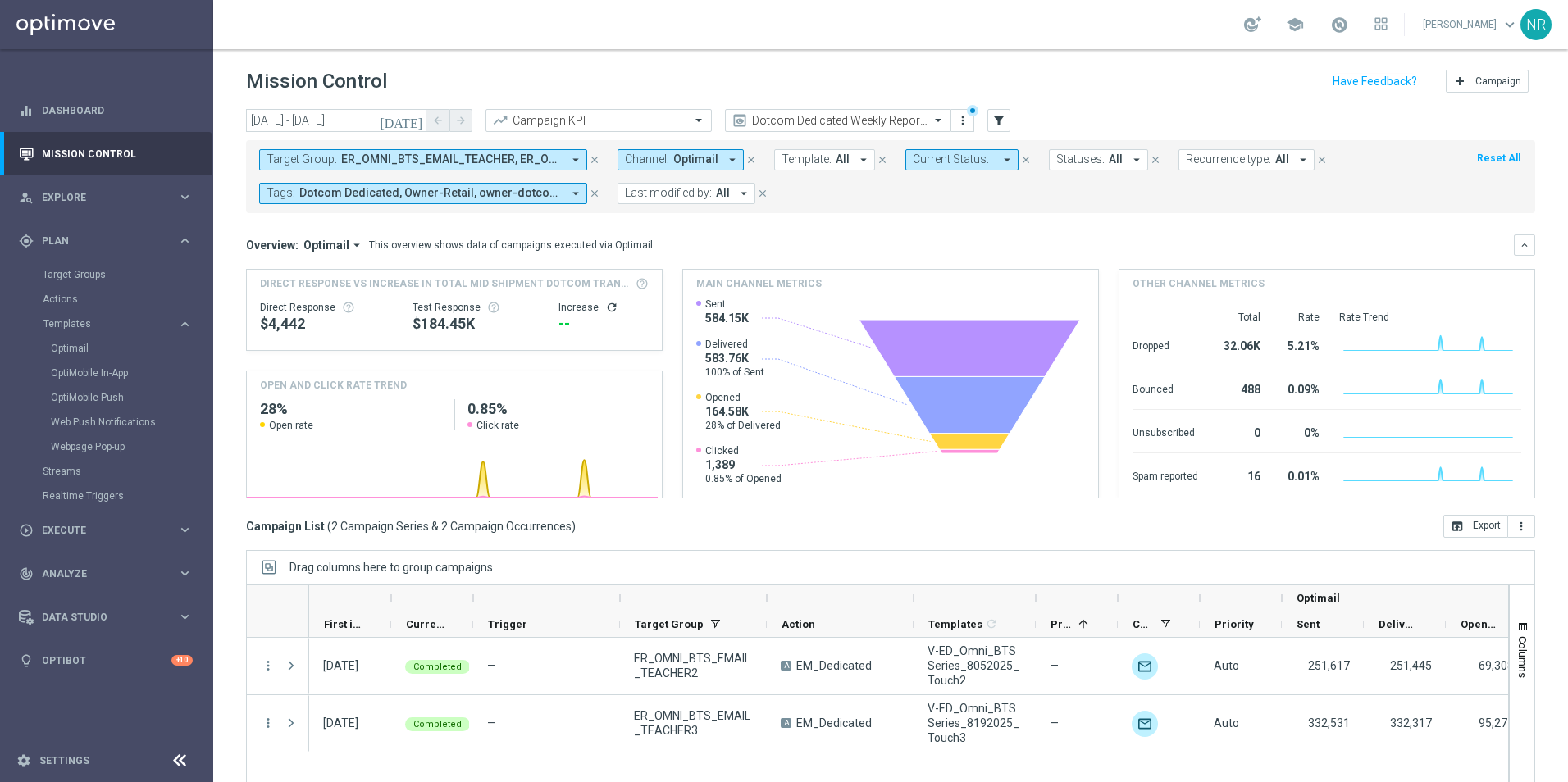
click at [485, 160] on span "ER_OMNI_BTS_EMAIL_TEACHER, ER_OMNI_BTS_EMAIL_TEACHER2, ER_OMNI_BTS_EMAIL_TEACHE…" at bounding box center [451, 159] width 220 height 14
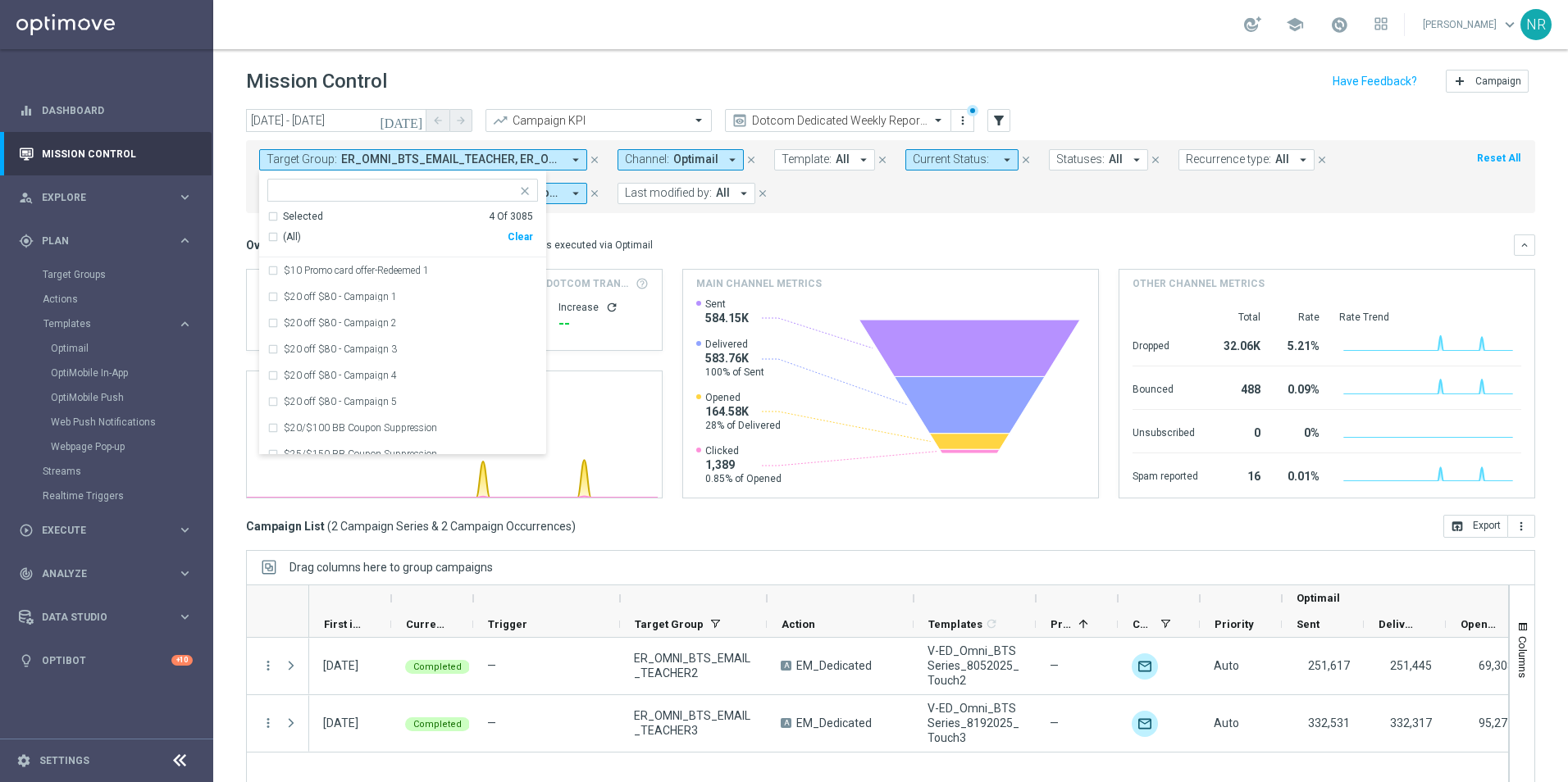
click at [839, 150] on button "Template: All arrow_drop_down" at bounding box center [825, 160] width 101 height 21
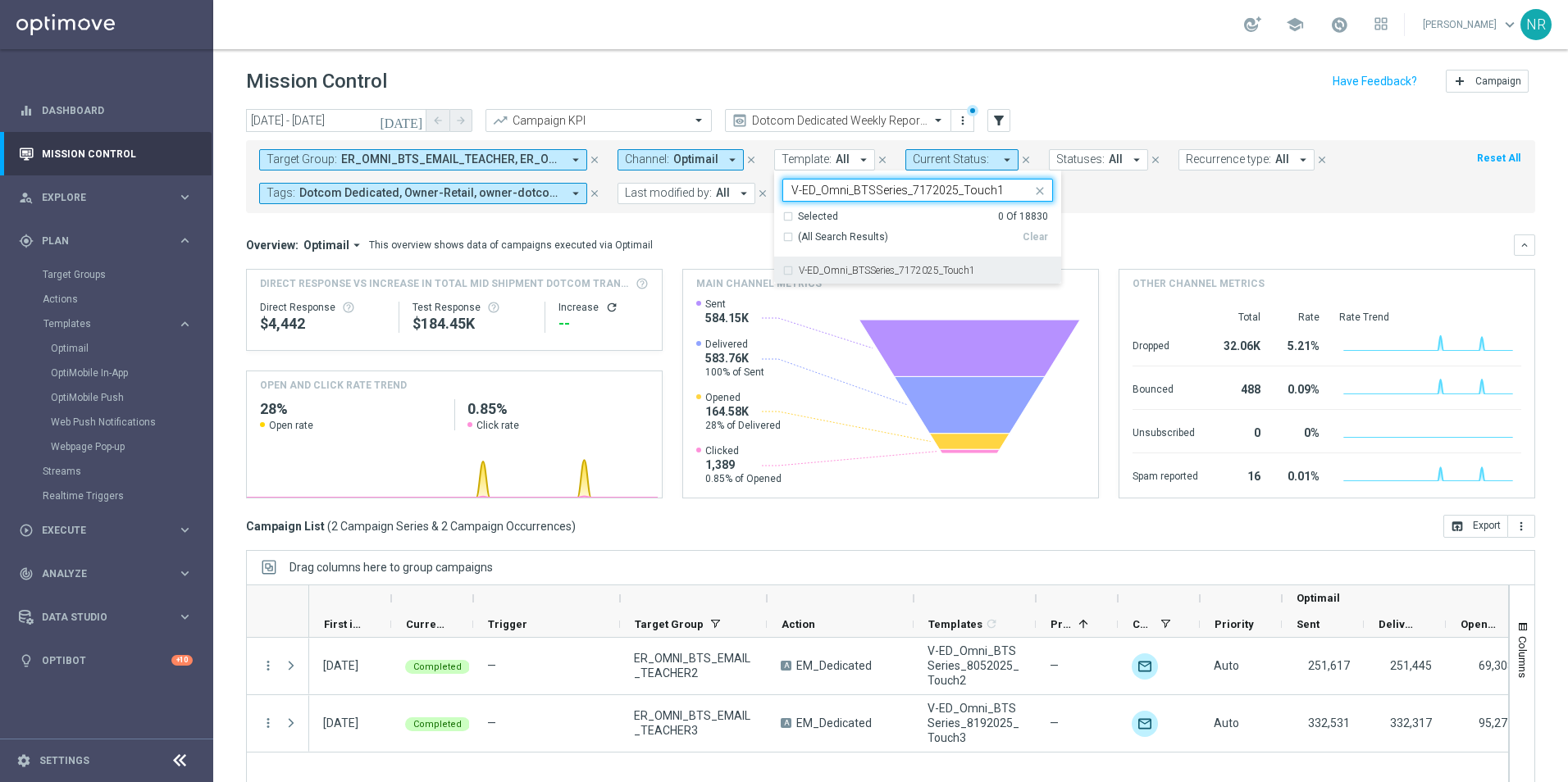
click at [857, 269] on label "V-ED_Omni_BTSSeries_7172025_Touch1" at bounding box center [887, 271] width 176 height 10
type input "V-ED_Omni_BTSSeries_7172025_Touch1"
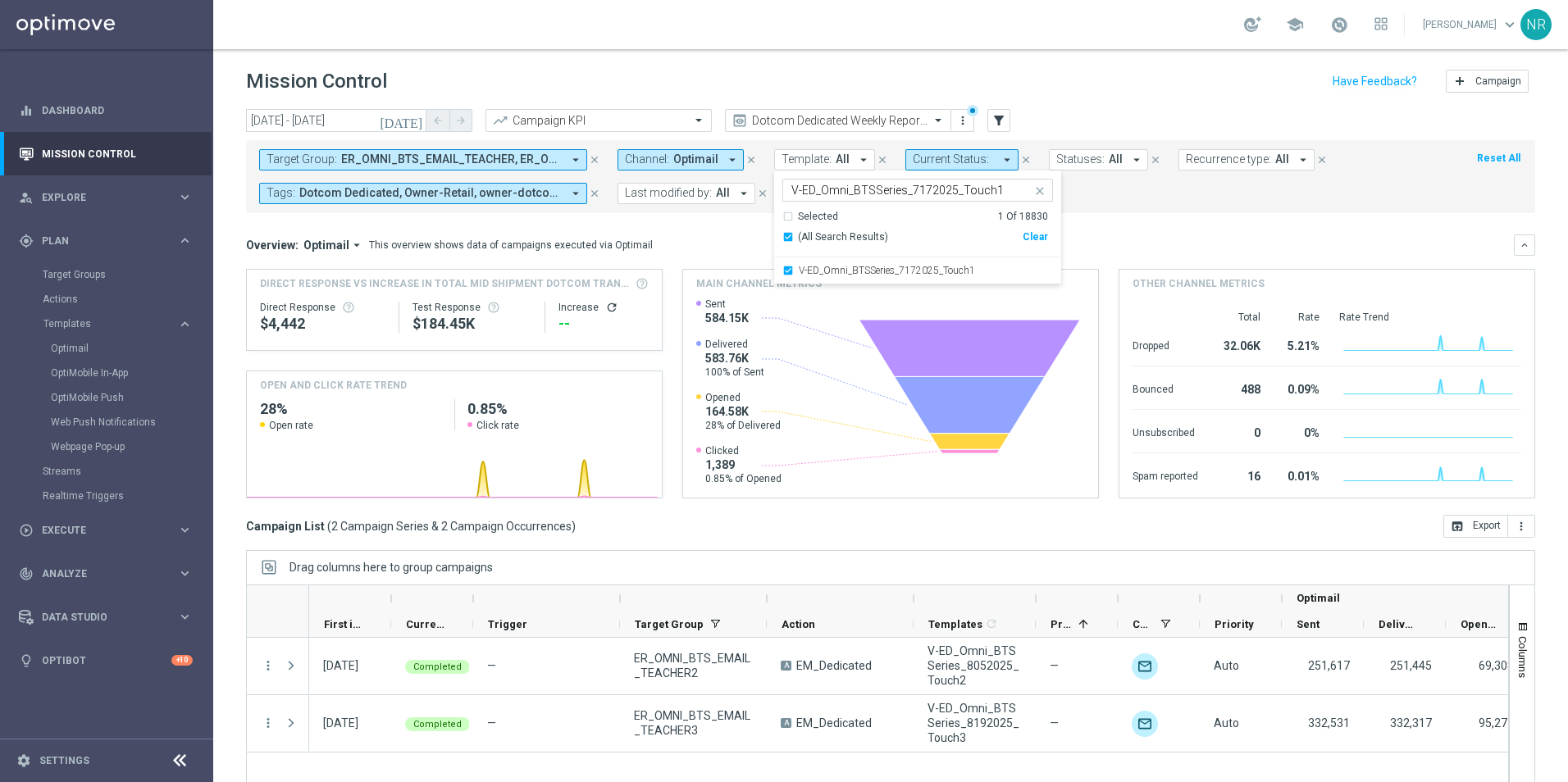
click at [703, 246] on div "Overview: Optimail arrow_drop_down This overview shows data of campaigns execut…" at bounding box center [879, 245] width 1268 height 14
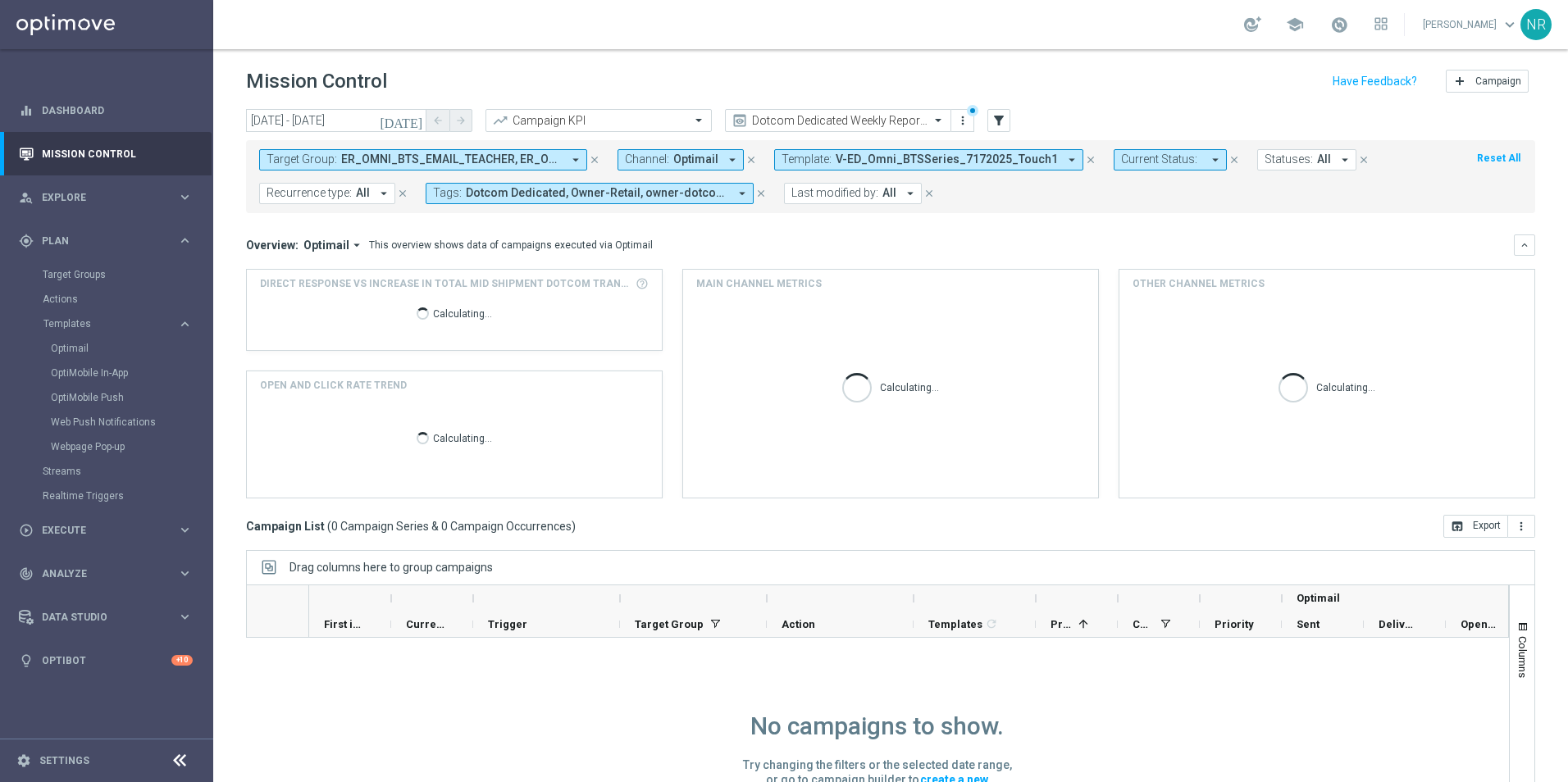
click at [599, 159] on icon "close" at bounding box center [595, 160] width 12 height 12
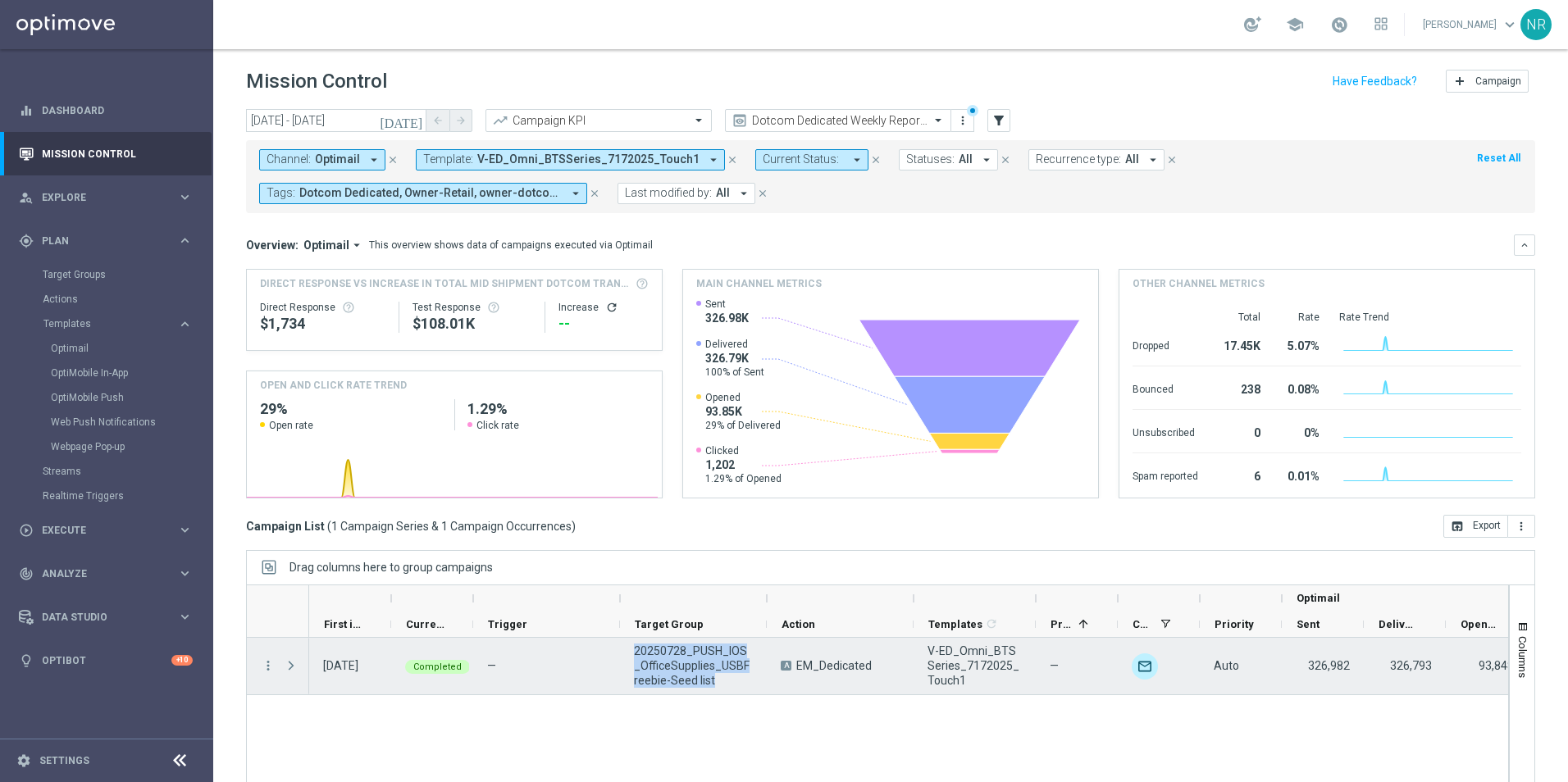
drag, startPoint x: 717, startPoint y: 680, endPoint x: 632, endPoint y: 649, distance: 90.5
click at [632, 649] on div "20250728_PUSH_IOS _OfficeSupplies_USBFreebie-Seed list" at bounding box center [693, 666] width 147 height 57
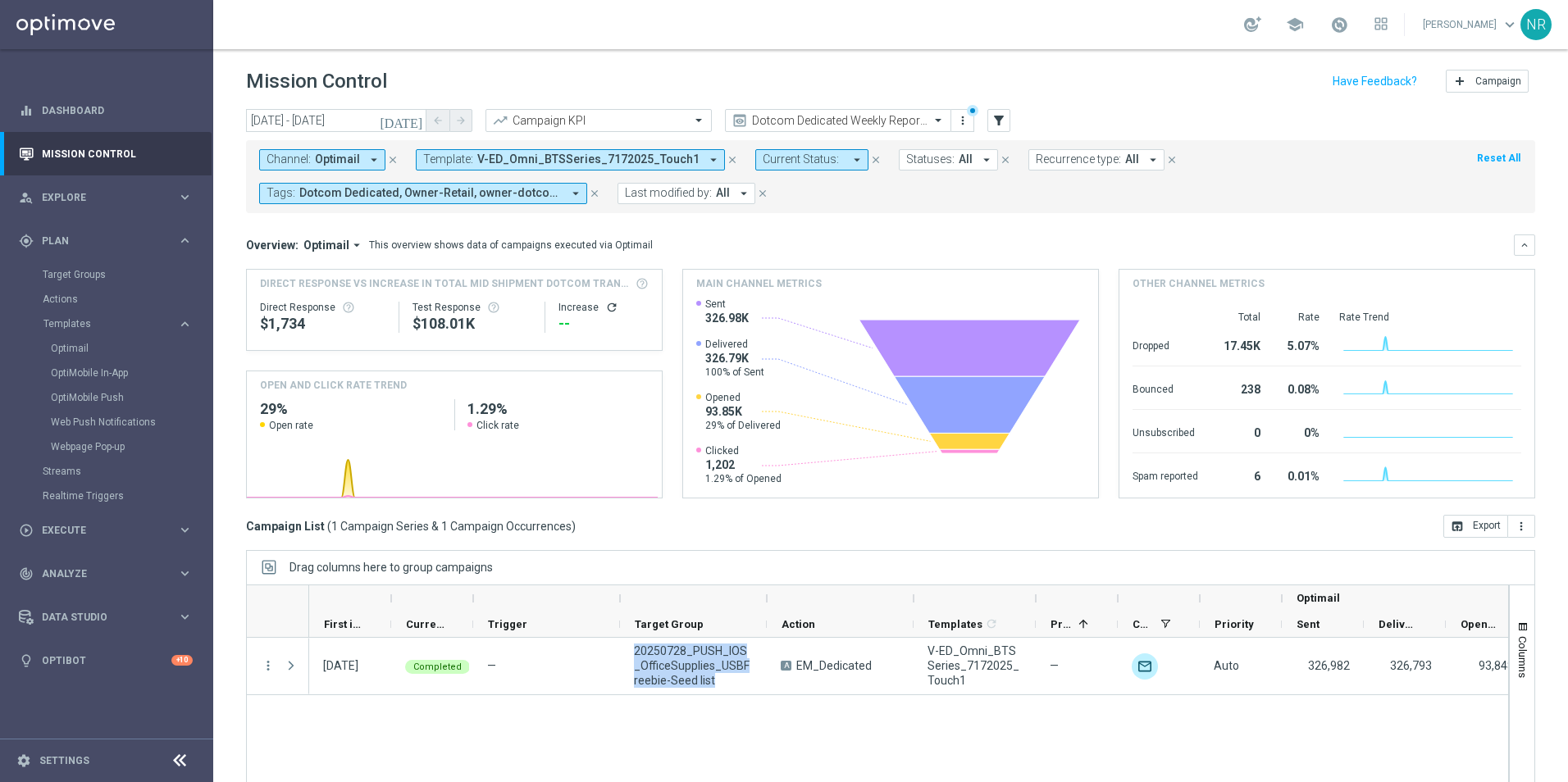
click at [959, 746] on div "[DATE] Completed — 20250728_PUSH_IOS _OfficeSupplies_USBFreebie-Seed list A EM_…" at bounding box center [909, 736] width 1199 height 198
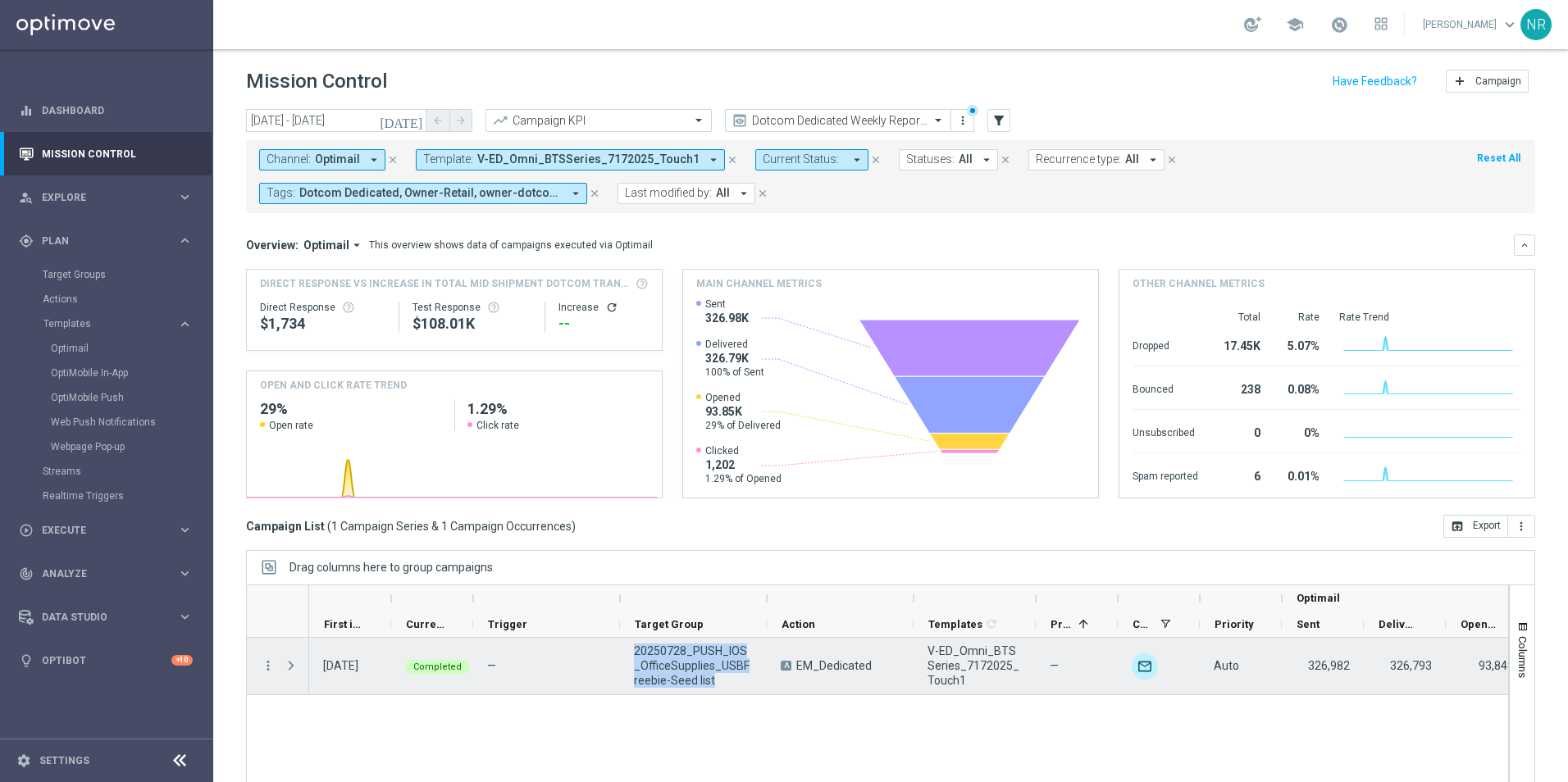
click at [730, 682] on span "20250728_PUSH_IOS _OfficeSupplies_USBFreebie-Seed list" at bounding box center [694, 666] width 119 height 44
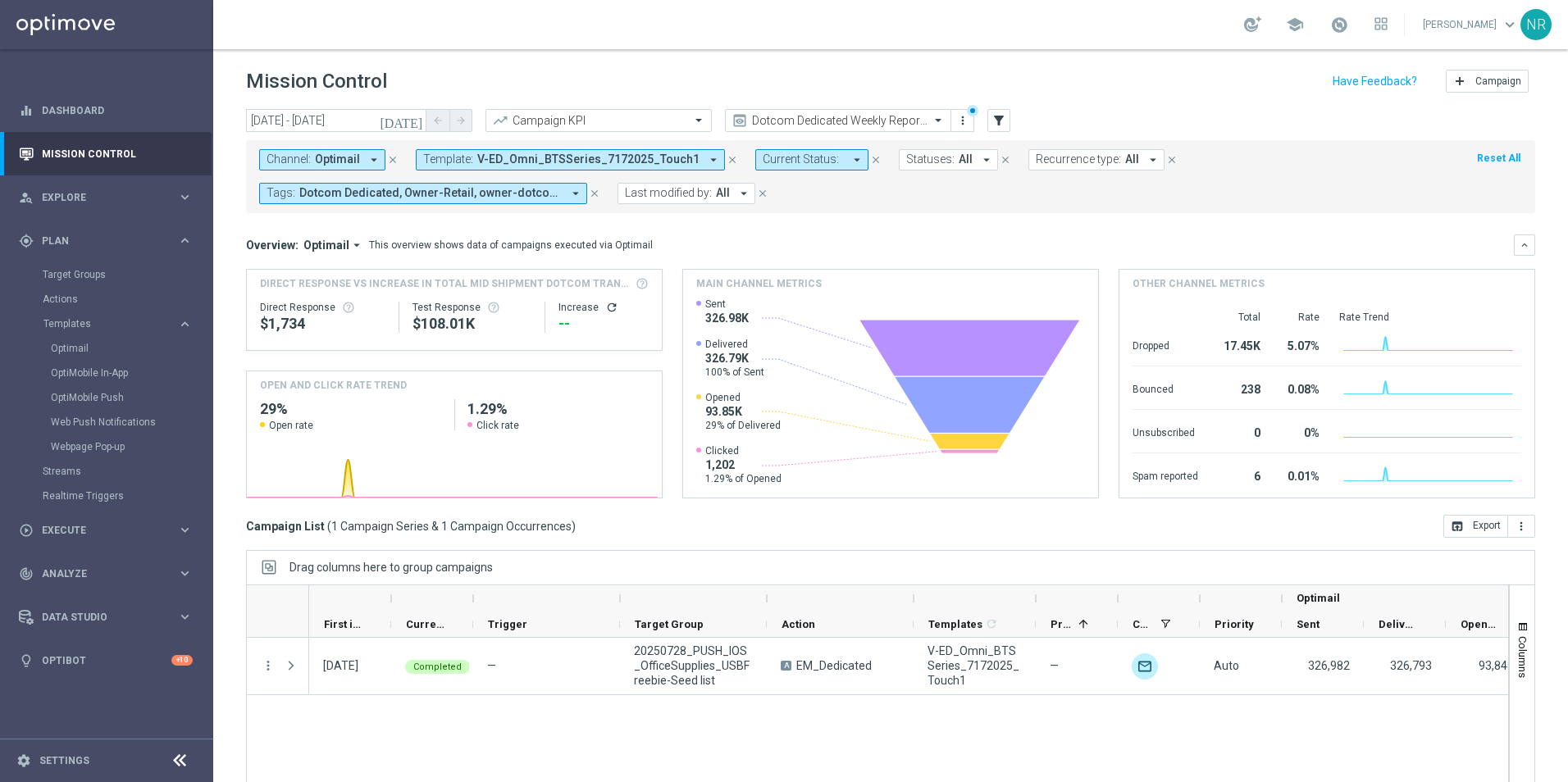
click at [727, 159] on icon "close" at bounding box center [733, 160] width 12 height 12
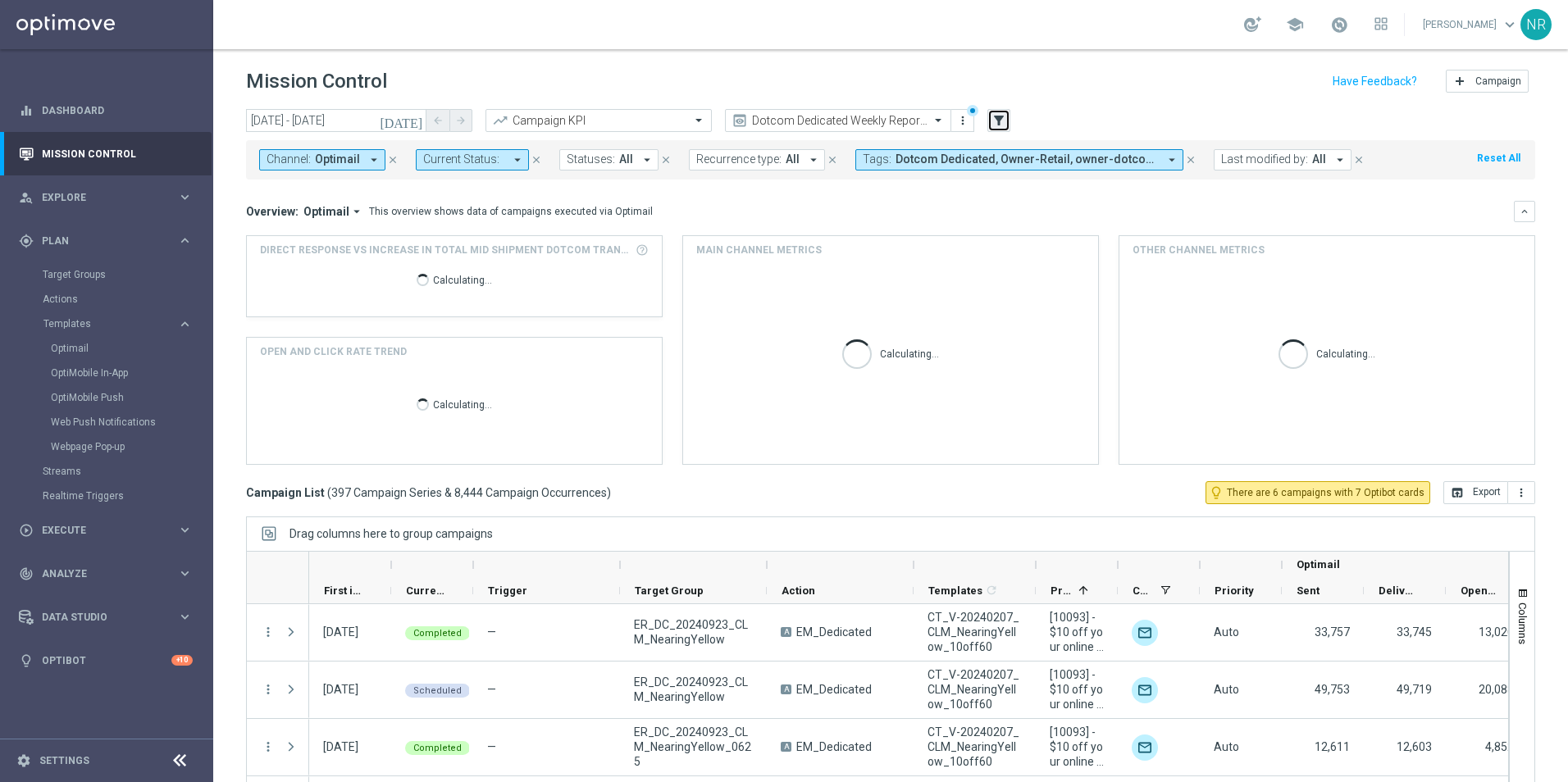
click at [995, 119] on icon "filter_alt" at bounding box center [998, 120] width 14 height 14
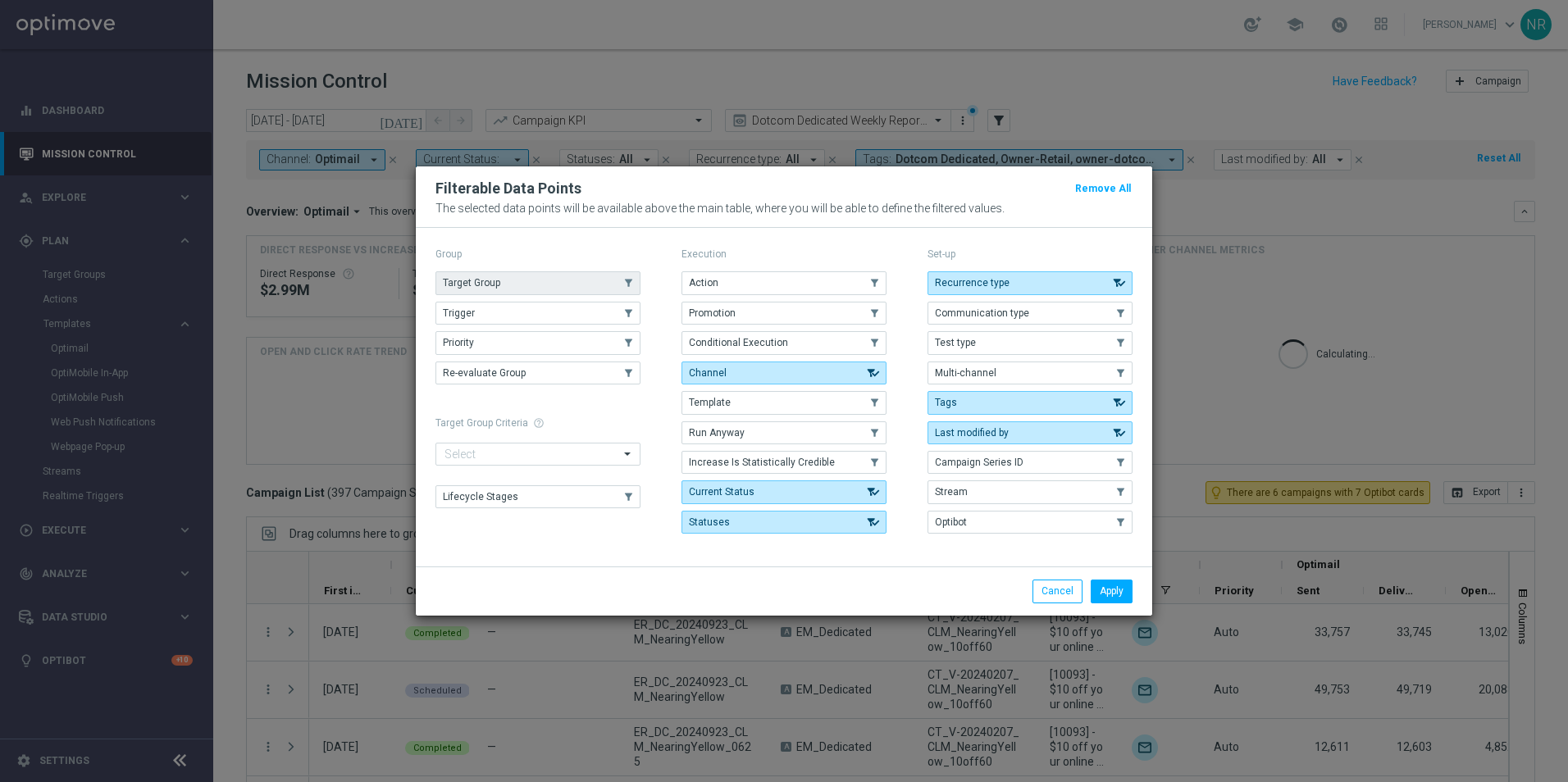
click at [499, 292] on button "Target Group" at bounding box center [537, 282] width 205 height 23
click at [1108, 604] on div "Apply Cancel" at bounding box center [784, 591] width 736 height 48
click at [1114, 590] on button "Apply" at bounding box center [1111, 591] width 42 height 23
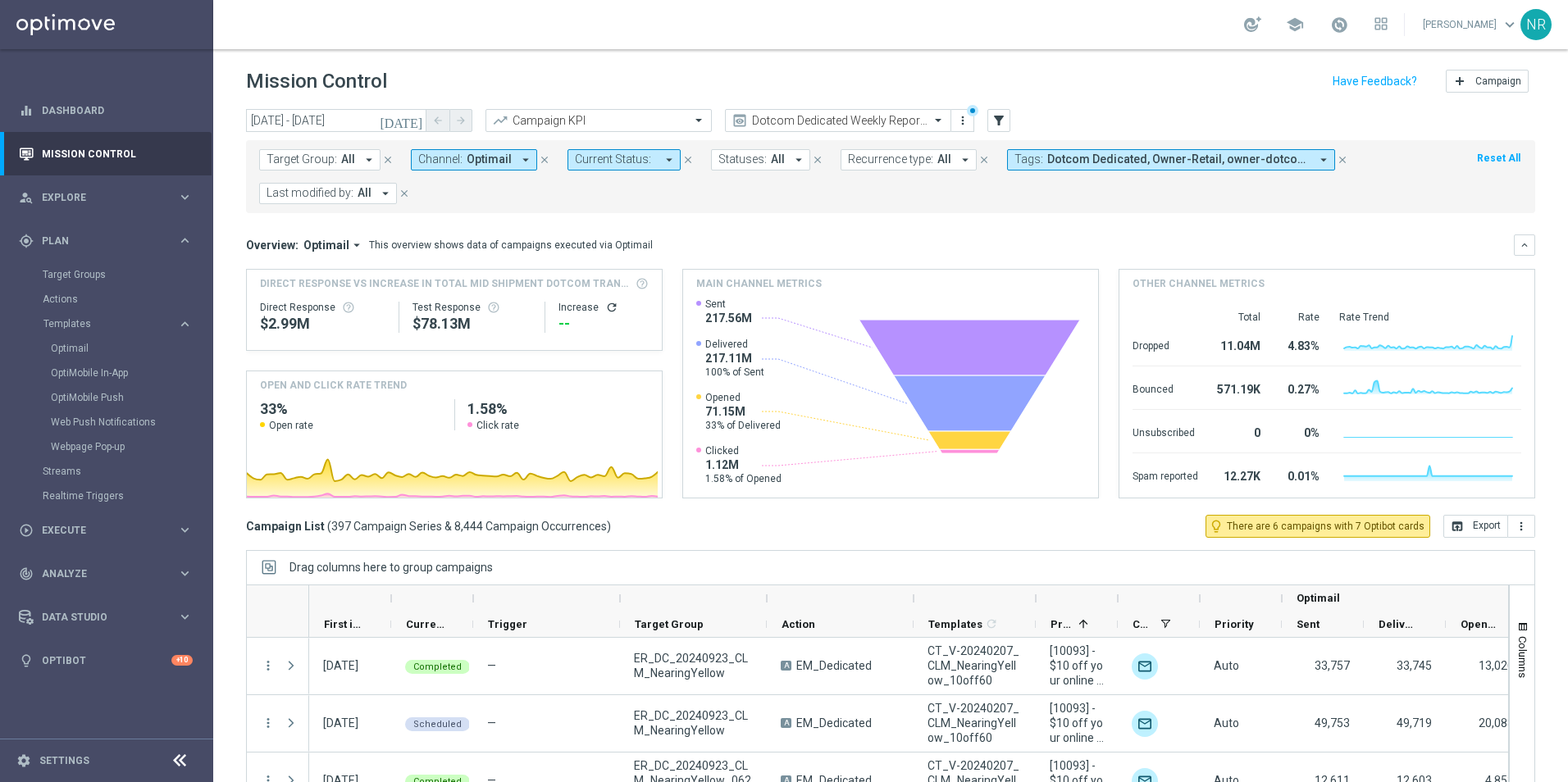
click at [346, 161] on span "All" at bounding box center [348, 159] width 14 height 14
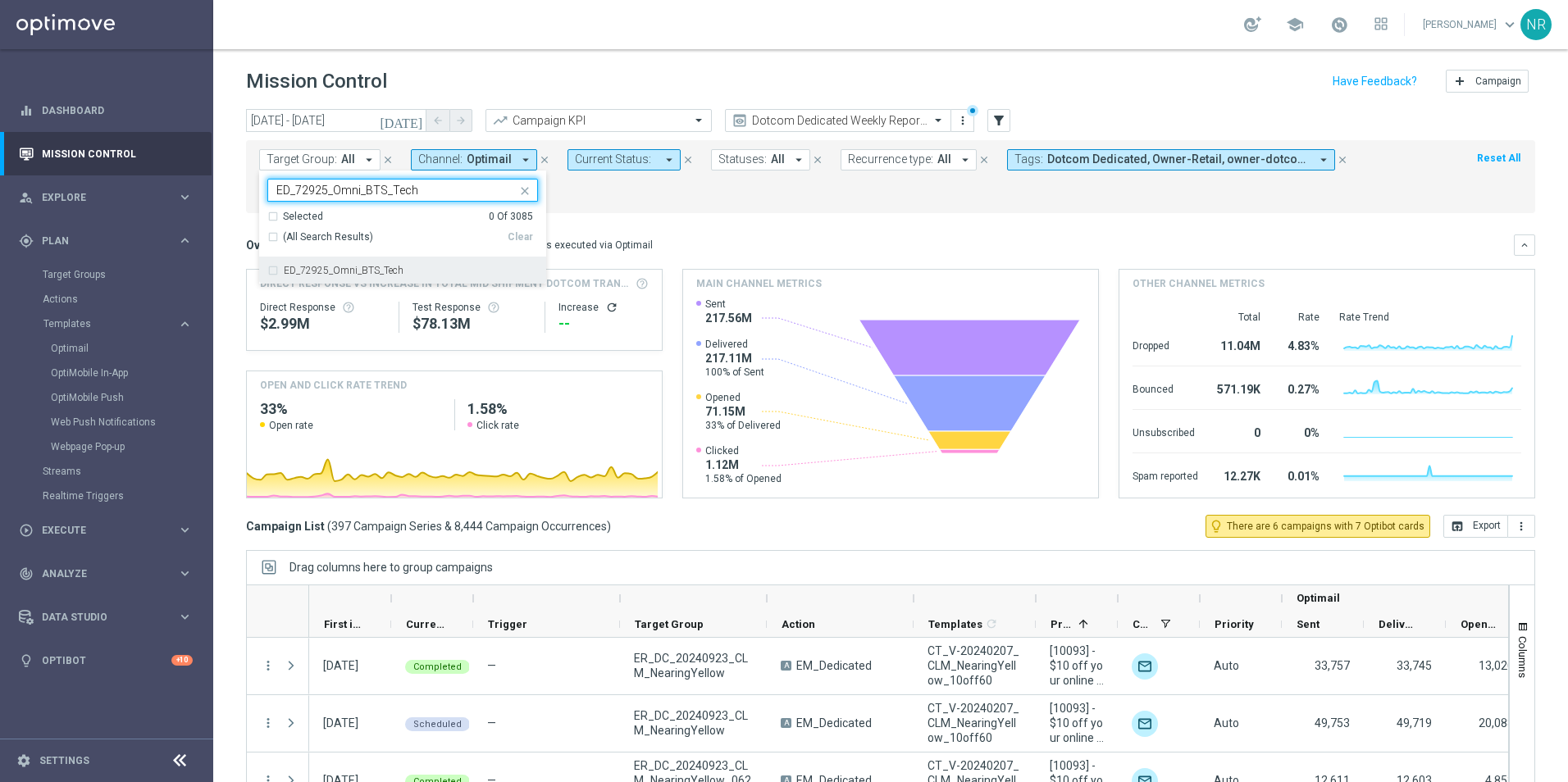
click at [387, 259] on div "ED_72925_Omni_BTS_Tech" at bounding box center [402, 270] width 270 height 26
type input "ED_72925_Omni_BTS_Tech"
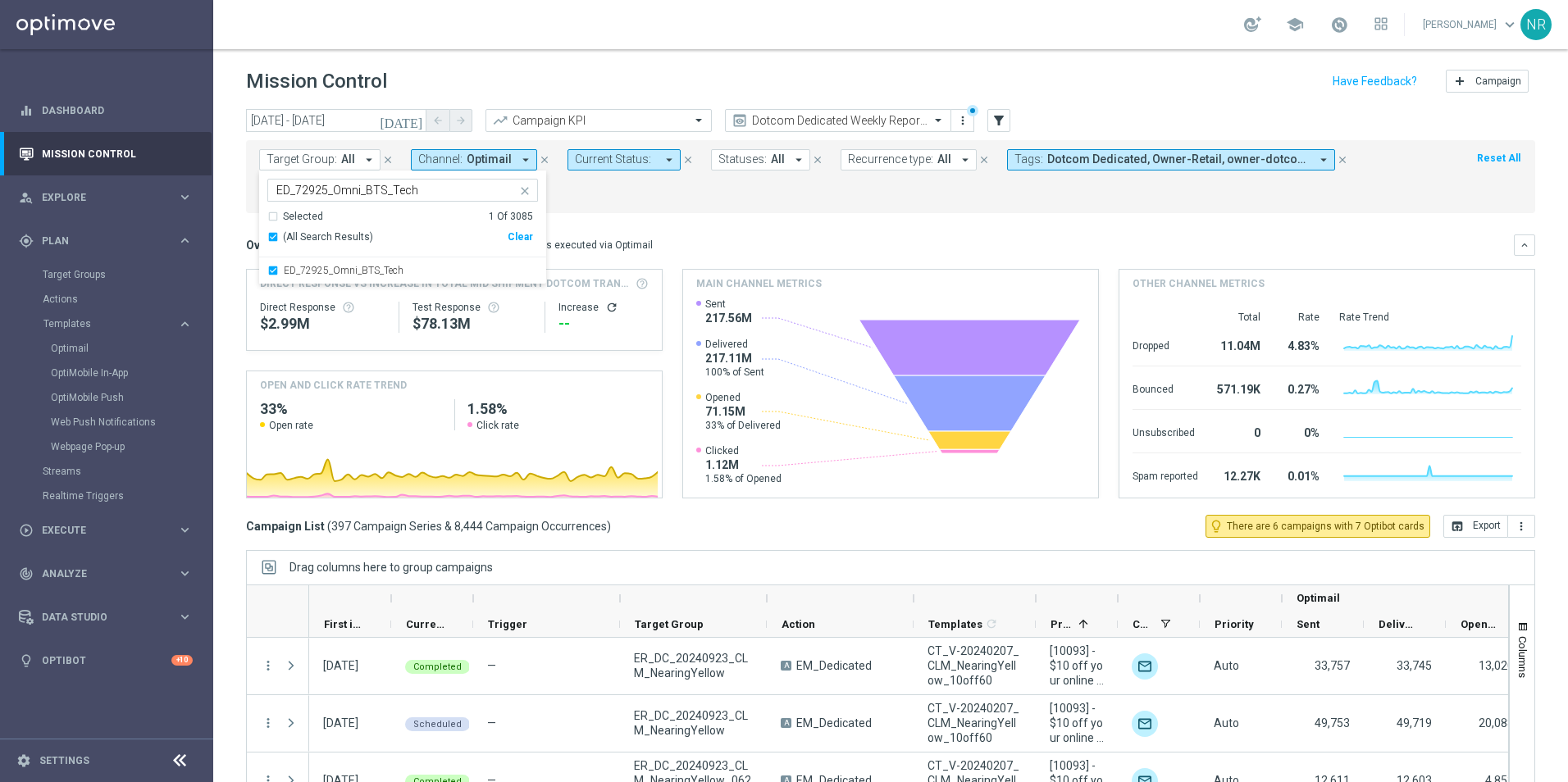
click at [852, 230] on mini-dashboard "Overview: Optimail arrow_drop_down This overview shows data of campaigns execut…" at bounding box center [890, 364] width 1289 height 302
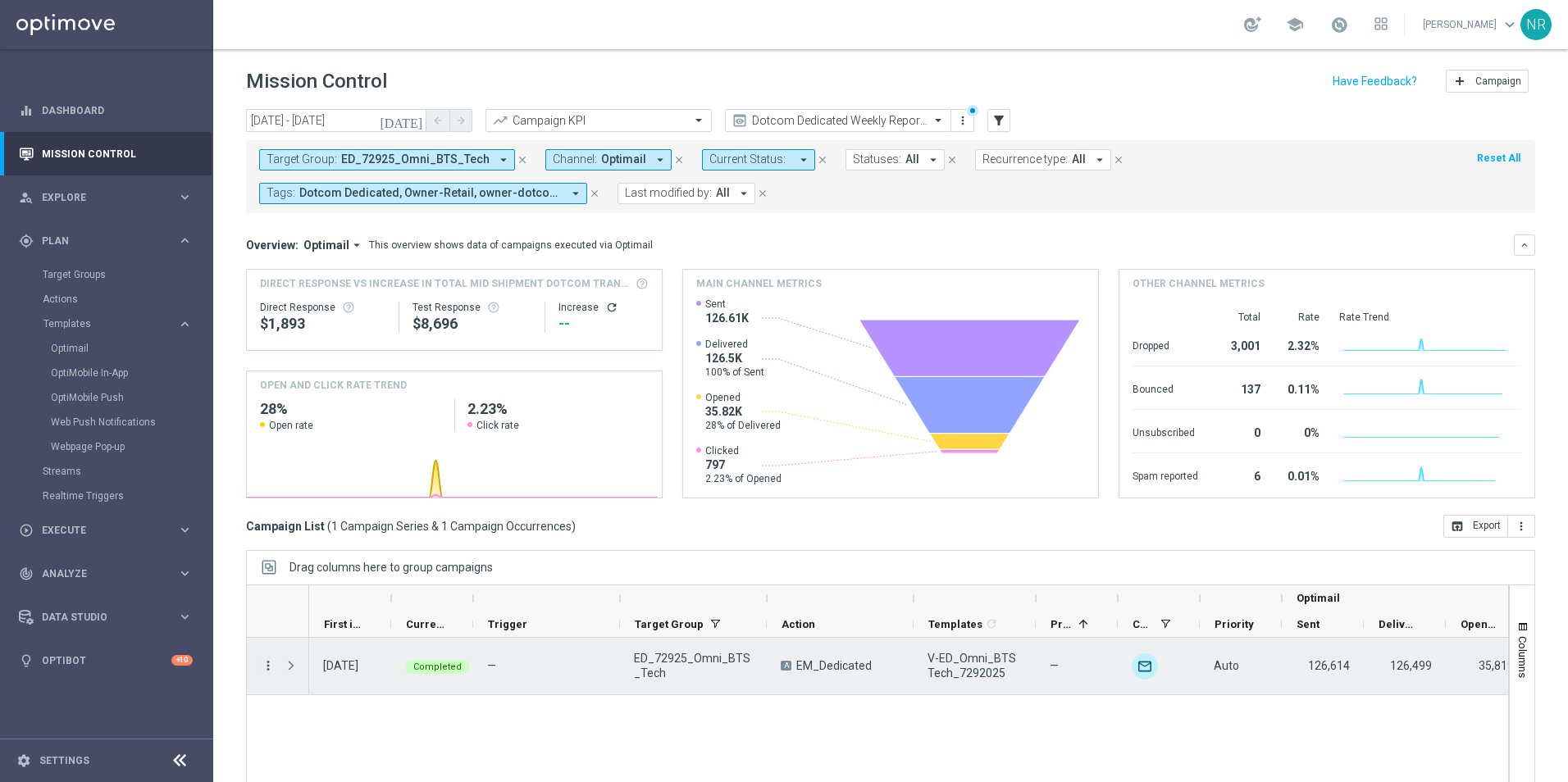
click at [269, 667] on icon "more_vert" at bounding box center [268, 666] width 14 height 14
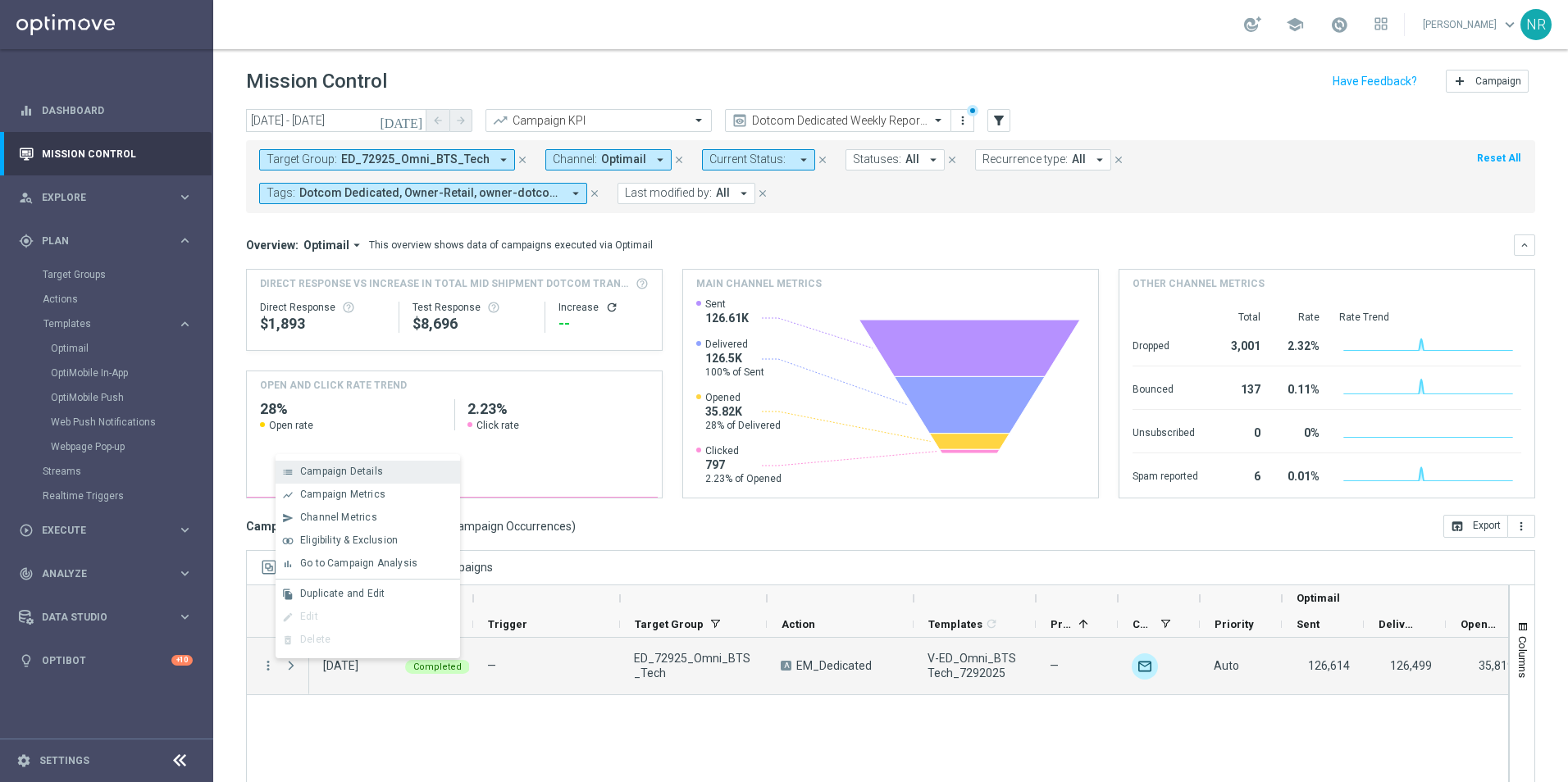
click at [391, 479] on div "list Campaign Details" at bounding box center [367, 472] width 185 height 23
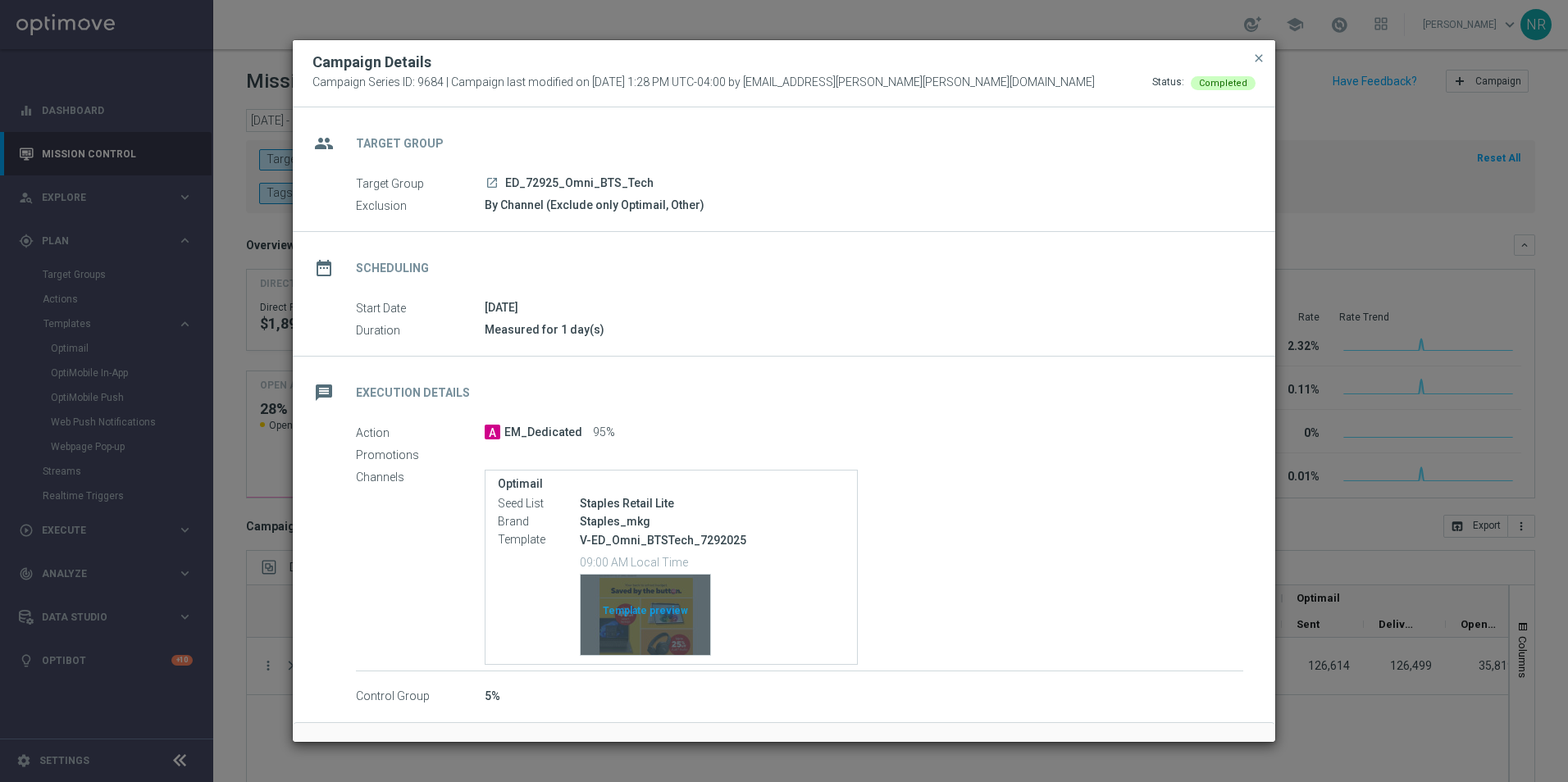
click at [667, 639] on div "Template preview" at bounding box center [645, 615] width 129 height 81
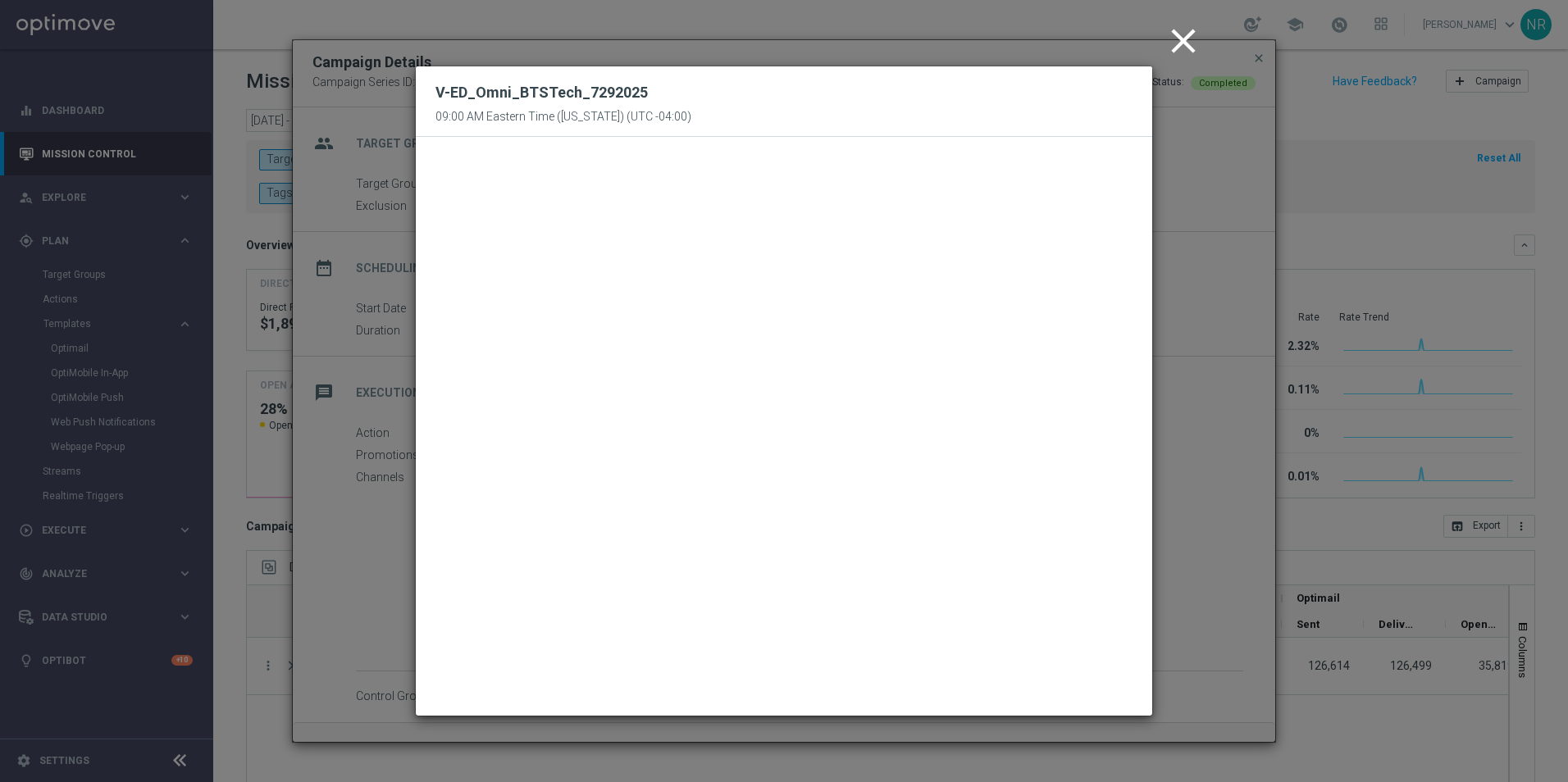
click at [1179, 30] on icon "close" at bounding box center [1184, 41] width 41 height 41
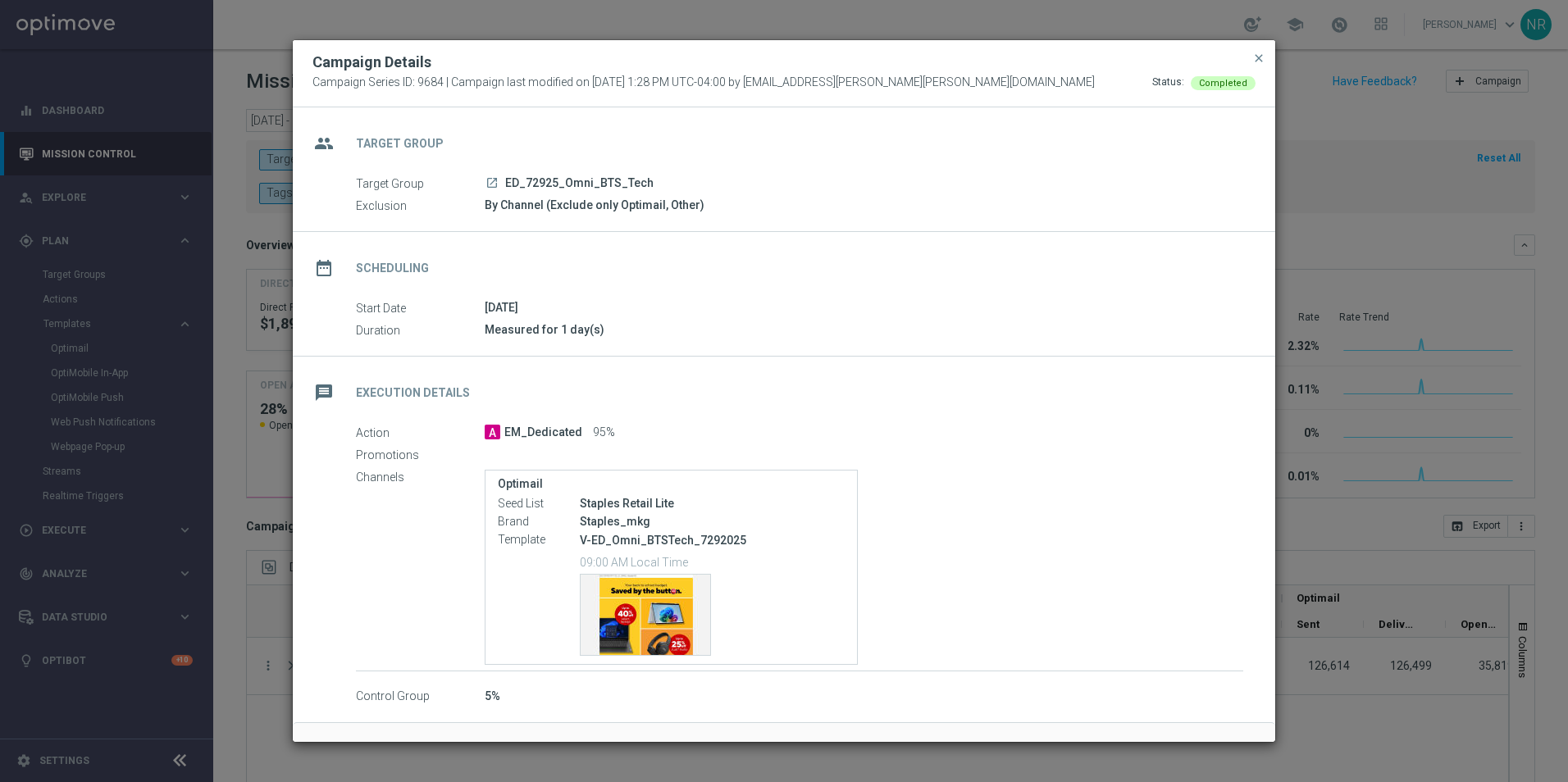
click at [1251, 54] on button "close" at bounding box center [1258, 58] width 16 height 20
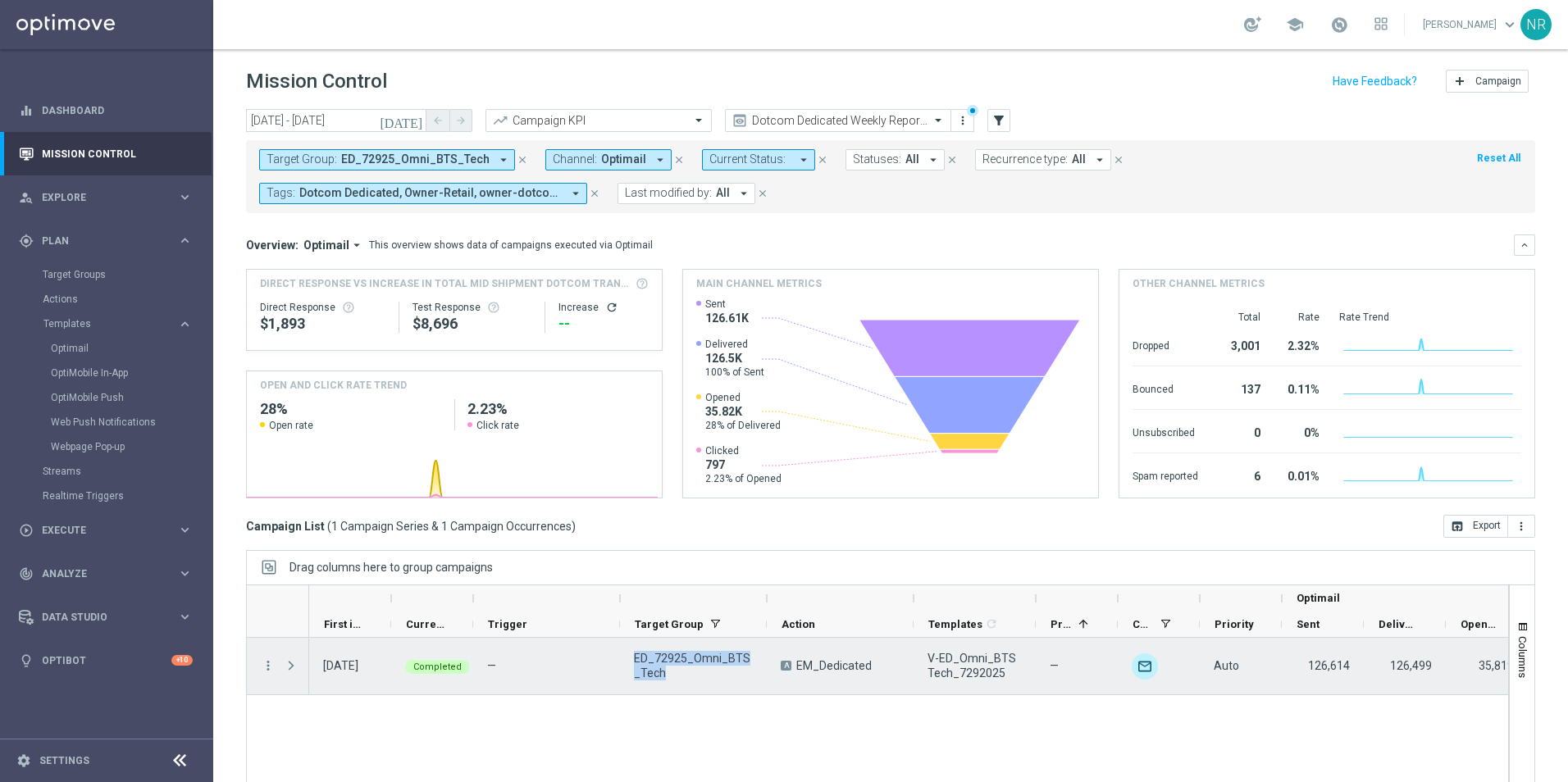
drag, startPoint x: 674, startPoint y: 677, endPoint x: 622, endPoint y: 656, distance: 56.1
click at [622, 656] on div "ED_72925_Omni_BTS_Tech" at bounding box center [693, 666] width 147 height 57
drag, startPoint x: 622, startPoint y: 656, endPoint x: 658, endPoint y: 655, distance: 36.0
copy span "ED_72925_Omni_BTS_Tech"
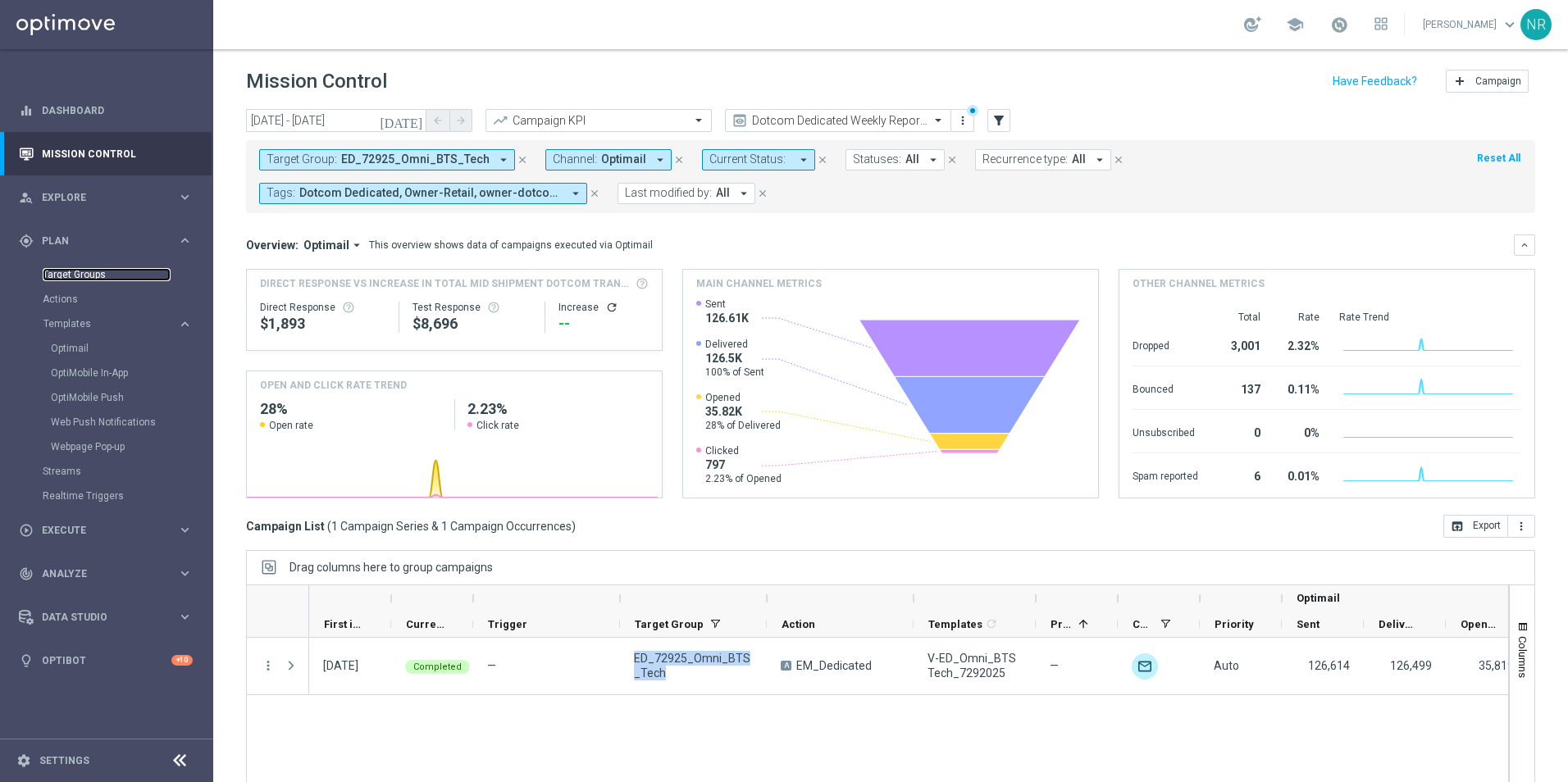
click at [99, 271] on link "Target Groups" at bounding box center [106, 274] width 128 height 13
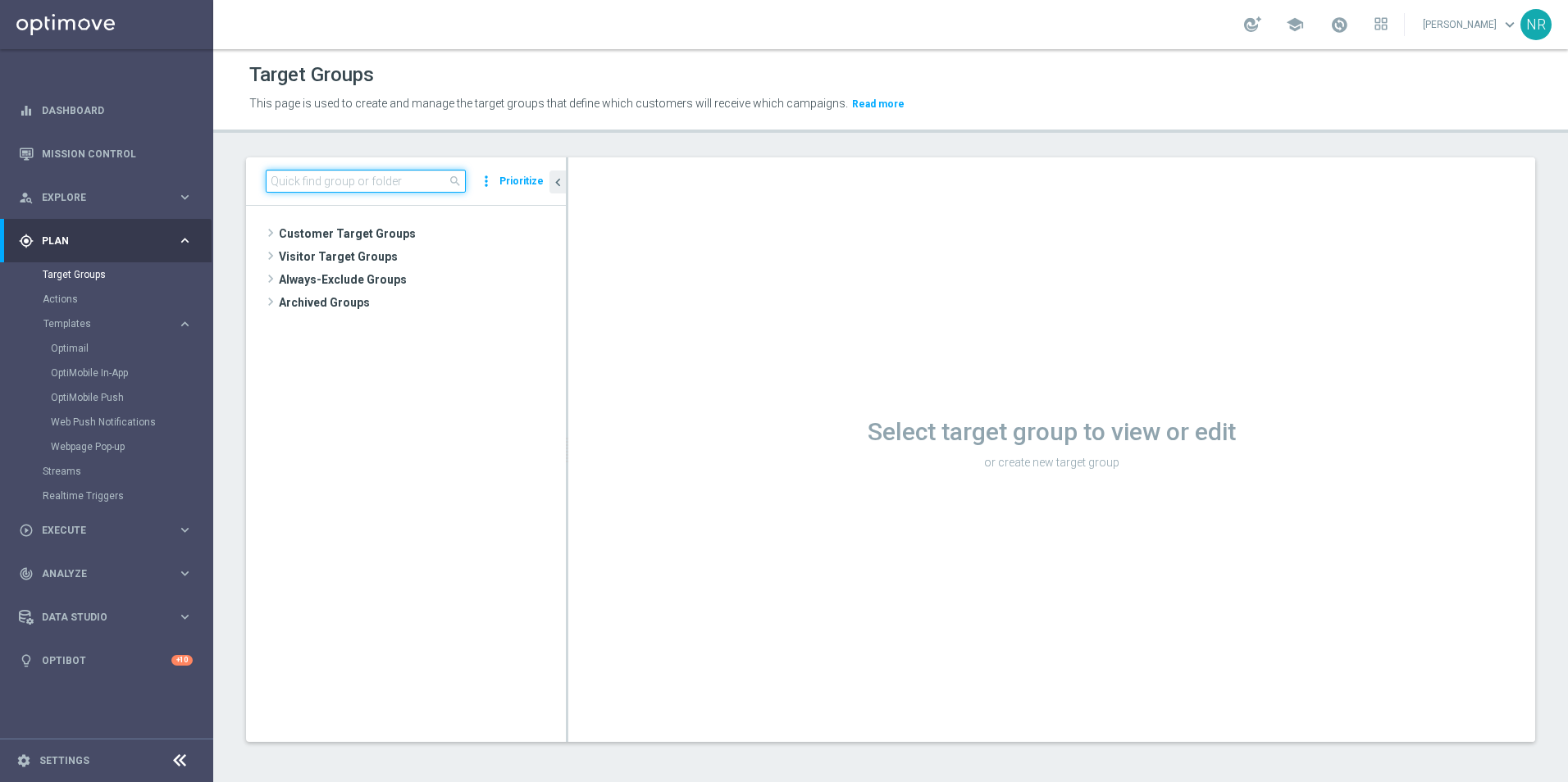
click at [317, 175] on input at bounding box center [366, 181] width 200 height 23
paste input "ED_72925_Omni_BTS_Tech"
type input "ED_72925_Omni_BTS_Tech"
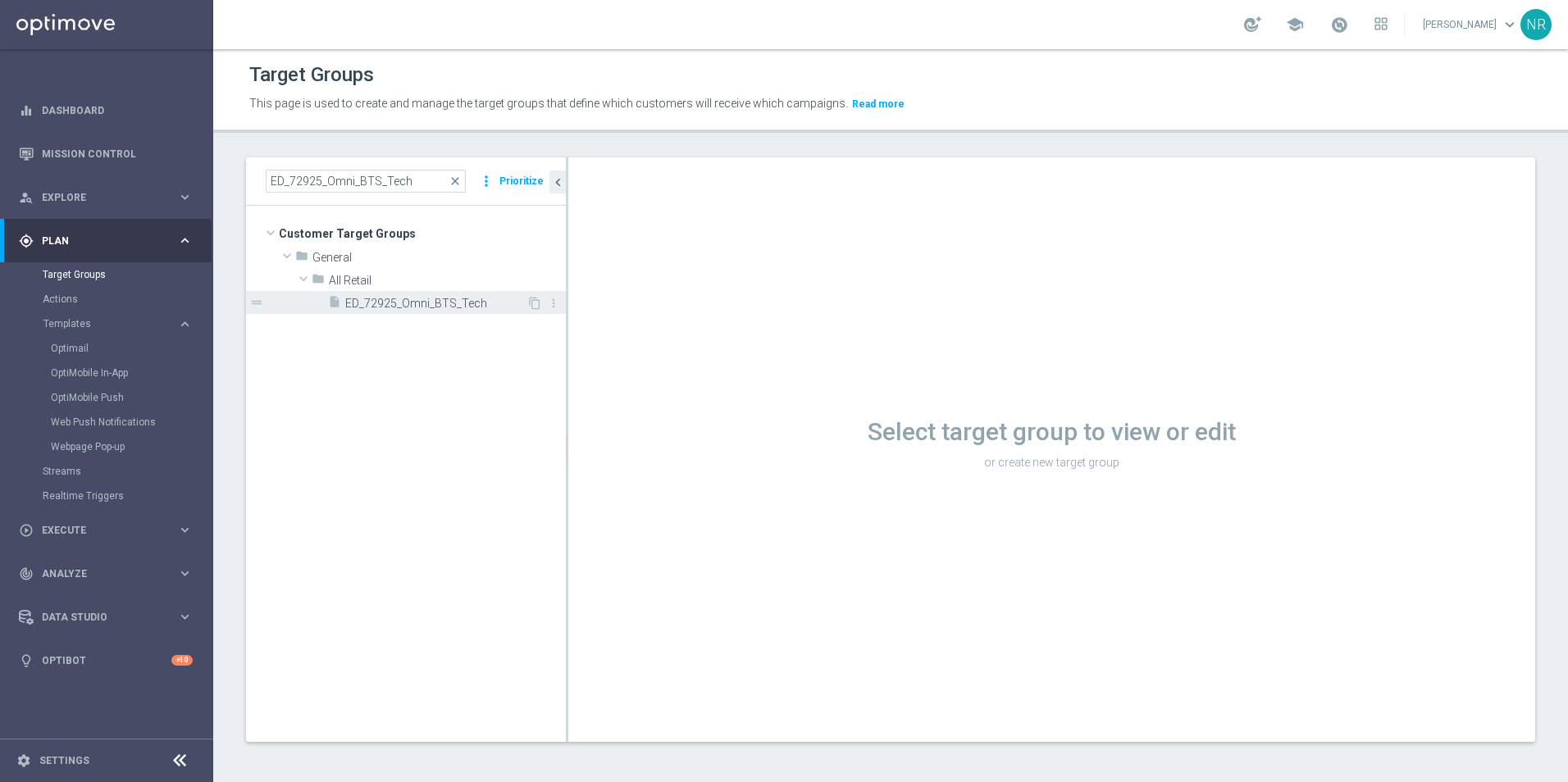
click at [428, 303] on span "ED_72925_Omni_BTS_Tech" at bounding box center [435, 303] width 181 height 14
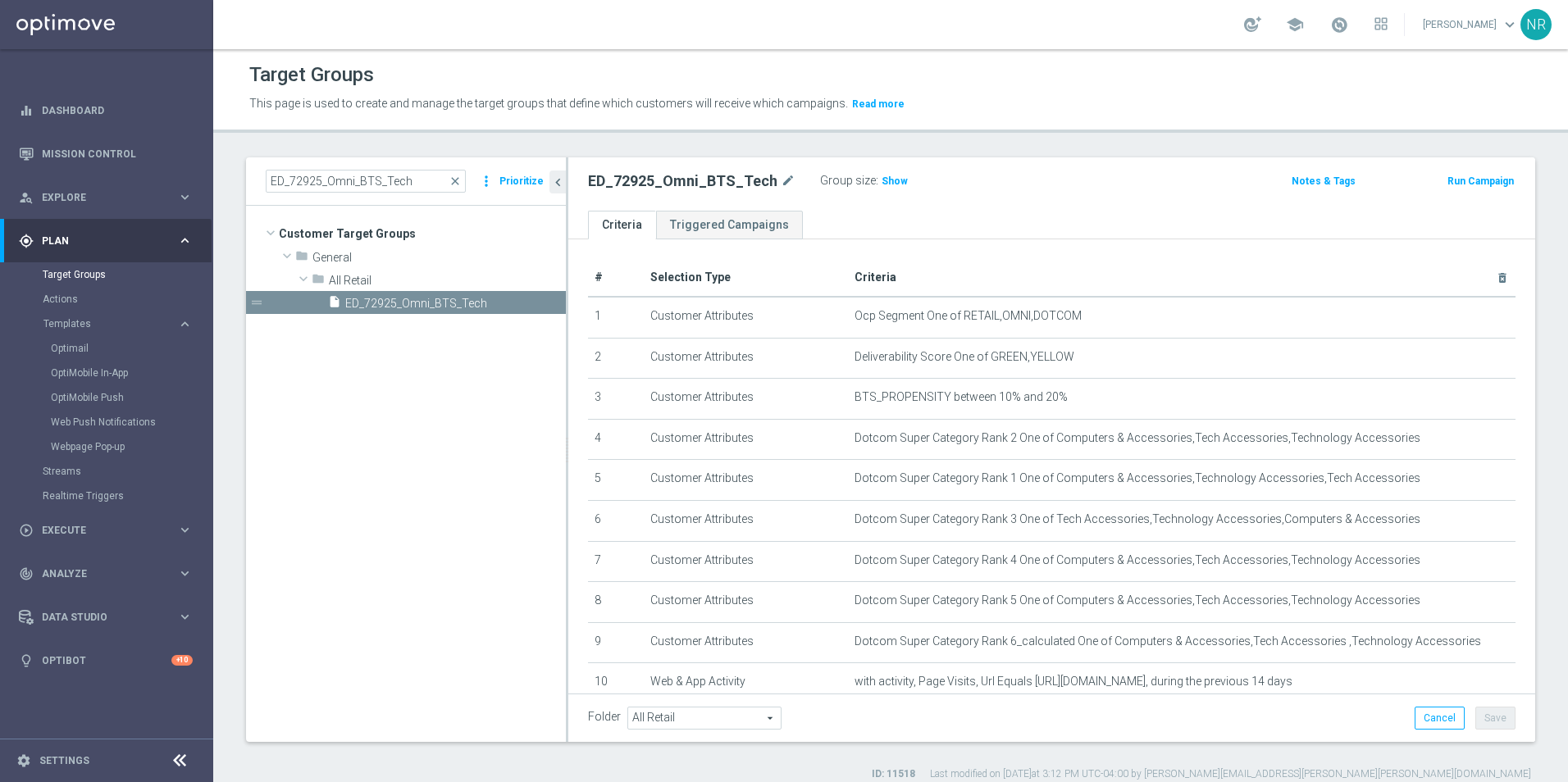
click at [398, 389] on tree-viewport "Customer Target Groups library_add create_new_folder folder" at bounding box center [406, 473] width 320 height 536
click at [460, 183] on span "close" at bounding box center [455, 180] width 13 height 13
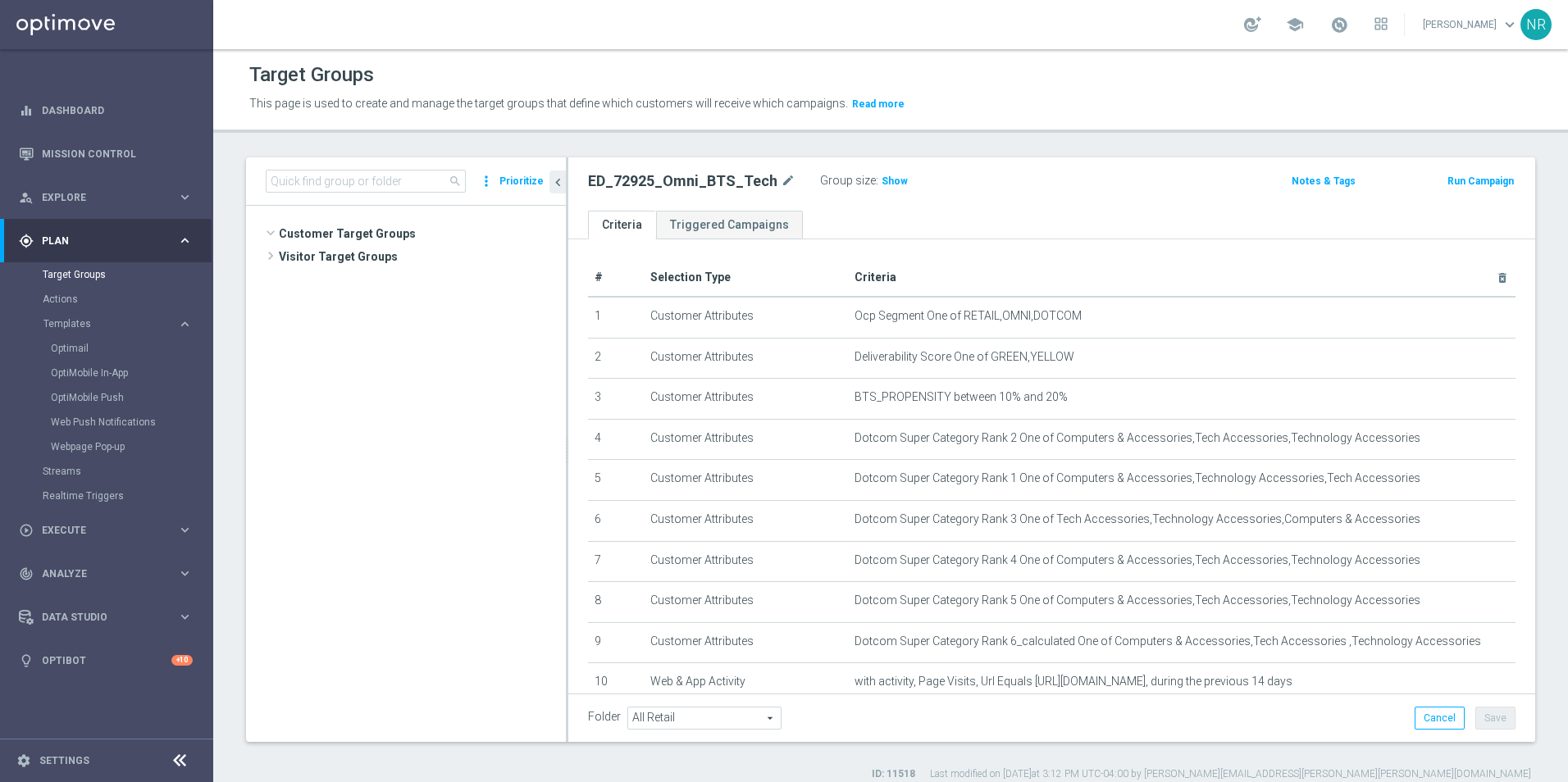
scroll to position [500, 0]
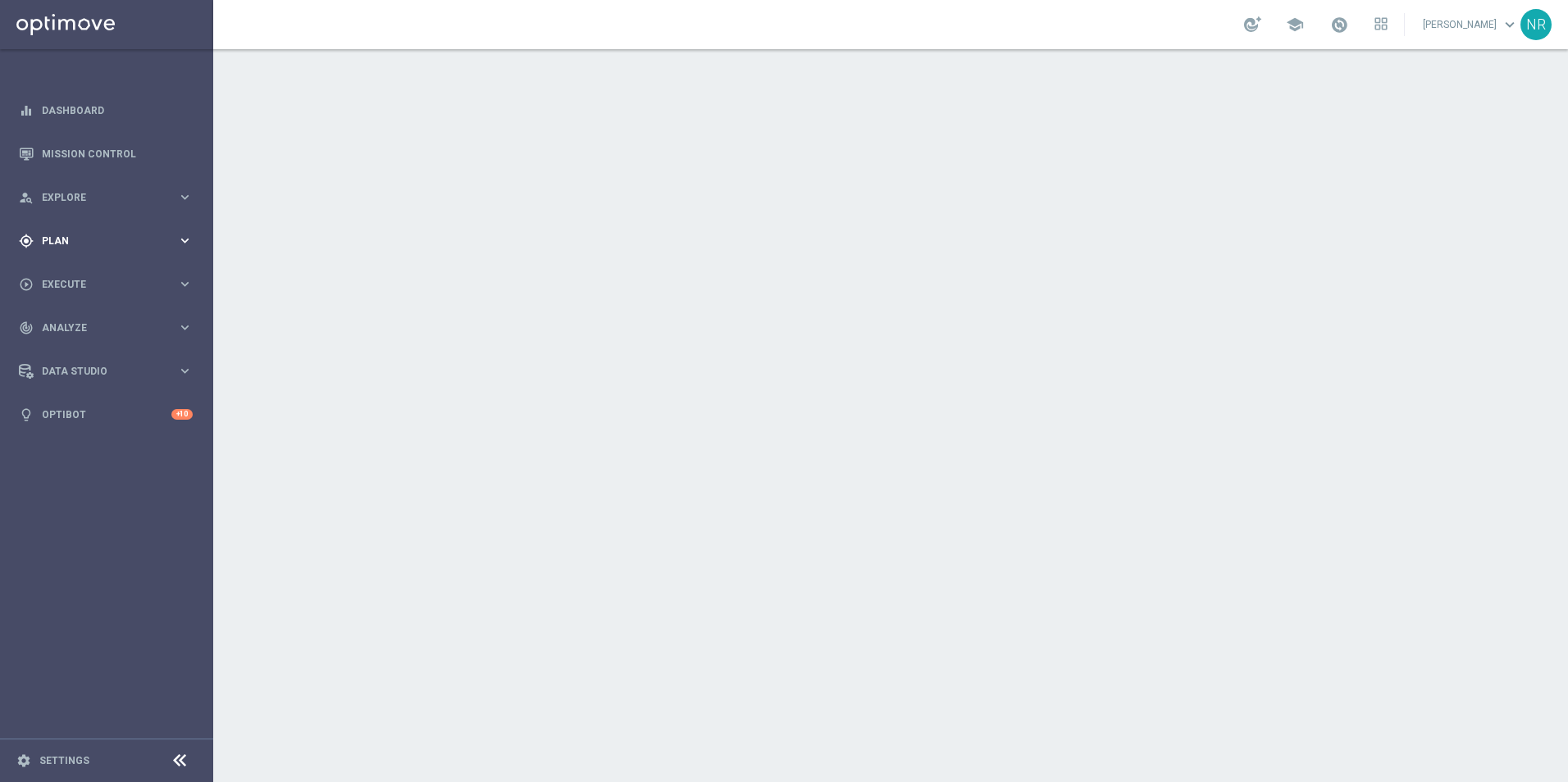
click at [107, 249] on div "gps_fixed Plan keyboard_arrow_right" at bounding box center [105, 241] width 212 height 43
click at [89, 265] on accordion "equalizer Dashboard Mission Control" at bounding box center [105, 262] width 212 height 348
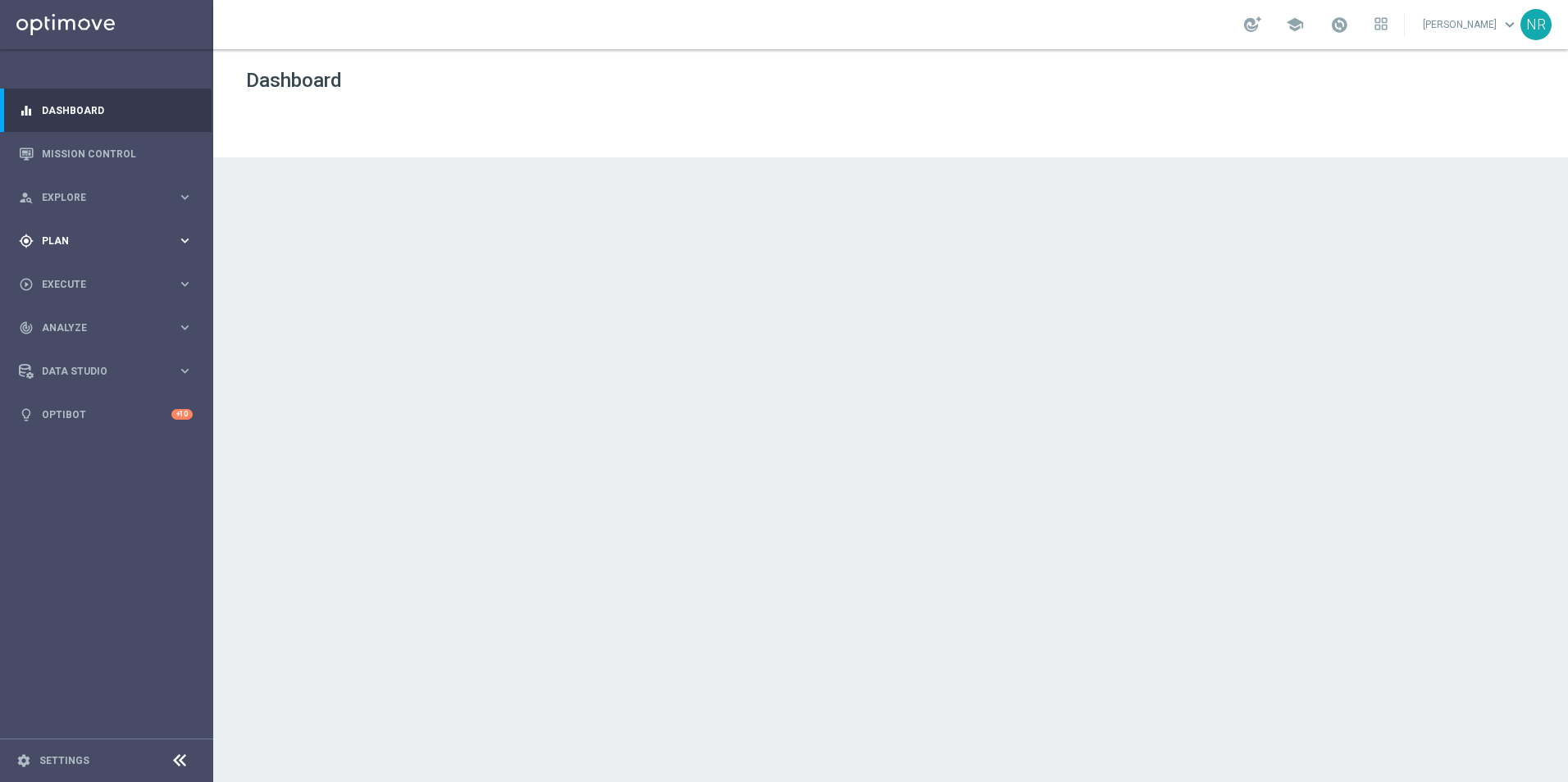
click at [86, 245] on span "Plan" at bounding box center [109, 241] width 135 height 10
click at [82, 276] on link "Target Groups" at bounding box center [106, 274] width 128 height 13
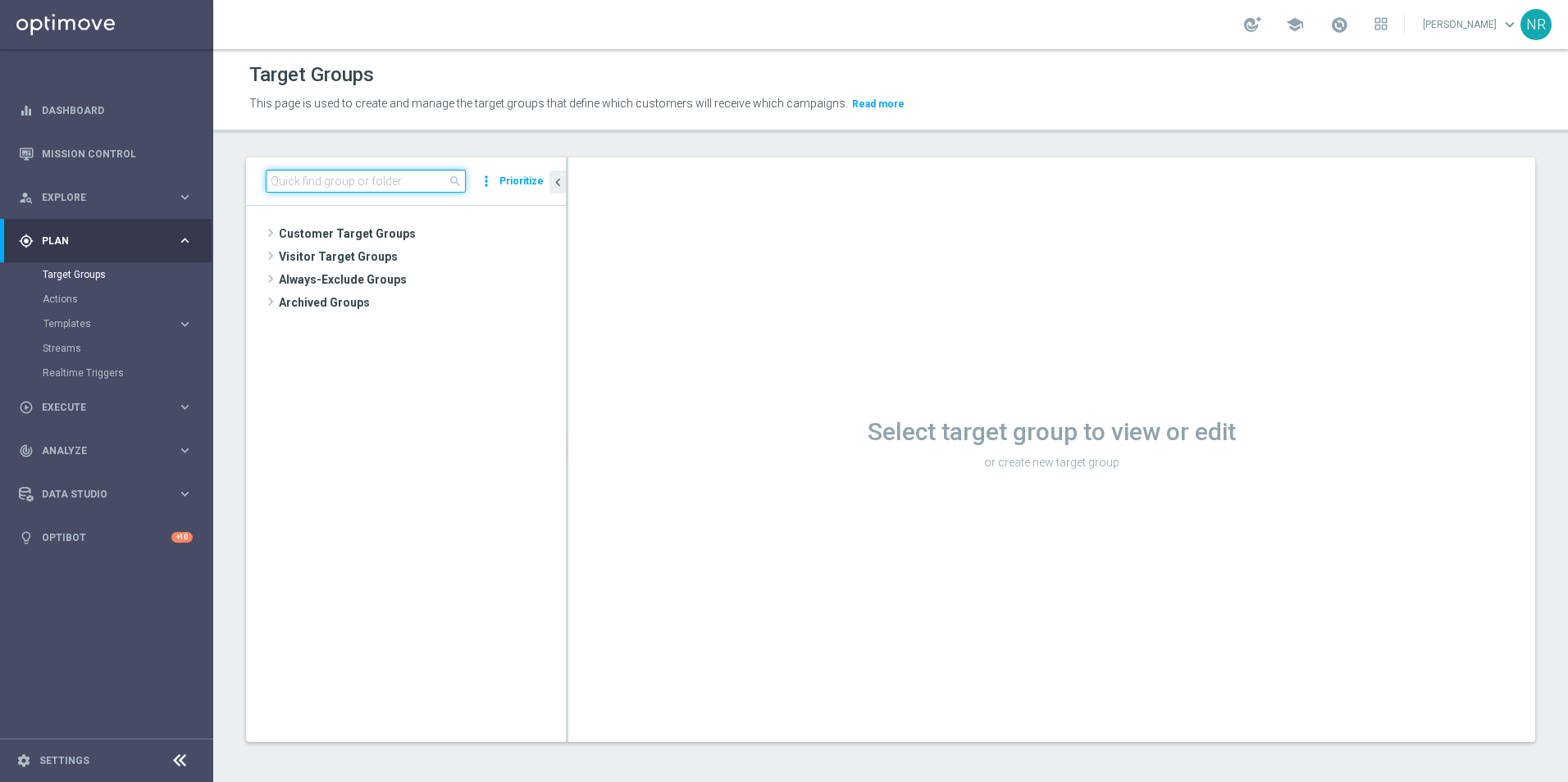
click at [413, 184] on input at bounding box center [366, 181] width 200 height 23
paste input "V-ED_Omni_BTSSeries_8052025_Touch2"
type input "V-ED_Omni_BTSSeries_8052025_Touch2"
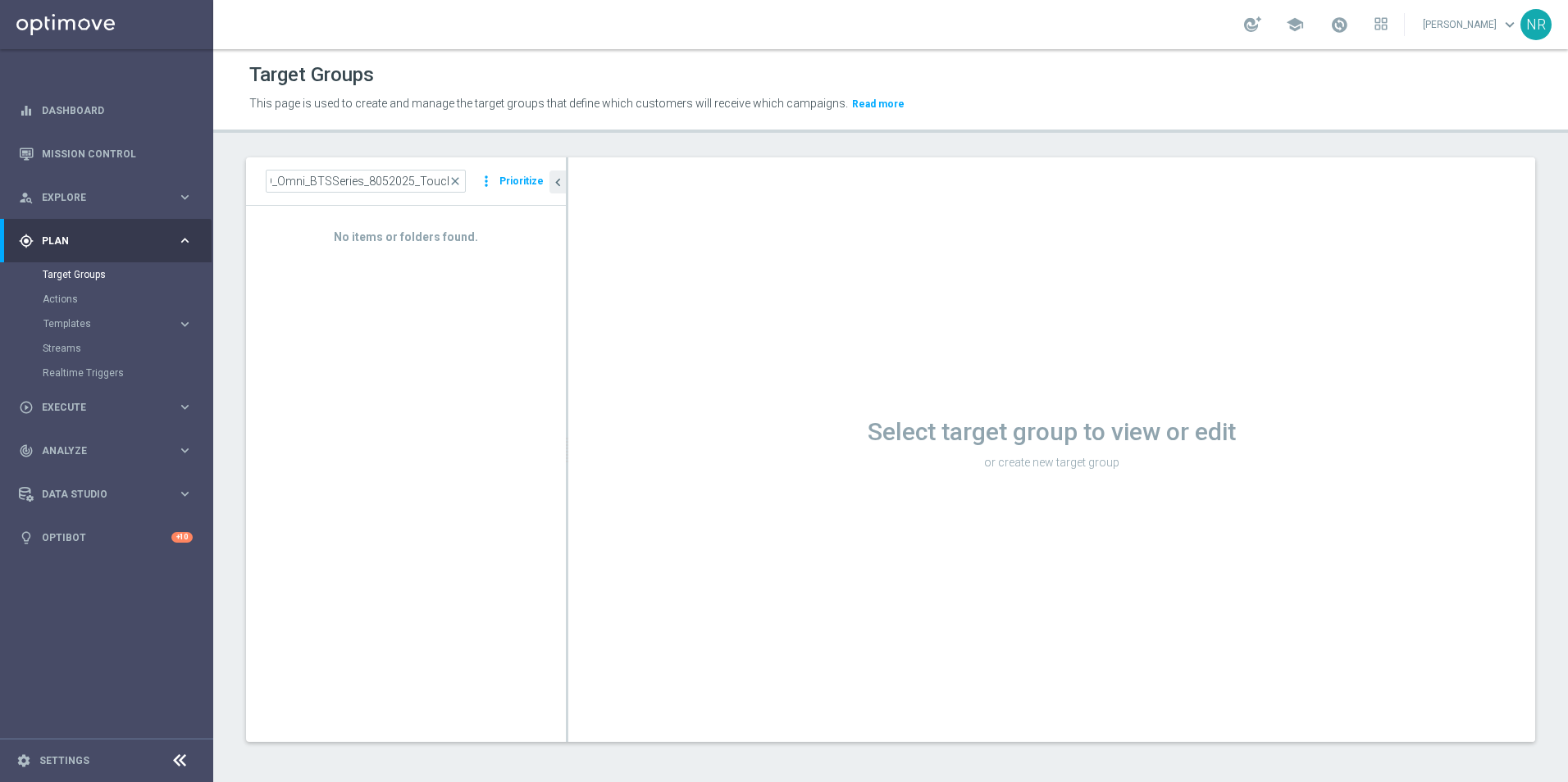
click at [94, 315] on accordion "Templates keyboard_arrow_right Optimail OptiMobile In-App OptiMobile Push Web P…" at bounding box center [127, 324] width 169 height 25
click at [81, 324] on span "Templates" at bounding box center [102, 324] width 117 height 10
click at [66, 345] on link "Optimail" at bounding box center [111, 348] width 120 height 13
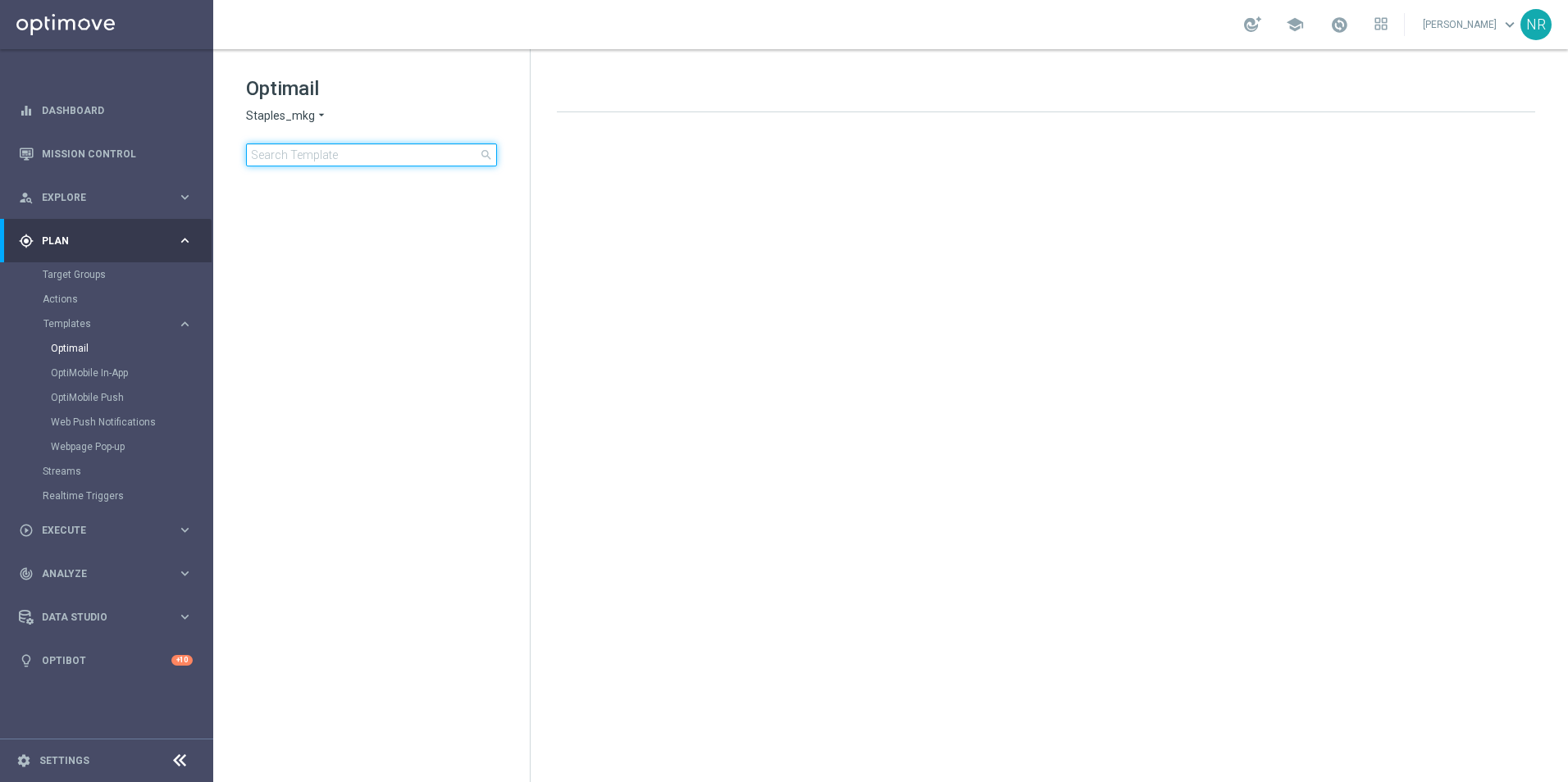
click at [321, 159] on input at bounding box center [371, 155] width 251 height 23
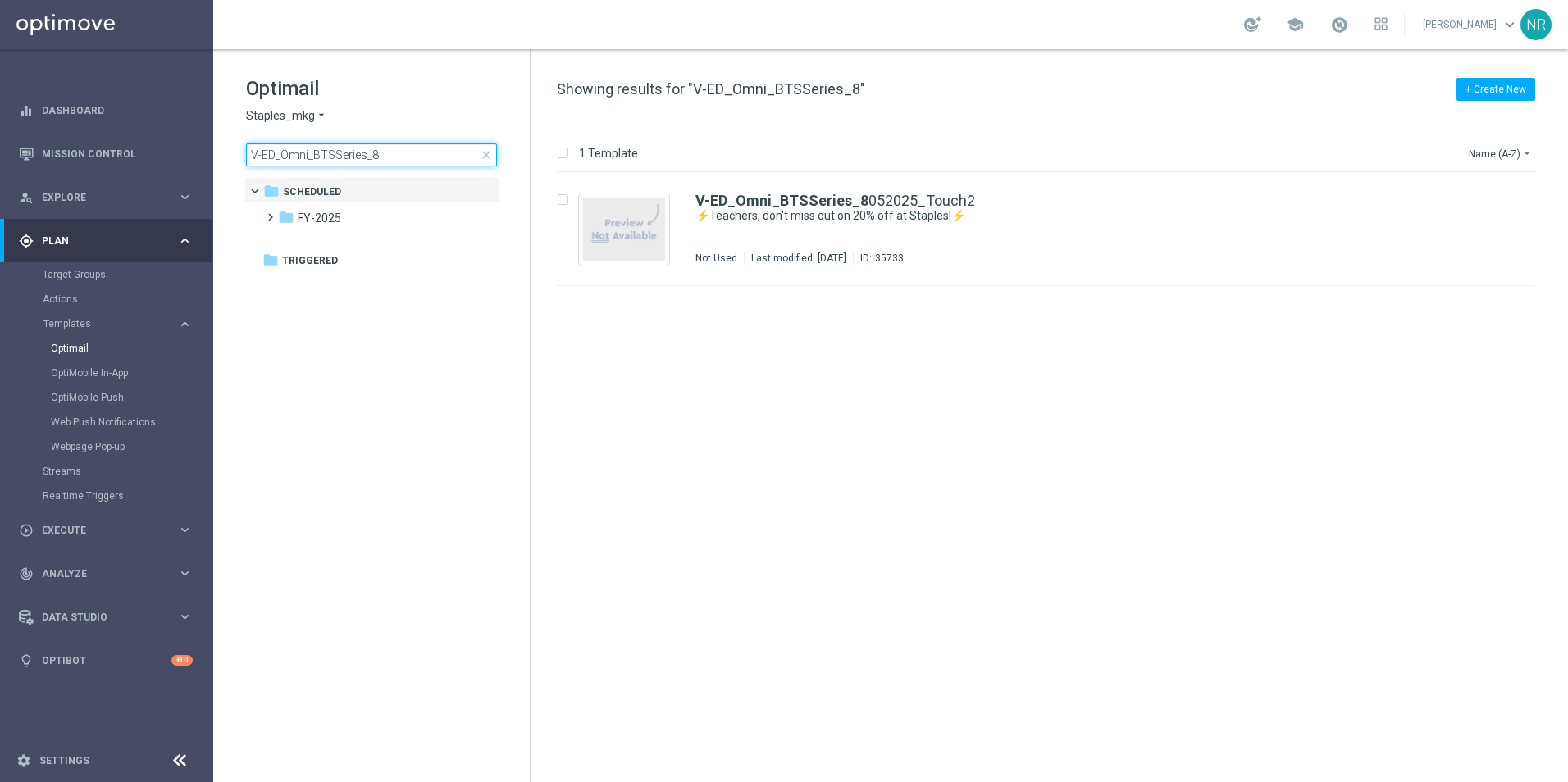
type input "V-ED_Omni_BTSSeries_"
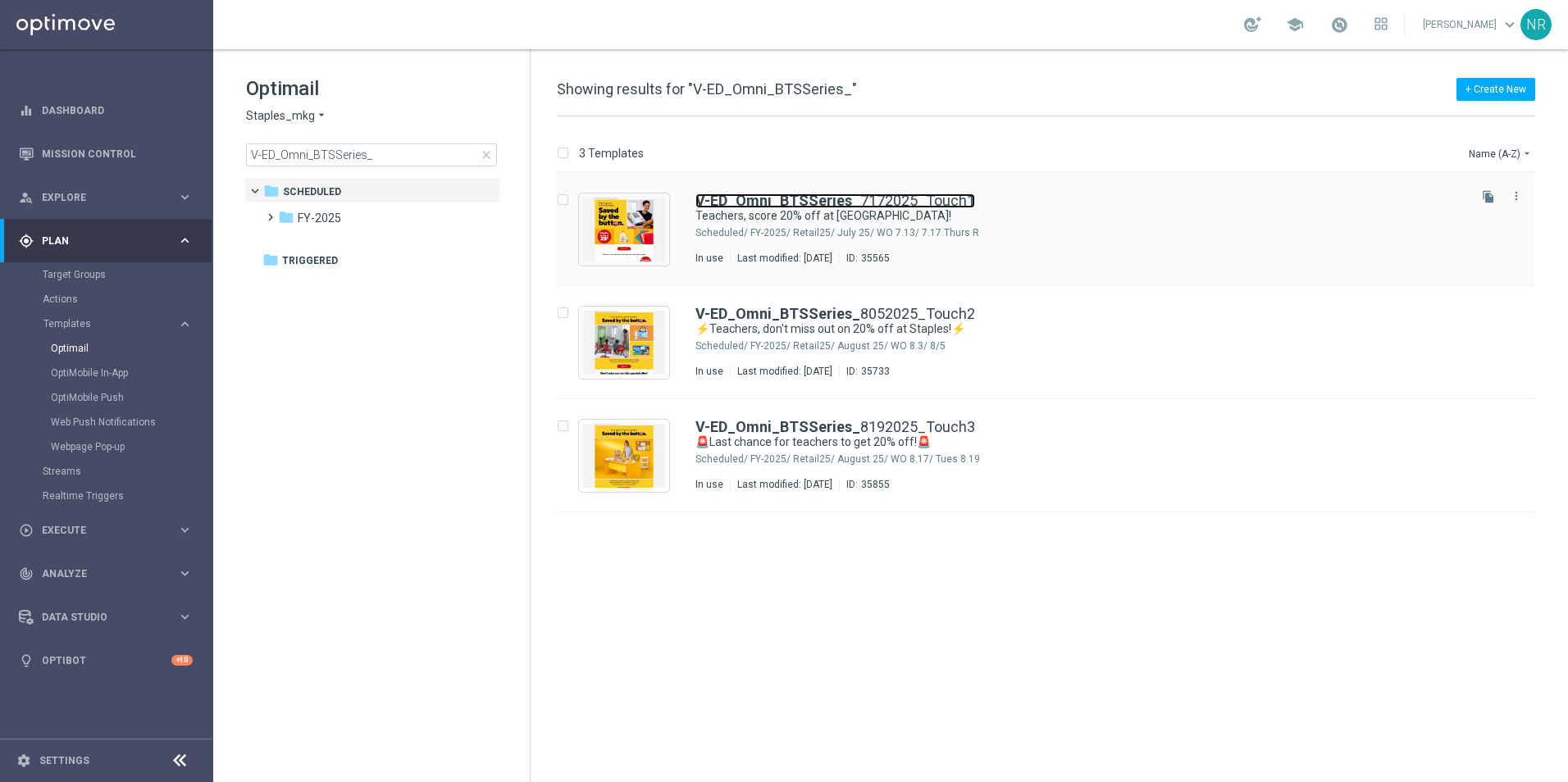
click at [897, 201] on link "V-ED_Omni_BTSSeries_ 7172025_Touch1" at bounding box center [835, 201] width 280 height 14
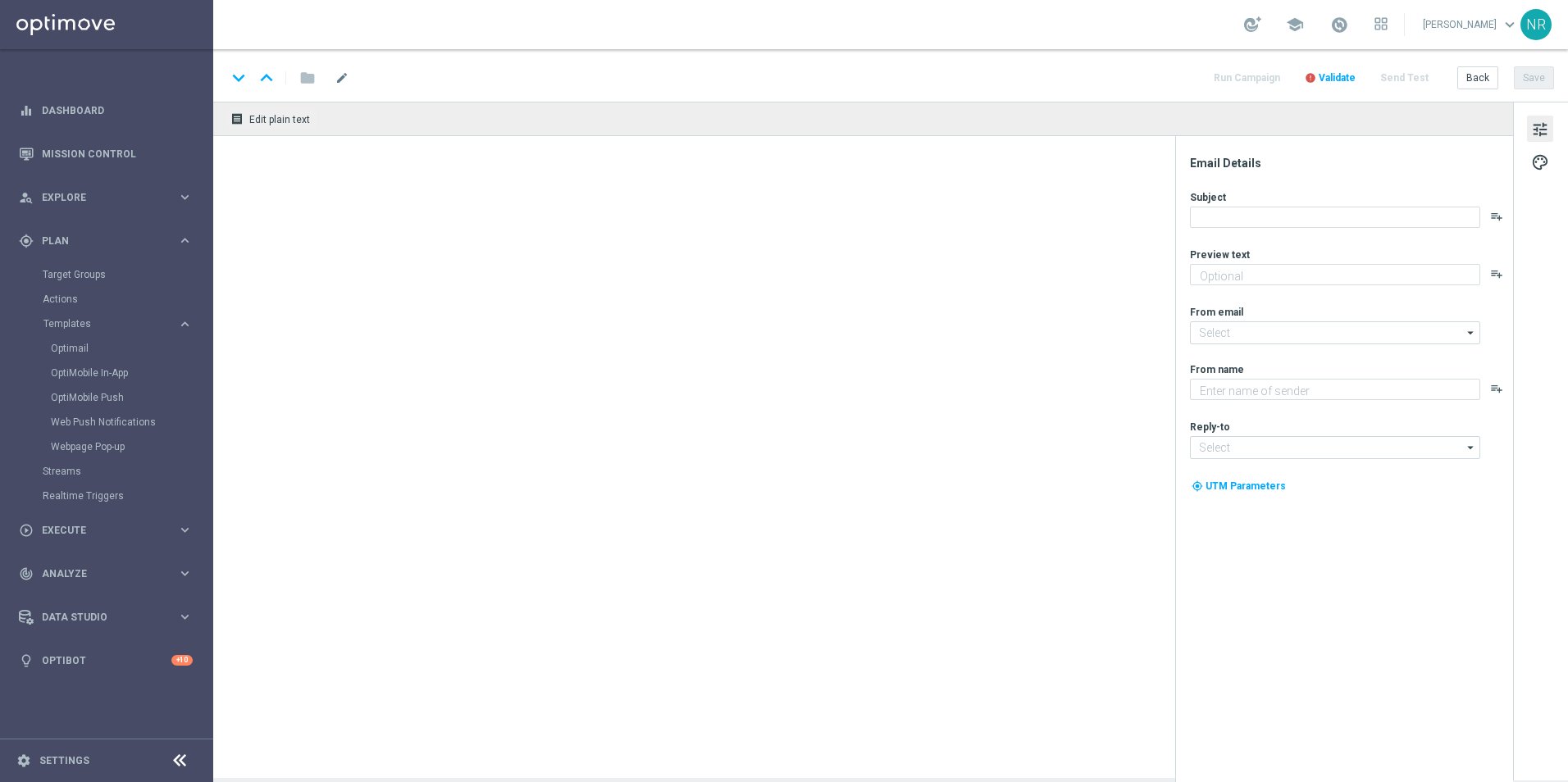
type input "V-ED_Omni_BTSSeries_7172025_Touch1"
type textarea "Grab school supplies as low as 25 cents!"
type input "staples@connected.staples.com"
type textarea "Staples"
type input "info@staples.com"
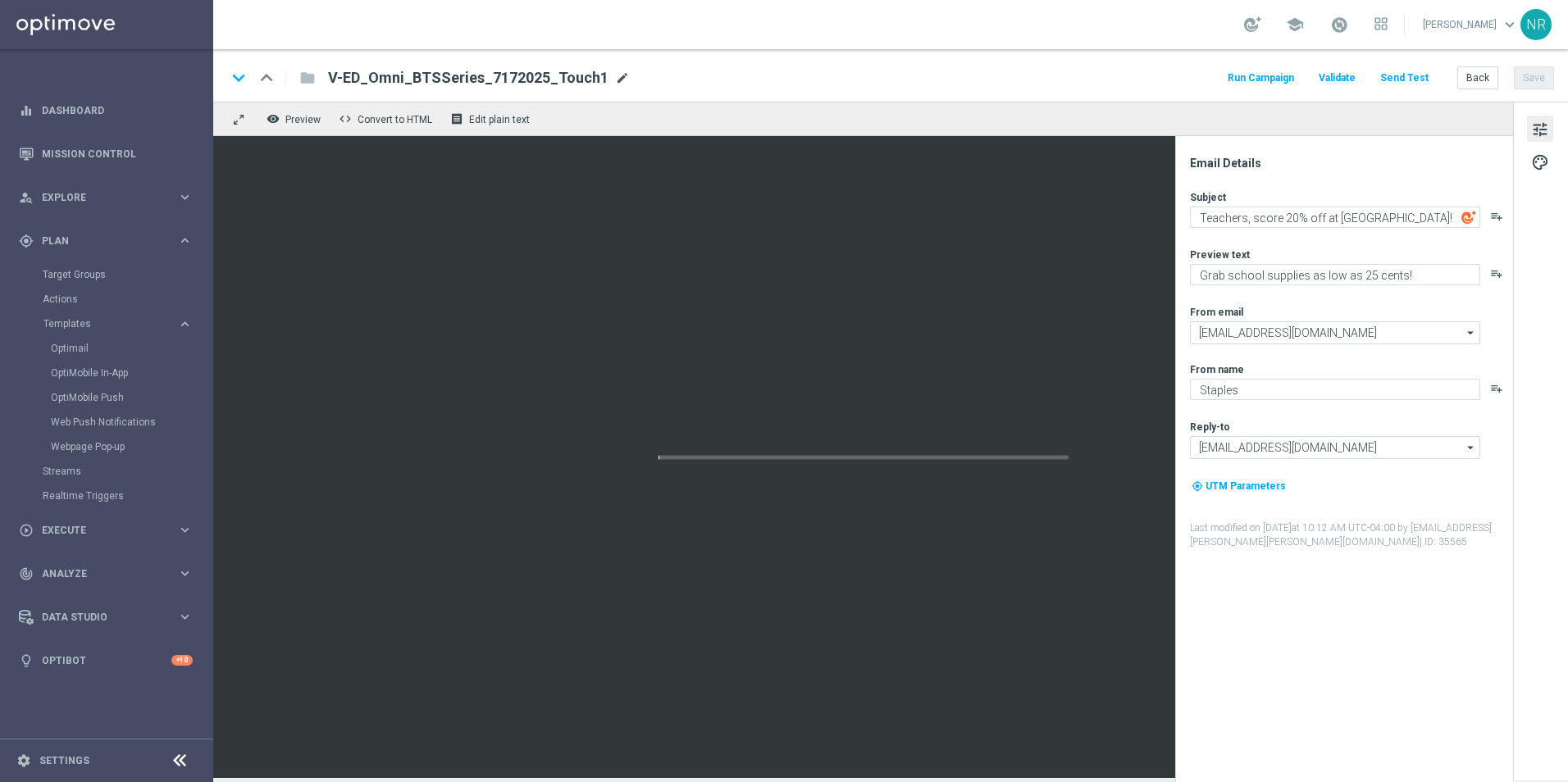
click at [615, 78] on span "mode_edit" at bounding box center [622, 77] width 14 height 14
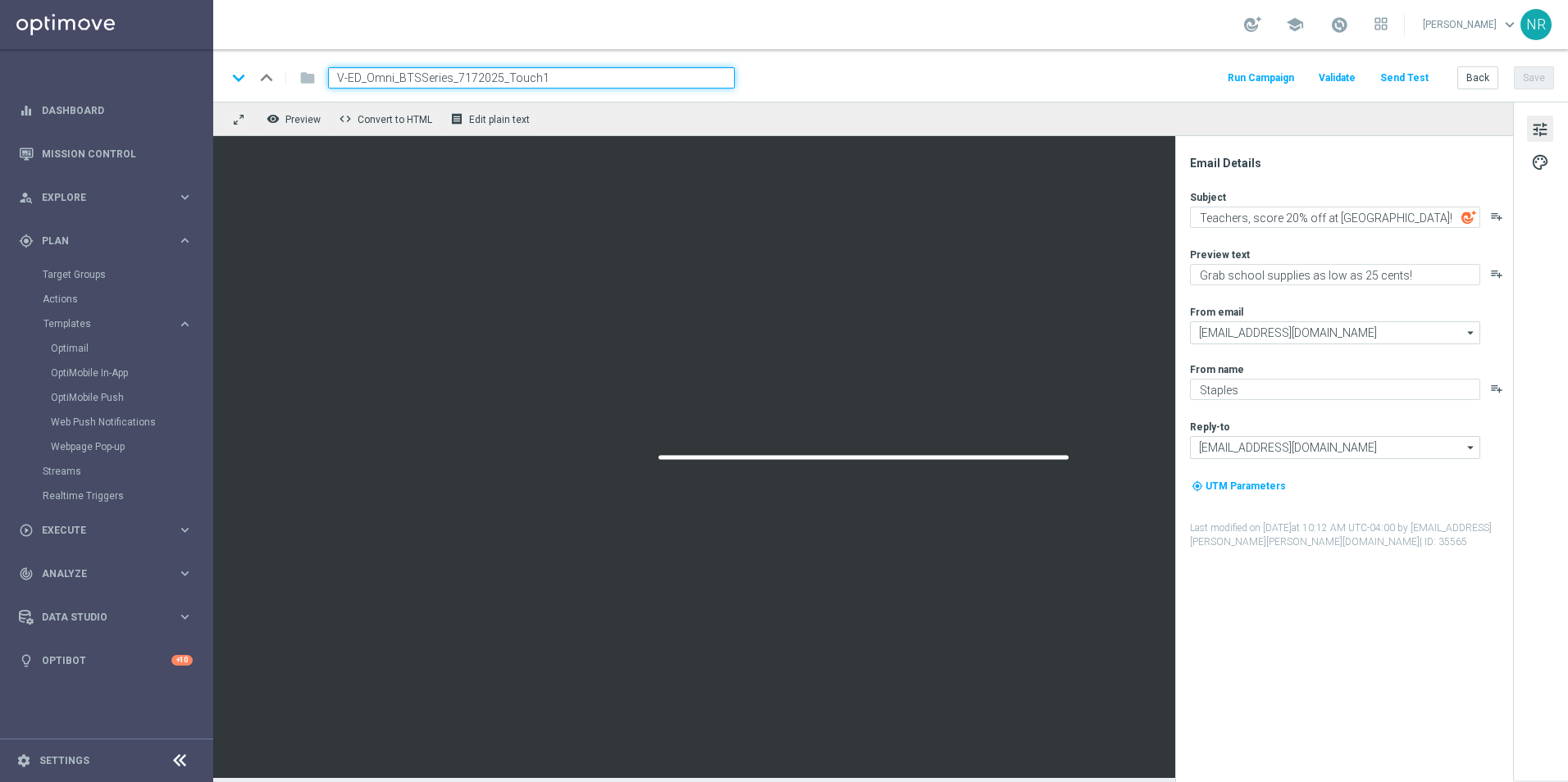
drag, startPoint x: 611, startPoint y: 78, endPoint x: 323, endPoint y: 81, distance: 288.0
click at [323, 81] on div "V-ED_Omni_BTSSeries_7172025_Touch1" at bounding box center [525, 77] width 420 height 21
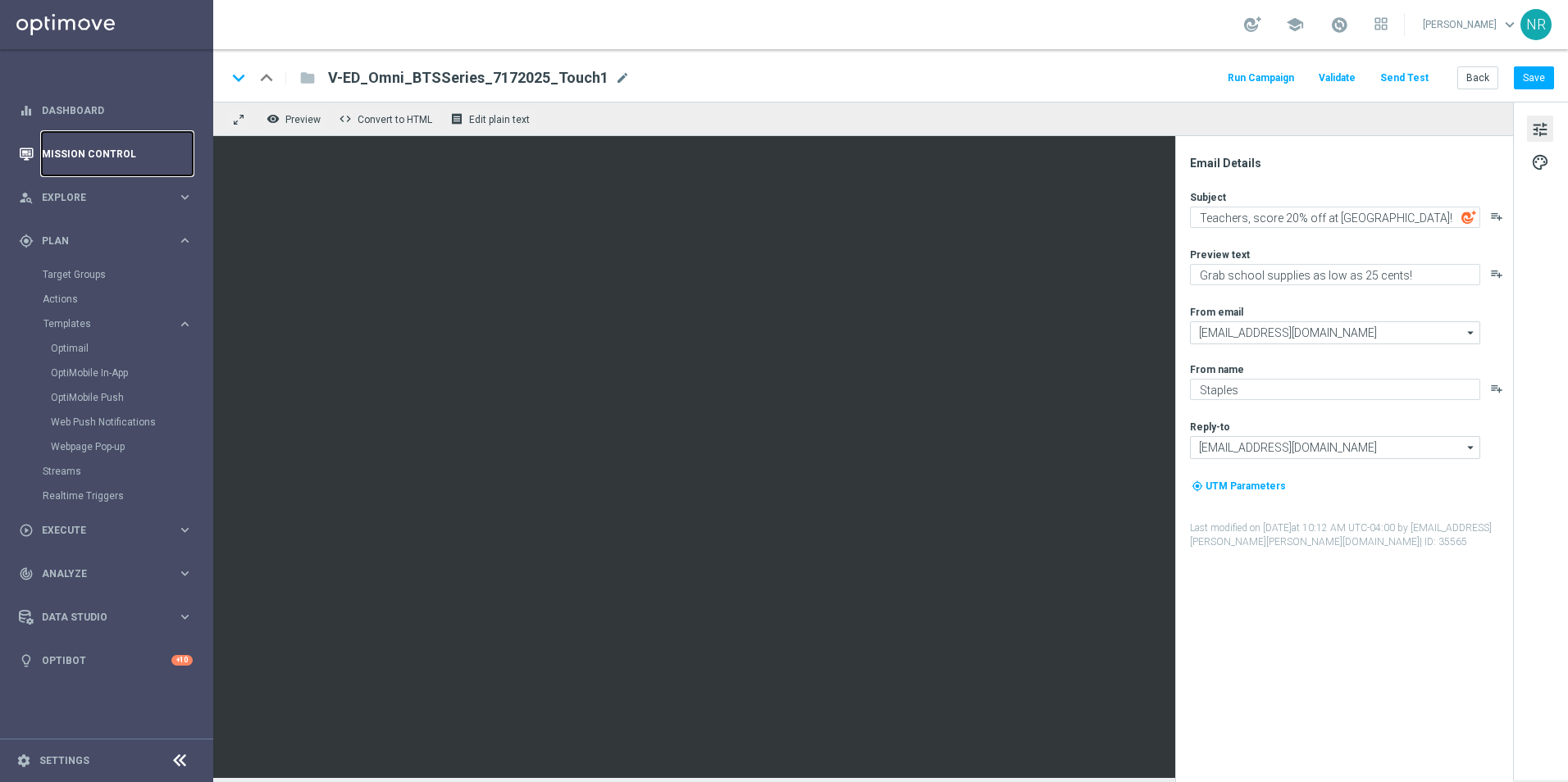
click at [111, 150] on link "Mission Control" at bounding box center [116, 153] width 151 height 43
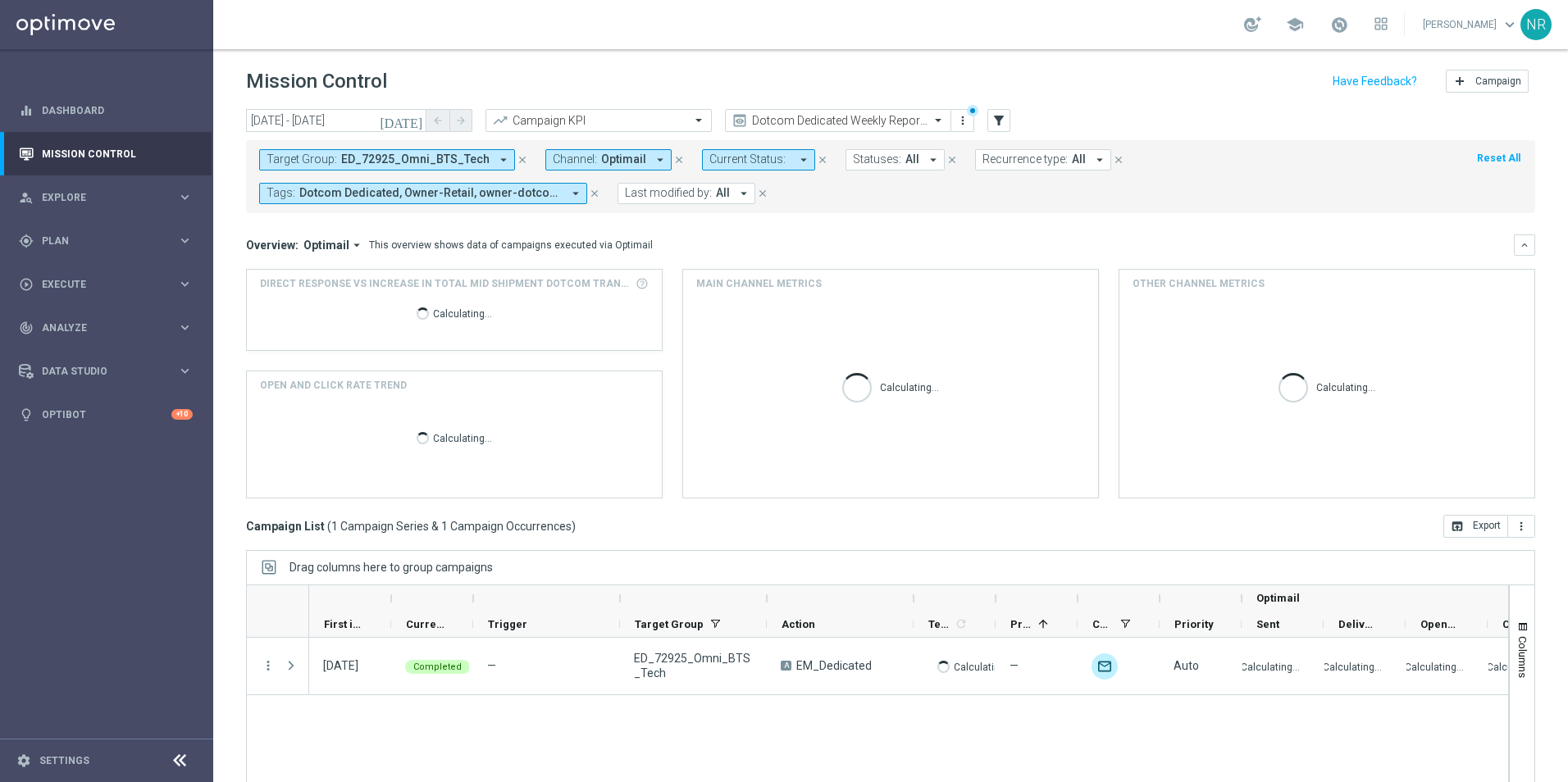
click at [469, 158] on span "ED_72925_Omni_BTS_Tech" at bounding box center [415, 159] width 149 height 14
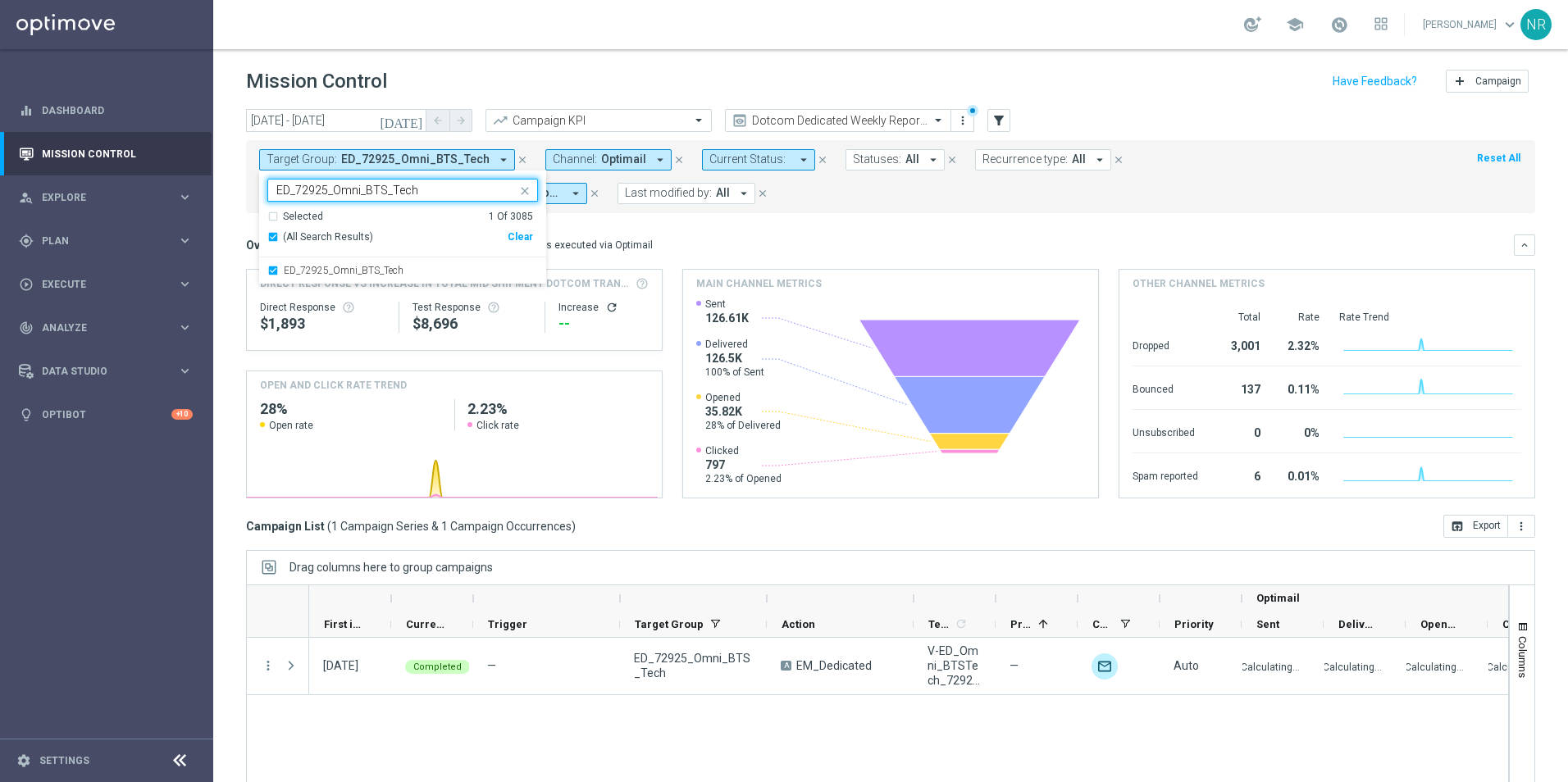
drag, startPoint x: 430, startPoint y: 192, endPoint x: 264, endPoint y: 188, distance: 166.0
click at [264, 188] on ng-select "ED_72925_Omni_BTS_Tech ED_72925_Omni_BTS_Tech Selected 1 Of 3085 (All Search Re…" at bounding box center [403, 231] width 287 height 105
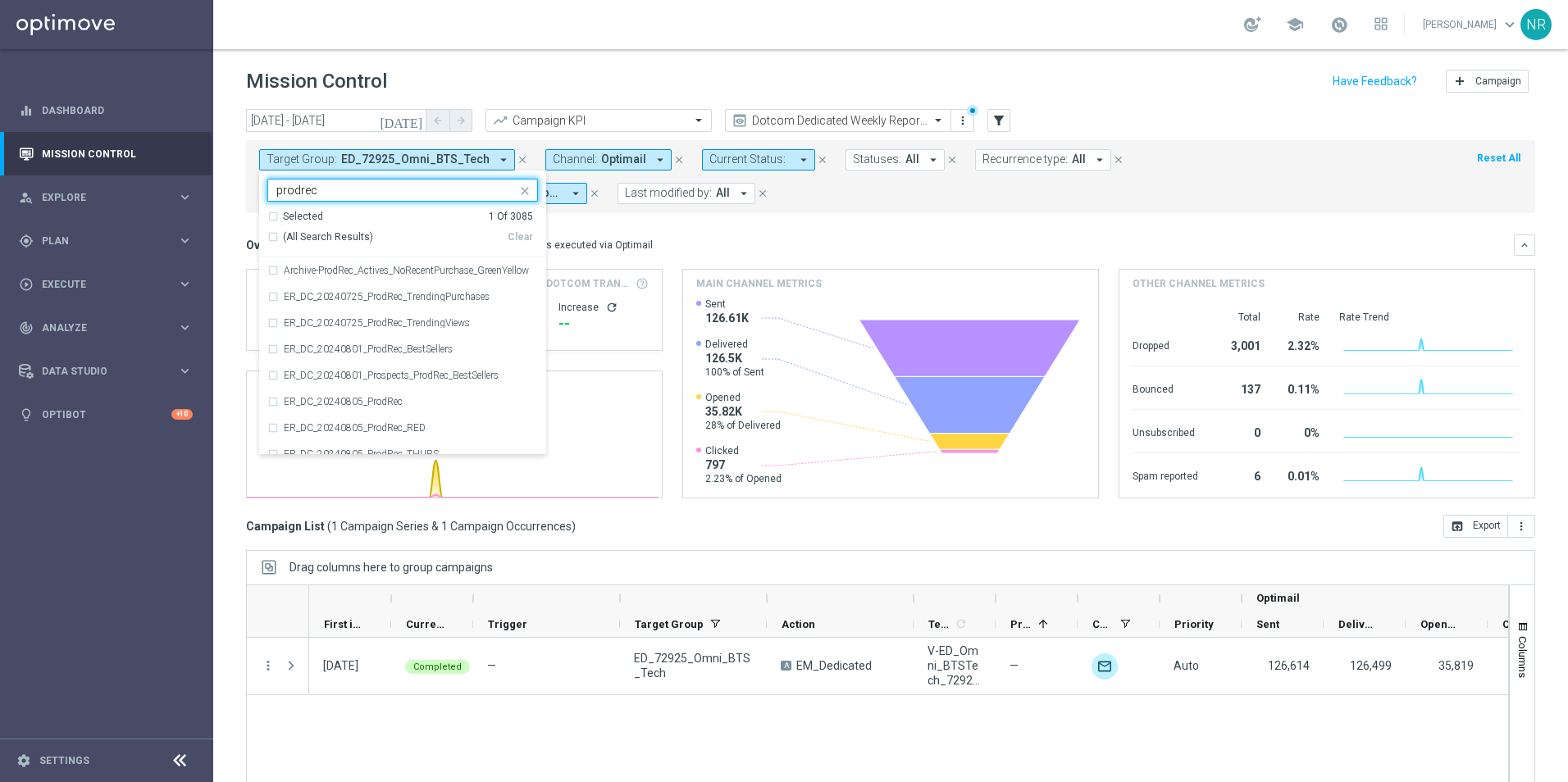
click at [313, 236] on span "(All Search Results)" at bounding box center [328, 237] width 90 height 14
type input "prodrec"
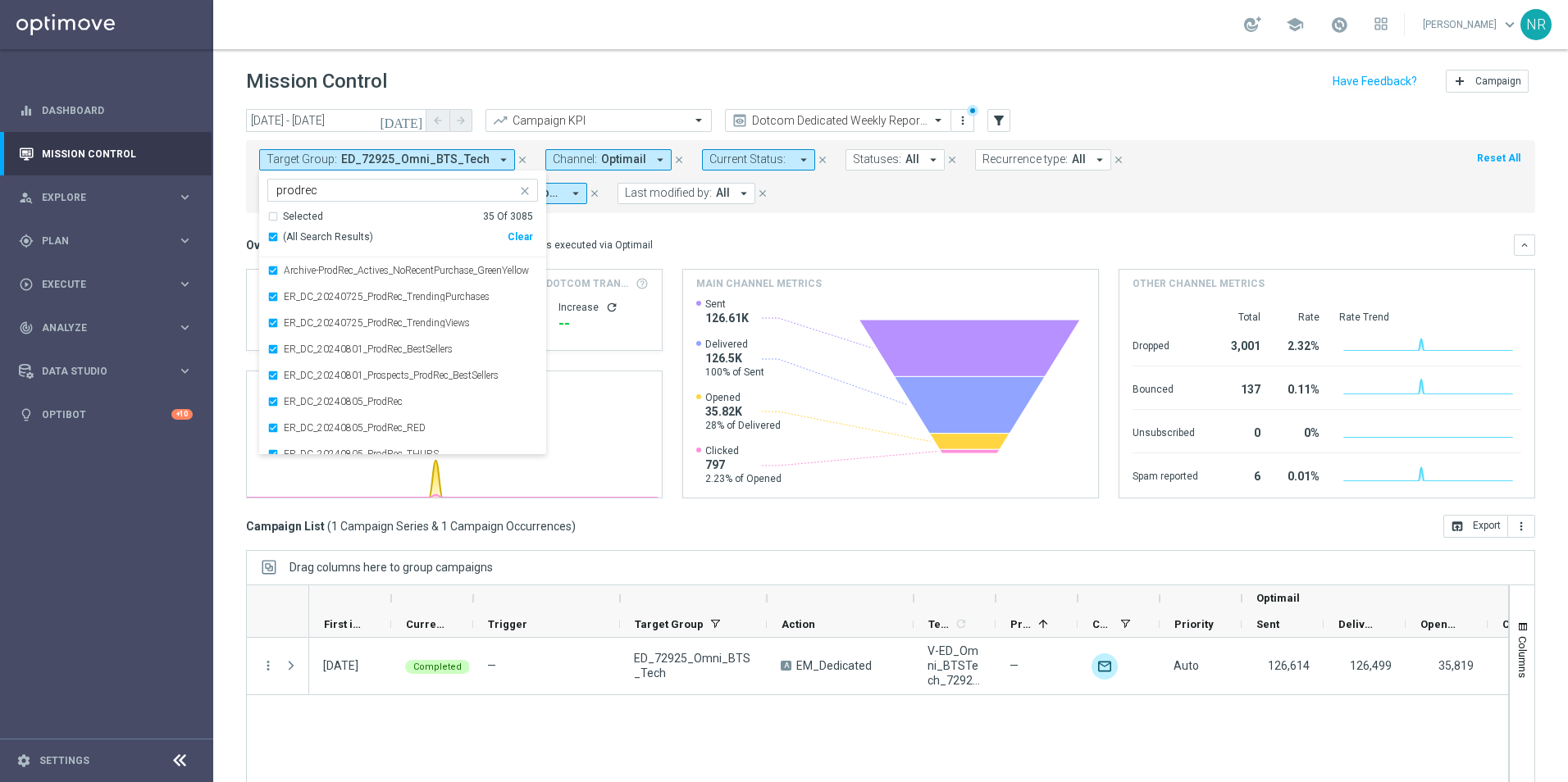
click at [844, 257] on div "Overview: Optimail arrow_drop_down This overview shows data of campaigns execut…" at bounding box center [890, 366] width 1289 height 264
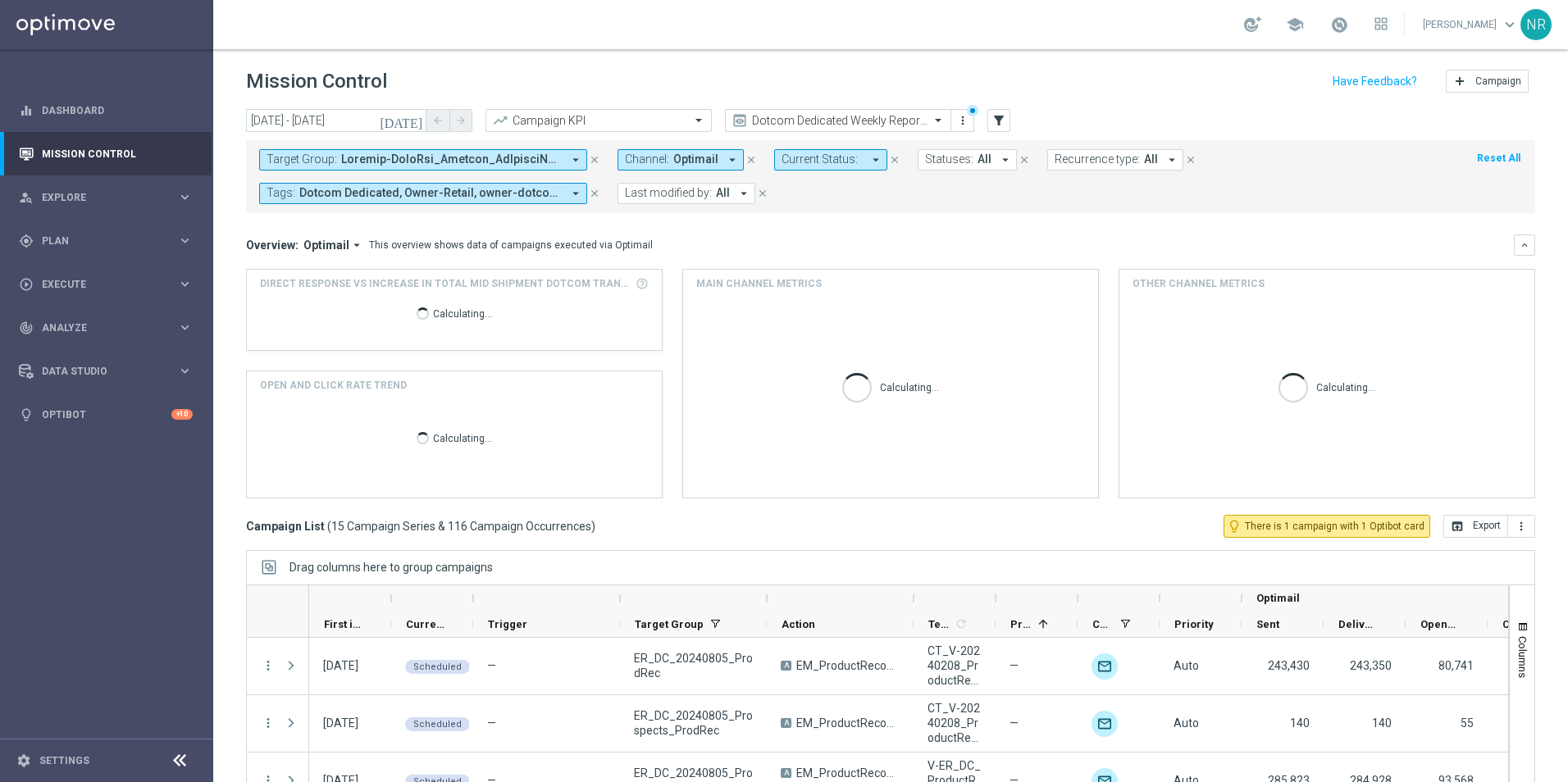
click at [415, 128] on icon "[DATE]" at bounding box center [402, 120] width 44 height 14
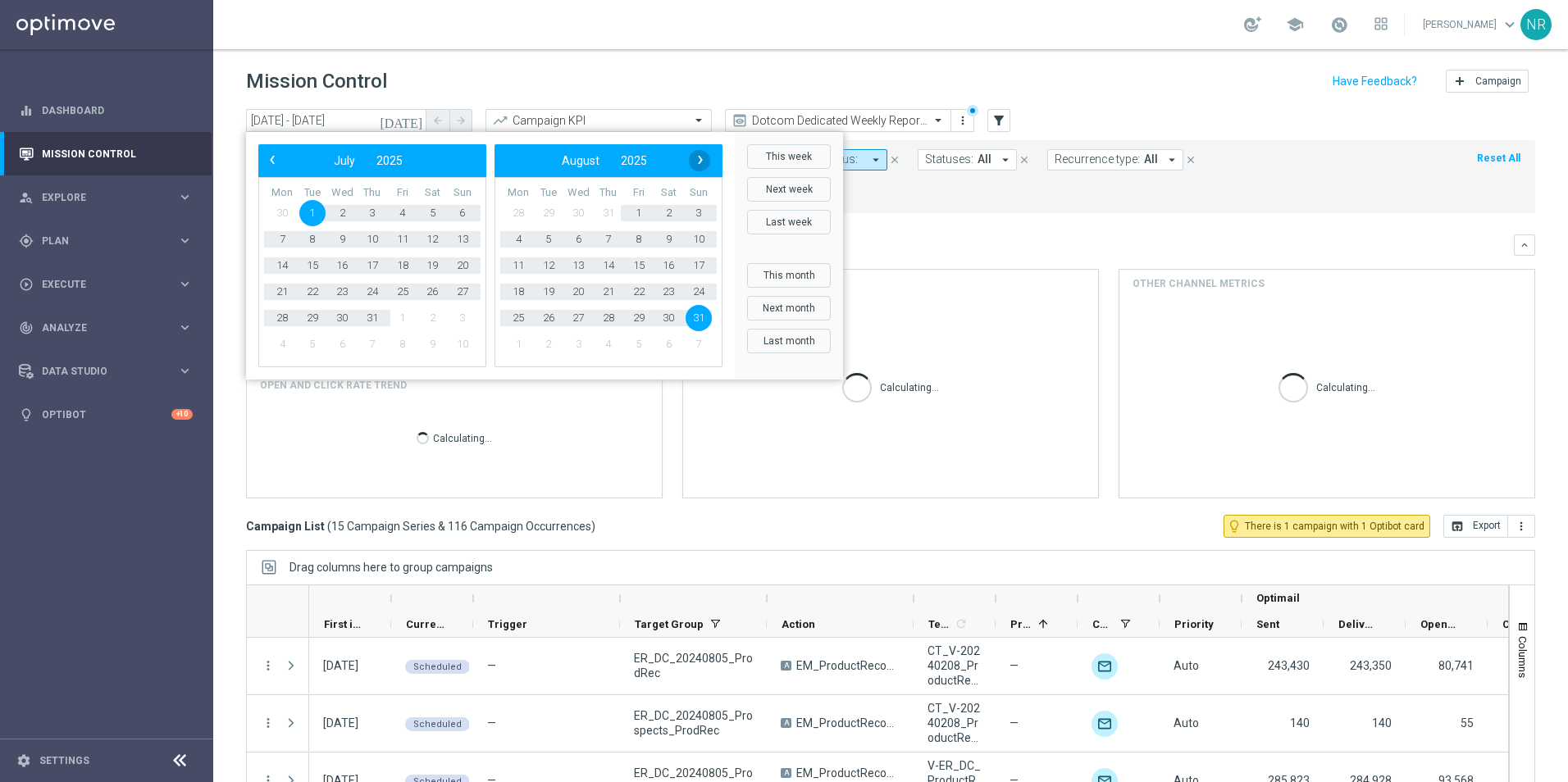
click at [691, 159] on span "›" at bounding box center [700, 160] width 21 height 21
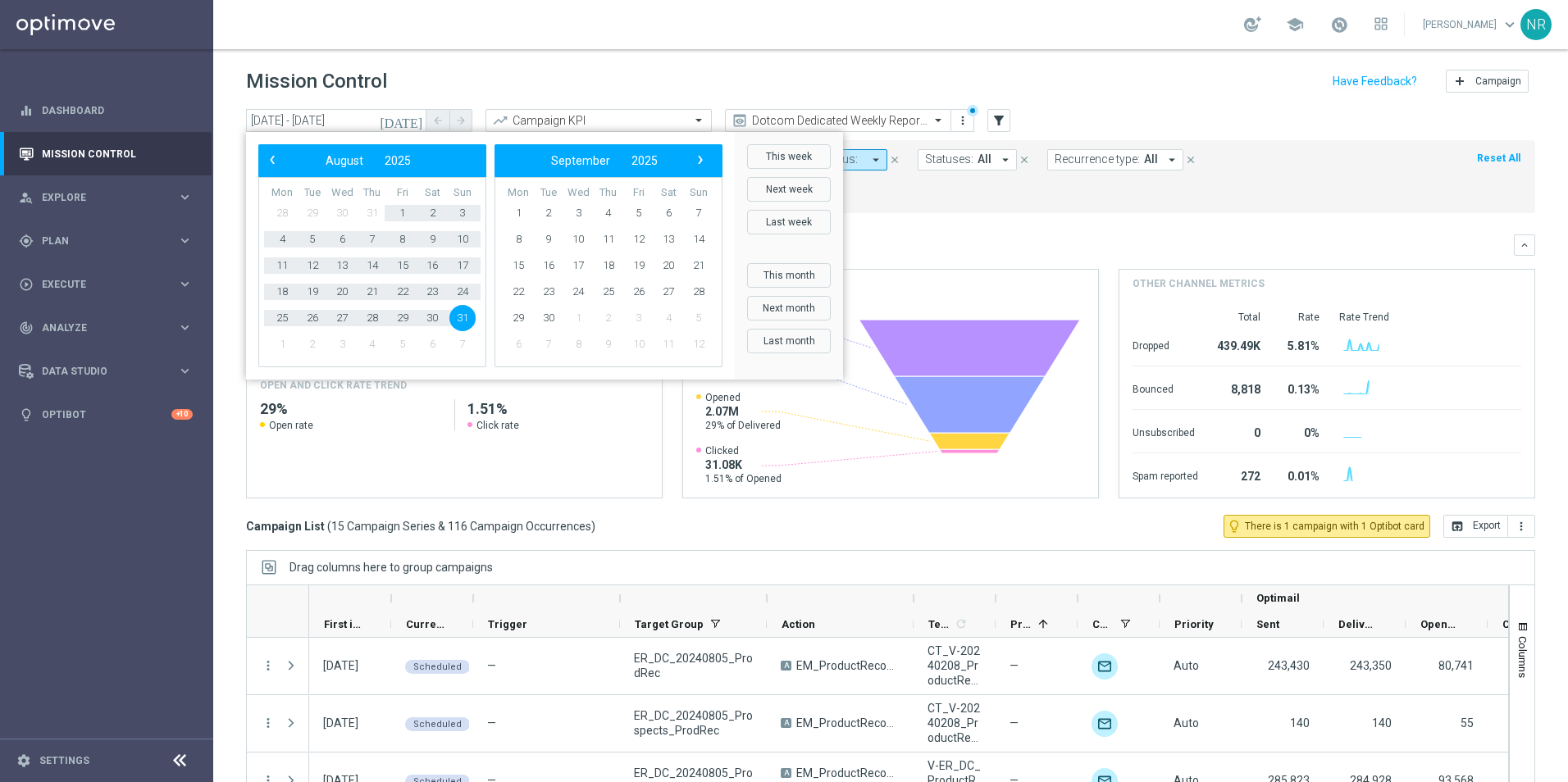
click at [696, 157] on span "›" at bounding box center [700, 160] width 21 height 21
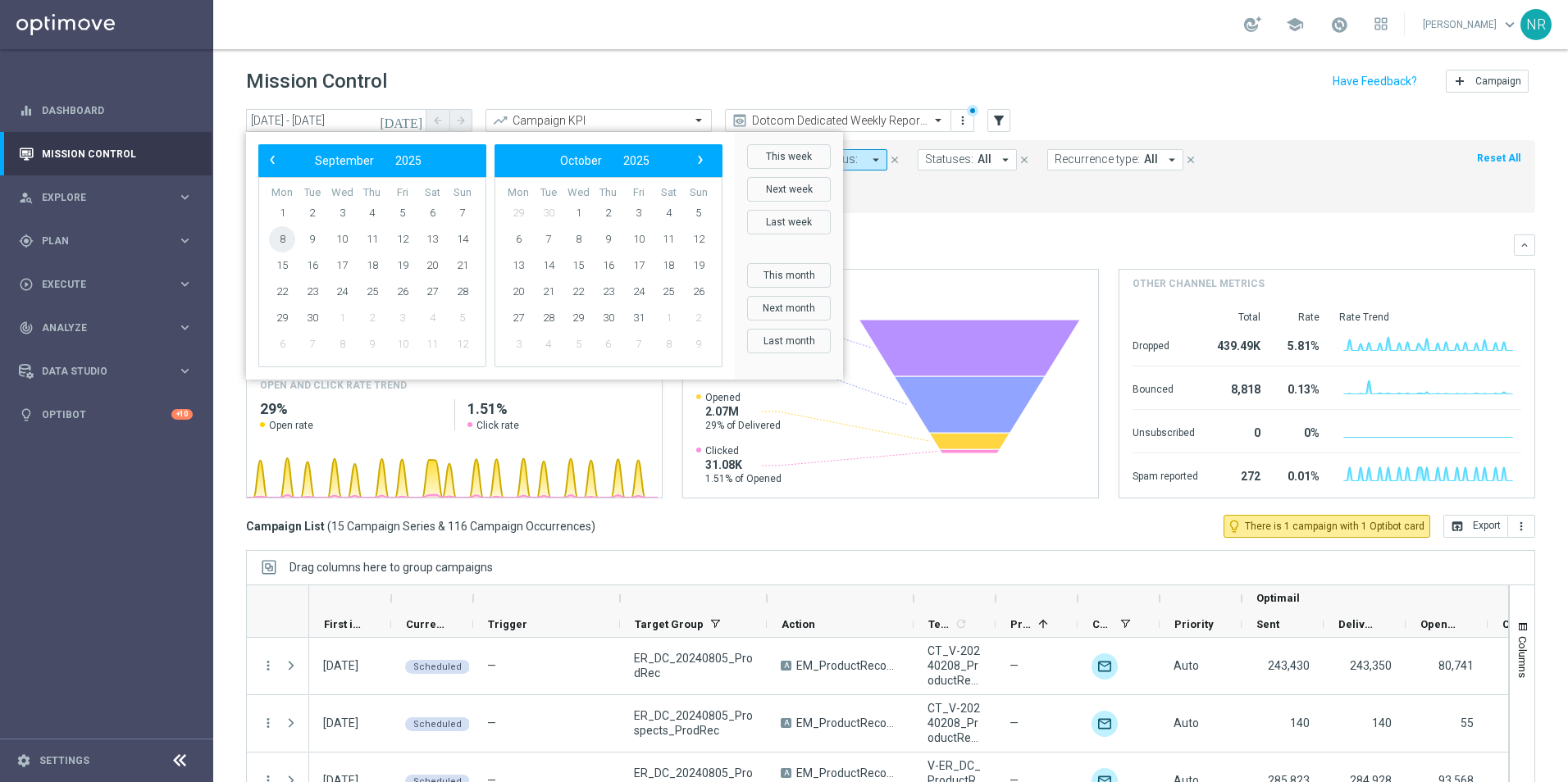
click at [283, 246] on span "8" at bounding box center [281, 239] width 26 height 26
click at [469, 263] on span "21" at bounding box center [463, 265] width 26 height 26
type input "08 Sep 2025 - 21 Sep 2025"
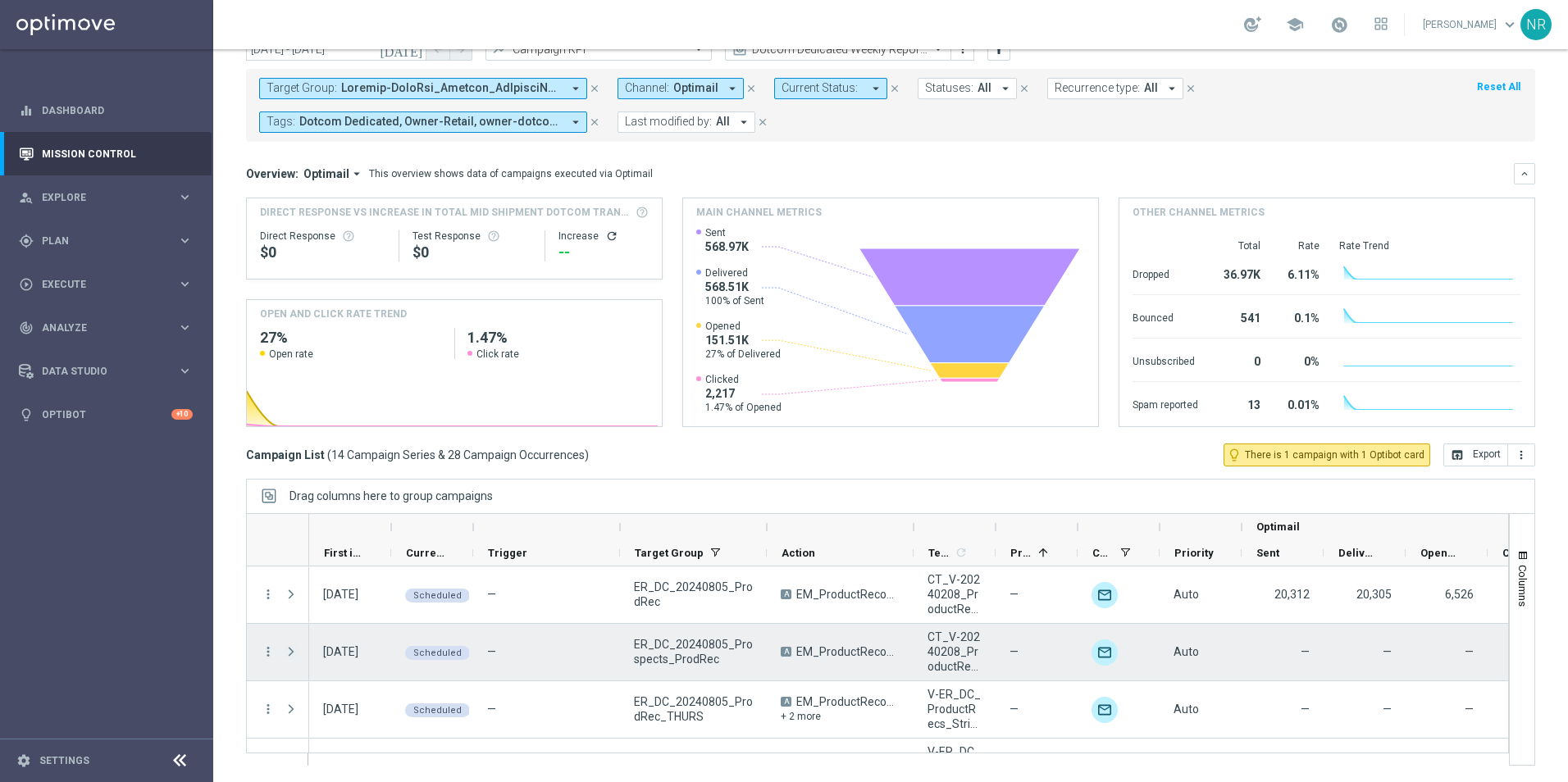
click at [290, 651] on span "Press SPACE to select this row." at bounding box center [291, 651] width 14 height 13
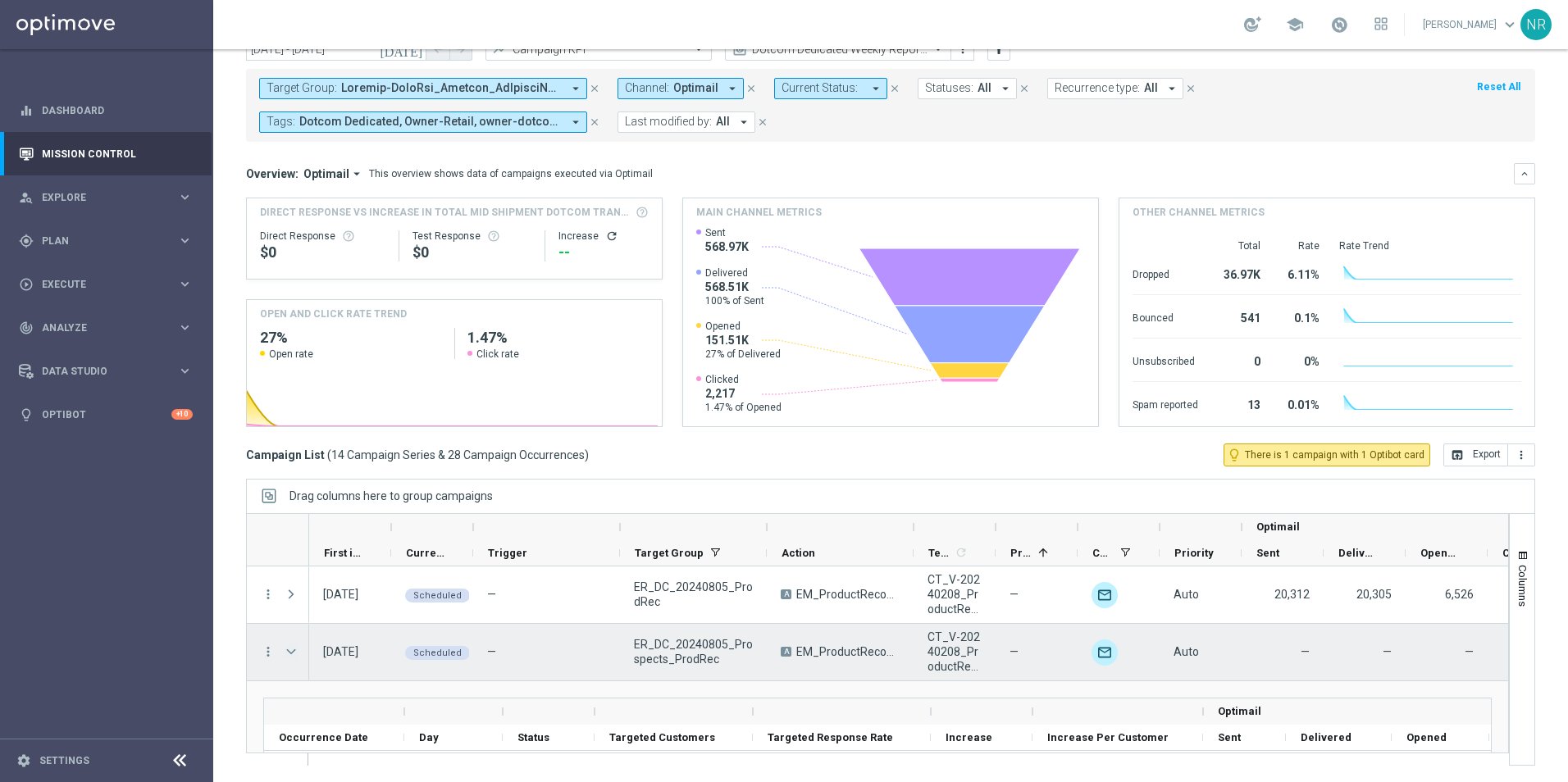
click at [292, 651] on span "Press SPACE to select this row." at bounding box center [291, 651] width 14 height 13
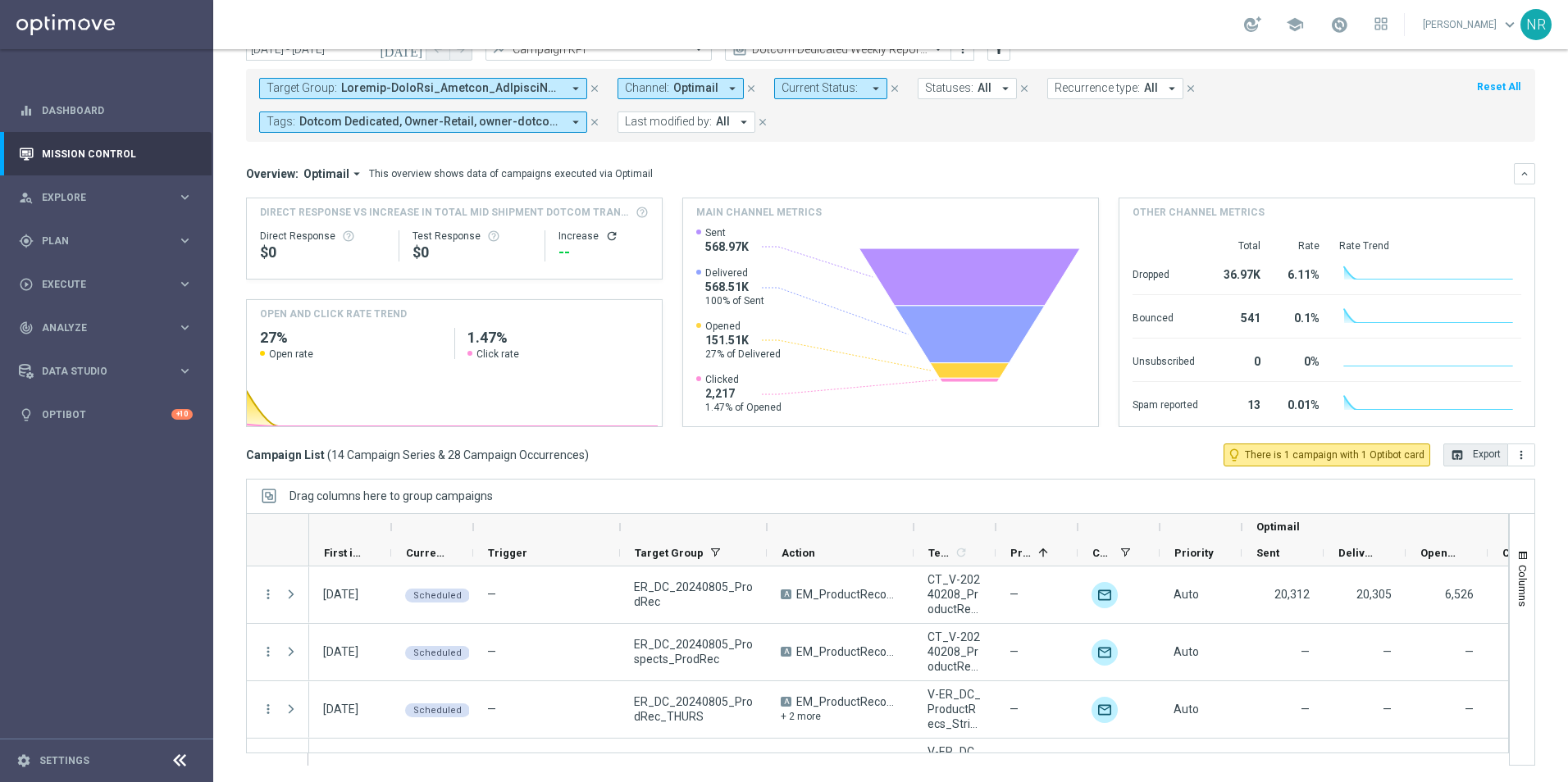
click at [1459, 450] on button "open_in_browser Export" at bounding box center [1476, 455] width 65 height 23
click at [94, 232] on div "gps_fixed Plan keyboard_arrow_right" at bounding box center [105, 241] width 212 height 43
click at [75, 272] on link "Target Groups" at bounding box center [106, 274] width 128 height 13
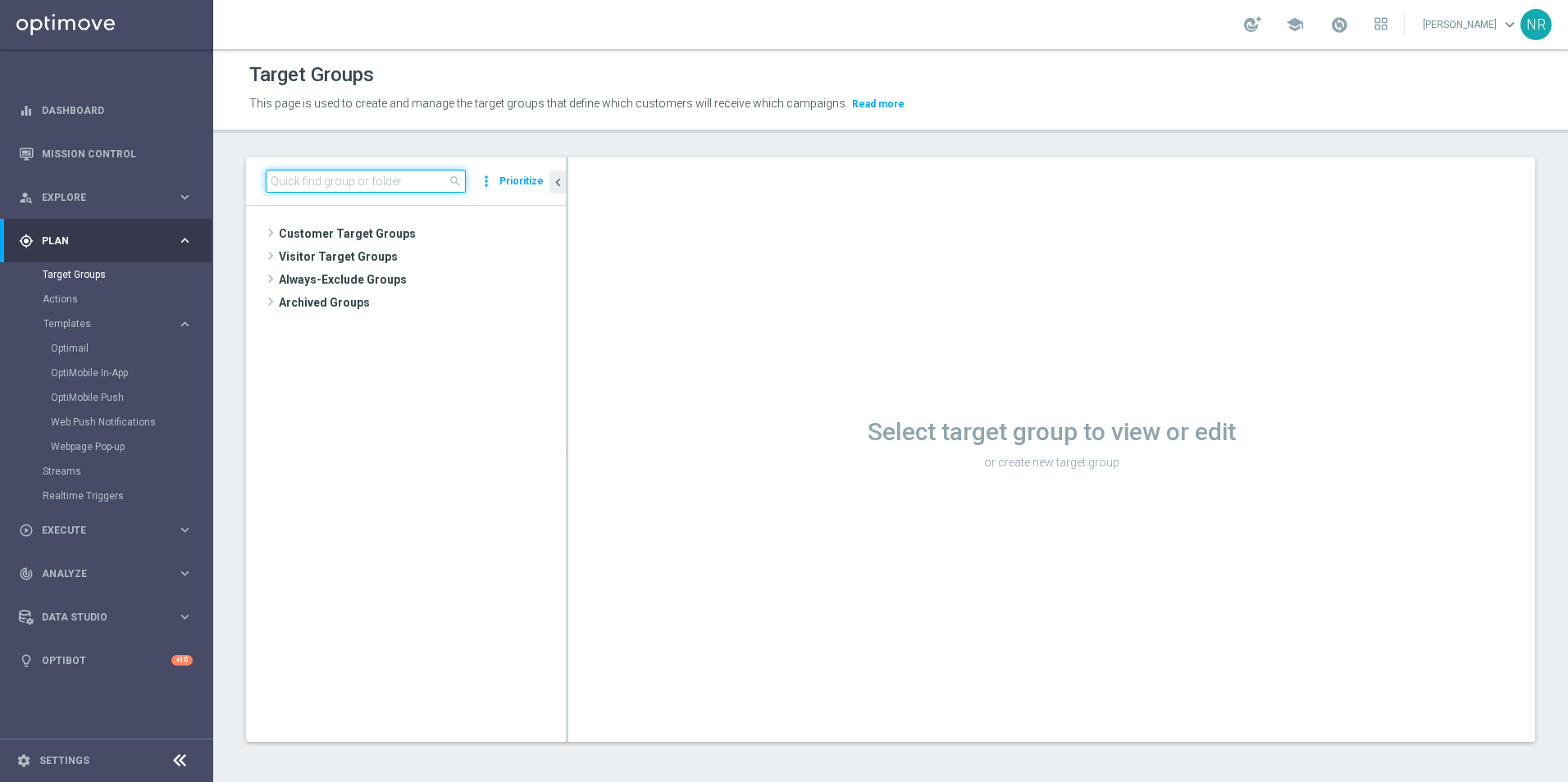
click at [297, 190] on input at bounding box center [366, 181] width 200 height 23
paste input "ER_DC_20240805_ProdRec"
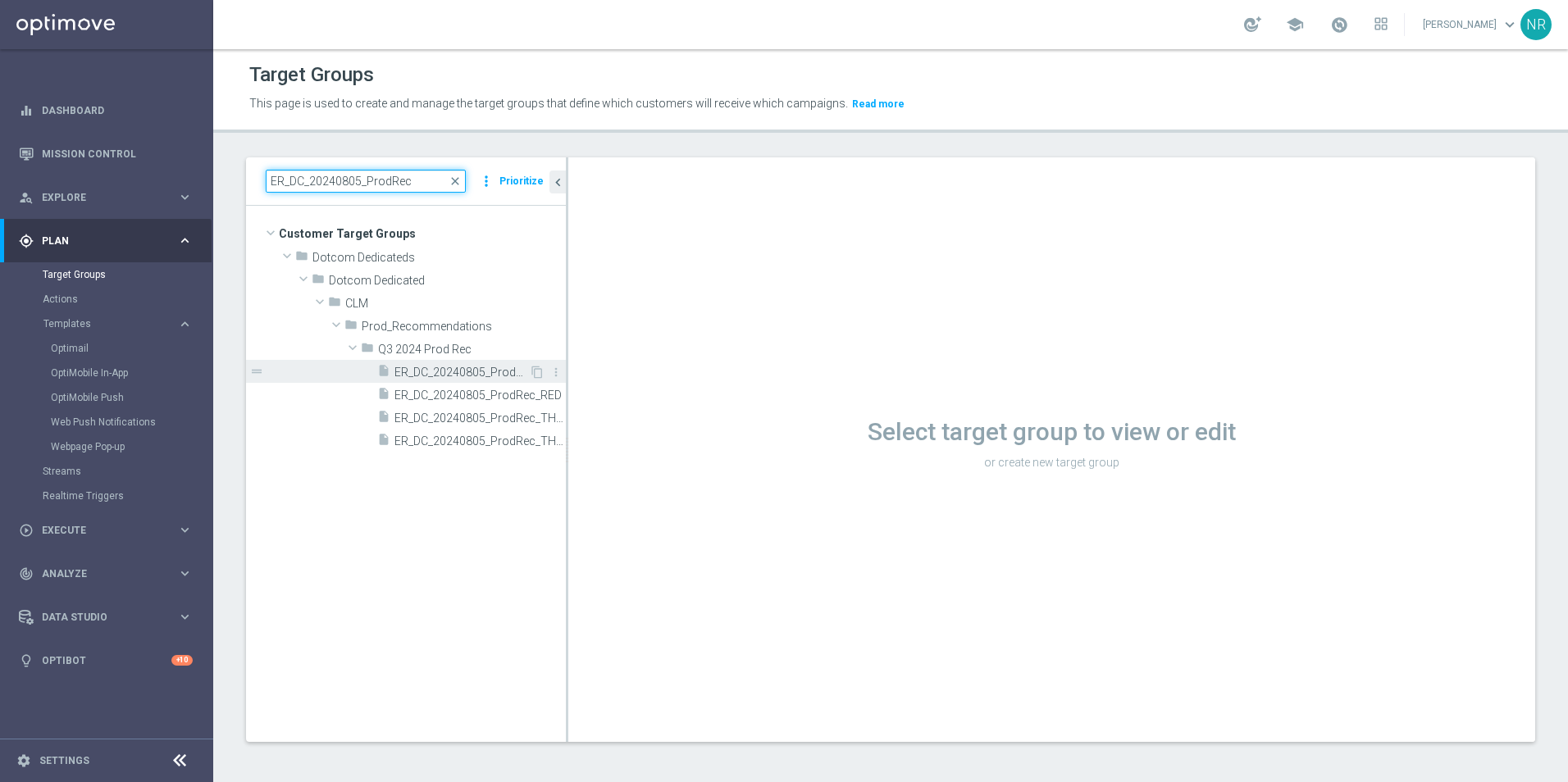
type input "ER_DC_20240805_ProdRec"
click at [465, 377] on span "ER_DC_20240805_ProdRec" at bounding box center [462, 372] width 134 height 14
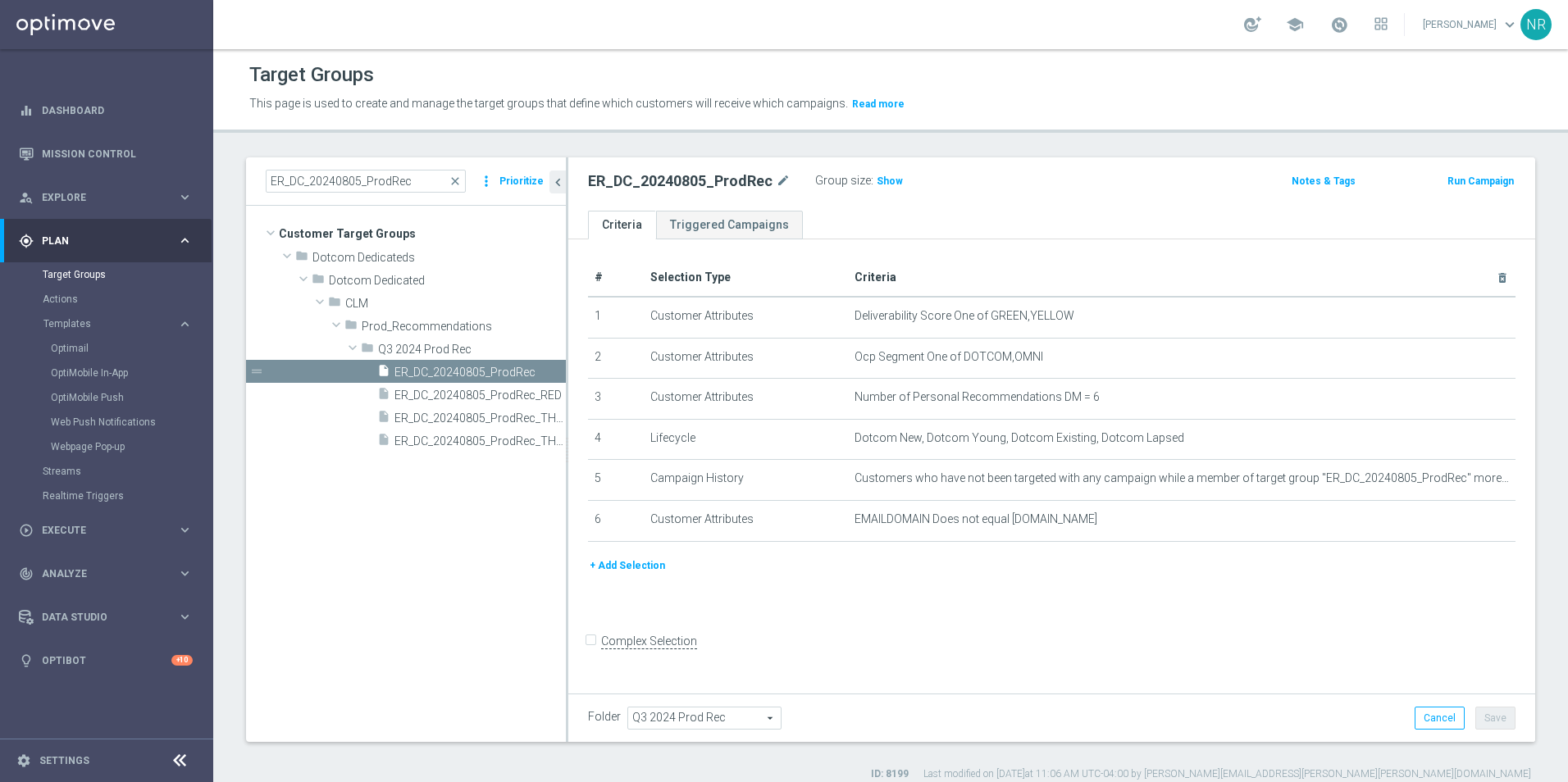
click at [633, 147] on div "Target Groups This page is used to create and manage the target groups that def…" at bounding box center [891, 416] width 1355 height 733
click at [560, 179] on icon "chevron_left" at bounding box center [558, 182] width 15 height 15
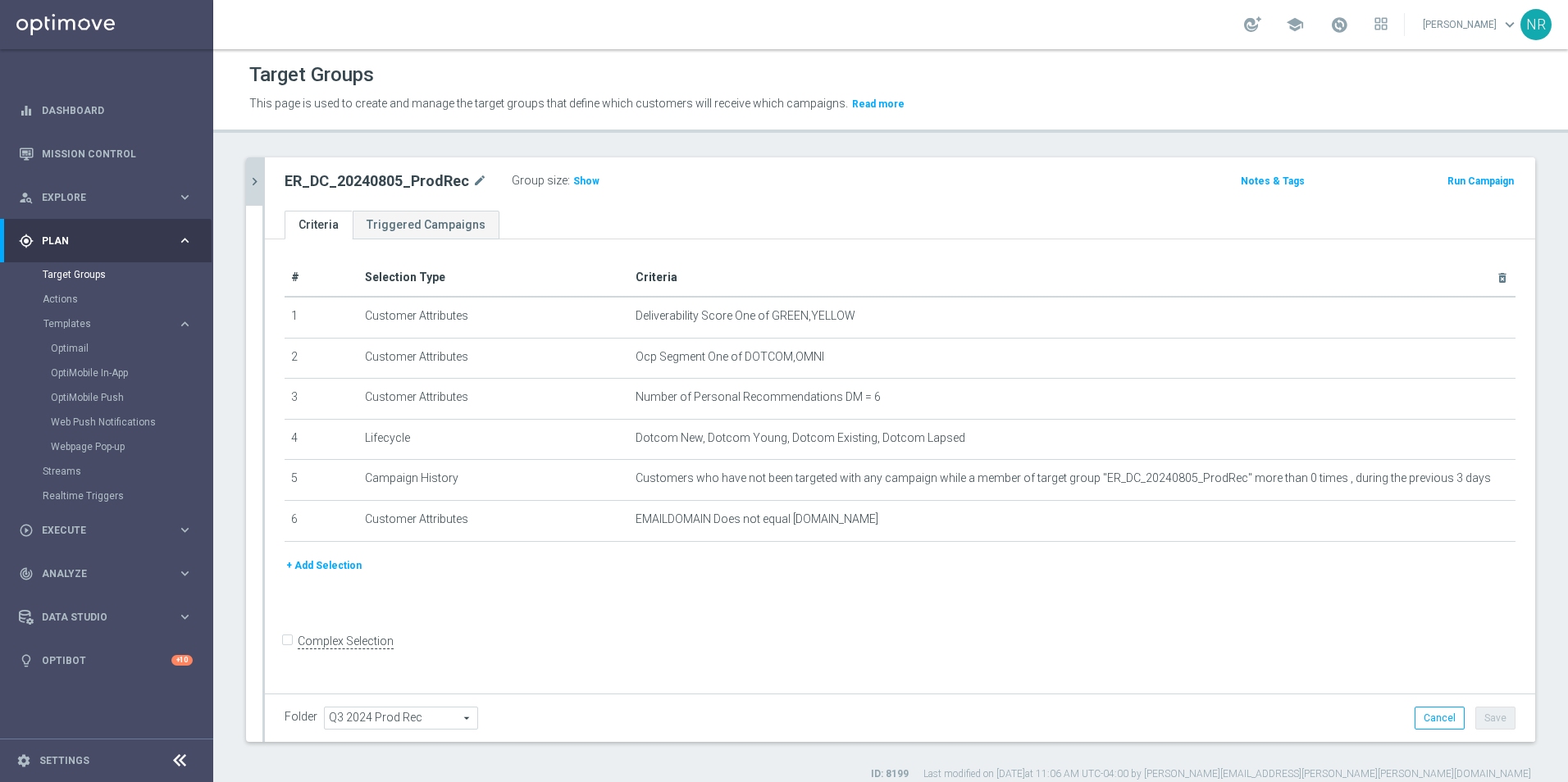
click at [1046, 99] on p "This page is used to create and manage the target groups that define which cust…" at bounding box center [727, 104] width 957 height 18
click at [240, 178] on div "ER_DC_20240805_ProdRec close more_vert Prioritize Customer Target Groups librar…" at bounding box center [891, 469] width 1355 height 624
click at [251, 166] on button "chevron_right" at bounding box center [253, 181] width 16 height 48
